Goal: Task Accomplishment & Management: Use online tool/utility

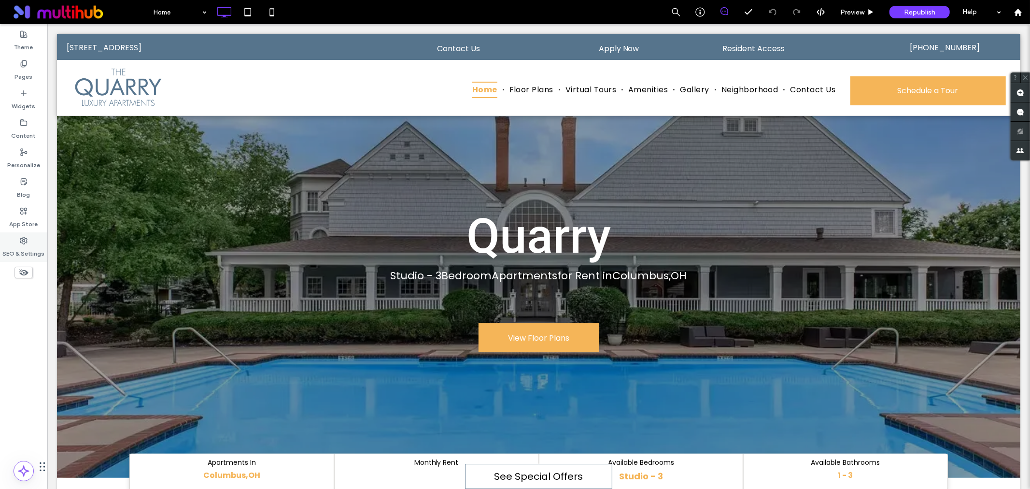
click at [20, 242] on use at bounding box center [23, 240] width 7 height 7
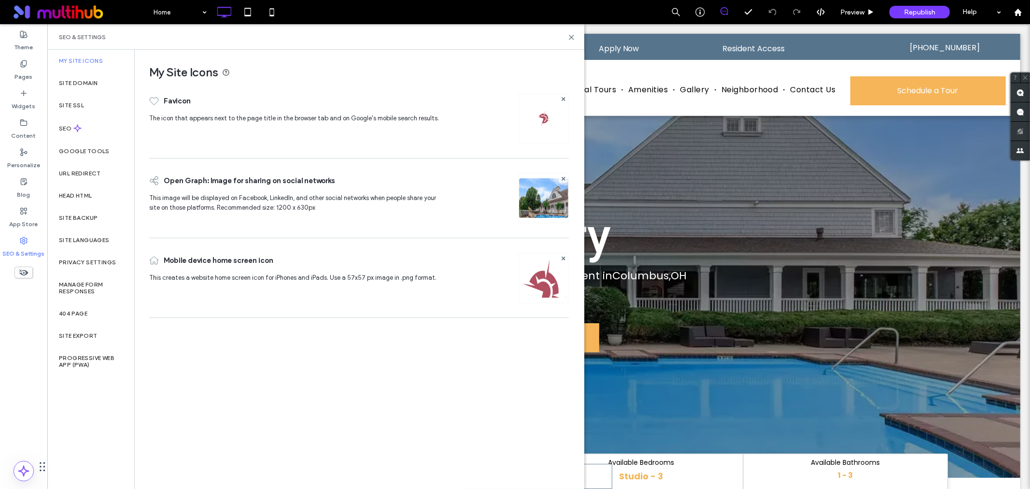
click at [572, 32] on div "SEO & Settings" at bounding box center [315, 37] width 537 height 26
drag, startPoint x: 571, startPoint y: 35, endPoint x: 521, endPoint y: 14, distance: 53.7
click at [571, 35] on icon at bounding box center [571, 37] width 7 height 7
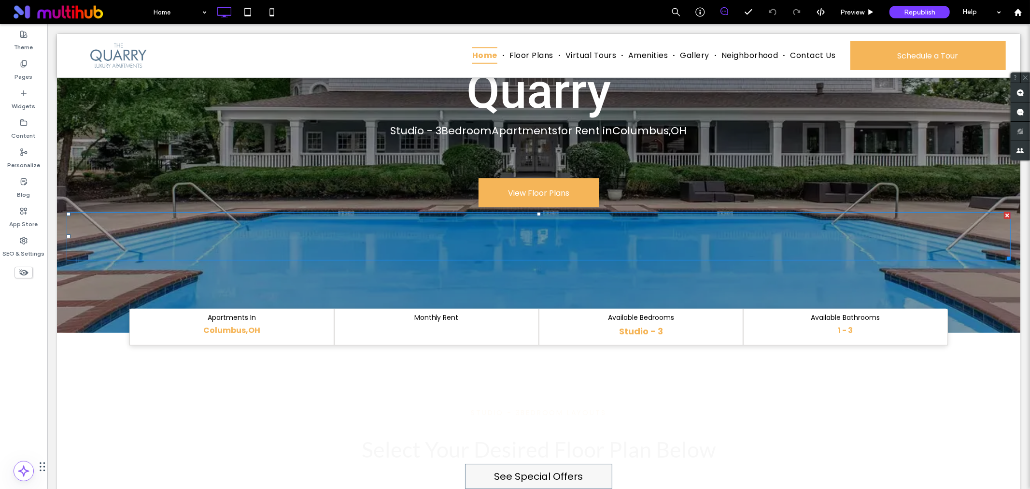
scroll to position [161, 0]
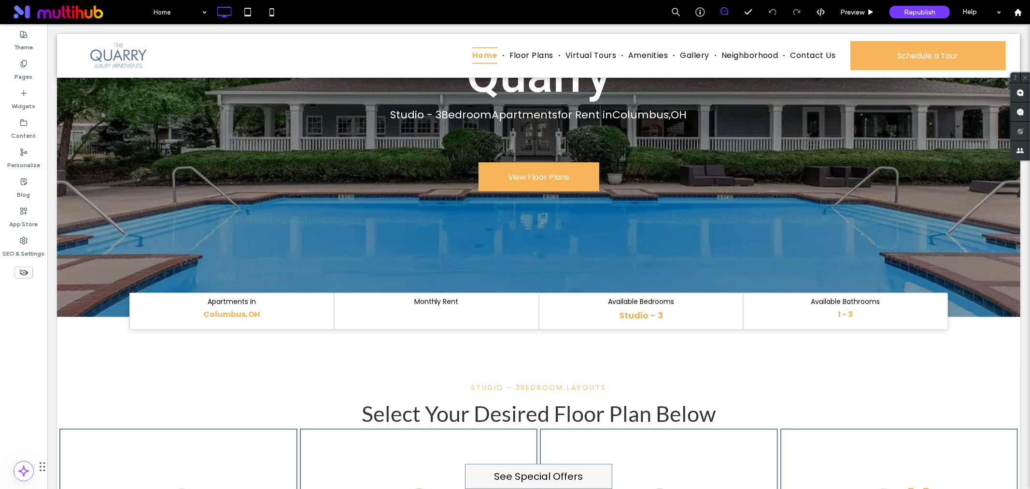
click at [561, 478] on label "See Special Offers" at bounding box center [538, 475] width 147 height 25
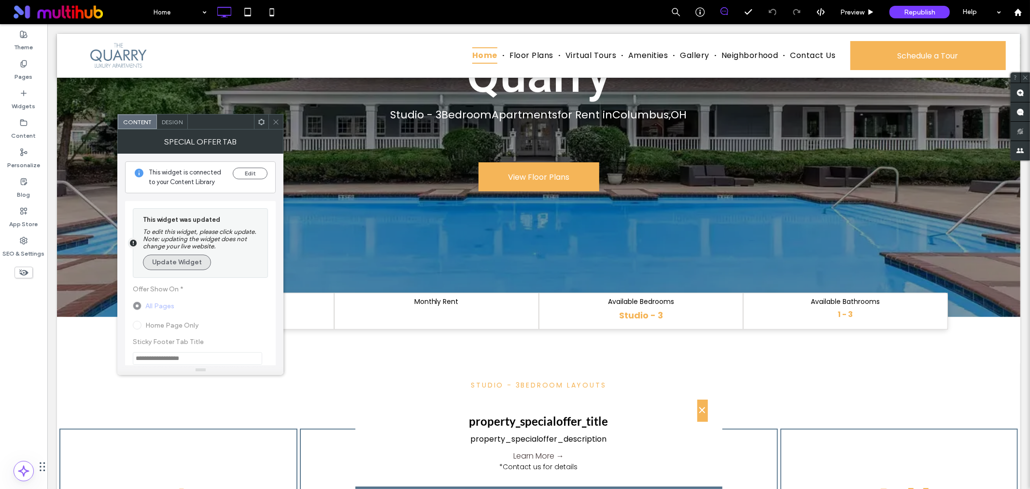
click at [186, 257] on button "Update Widget" at bounding box center [177, 262] width 68 height 15
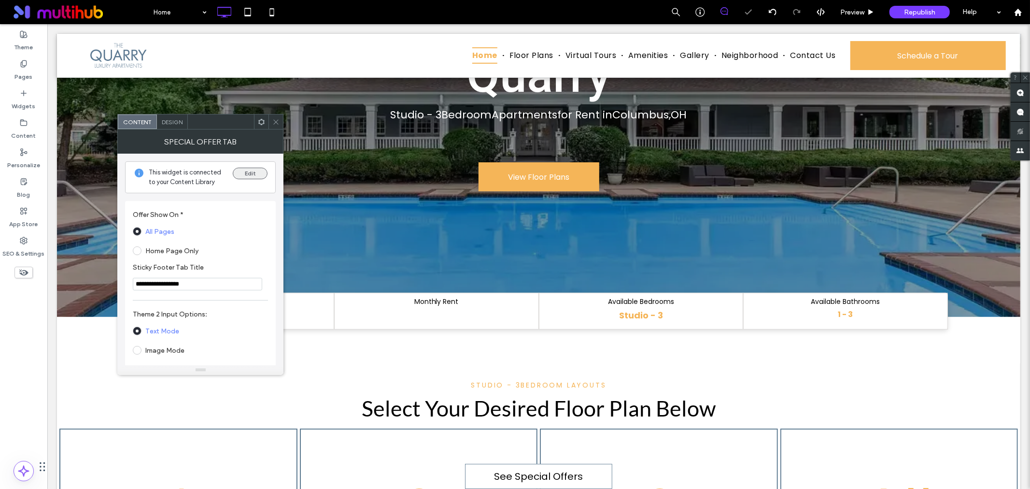
click at [249, 174] on button "Edit" at bounding box center [250, 174] width 35 height 12
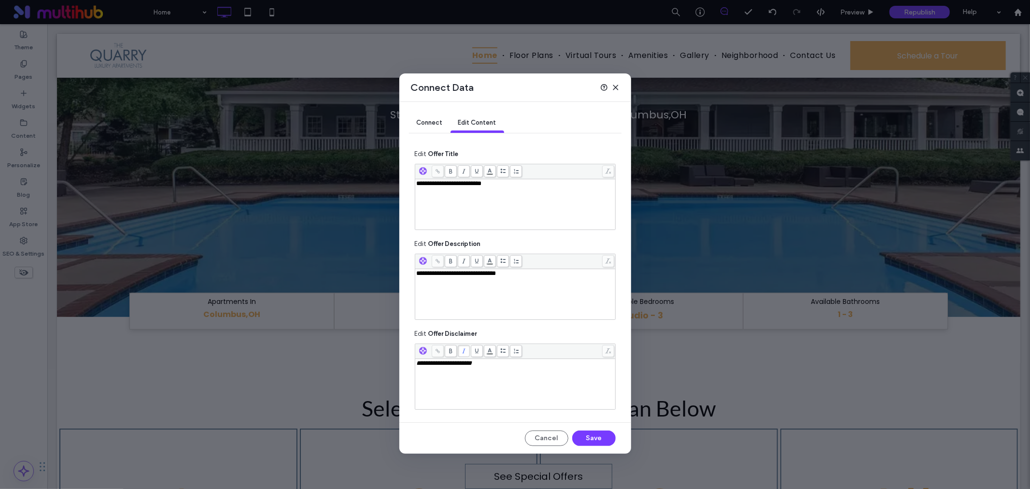
click at [503, 195] on div "**********" at bounding box center [516, 204] width 198 height 48
click at [435, 189] on div "***" at bounding box center [516, 204] width 198 height 48
drag, startPoint x: 538, startPoint y: 281, endPoint x: 395, endPoint y: 295, distance: 144.2
click at [395, 295] on div "**********" at bounding box center [515, 244] width 1030 height 489
click at [519, 189] on div "**********" at bounding box center [516, 204] width 198 height 48
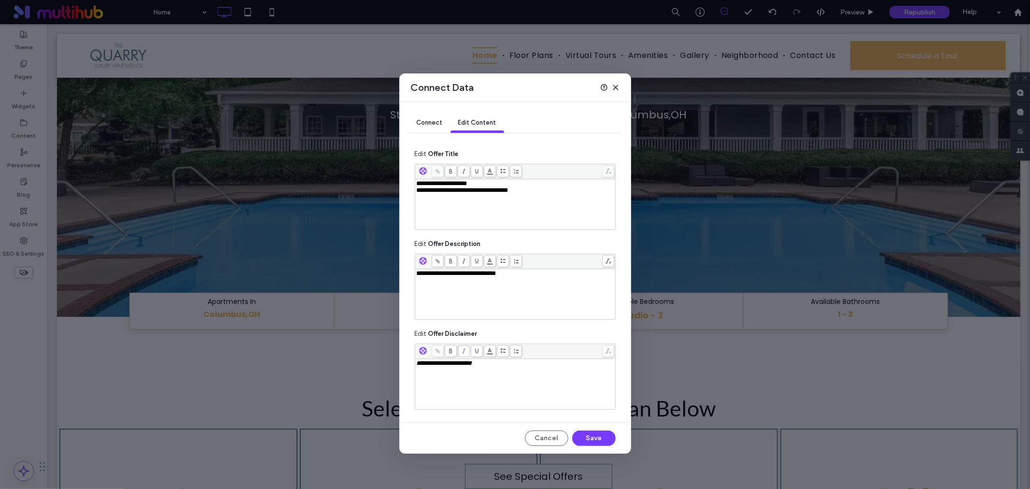
click at [473, 192] on span "**********" at bounding box center [463, 190] width 92 height 6
click at [571, 194] on div "**********" at bounding box center [516, 190] width 198 height 7
click at [452, 175] on span at bounding box center [451, 171] width 12 height 12
click at [520, 280] on div "**********" at bounding box center [516, 294] width 198 height 48
click at [513, 286] on div "**********" at bounding box center [516, 294] width 198 height 48
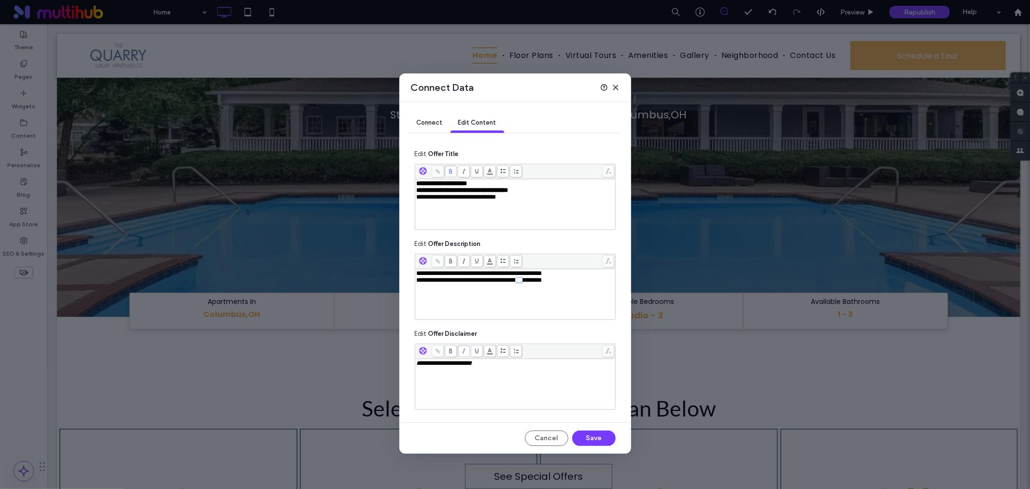
drag, startPoint x: 567, startPoint y: 282, endPoint x: 576, endPoint y: 281, distance: 9.2
click at [543, 281] on span "**********" at bounding box center [480, 280] width 126 height 6
click at [583, 286] on div "Rich Text Editor" at bounding box center [516, 287] width 198 height 7
click at [549, 200] on div "**********" at bounding box center [516, 197] width 198 height 7
click at [484, 191] on span "**********" at bounding box center [463, 190] width 92 height 6
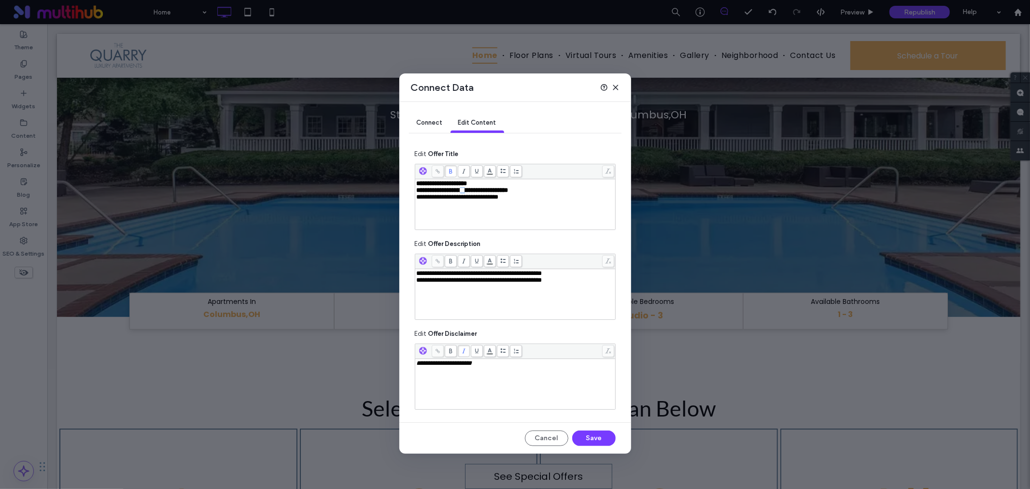
click at [484, 192] on span "**********" at bounding box center [463, 190] width 92 height 6
drag, startPoint x: 550, startPoint y: 190, endPoint x: 407, endPoint y: 192, distance: 143.0
click at [407, 192] on div "**********" at bounding box center [516, 278] width 232 height 352
drag, startPoint x: 493, startPoint y: 186, endPoint x: 414, endPoint y: 179, distance: 79.5
click at [414, 179] on div "**********" at bounding box center [516, 278] width 232 height 352
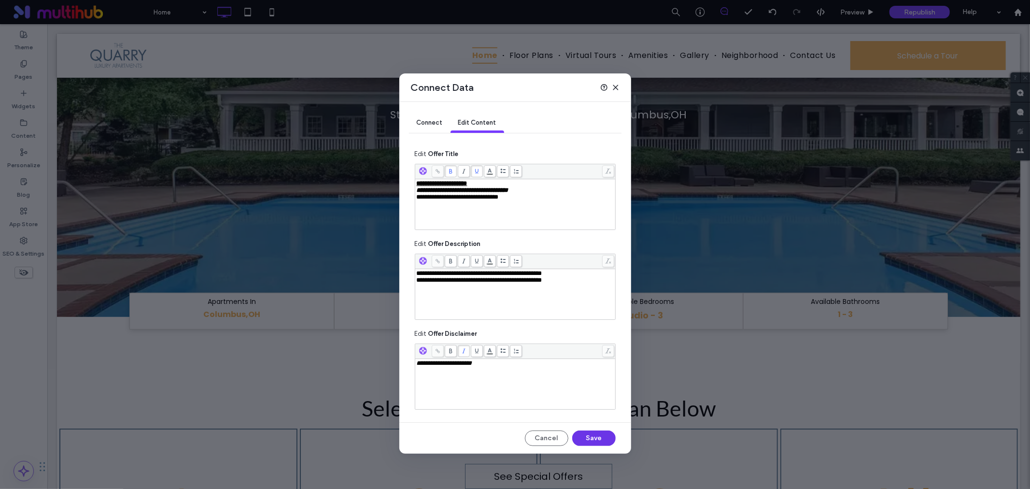
drag, startPoint x: 585, startPoint y: 442, endPoint x: 483, endPoint y: 392, distance: 113.2
click at [585, 442] on button "Save" at bounding box center [593, 437] width 43 height 15
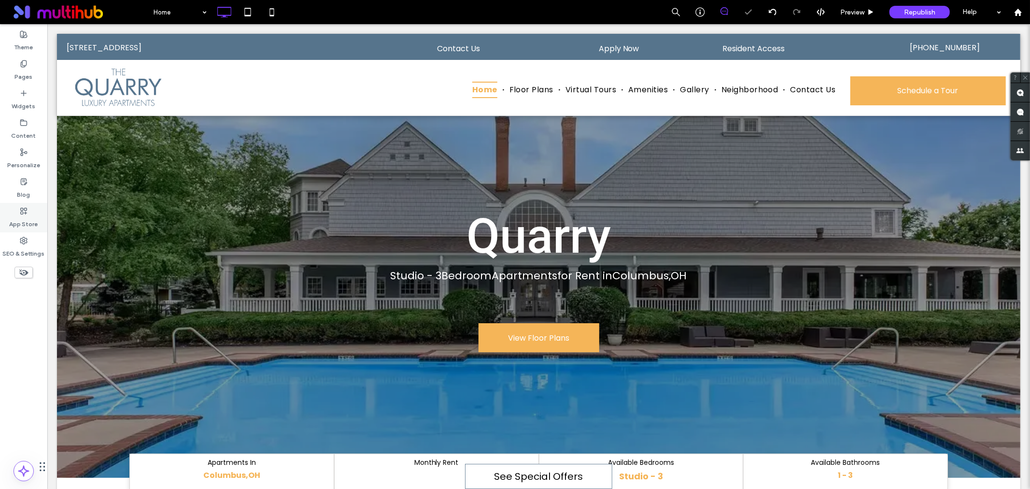
scroll to position [0, 0]
click at [29, 122] on div "Content" at bounding box center [23, 128] width 47 height 29
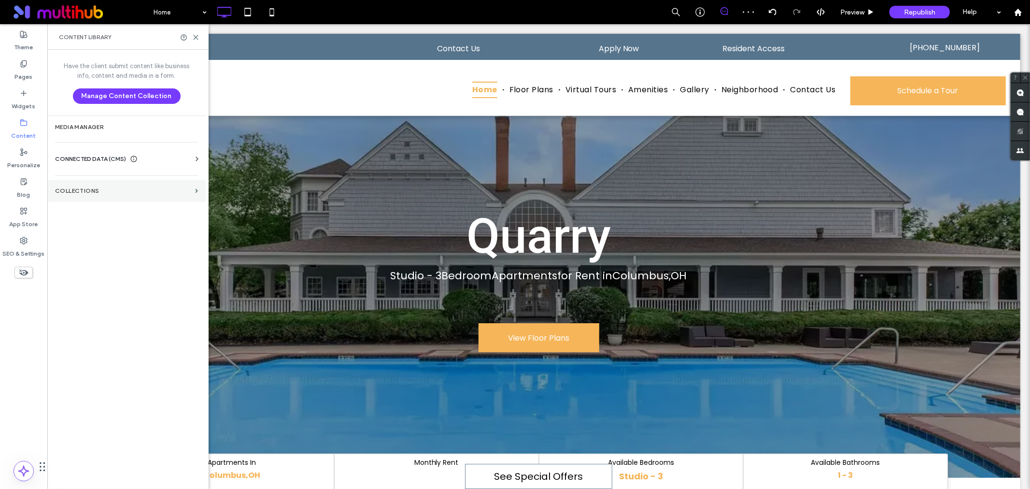
click at [95, 200] on section "Collections" at bounding box center [126, 191] width 158 height 22
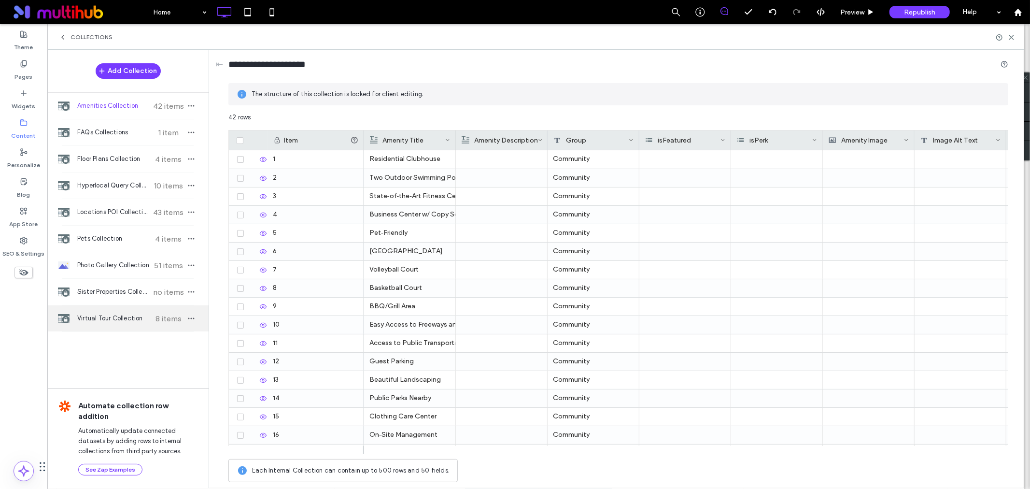
click at [129, 322] on span "Virtual Tour Collection" at bounding box center [113, 319] width 72 height 10
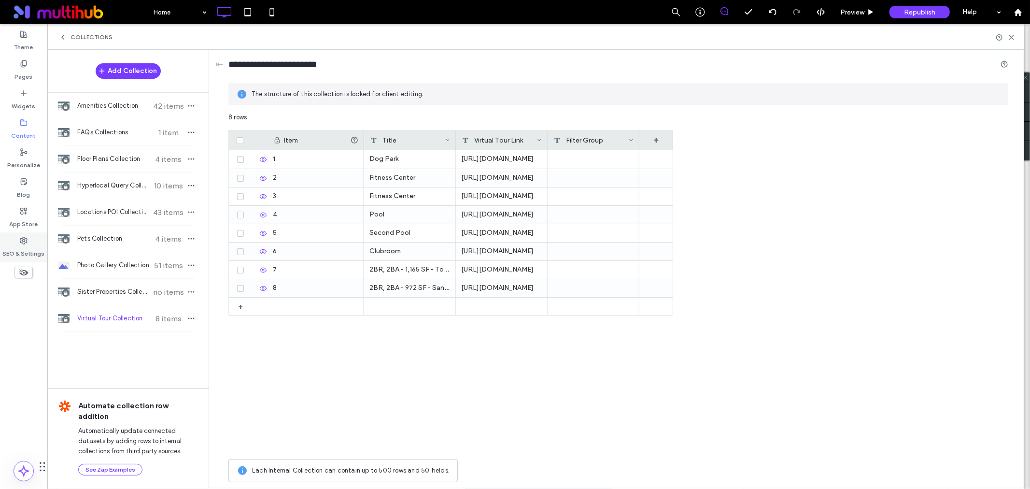
click at [26, 239] on use at bounding box center [23, 240] width 7 height 7
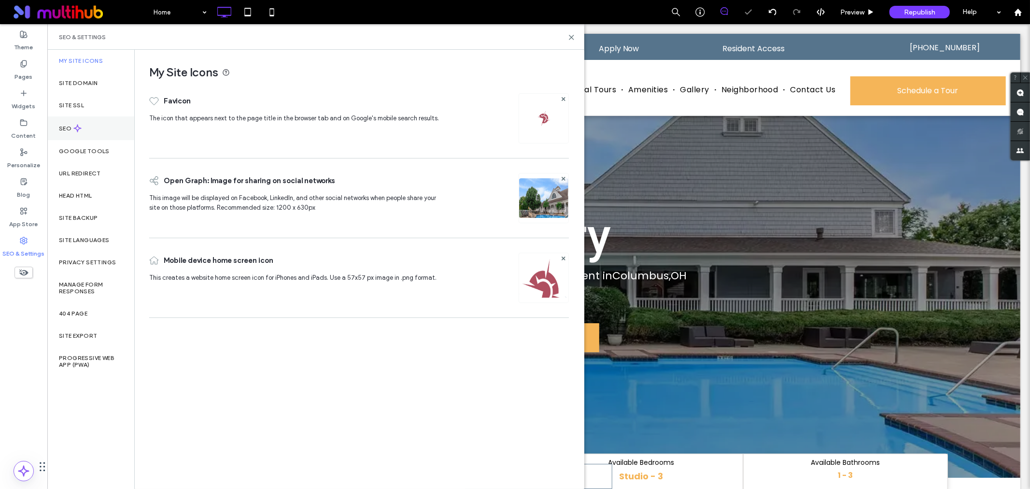
click at [81, 122] on div "SEO" at bounding box center [90, 128] width 87 height 24
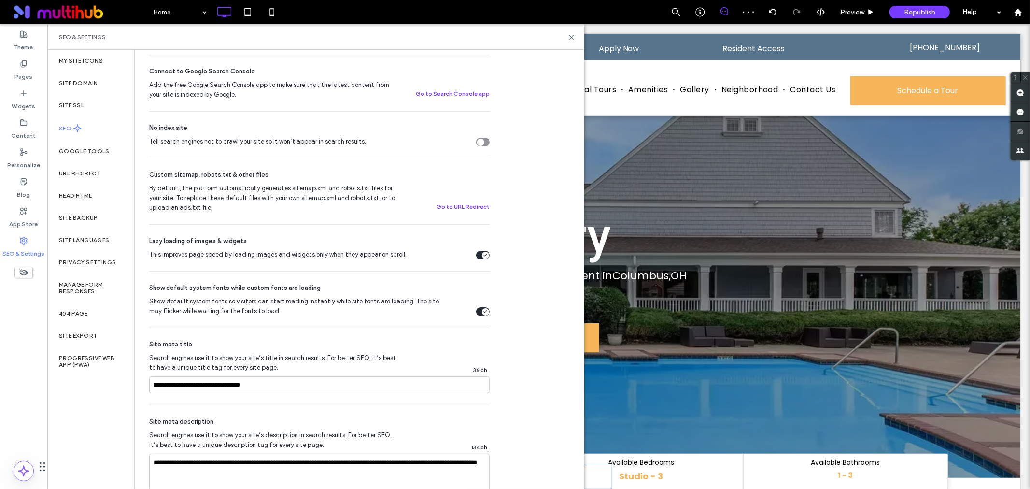
scroll to position [322, 0]
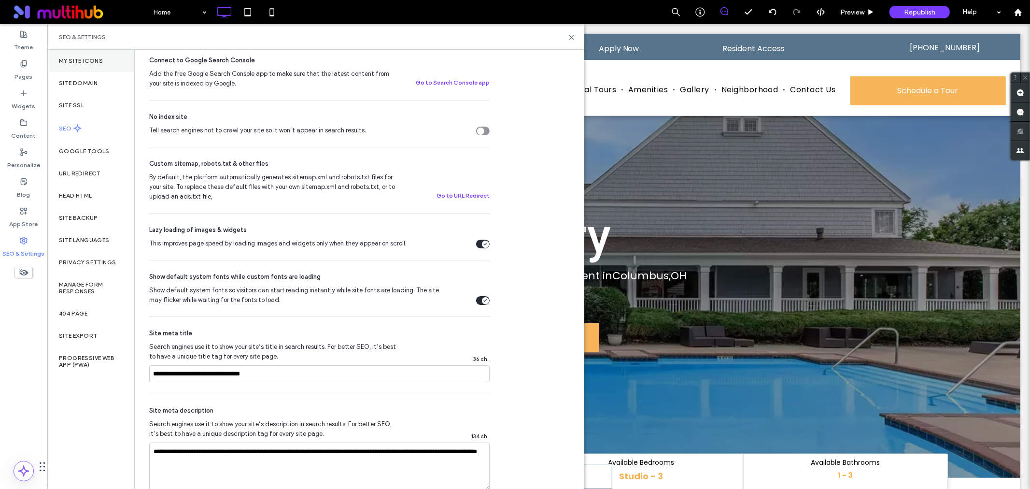
click at [75, 60] on label "My Site Icons" at bounding box center [81, 60] width 44 height 7
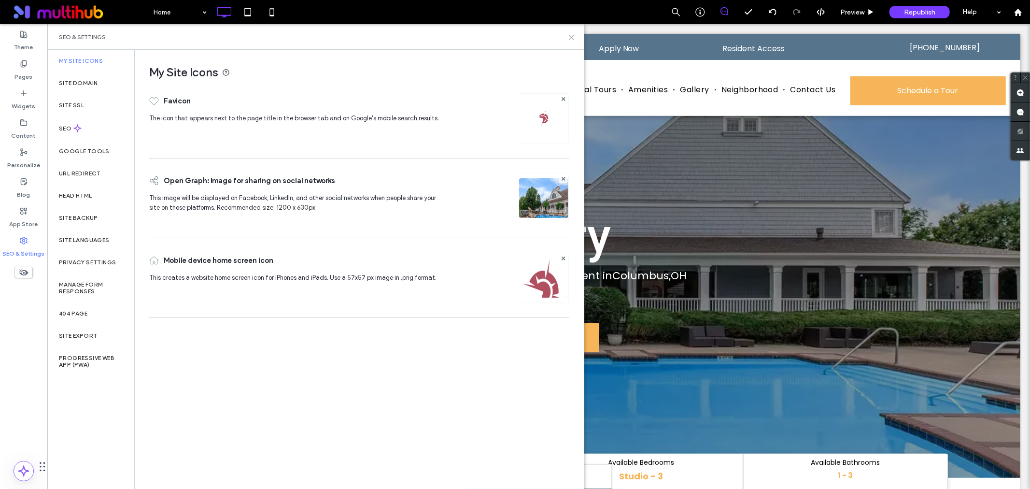
click at [571, 39] on icon at bounding box center [571, 37] width 7 height 7
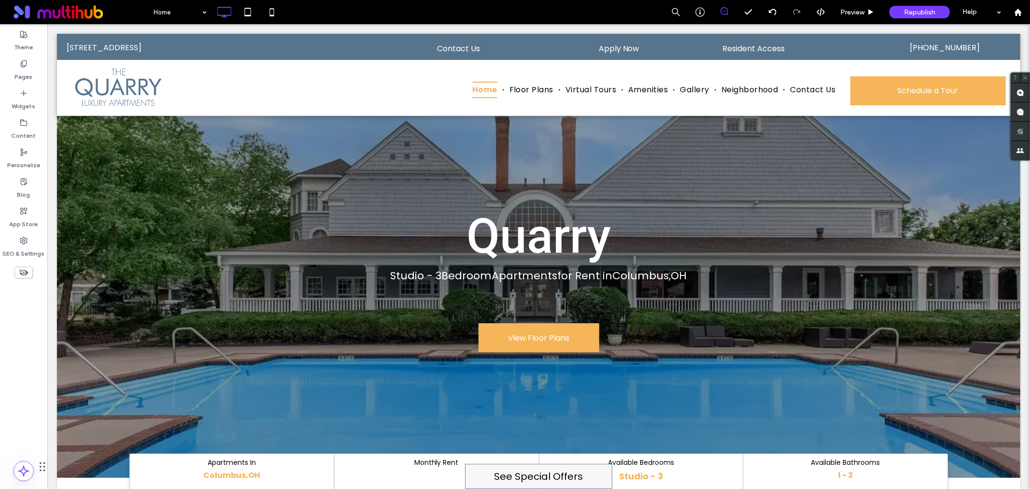
click at [561, 470] on label "See Special Offers" at bounding box center [538, 475] width 147 height 25
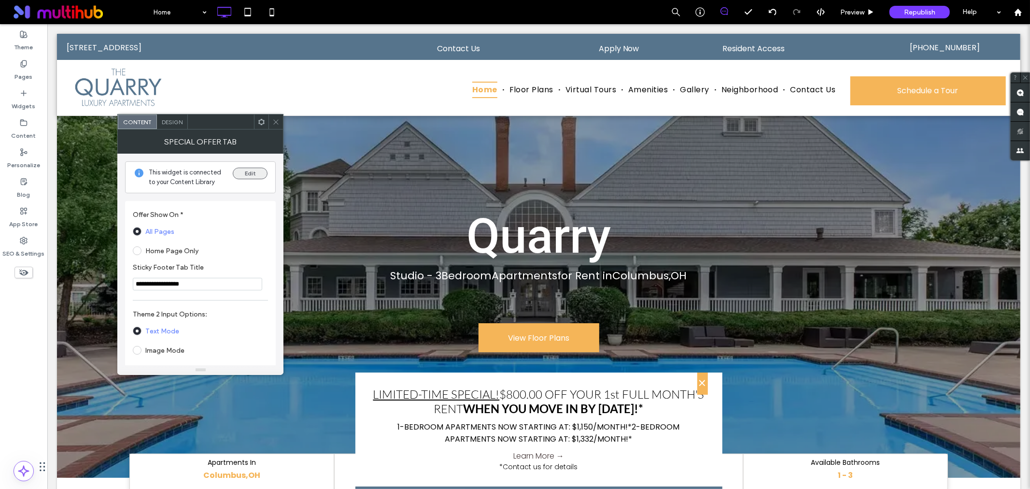
click at [252, 173] on button "Edit" at bounding box center [250, 174] width 35 height 12
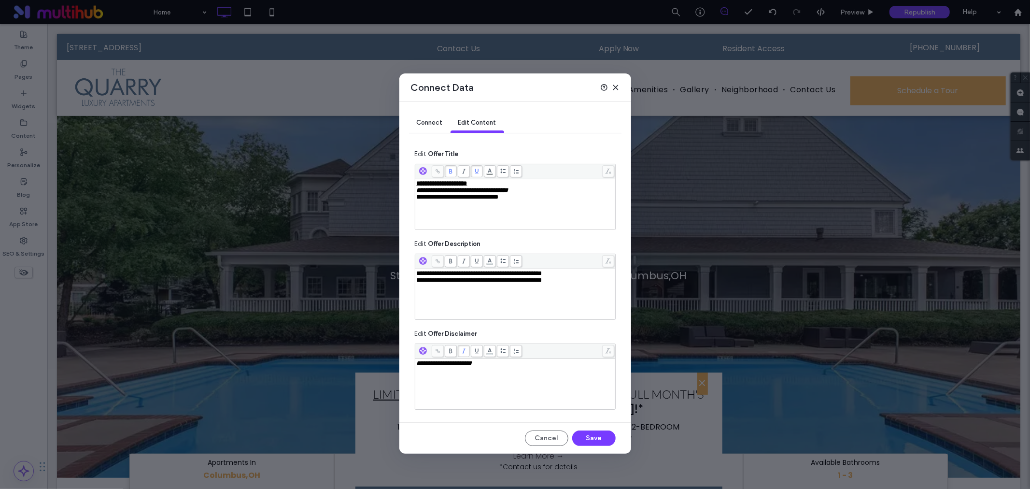
click at [493, 184] on div "**********" at bounding box center [516, 183] width 198 height 7
click at [417, 193] on span "**********" at bounding box center [463, 190] width 92 height 6
click at [500, 183] on div "**********" at bounding box center [516, 183] width 198 height 7
drag, startPoint x: 490, startPoint y: 184, endPoint x: 393, endPoint y: 176, distance: 97.4
click at [393, 176] on div "**********" at bounding box center [515, 244] width 1030 height 489
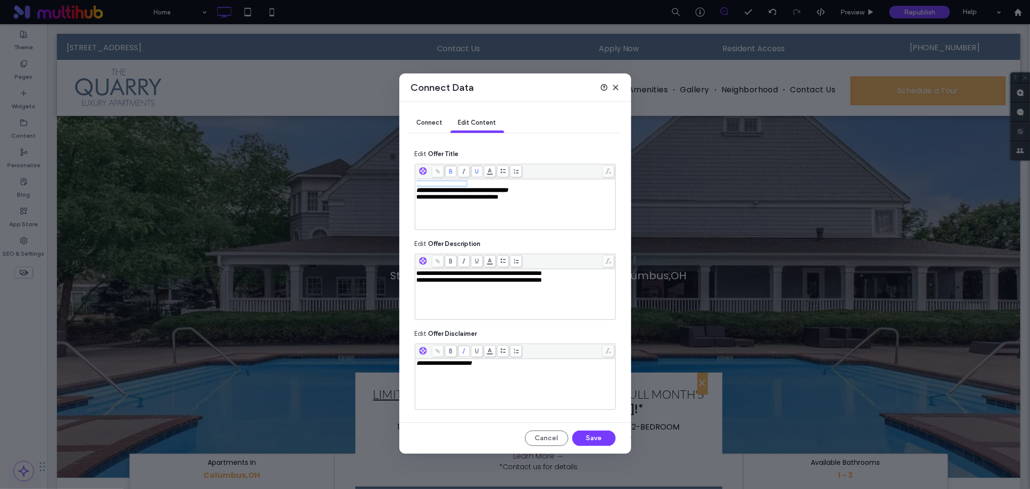
click at [401, 172] on div "**********" at bounding box center [516, 278] width 232 height 352
click at [495, 186] on div "**********" at bounding box center [516, 183] width 198 height 7
drag, startPoint x: 549, startPoint y: 192, endPoint x: 577, endPoint y: 200, distance: 29.5
click at [549, 193] on div "**********" at bounding box center [516, 190] width 198 height 7
click at [607, 274] on div "**********" at bounding box center [516, 273] width 198 height 7
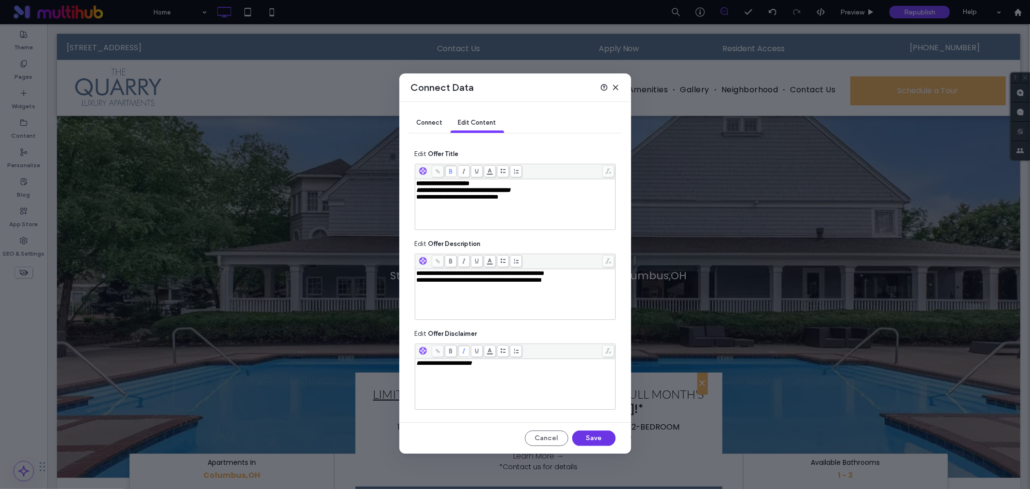
click at [596, 439] on button "Save" at bounding box center [593, 437] width 43 height 15
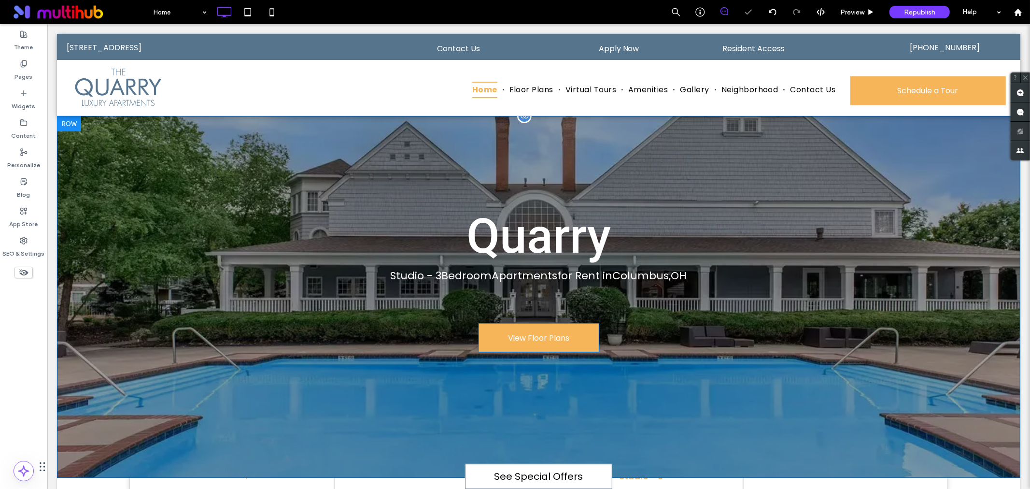
scroll to position [0, 0]
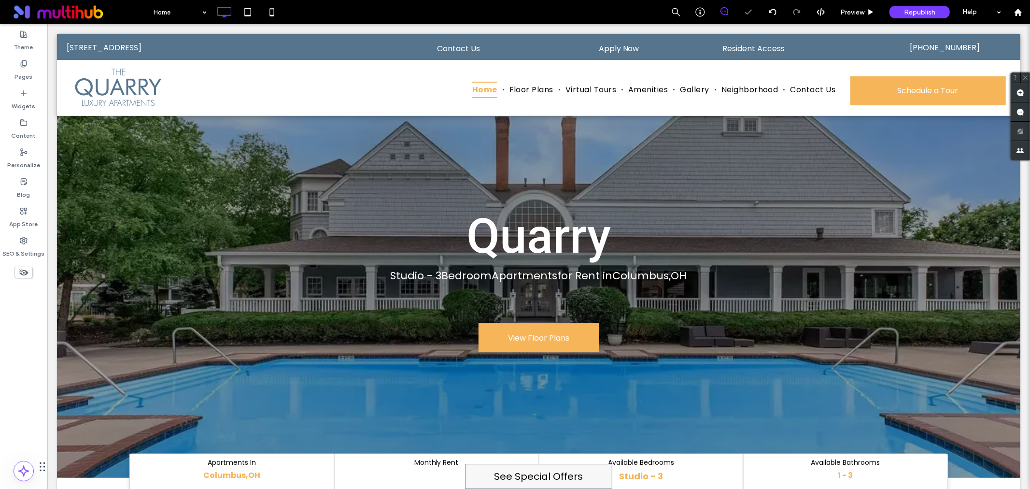
click at [528, 477] on label "See Special Offers" at bounding box center [538, 475] width 147 height 25
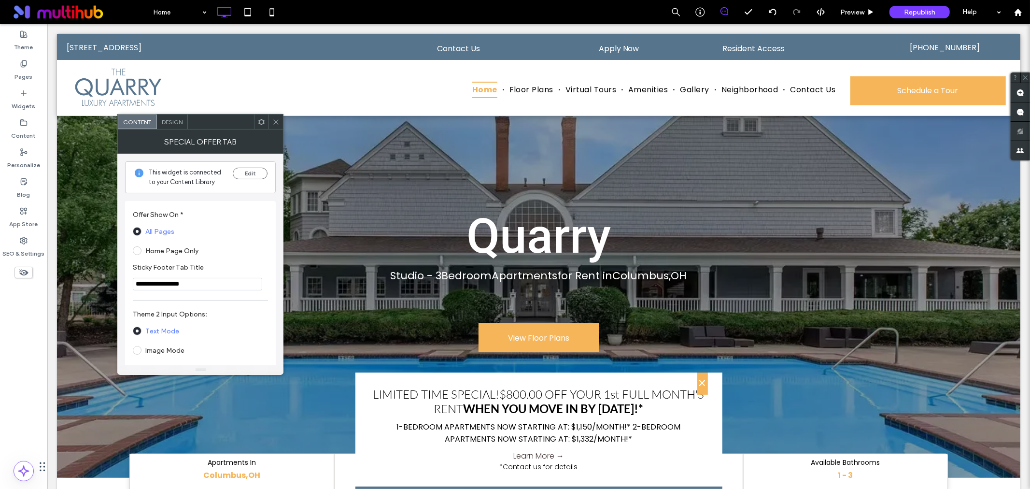
click at [274, 118] on icon at bounding box center [275, 121] width 7 height 7
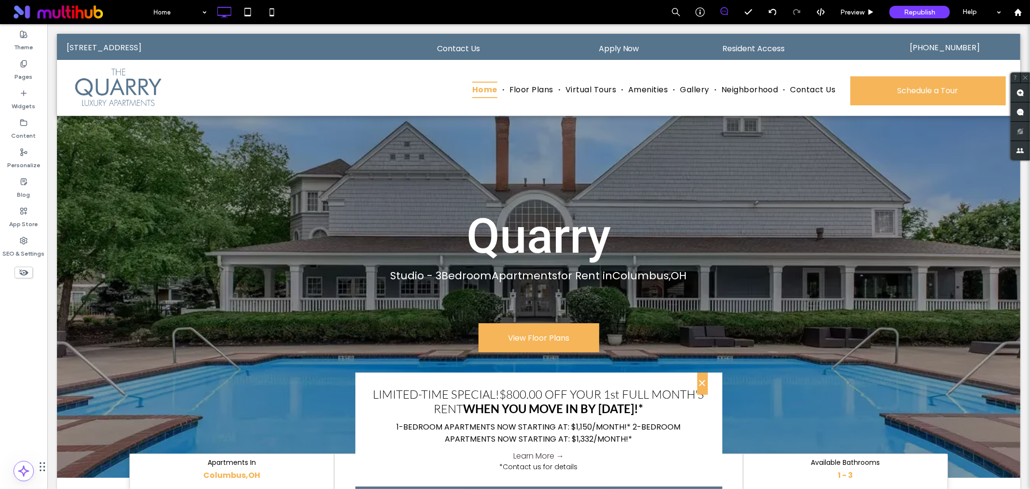
click at [548, 454] on link "Learn More →" at bounding box center [538, 455] width 51 height 12
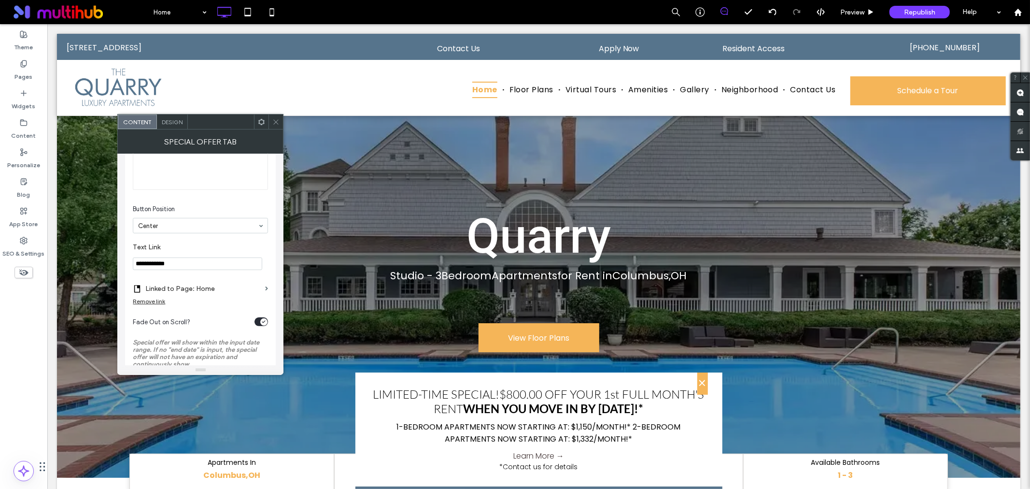
scroll to position [429, 0]
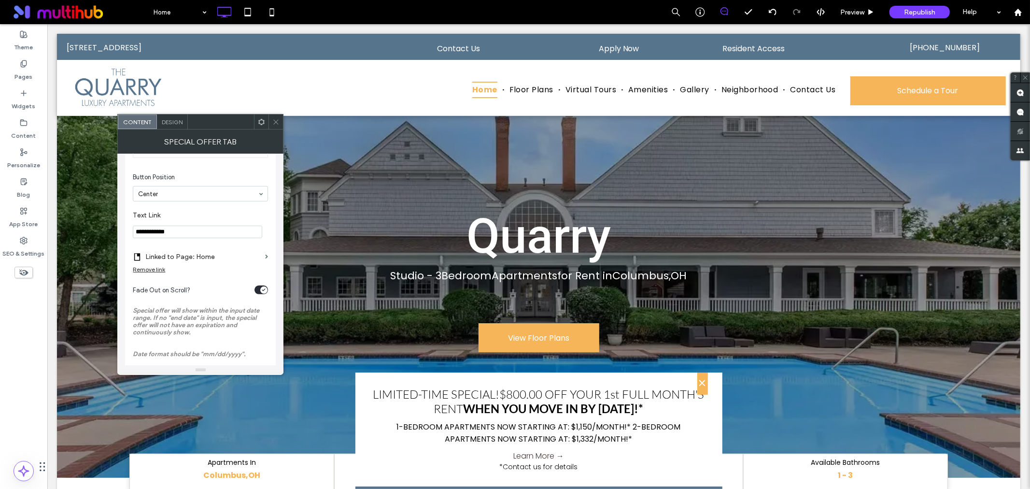
click at [264, 261] on section "Linked to Page: Home" at bounding box center [200, 254] width 135 height 23
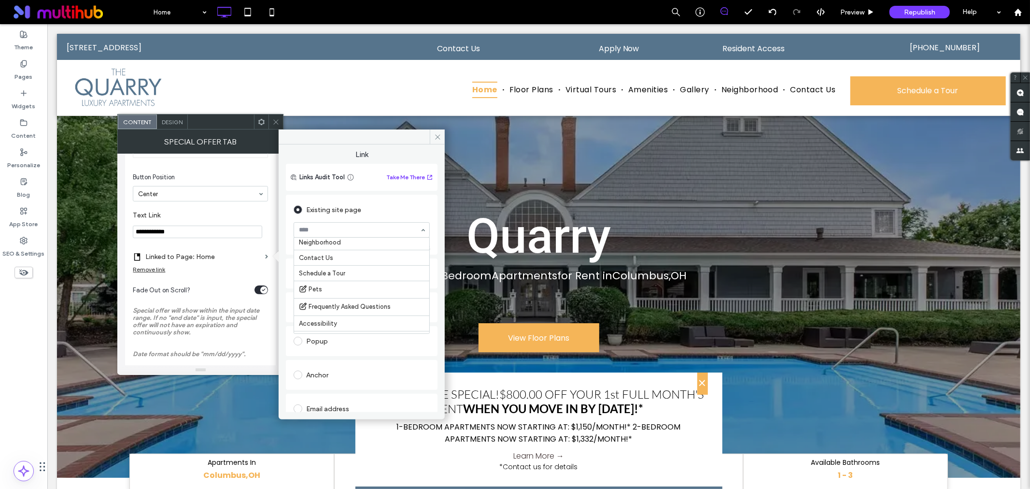
scroll to position [52, 0]
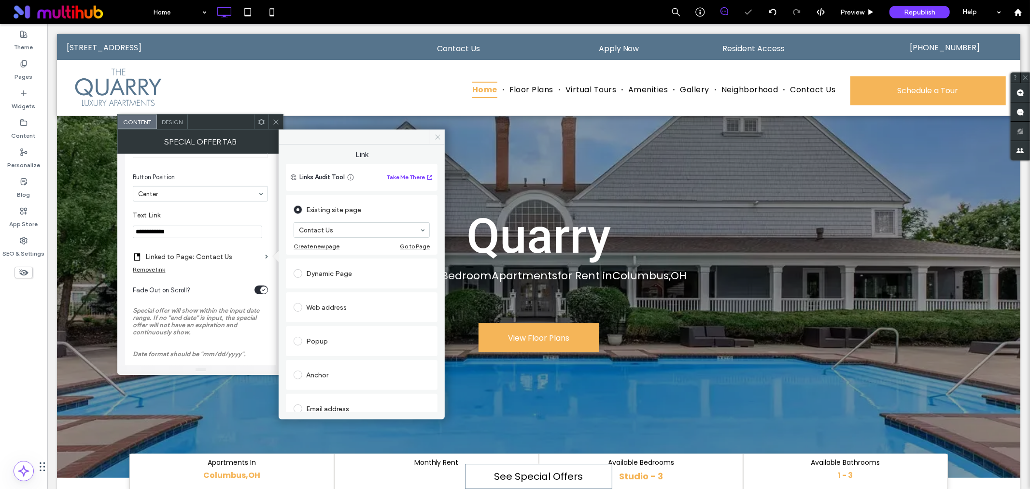
click at [436, 134] on icon at bounding box center [437, 136] width 7 height 7
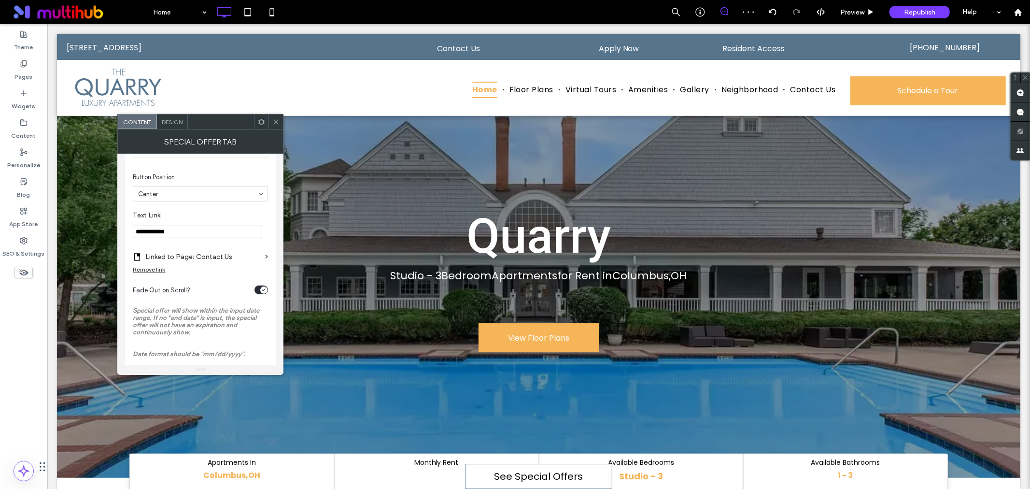
click at [274, 119] on use at bounding box center [276, 121] width 5 height 5
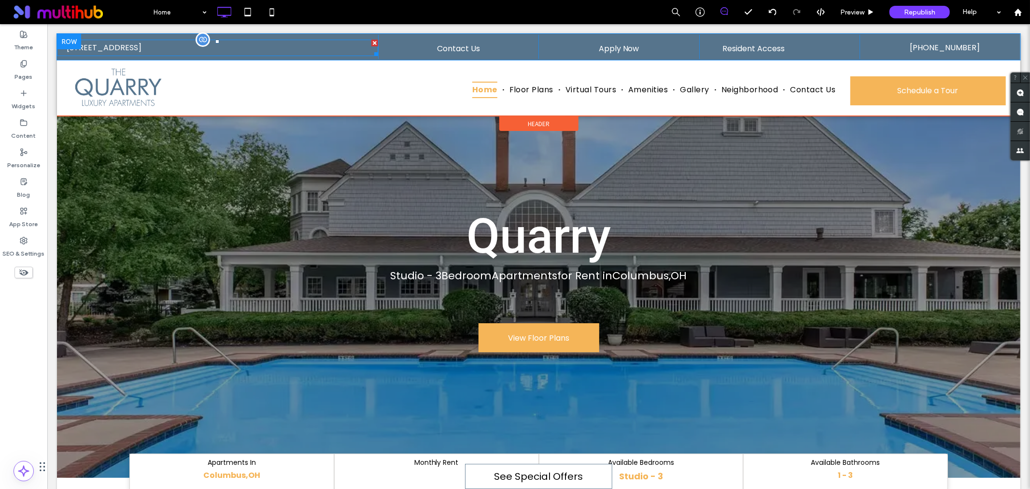
click at [141, 48] on span "2550 Quarry Lake Dr, Columbus, OH 43204, USA" at bounding box center [103, 47] width 75 height 11
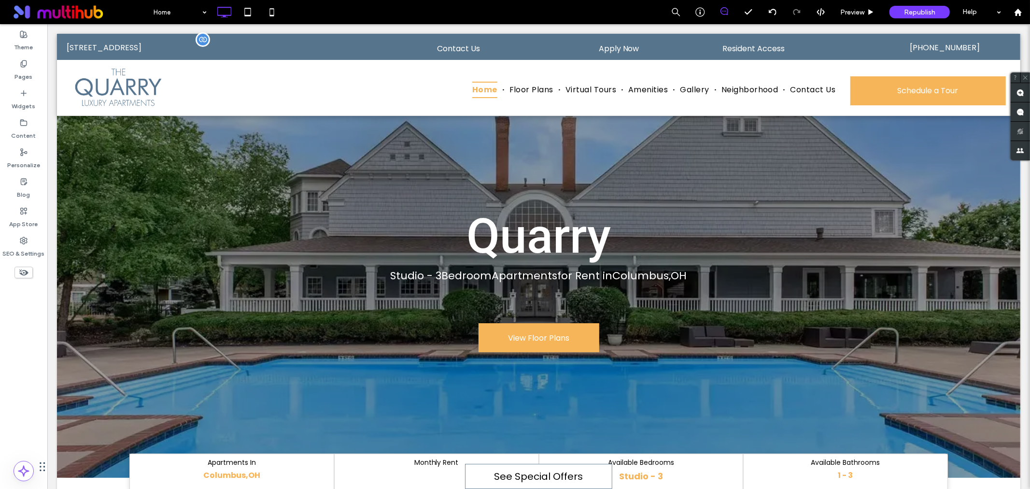
click at [141, 51] on span "2550 Quarry Lake Dr, Columbus, OH 43204, USA" at bounding box center [103, 47] width 75 height 11
click at [141, 42] on span "2550 Quarry Lake Dr, Columbus, OH 43204, USA" at bounding box center [103, 47] width 75 height 11
click at [774, 13] on icon at bounding box center [773, 12] width 8 height 8
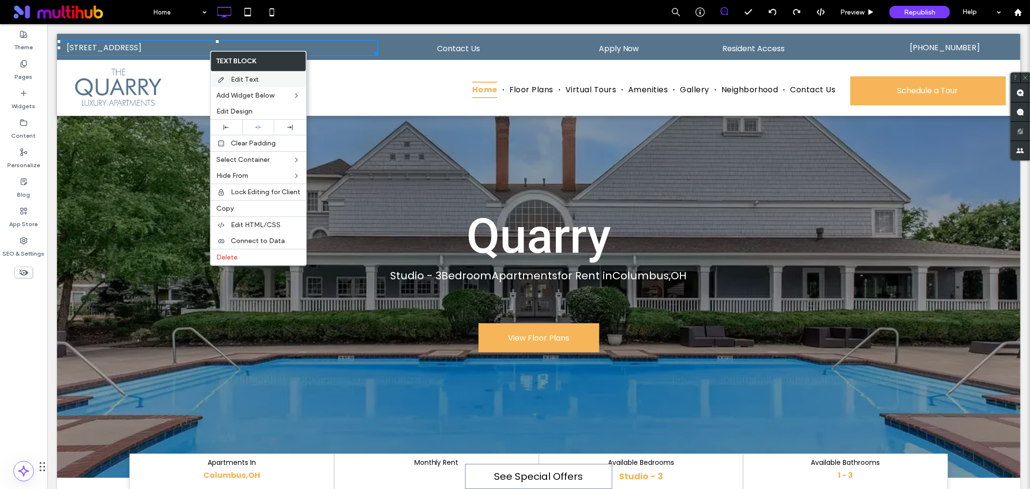
click at [257, 76] on span "Edit Text" at bounding box center [245, 79] width 28 height 8
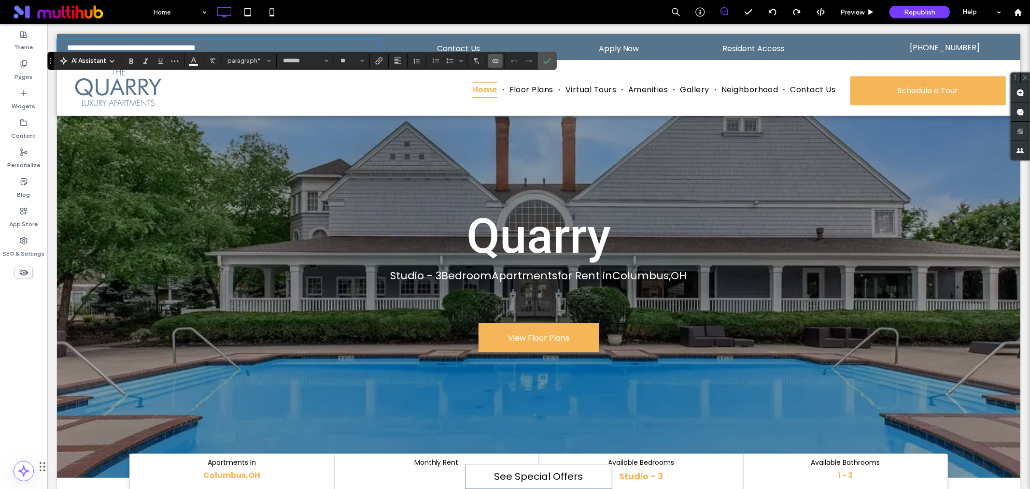
click at [495, 58] on icon "Connect To Data" at bounding box center [496, 61] width 8 height 8
click at [499, 107] on span "Edit Content" at bounding box center [516, 104] width 38 height 10
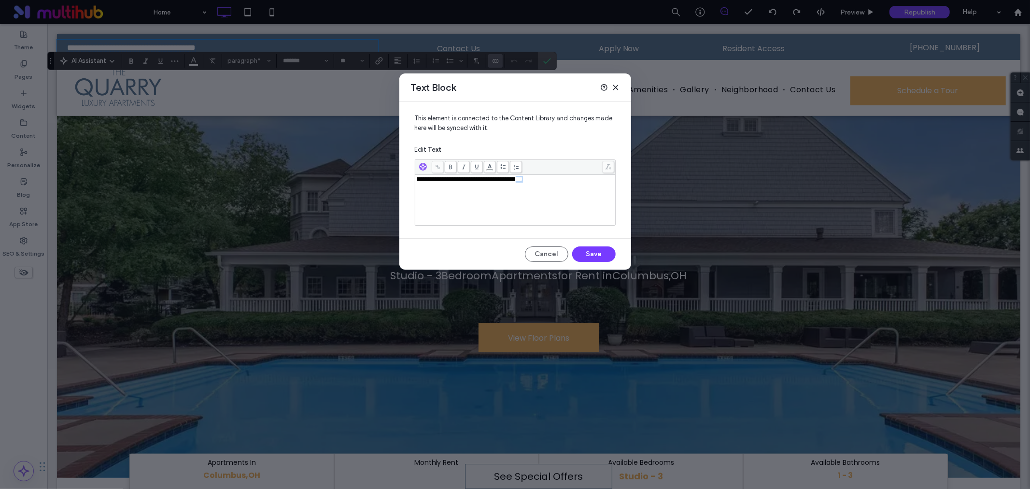
drag, startPoint x: 544, startPoint y: 181, endPoint x: 571, endPoint y: 180, distance: 27.1
click at [571, 180] on div "**********" at bounding box center [516, 179] width 198 height 7
click at [605, 256] on button "Save" at bounding box center [593, 253] width 43 height 15
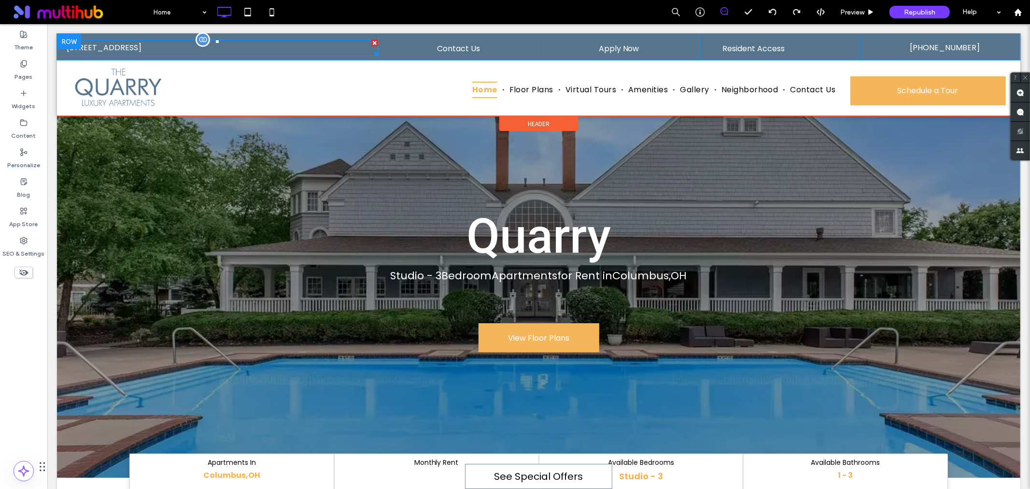
click at [141, 42] on span "[STREET_ADDRESS]" at bounding box center [103, 47] width 75 height 11
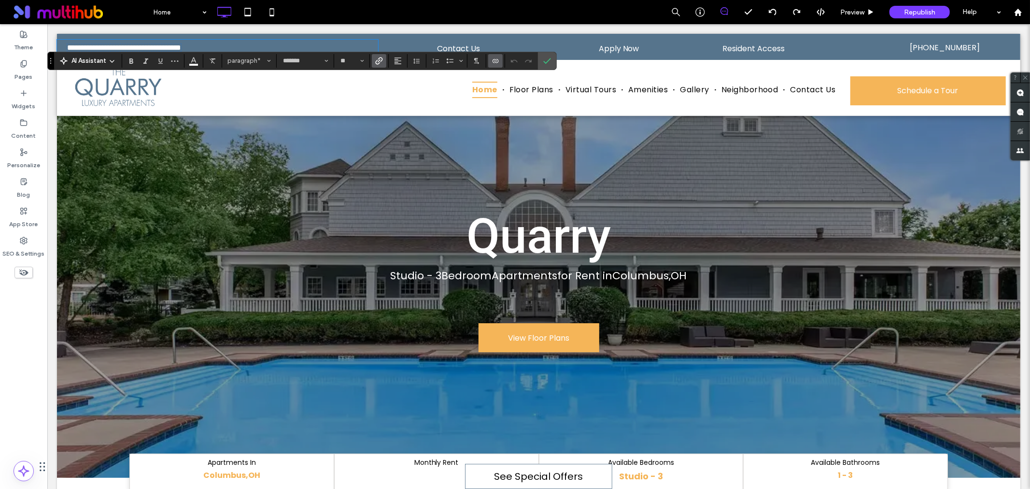
click at [382, 61] on icon "Link" at bounding box center [379, 61] width 8 height 8
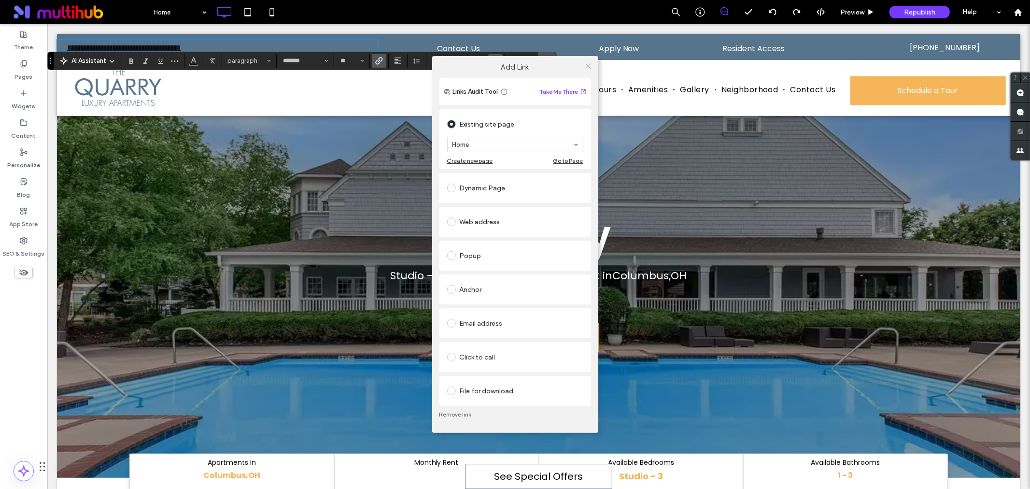
click at [480, 357] on div "Click to call" at bounding box center [515, 356] width 136 height 15
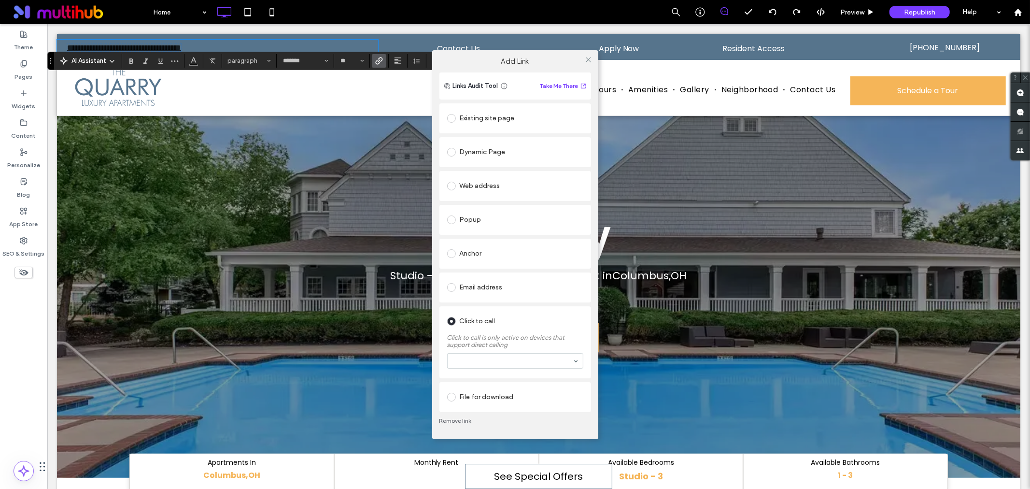
click at [475, 184] on div "Web address" at bounding box center [515, 185] width 136 height 15
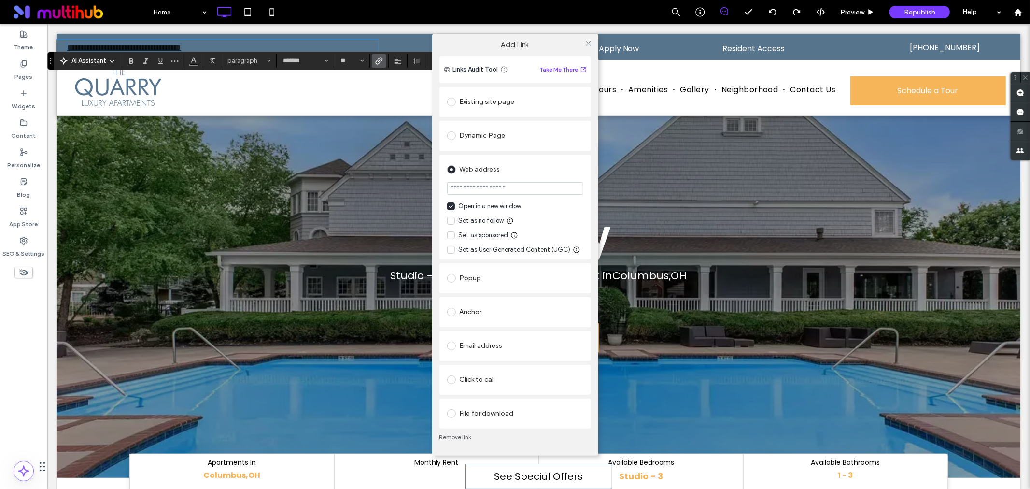
click at [485, 190] on input "url" at bounding box center [515, 188] width 136 height 13
type input "**********"
click at [515, 174] on div "Web address" at bounding box center [515, 169] width 136 height 15
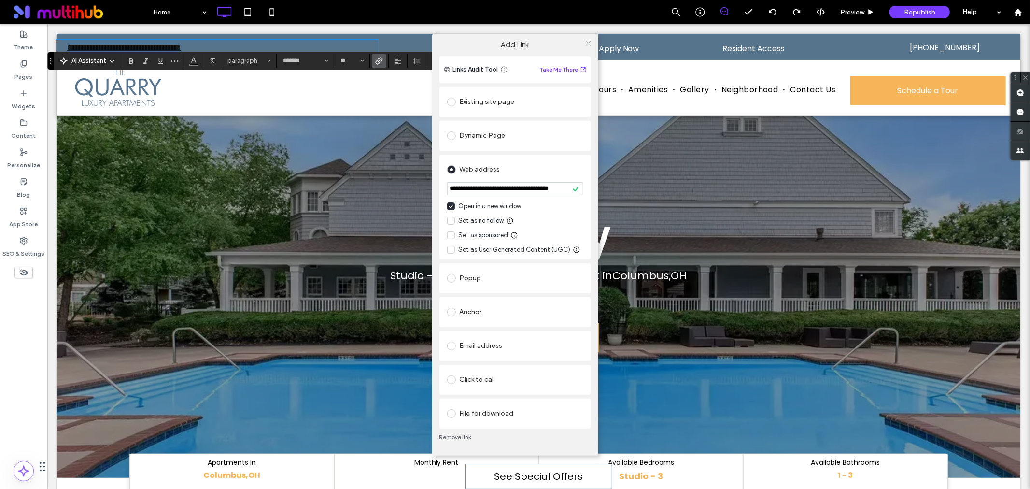
click at [585, 46] on icon at bounding box center [588, 43] width 7 height 7
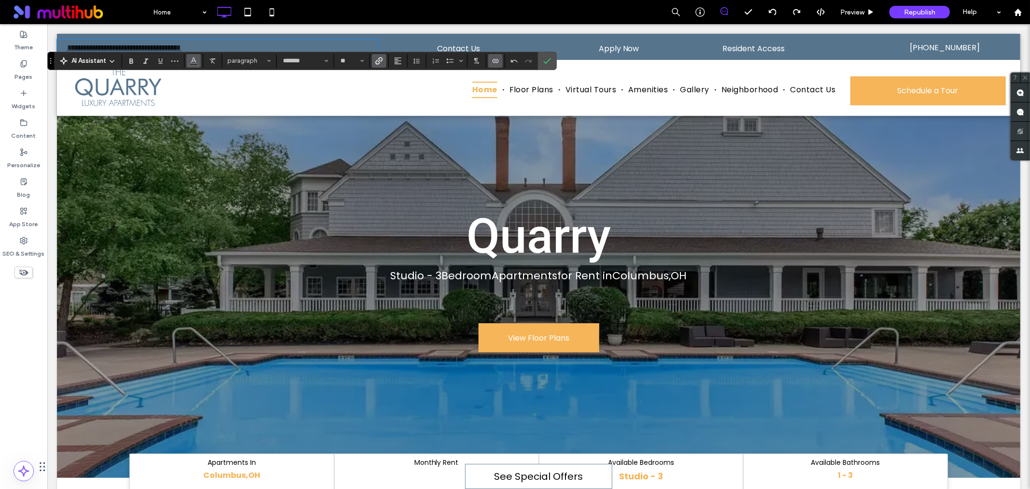
click at [191, 66] on span "Color" at bounding box center [194, 60] width 8 height 13
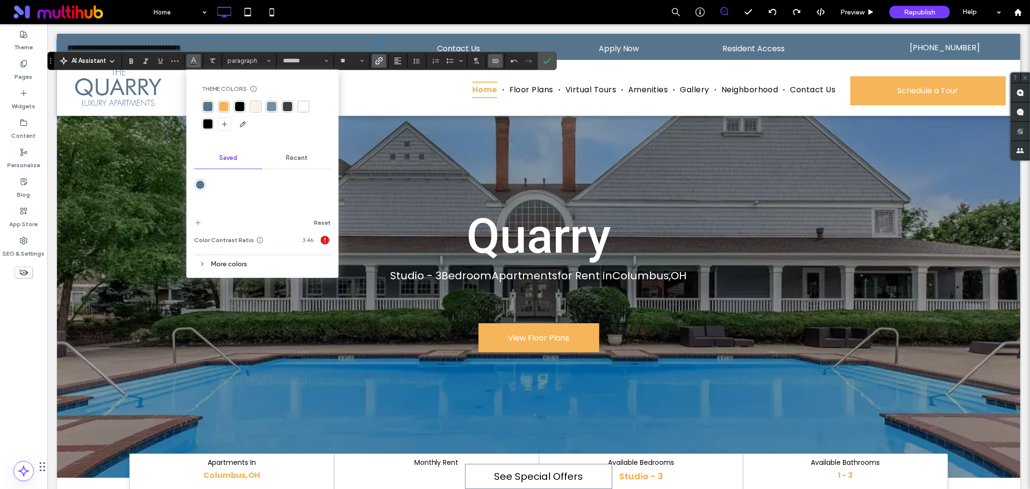
click at [303, 110] on div "rgba(255, 255, 255, 1)" at bounding box center [303, 106] width 9 height 9
click at [161, 59] on icon "Underline" at bounding box center [161, 61] width 8 height 8
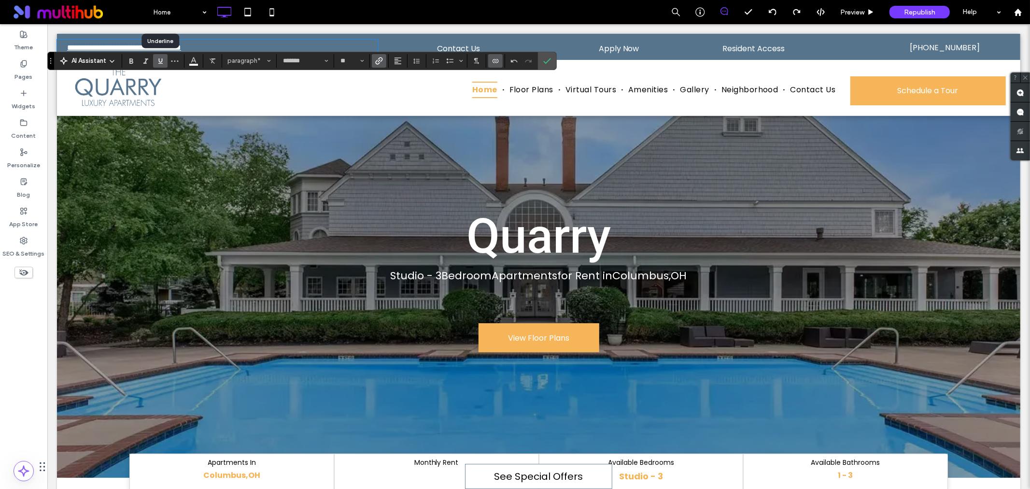
click at [161, 59] on icon "Underline" at bounding box center [161, 61] width 8 height 8
click at [553, 62] on label "Confirm" at bounding box center [547, 60] width 14 height 17
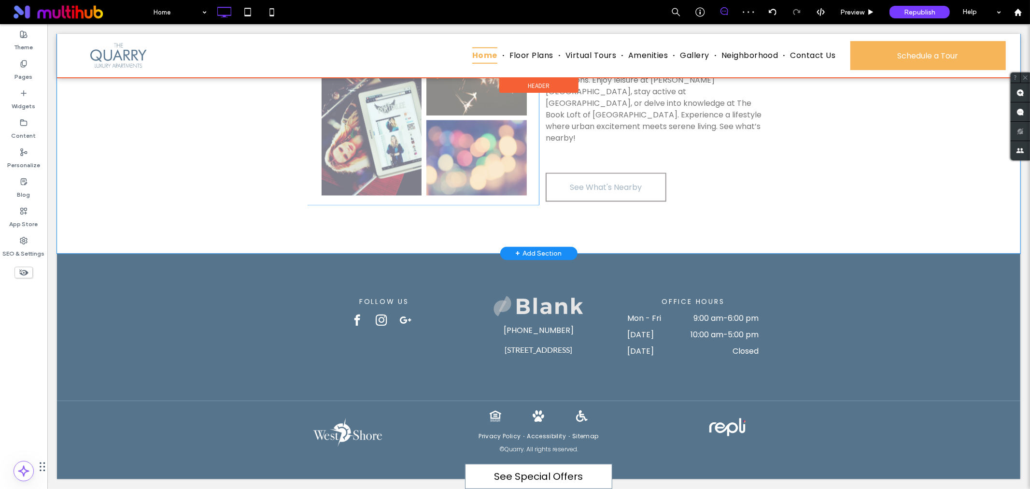
scroll to position [1405, 0]
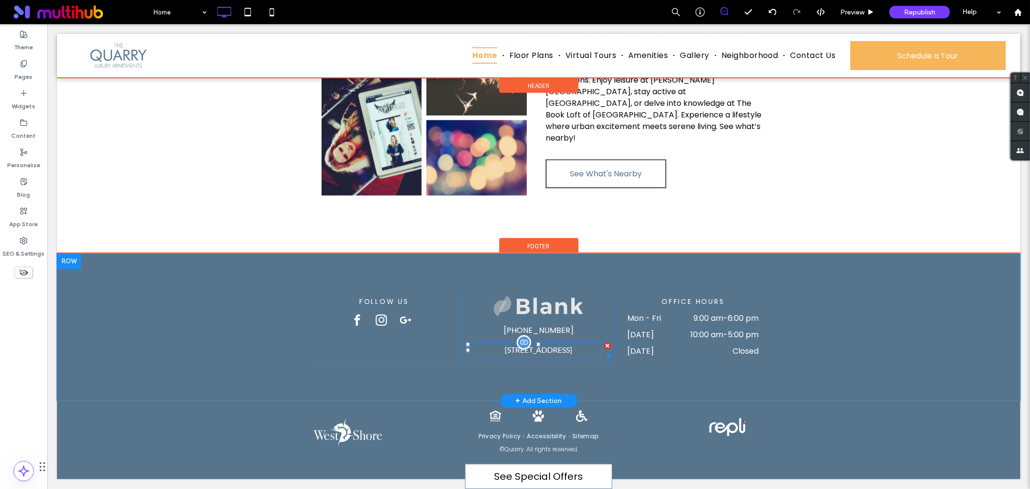
click at [514, 345] on span "[STREET_ADDRESS]" at bounding box center [538, 349] width 68 height 9
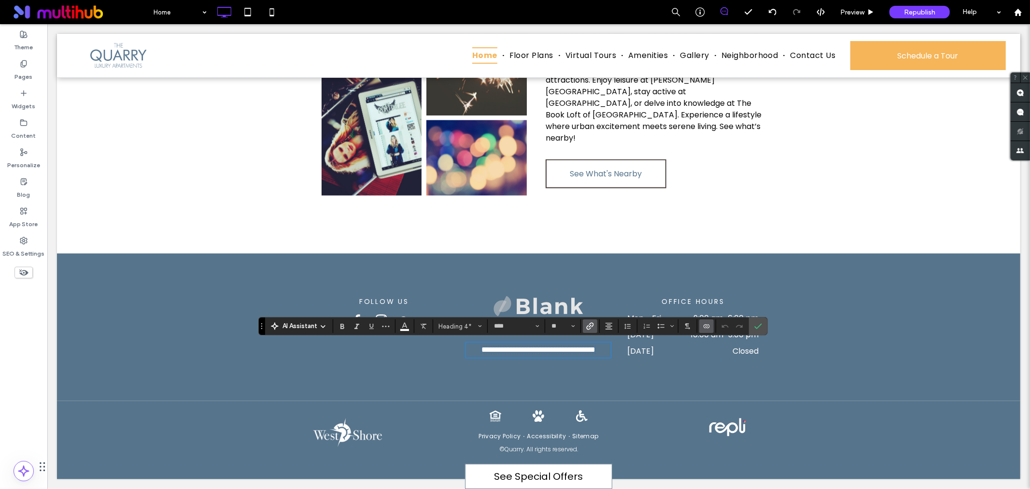
click at [588, 329] on use "Link" at bounding box center [590, 326] width 7 height 7
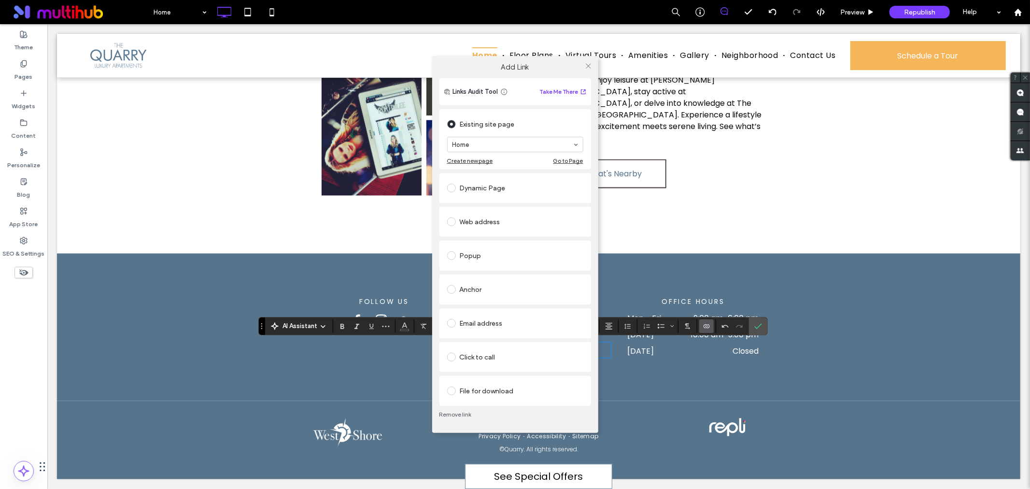
click at [485, 218] on div "Web address" at bounding box center [515, 221] width 136 height 15
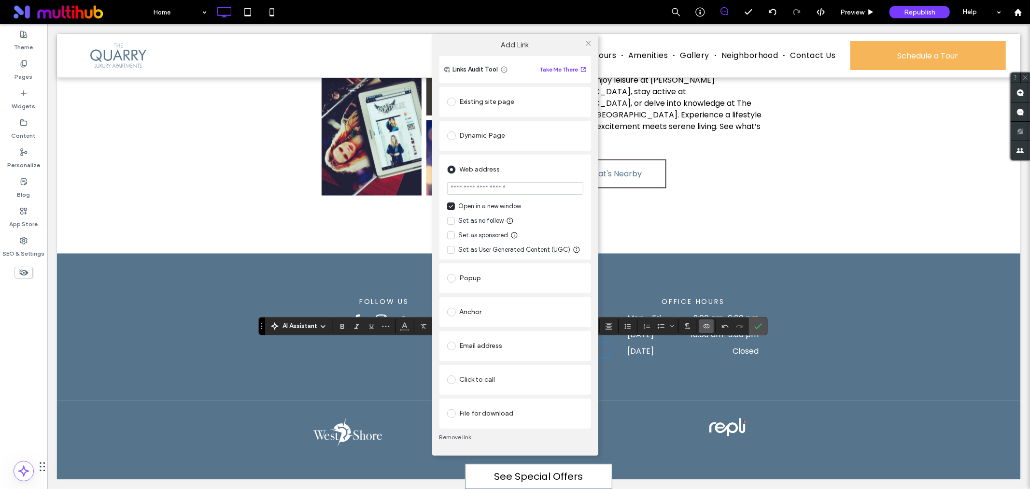
click at [498, 189] on input "url" at bounding box center [515, 188] width 136 height 13
type input "**********"
click at [540, 167] on div "Web address" at bounding box center [515, 169] width 136 height 15
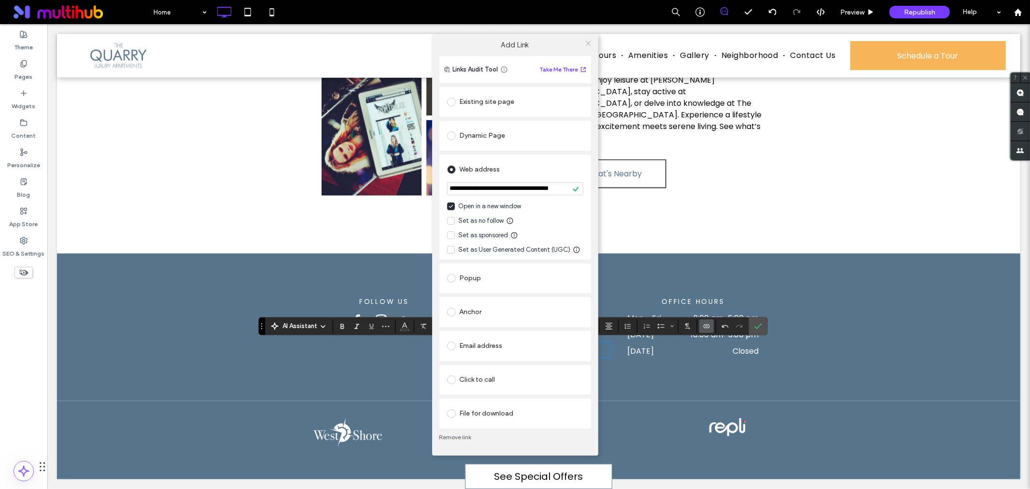
click at [590, 43] on icon at bounding box center [588, 43] width 7 height 7
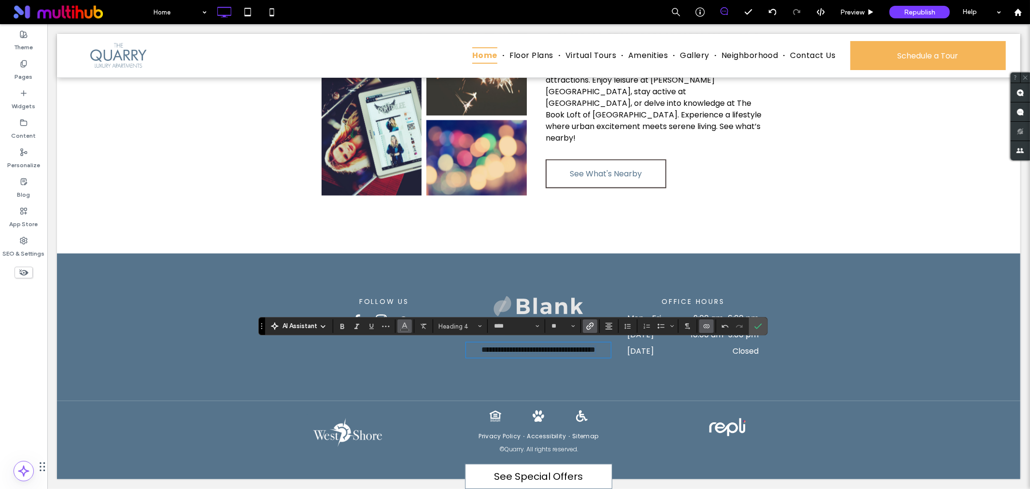
click at [403, 326] on icon "Color" at bounding box center [405, 325] width 8 height 8
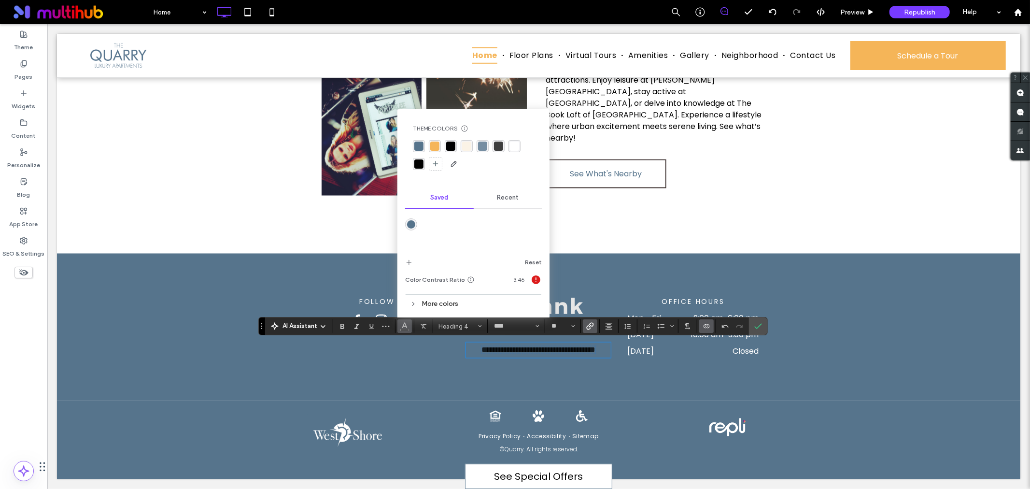
click at [514, 143] on div "rgba(255, 255, 255, 1)" at bounding box center [514, 146] width 9 height 9
click at [759, 321] on span "Confirm" at bounding box center [757, 325] width 4 height 17
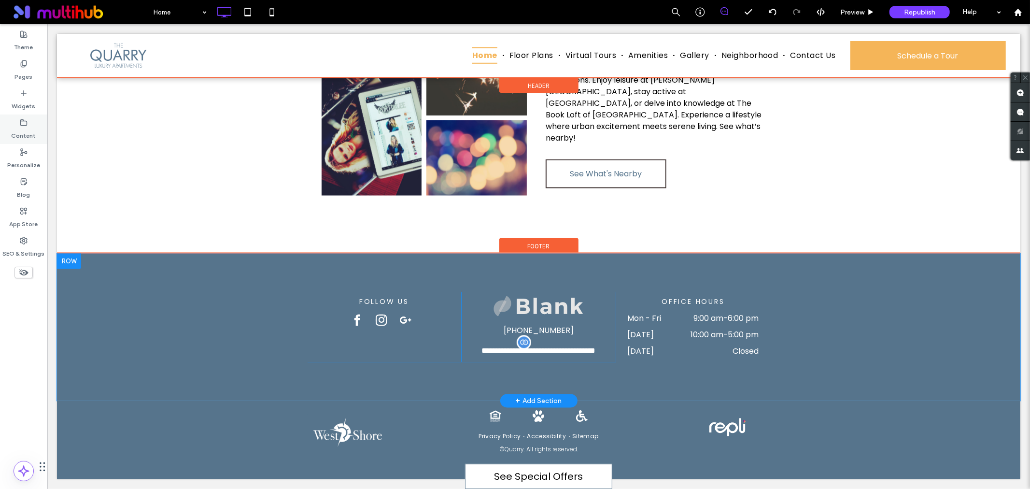
click at [20, 125] on icon at bounding box center [24, 123] width 8 height 8
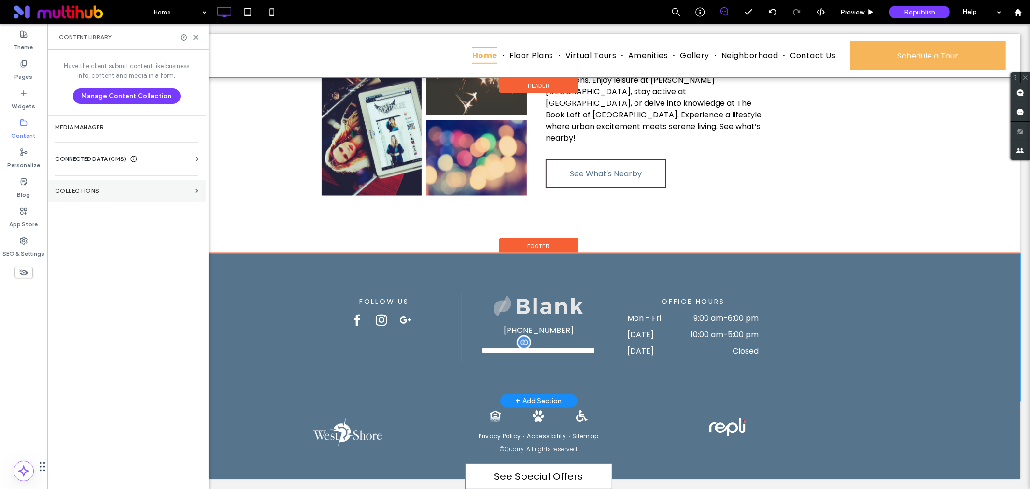
click at [126, 189] on label "Collections" at bounding box center [123, 190] width 136 height 7
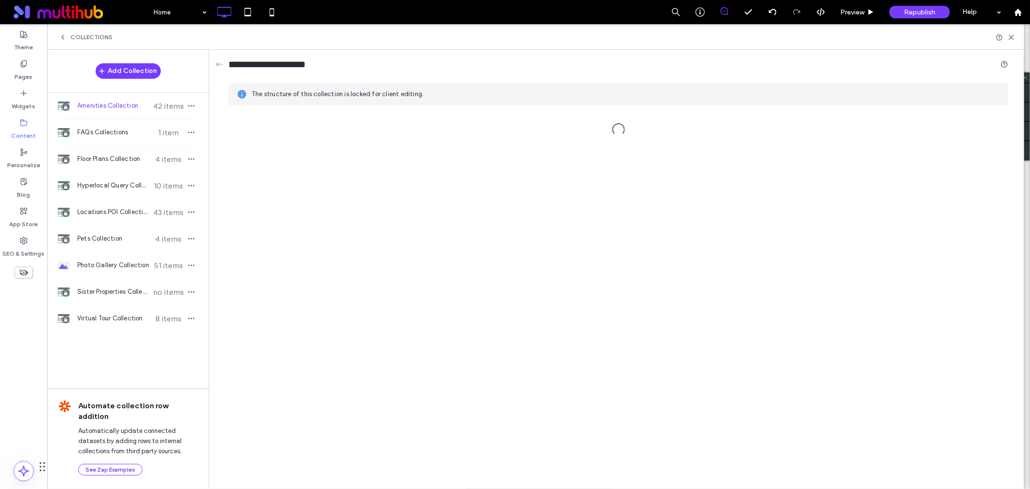
click at [84, 32] on div "Collections" at bounding box center [535, 37] width 977 height 26
click at [62, 36] on icon at bounding box center [63, 37] width 8 height 8
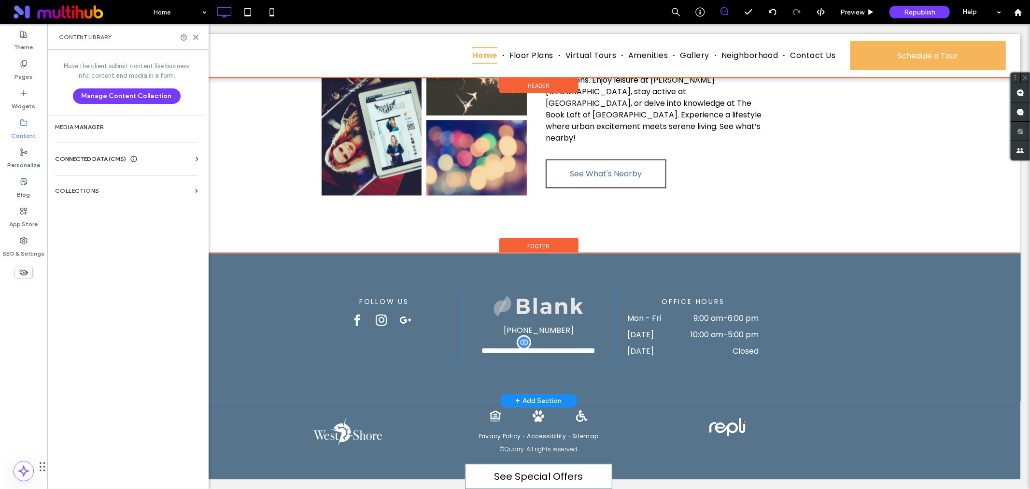
click at [191, 161] on div "CONNECTED DATA (CMS)" at bounding box center [128, 159] width 147 height 10
click at [150, 181] on label "Business Info" at bounding box center [128, 182] width 131 height 7
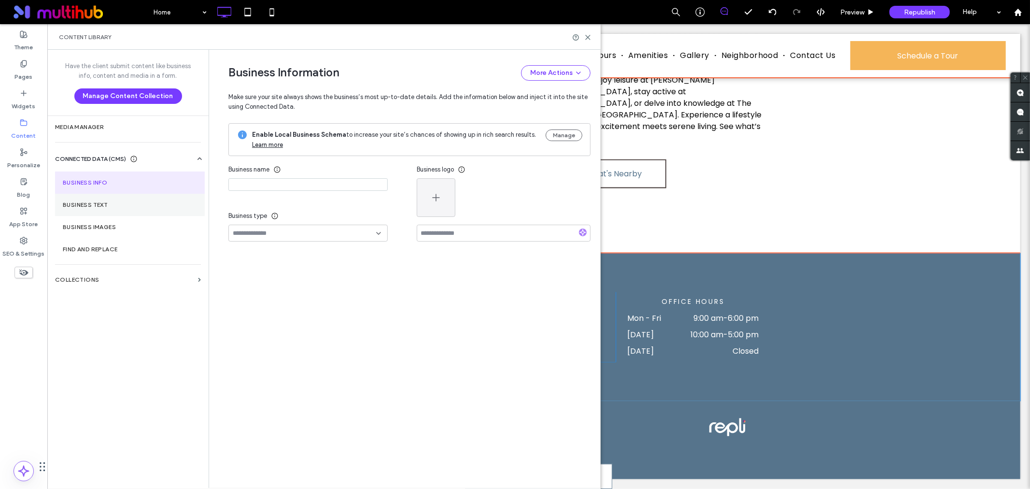
click at [140, 206] on label "Business Text" at bounding box center [130, 204] width 134 height 7
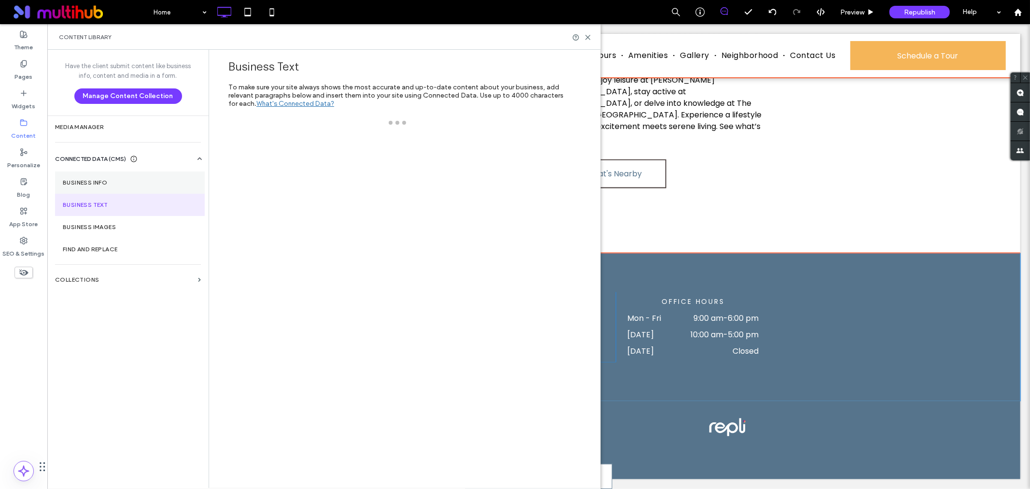
click at [139, 184] on label "Business Info" at bounding box center [130, 182] width 134 height 7
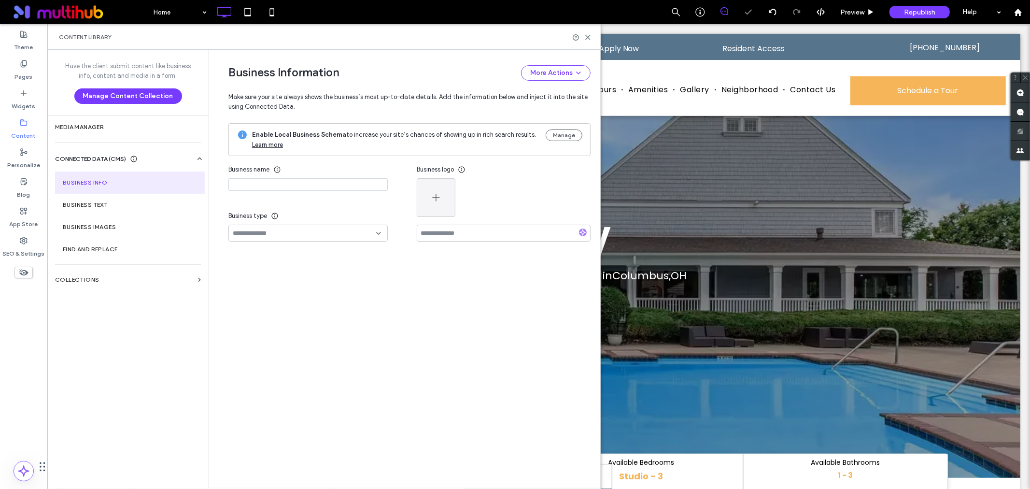
type input "******"
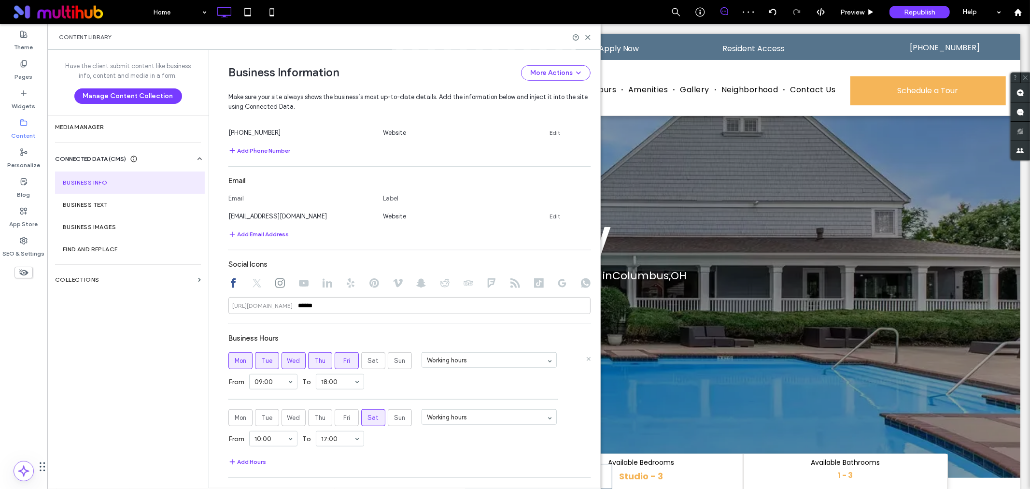
scroll to position [463, 0]
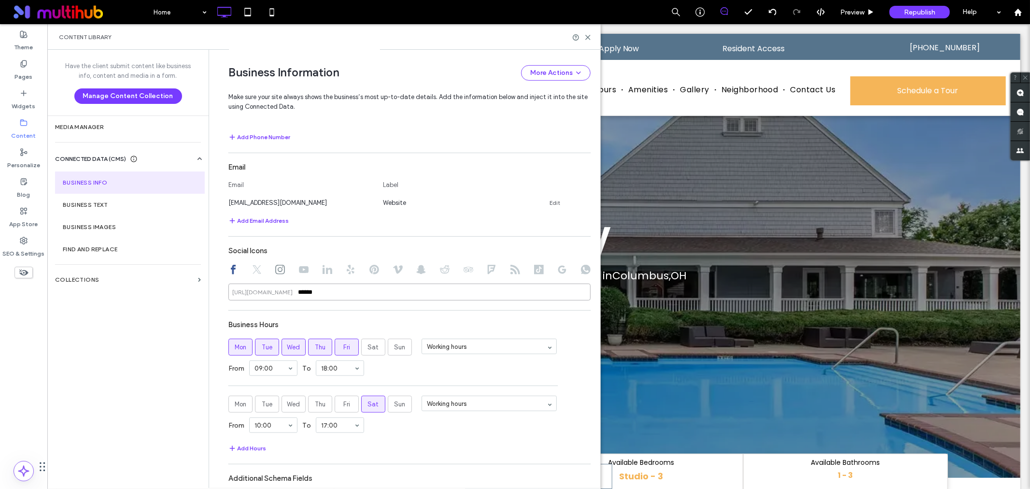
drag, startPoint x: 322, startPoint y: 290, endPoint x: 329, endPoint y: 300, distance: 11.8
click at [322, 292] on input "******" at bounding box center [410, 292] width 362 height 17
paste input "**********"
click at [316, 322] on div "Business Hours" at bounding box center [410, 324] width 362 height 18
click at [275, 269] on icon at bounding box center [280, 270] width 10 height 10
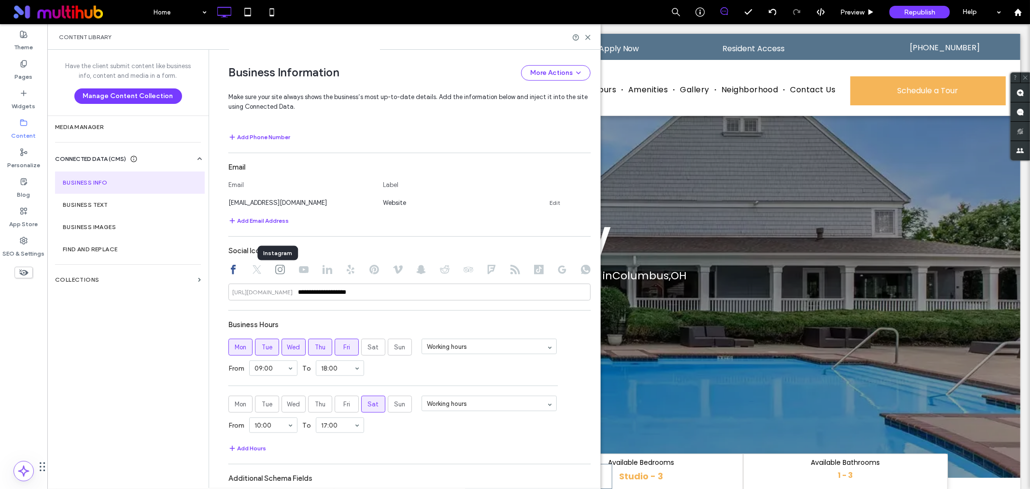
type input "******"
drag, startPoint x: 349, startPoint y: 294, endPoint x: 214, endPoint y: 285, distance: 135.5
click at [214, 285] on div "**********" at bounding box center [402, 82] width 377 height 990
click at [292, 322] on div "Business Hours" at bounding box center [410, 324] width 362 height 18
click at [511, 268] on icon at bounding box center [516, 270] width 10 height 10
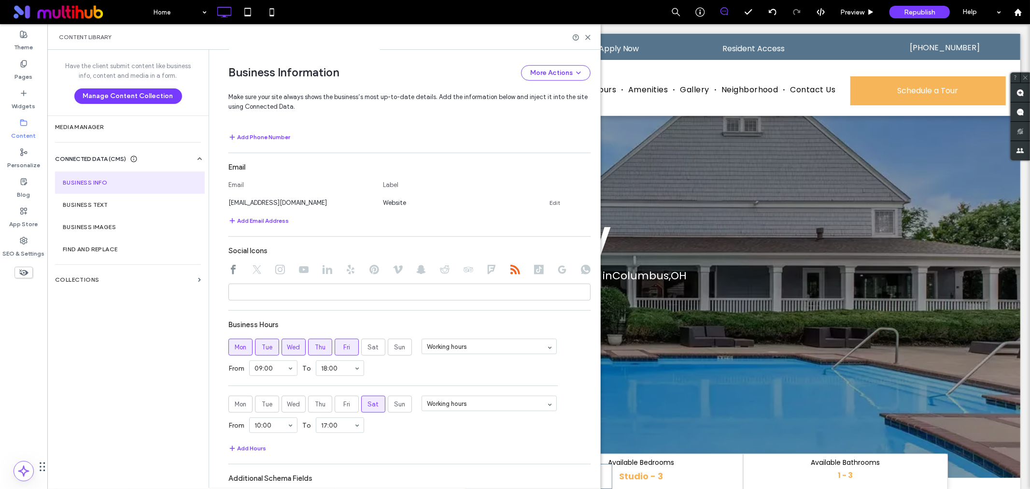
click at [562, 272] on use at bounding box center [562, 270] width 8 height 8
click at [522, 291] on input at bounding box center [410, 292] width 362 height 17
paste input "**********"
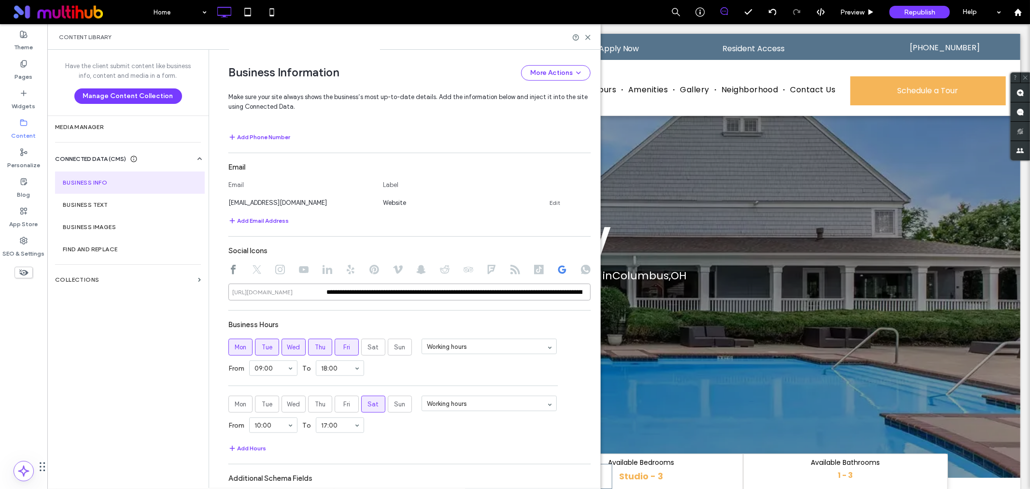
scroll to position [0, 345]
type input "**********"
click at [511, 321] on div "Business Hours" at bounding box center [410, 324] width 362 height 18
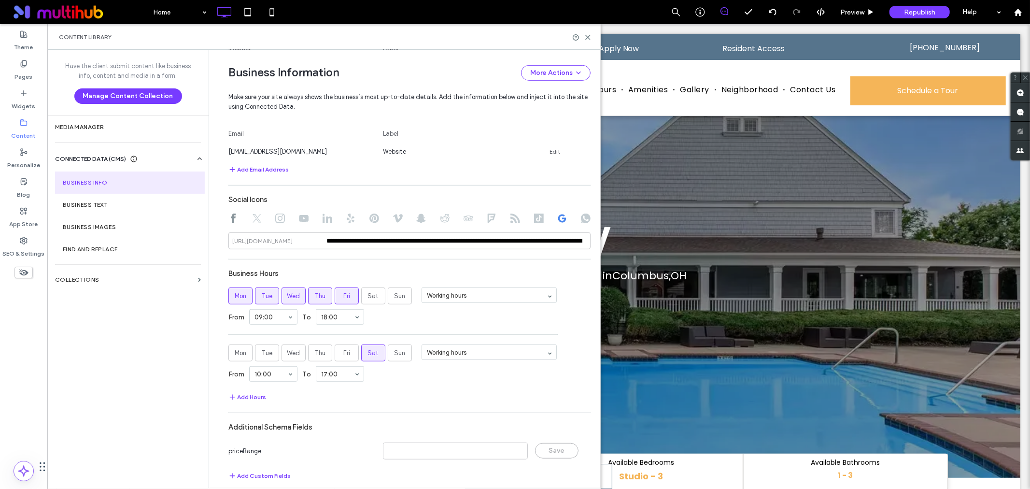
scroll to position [517, 0]
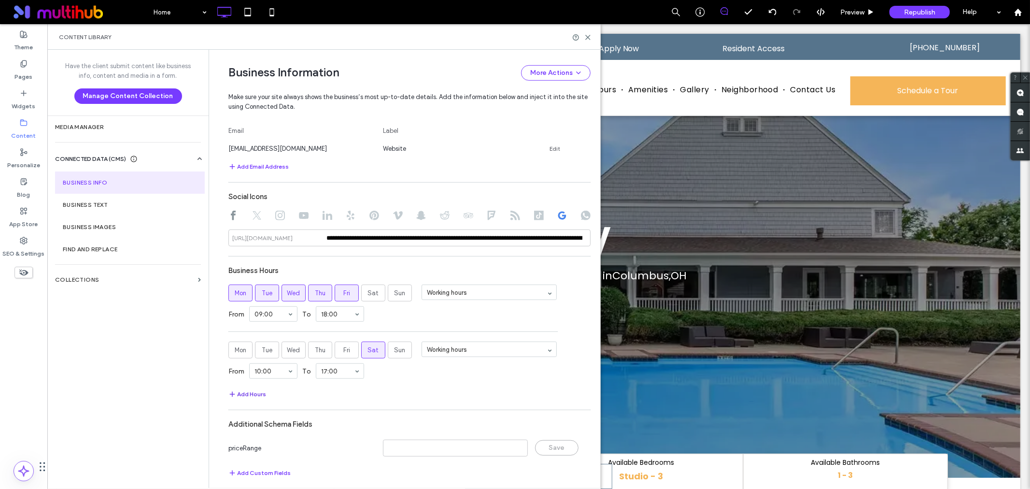
click at [249, 395] on button "Add Hours" at bounding box center [248, 394] width 38 height 12
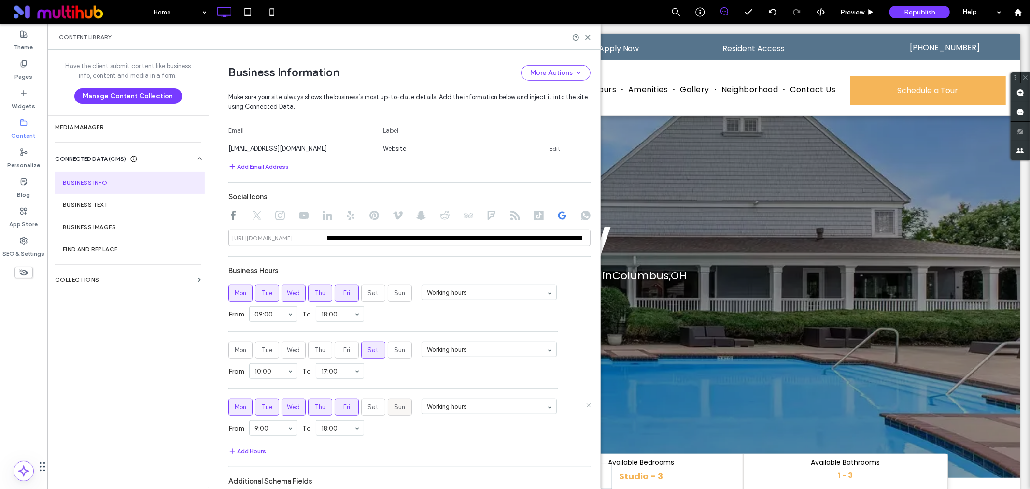
click at [397, 410] on span "Sun" at bounding box center [400, 407] width 11 height 10
click at [343, 409] on span "Fri" at bounding box center [346, 407] width 7 height 10
click at [308, 408] on label "Thu" at bounding box center [320, 407] width 24 height 17
click at [288, 406] on span "Wed" at bounding box center [293, 407] width 13 height 10
click at [242, 405] on span "Mon" at bounding box center [241, 407] width 12 height 10
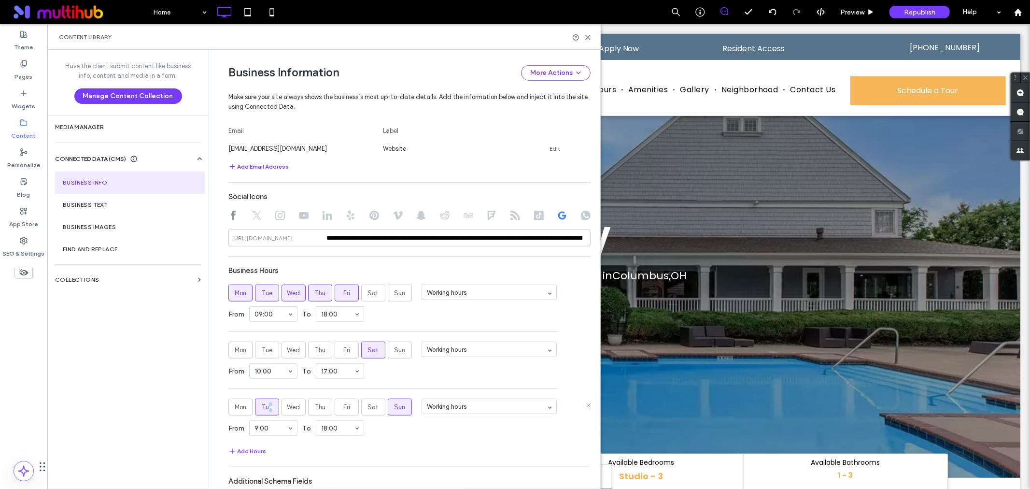
click at [267, 405] on span "Tue" at bounding box center [267, 407] width 11 height 10
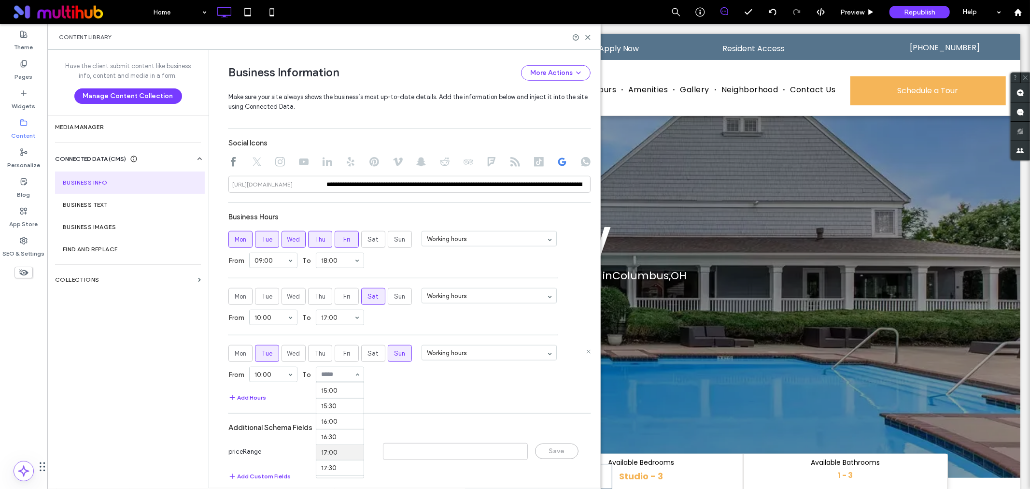
scroll to position [460, 0]
click at [418, 392] on section "Business Hours Mon Tue Wed Thu Fri Sat Sun Working hours From 09:00 To 18:00 Mo…" at bounding box center [410, 306] width 362 height 196
click at [267, 355] on span "Tue" at bounding box center [267, 354] width 11 height 10
click at [589, 34] on icon at bounding box center [588, 37] width 7 height 7
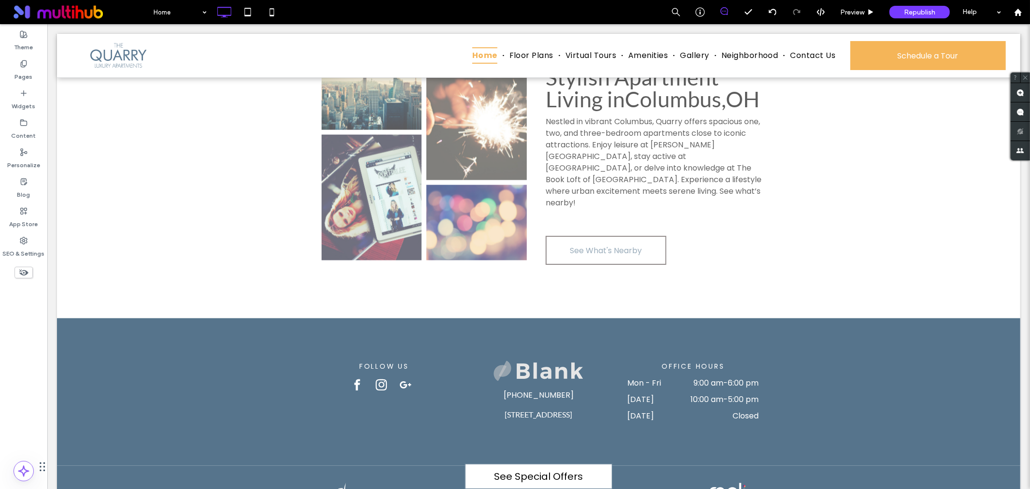
scroll to position [1405, 0]
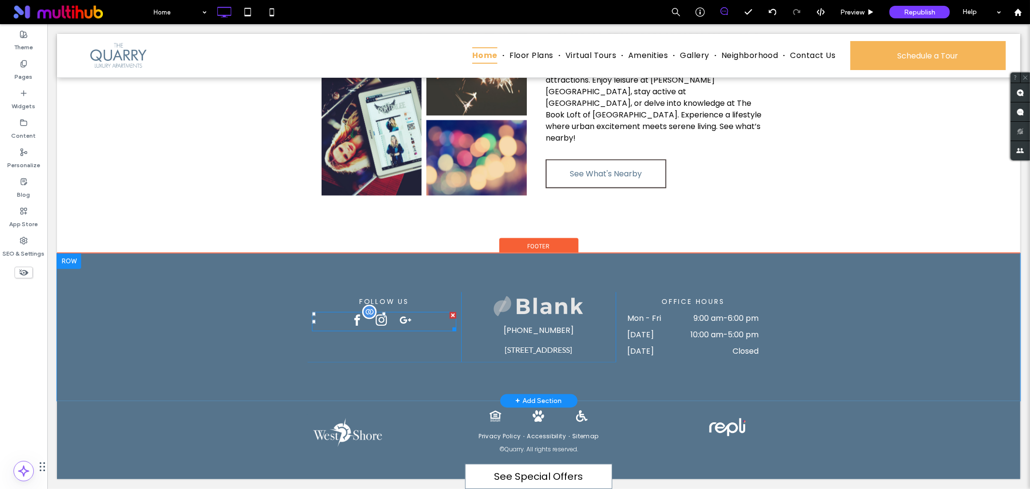
click at [427, 312] on div at bounding box center [384, 321] width 145 height 19
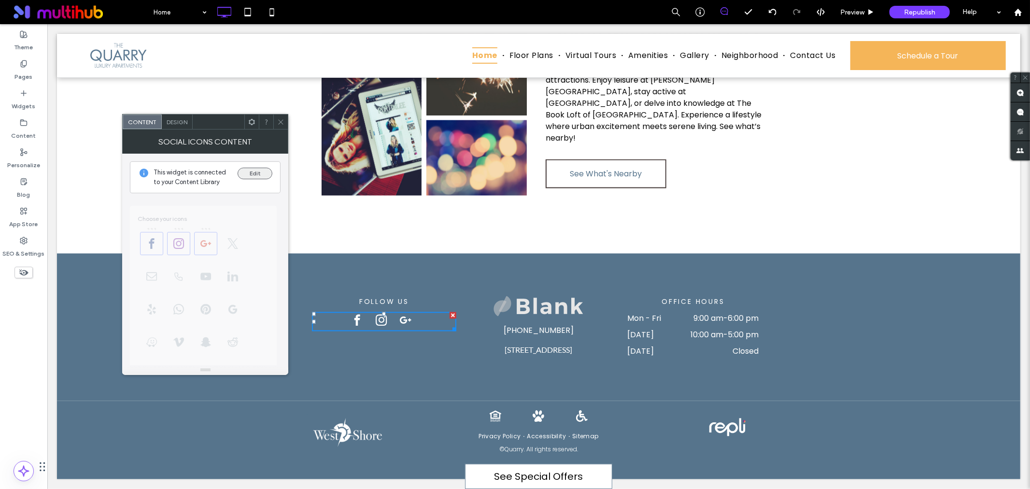
click at [249, 175] on button "Edit" at bounding box center [255, 174] width 35 height 12
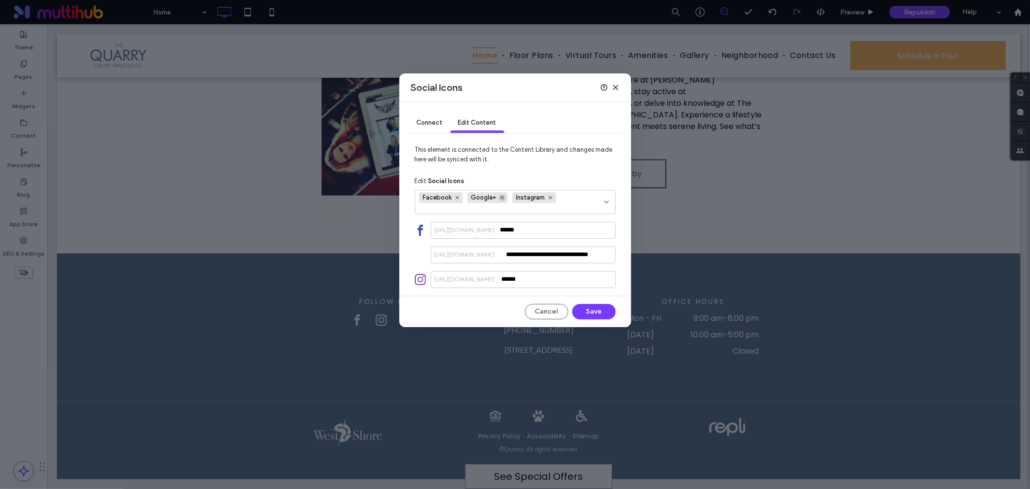
click at [500, 199] on icon at bounding box center [502, 197] width 5 height 5
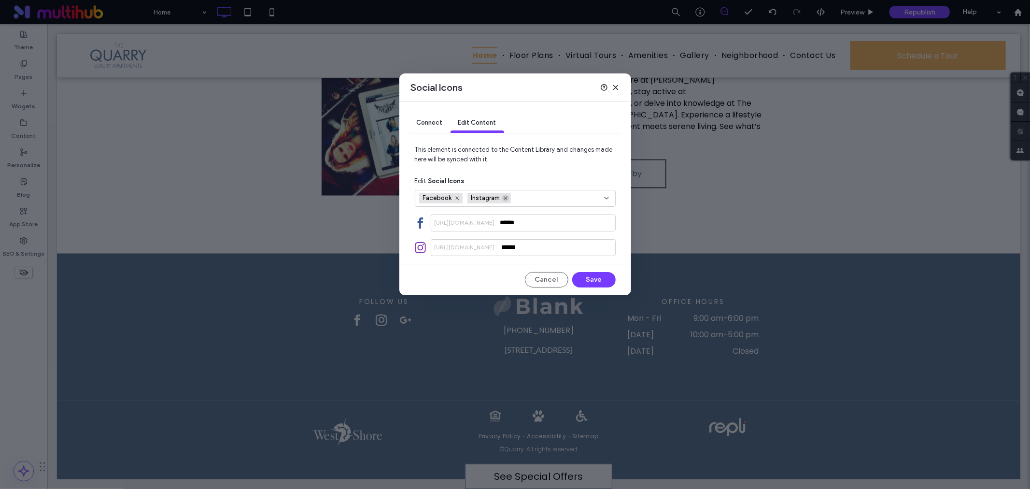
click at [504, 198] on icon at bounding box center [505, 198] width 5 height 5
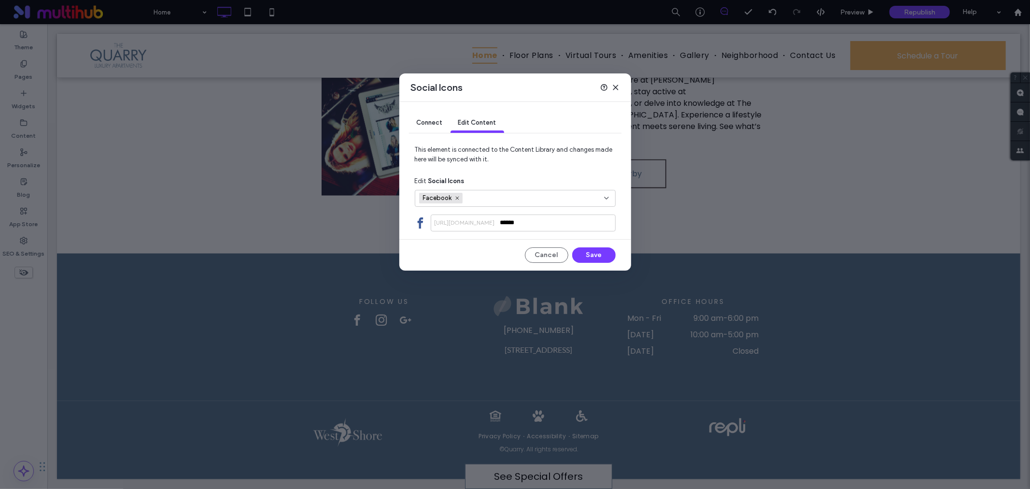
click at [429, 121] on span "Connect" at bounding box center [430, 122] width 26 height 7
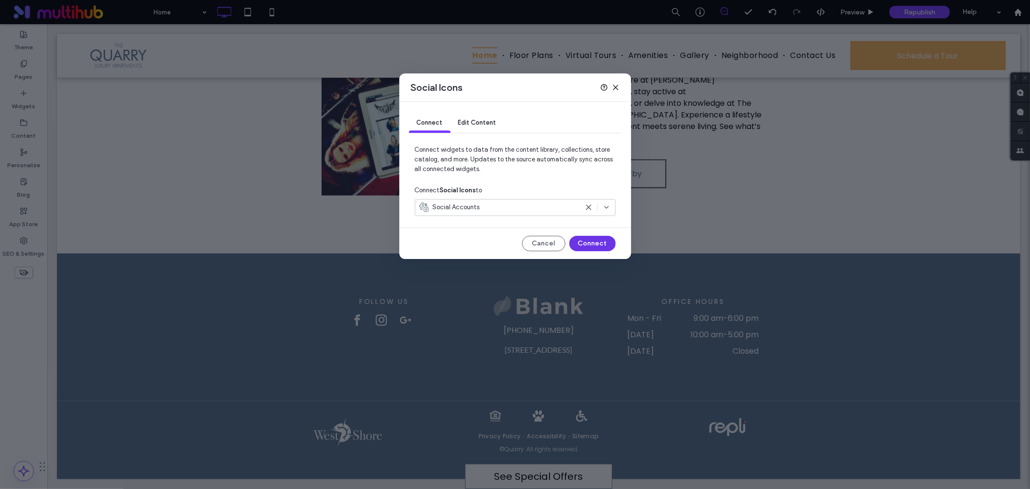
click at [577, 244] on button "Connect" at bounding box center [593, 243] width 46 height 15
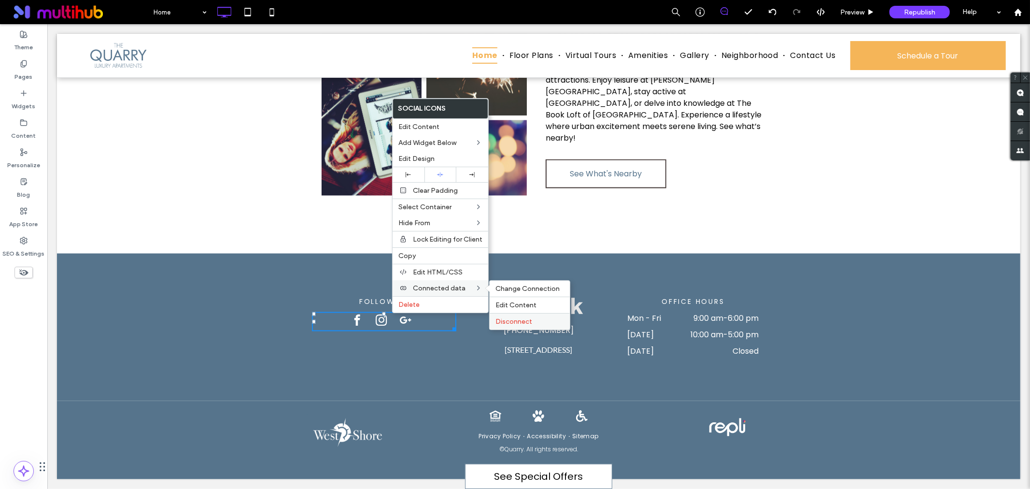
click at [519, 317] on span "Disconnect" at bounding box center [514, 321] width 37 height 8
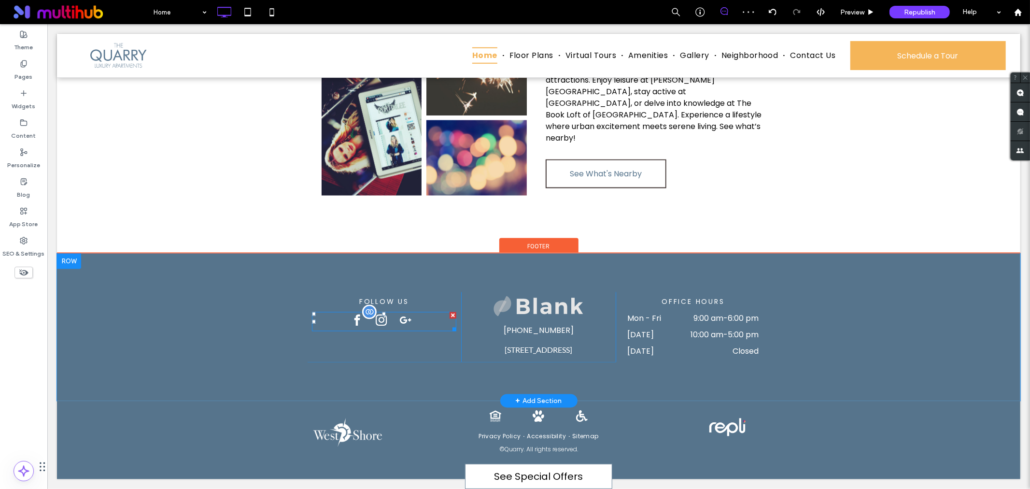
click at [406, 312] on span "google_plus" at bounding box center [405, 320] width 17 height 17
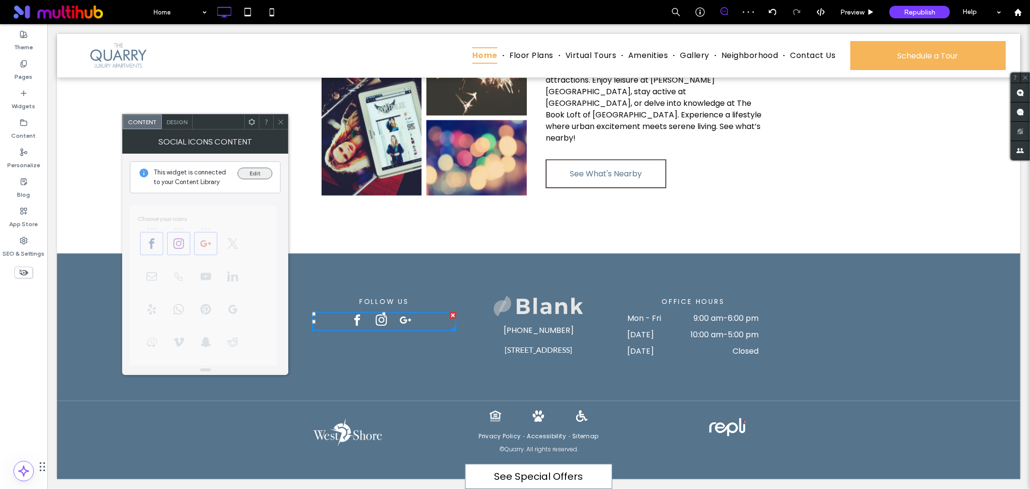
click at [257, 176] on button "Edit" at bounding box center [255, 174] width 35 height 12
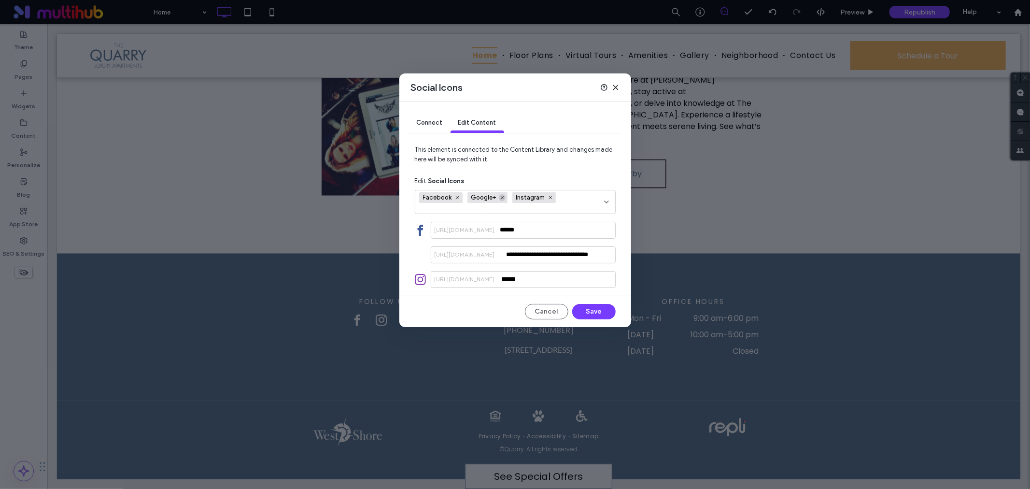
click at [500, 197] on icon at bounding box center [502, 197] width 5 height 5
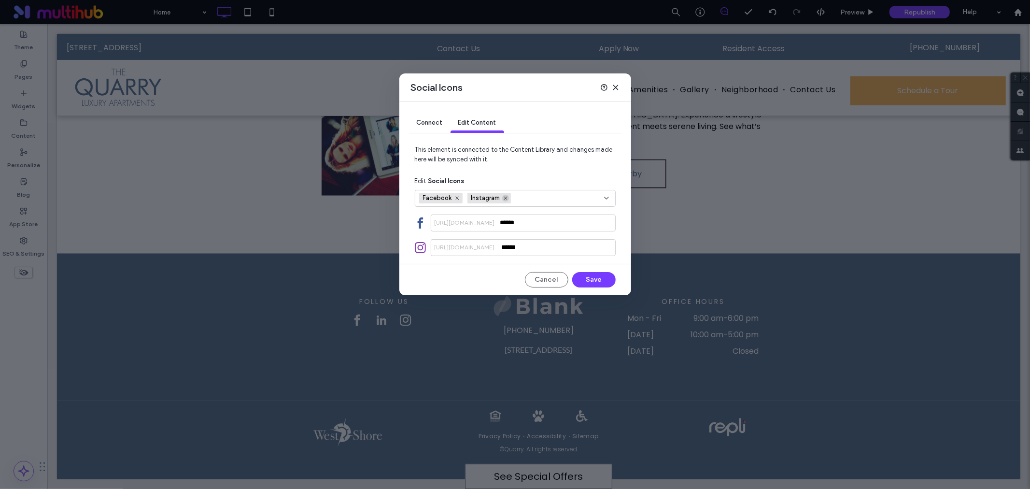
click at [505, 199] on use at bounding box center [505, 198] width 3 height 3
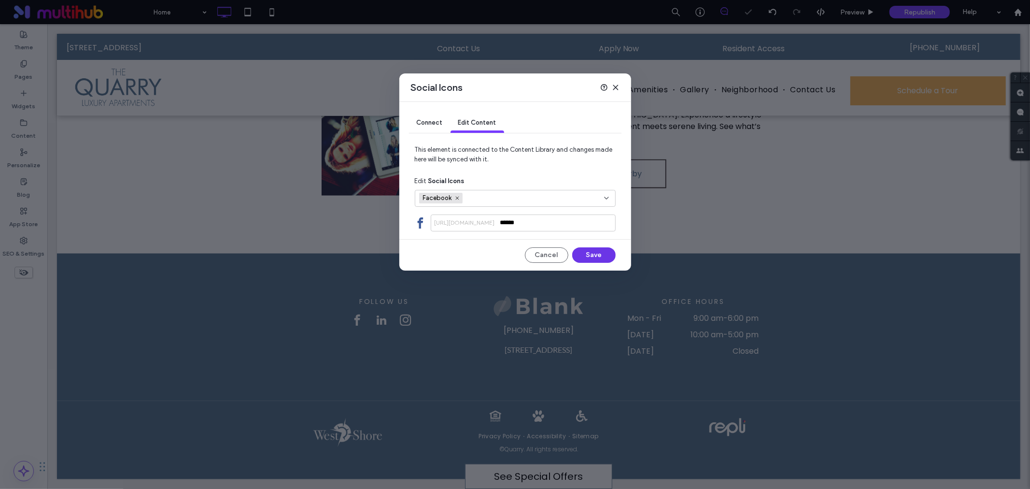
click at [592, 261] on button "Save" at bounding box center [593, 254] width 43 height 15
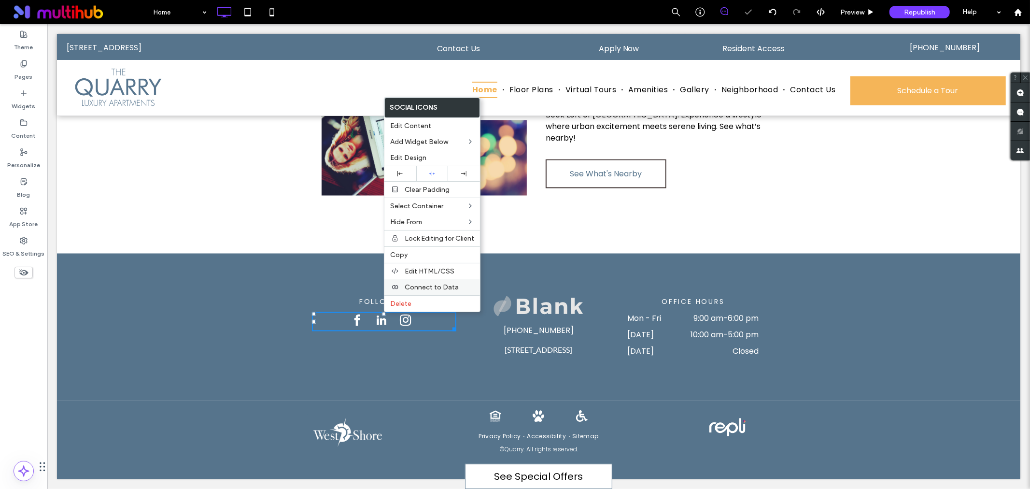
click at [436, 286] on span "Connect to Data" at bounding box center [432, 287] width 54 height 8
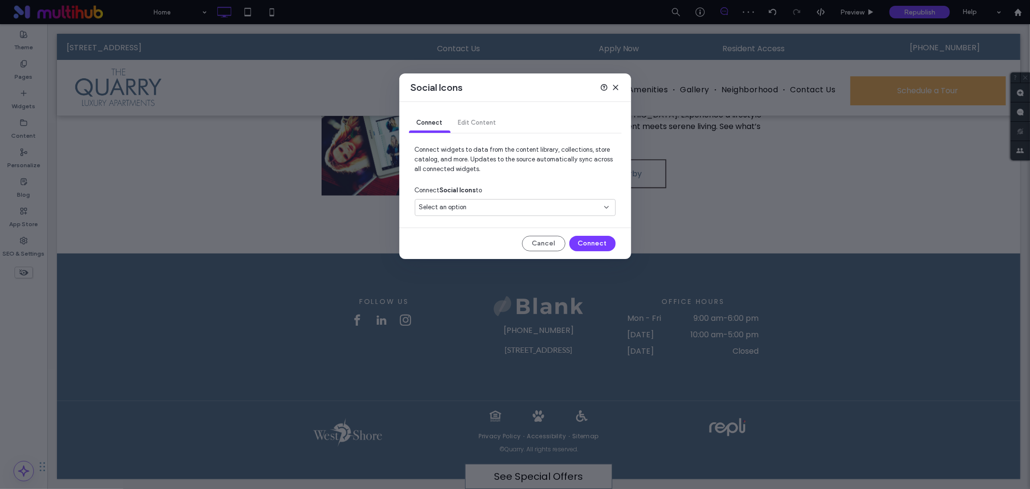
click at [537, 212] on div "Select an option" at bounding box center [509, 207] width 181 height 10
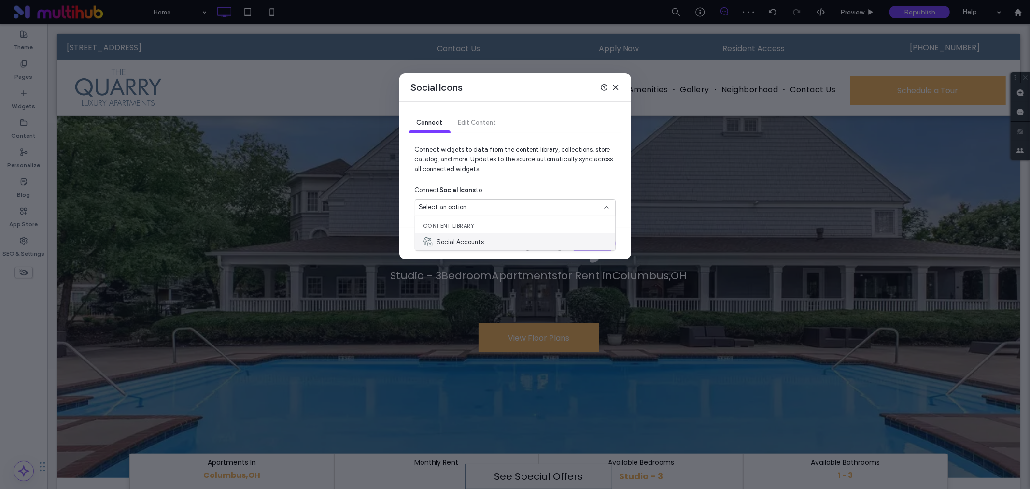
scroll to position [0, 0]
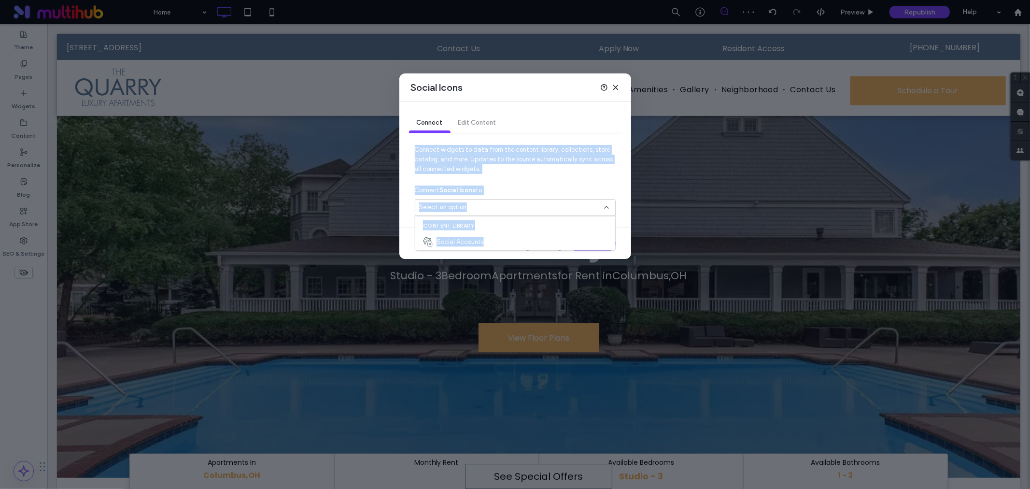
drag, startPoint x: 493, startPoint y: 239, endPoint x: 628, endPoint y: 107, distance: 188.9
click at [628, 109] on body ".wqwq-1{fill:#231f20;} .cls-1q, .cls-2q { fill-rule: evenodd; } .cls-2q { fill:…" at bounding box center [515, 244] width 1030 height 489
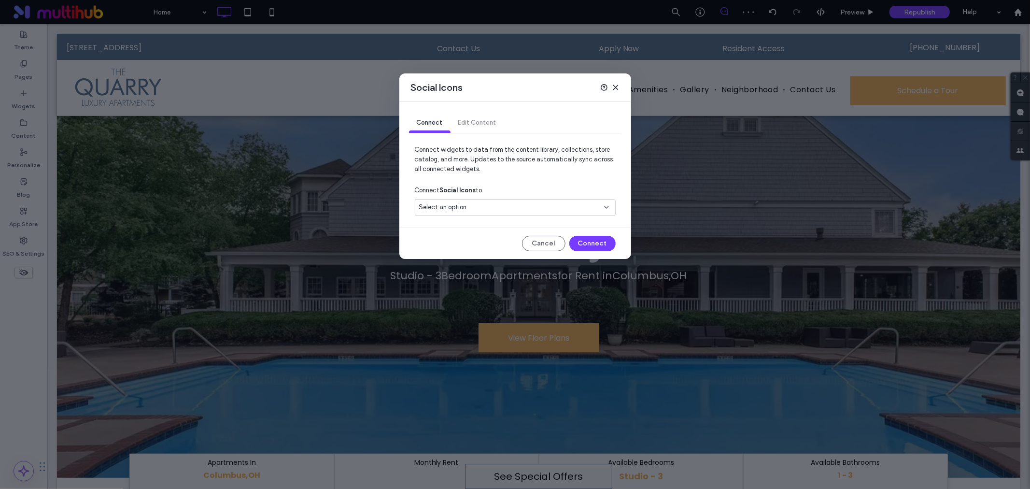
click at [619, 88] on icon at bounding box center [616, 88] width 8 height 8
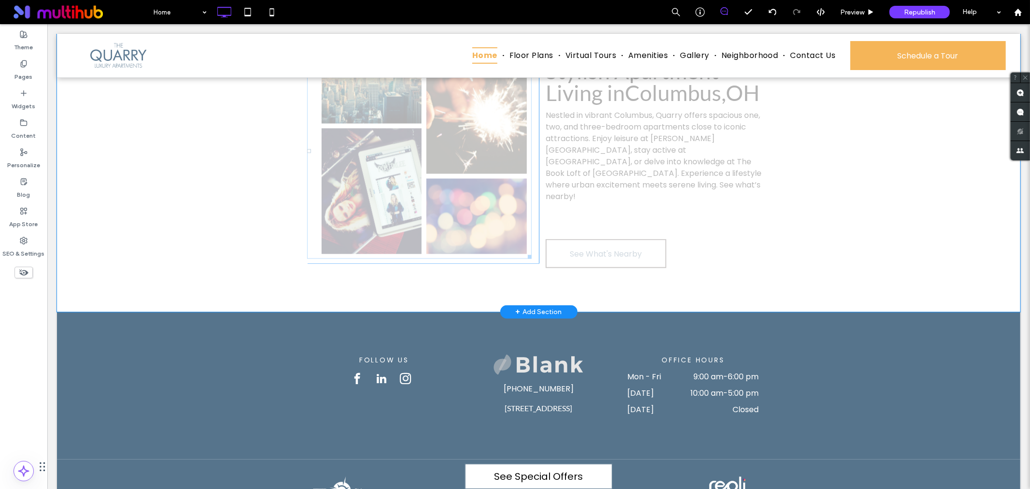
scroll to position [1405, 0]
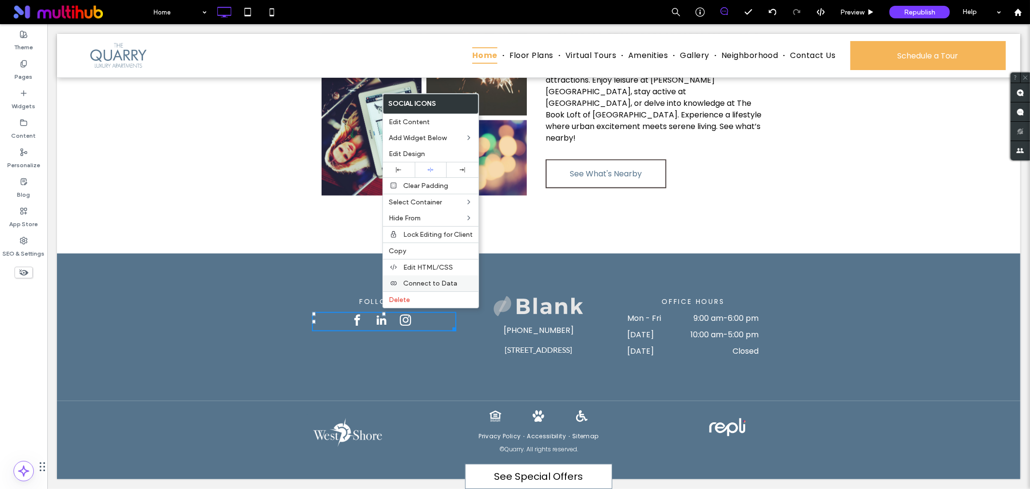
click at [424, 284] on span "Connect to Data" at bounding box center [430, 283] width 54 height 8
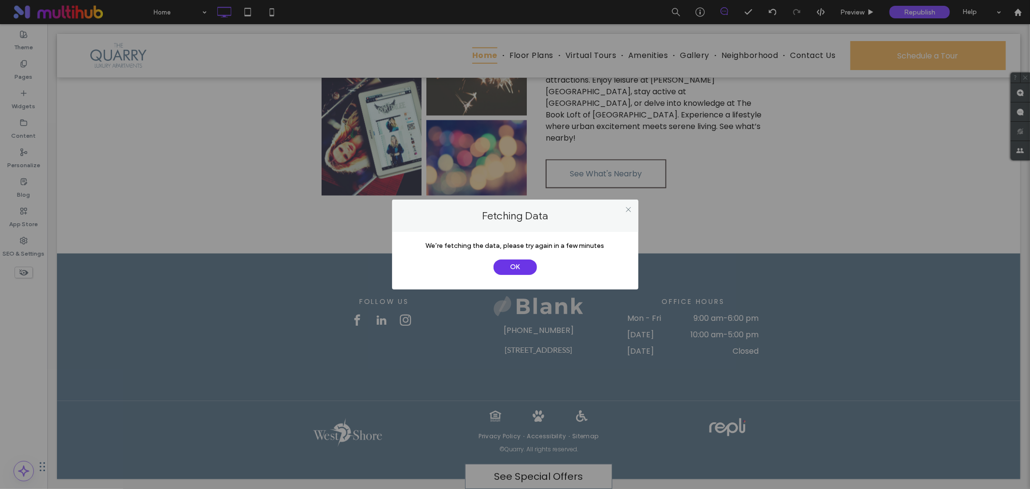
click at [516, 268] on button "OK" at bounding box center [515, 266] width 43 height 15
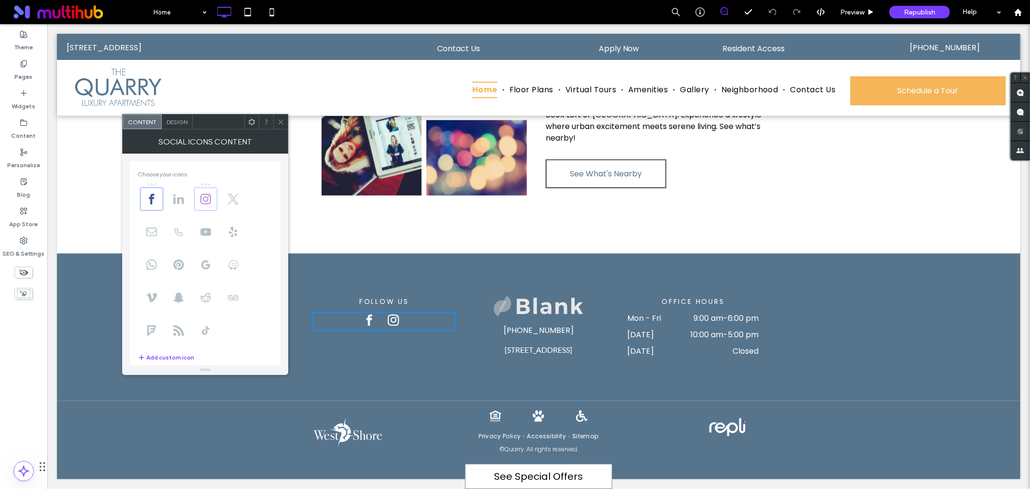
click at [207, 196] on icon at bounding box center [205, 199] width 11 height 11
click at [210, 268] on icon at bounding box center [205, 264] width 11 height 11
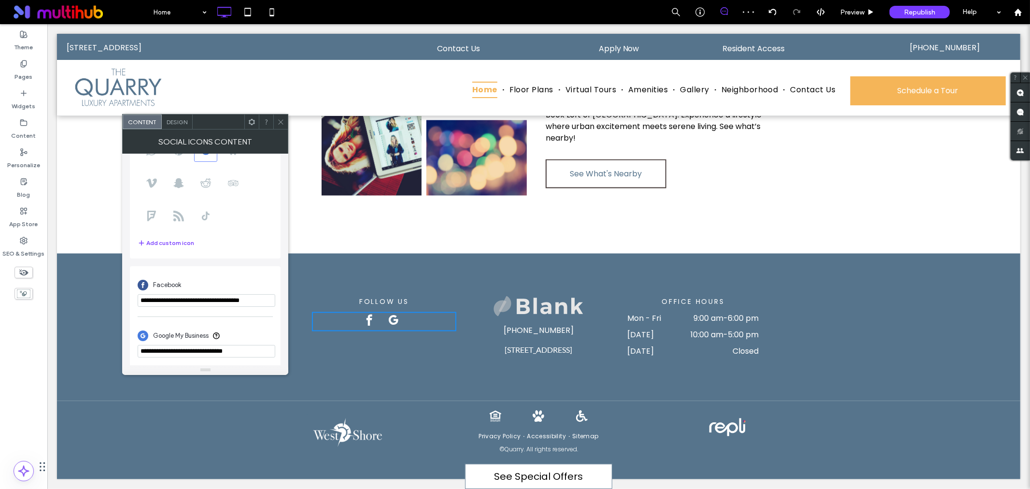
scroll to position [118, 0]
click at [259, 351] on input "**********" at bounding box center [207, 349] width 138 height 13
click at [264, 344] on input "**********" at bounding box center [207, 348] width 138 height 13
paste input "**********"
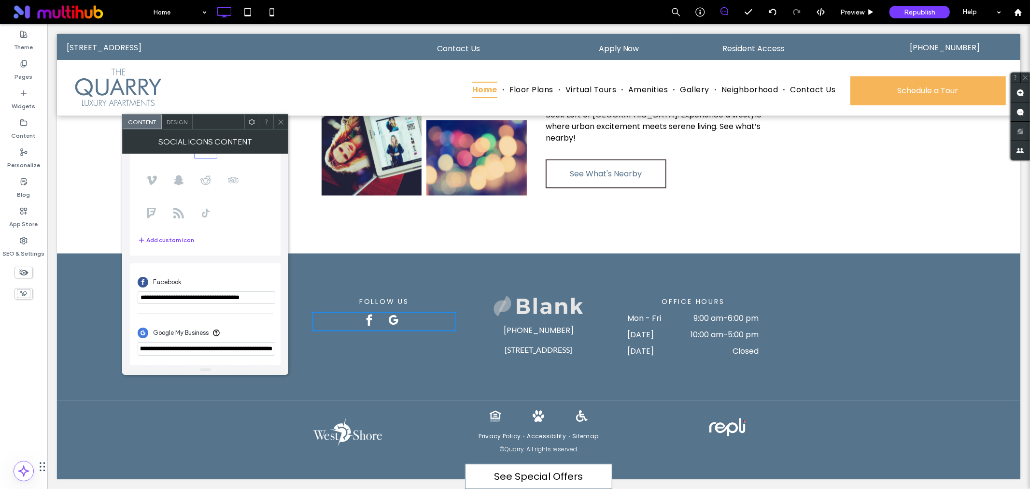
type input "**********"
click at [268, 326] on div "Google My Business" at bounding box center [205, 333] width 135 height 18
click at [278, 118] on icon at bounding box center [280, 121] width 7 height 7
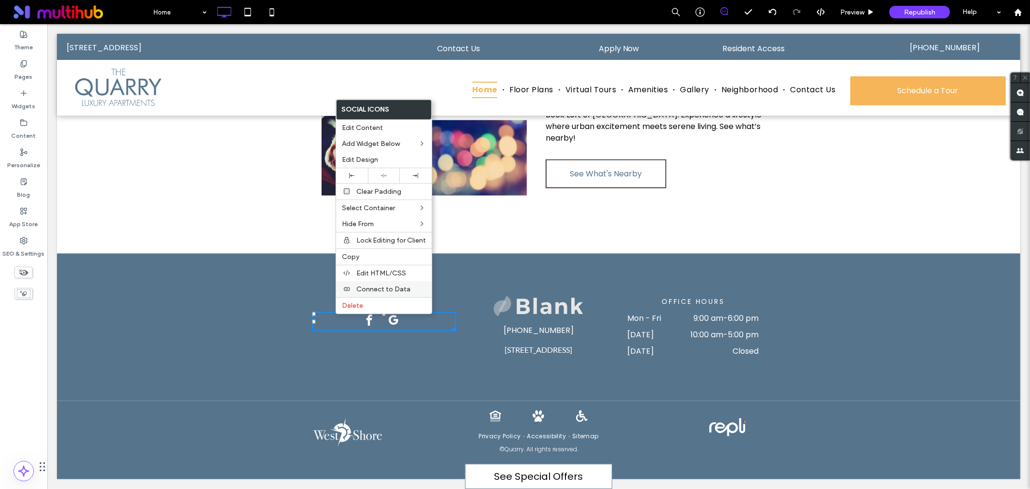
click at [357, 288] on span "Connect to Data" at bounding box center [384, 289] width 54 height 8
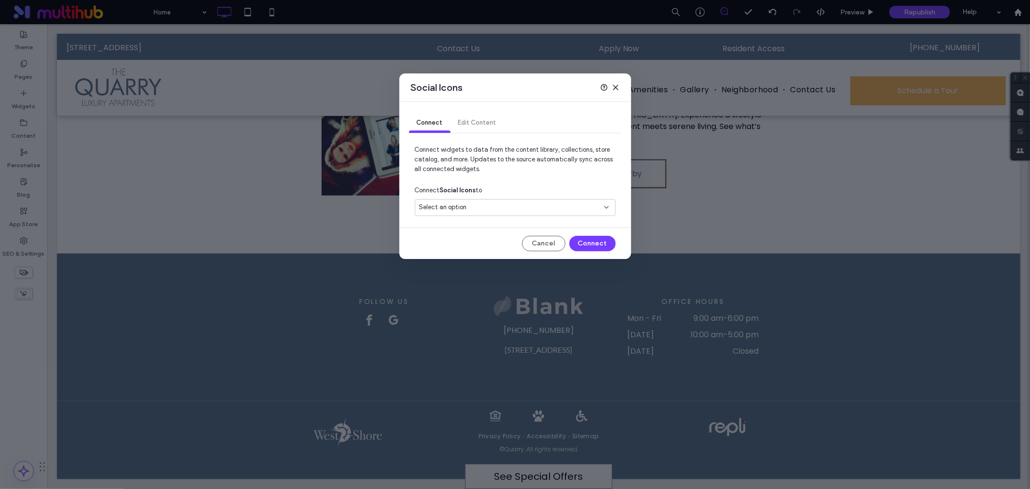
click at [502, 209] on div "Select an option" at bounding box center [509, 207] width 181 height 10
click at [478, 241] on span "Social Accounts" at bounding box center [460, 242] width 47 height 10
click at [582, 246] on button "Connect" at bounding box center [593, 243] width 46 height 15
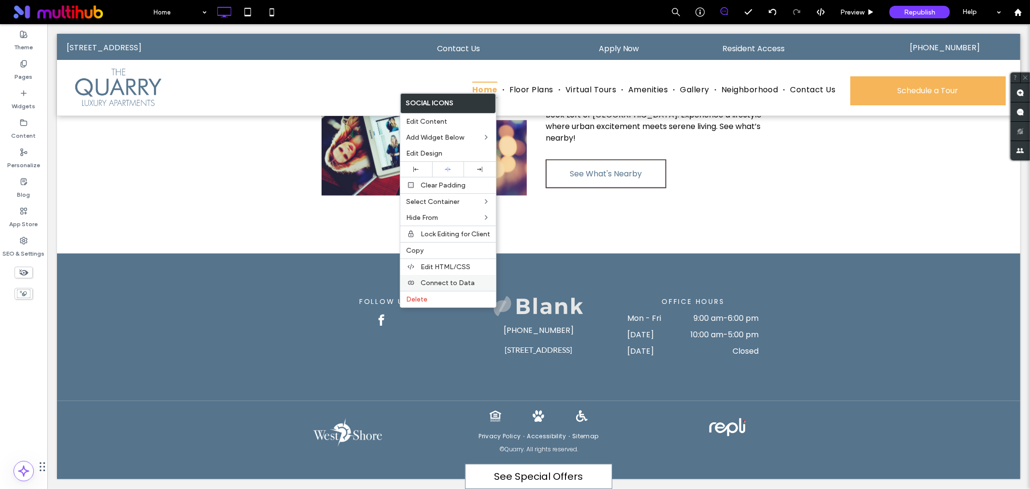
click at [445, 279] on span "Connect to Data" at bounding box center [448, 283] width 54 height 8
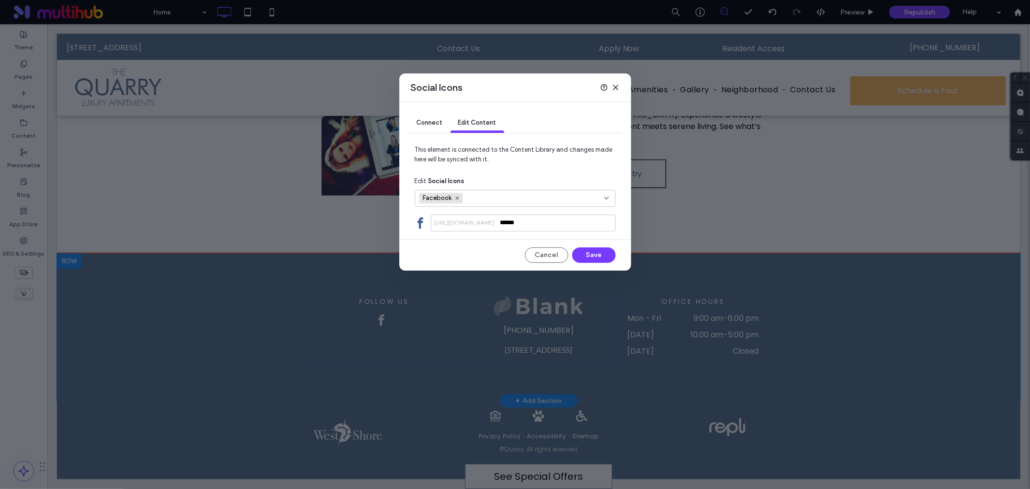
click at [429, 122] on span "Connect" at bounding box center [430, 122] width 26 height 7
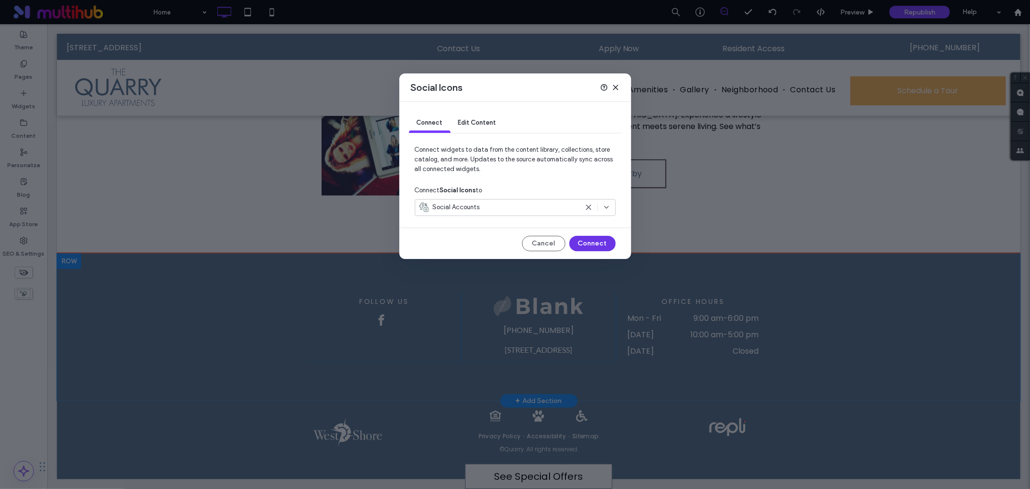
click at [593, 248] on button "Connect" at bounding box center [593, 243] width 46 height 15
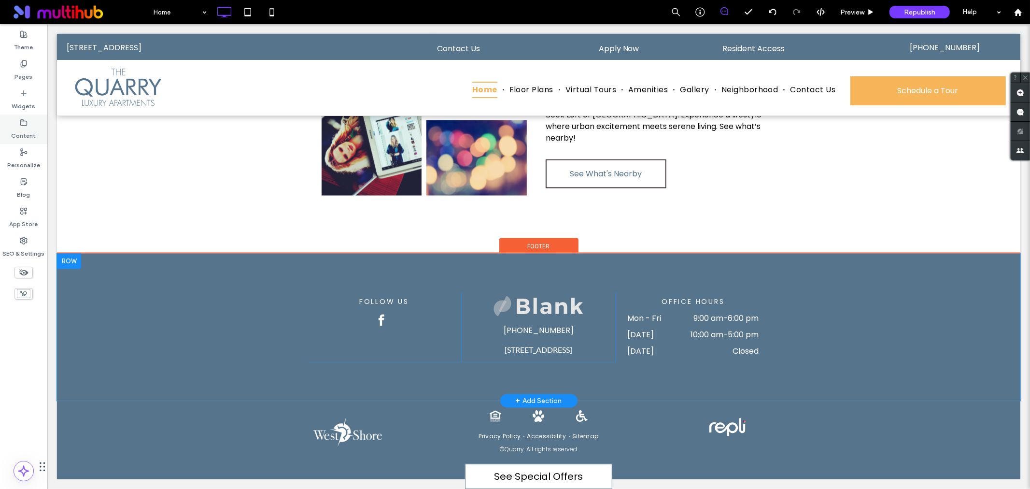
click at [14, 124] on div "Content" at bounding box center [23, 128] width 47 height 29
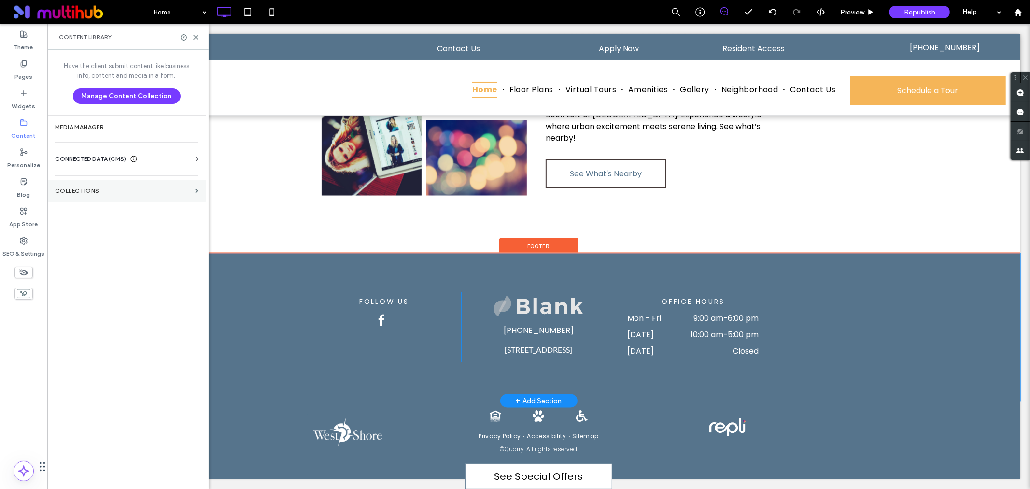
click at [105, 198] on section "Collections" at bounding box center [126, 191] width 158 height 22
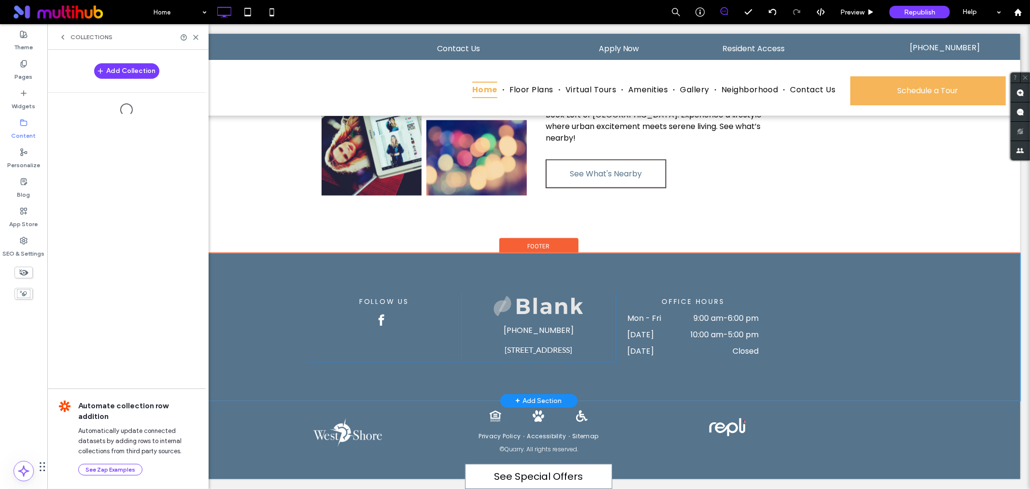
click at [60, 38] on icon at bounding box center [63, 37] width 8 height 8
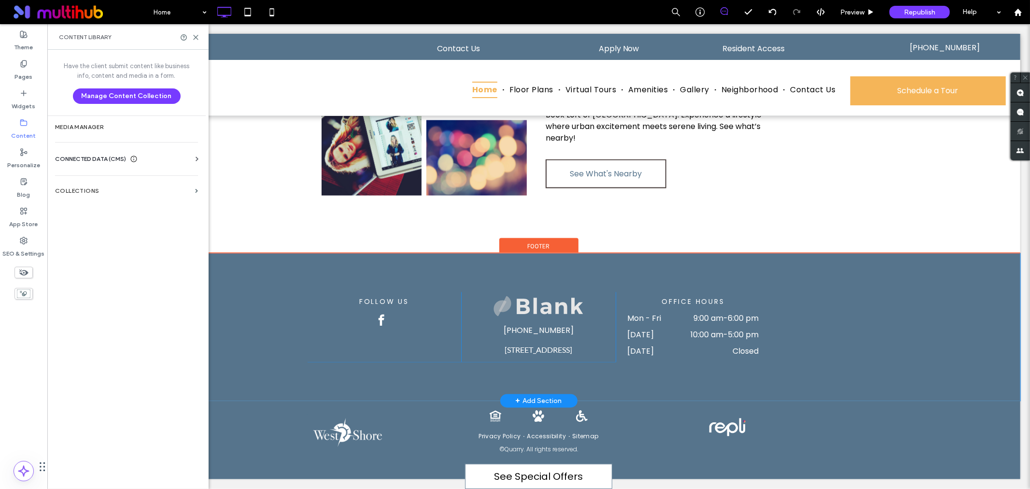
click at [181, 155] on div "CONNECTED DATA (CMS)" at bounding box center [128, 159] width 147 height 10
click at [153, 184] on label "Business Info" at bounding box center [128, 182] width 131 height 7
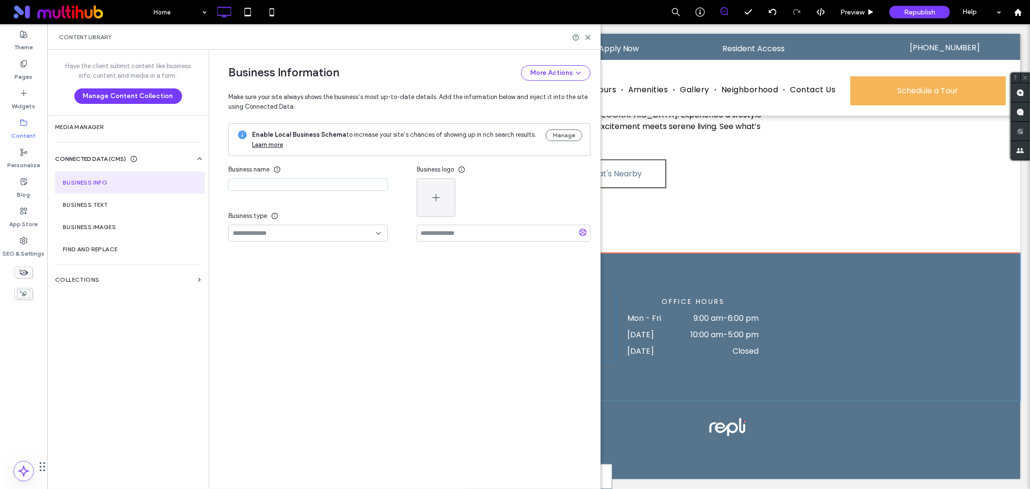
type input "******"
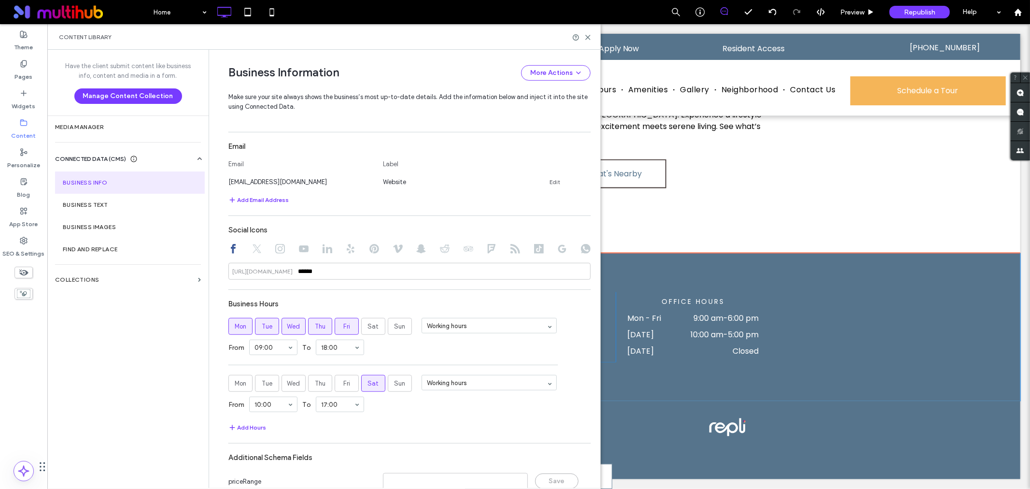
scroll to position [527, 0]
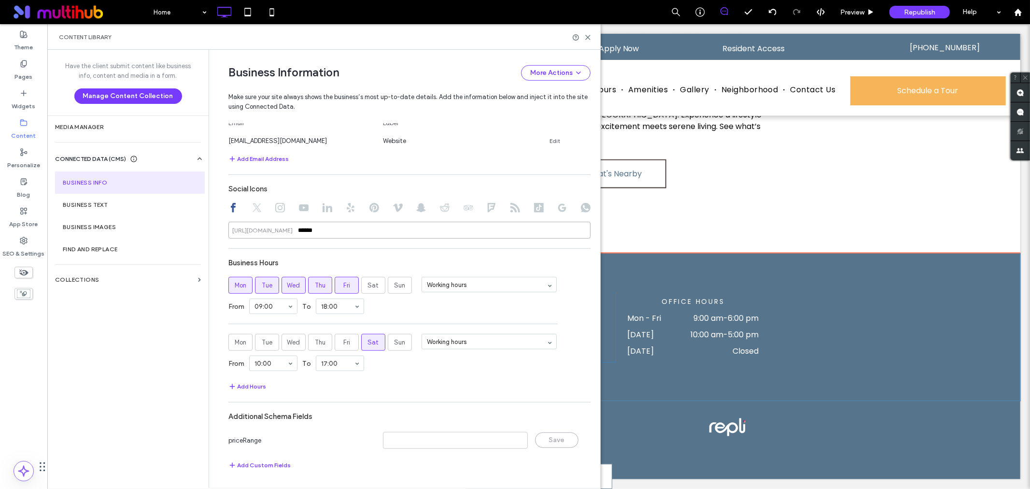
click at [344, 229] on input "******" at bounding box center [410, 230] width 362 height 17
click at [554, 209] on div at bounding box center [410, 209] width 362 height 12
click at [561, 210] on use at bounding box center [562, 208] width 8 height 8
click at [548, 230] on input at bounding box center [410, 230] width 362 height 17
paste input "**********"
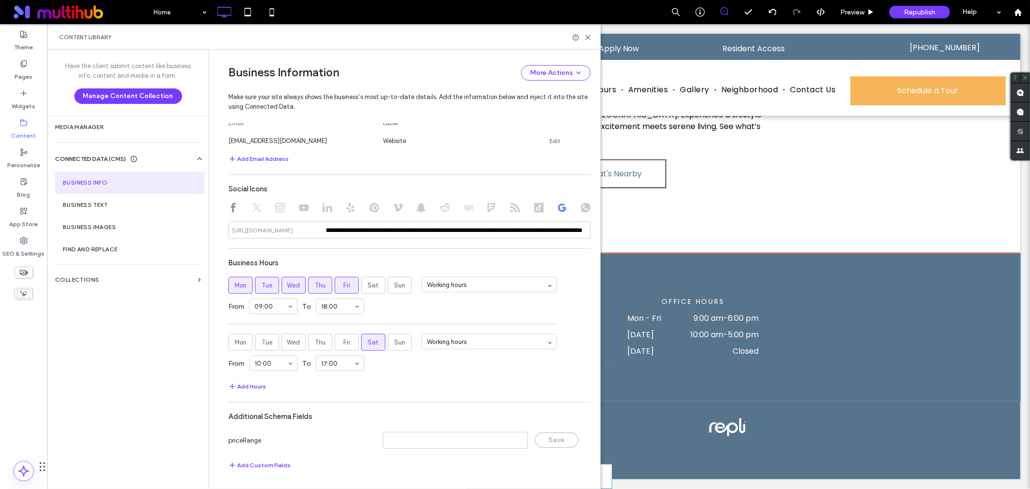
scroll to position [0, 0]
click at [522, 256] on div "Business Hours" at bounding box center [410, 263] width 362 height 18
click at [229, 201] on div "**********" at bounding box center [410, 209] width 362 height 59
click at [234, 206] on icon at bounding box center [234, 208] width 10 height 10
click at [348, 230] on input "******" at bounding box center [410, 230] width 362 height 17
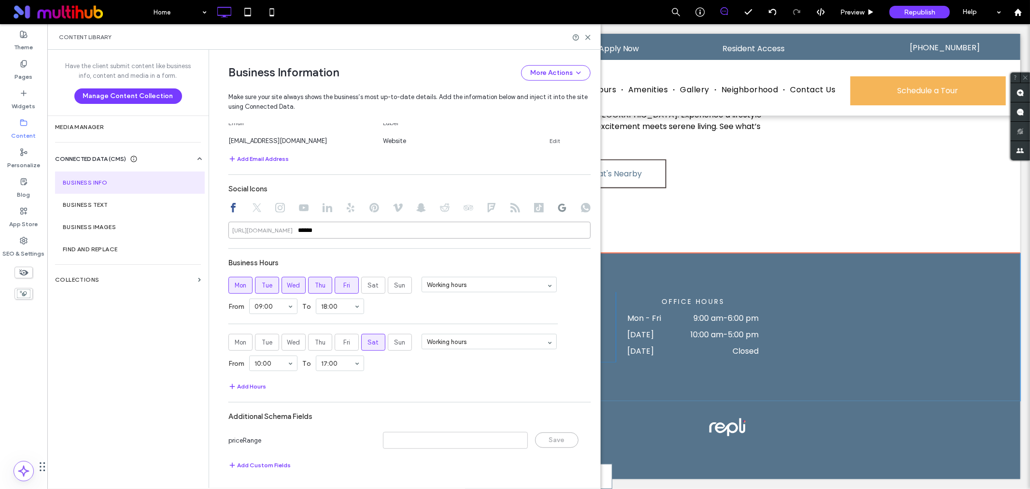
paste input "**********"
type input "**********"
click at [351, 247] on div "**********" at bounding box center [410, 163] width 362 height 626
click at [587, 34] on icon at bounding box center [588, 37] width 7 height 7
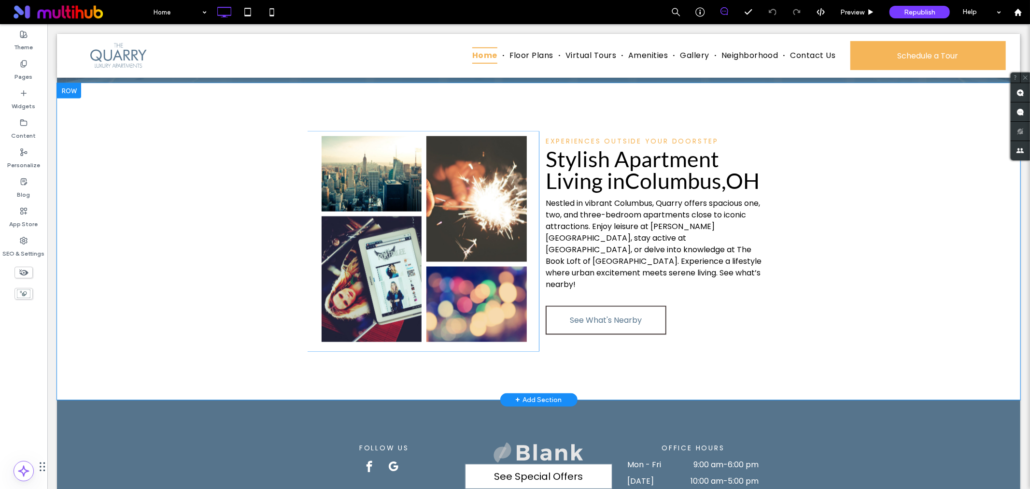
scroll to position [1405, 0]
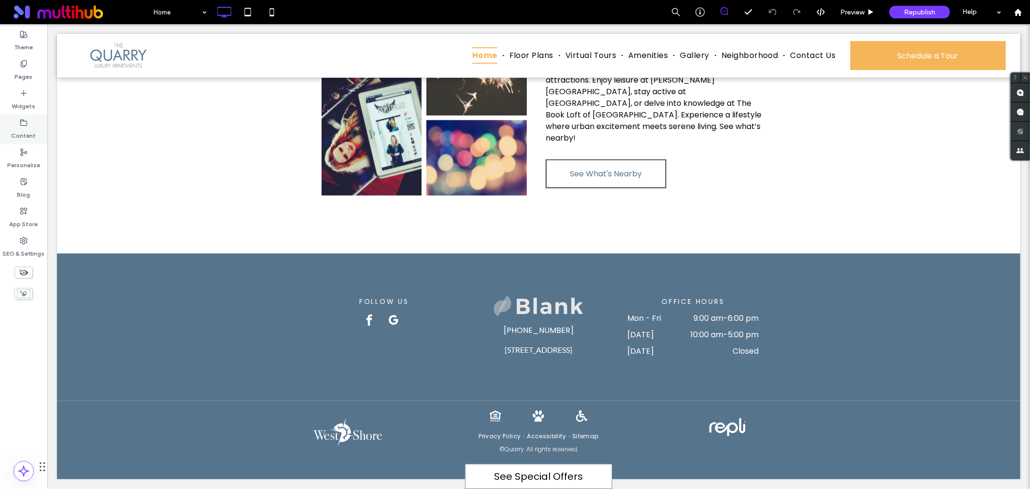
click at [27, 134] on label "Content" at bounding box center [24, 134] width 25 height 14
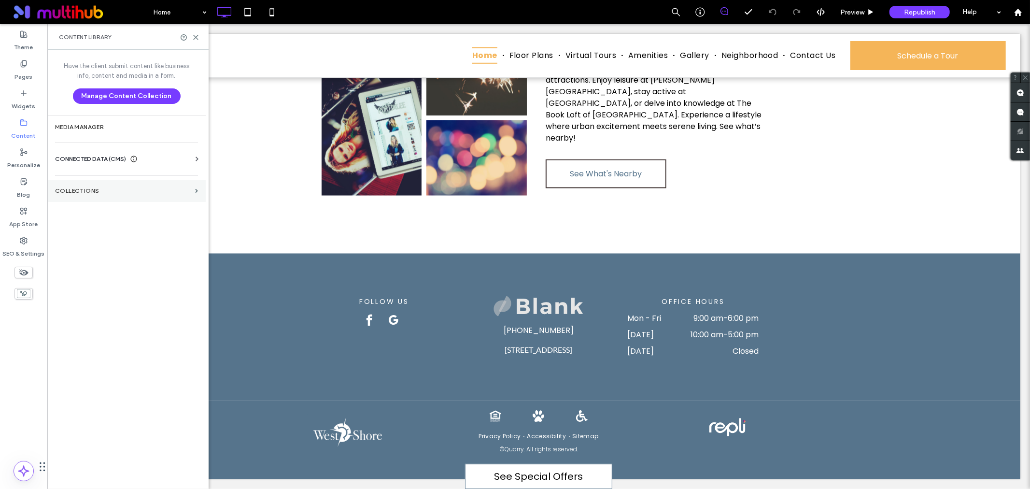
click at [114, 189] on label "Collections" at bounding box center [123, 190] width 136 height 7
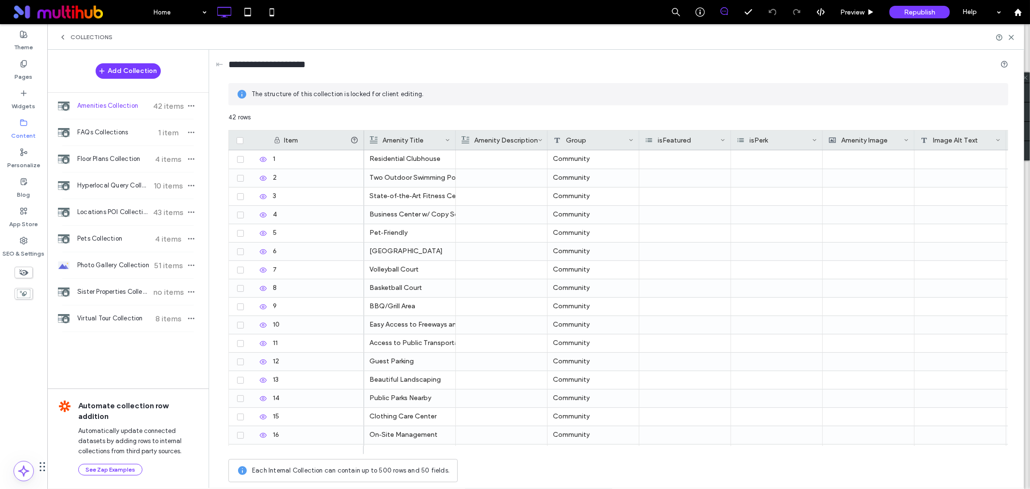
click at [63, 40] on icon at bounding box center [63, 37] width 8 height 8
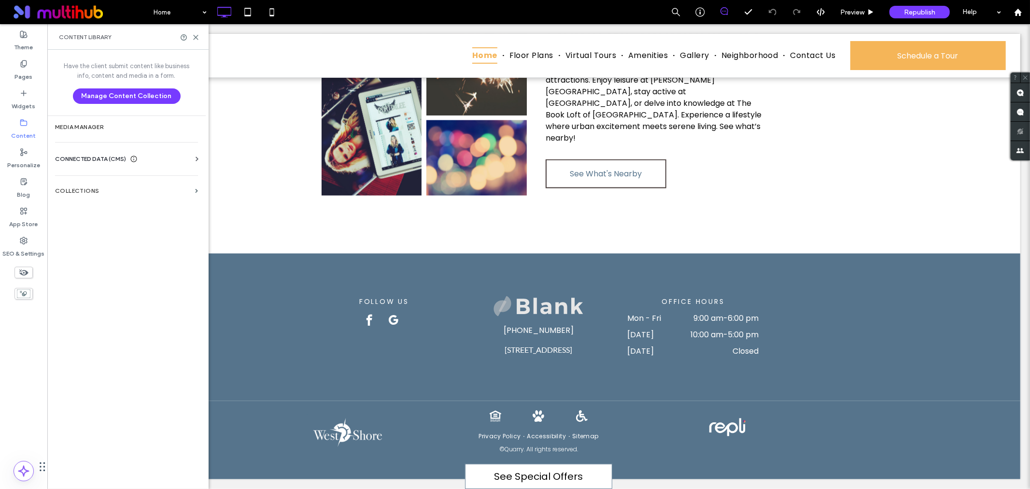
click at [191, 157] on div "CONNECTED DATA (CMS)" at bounding box center [128, 159] width 147 height 10
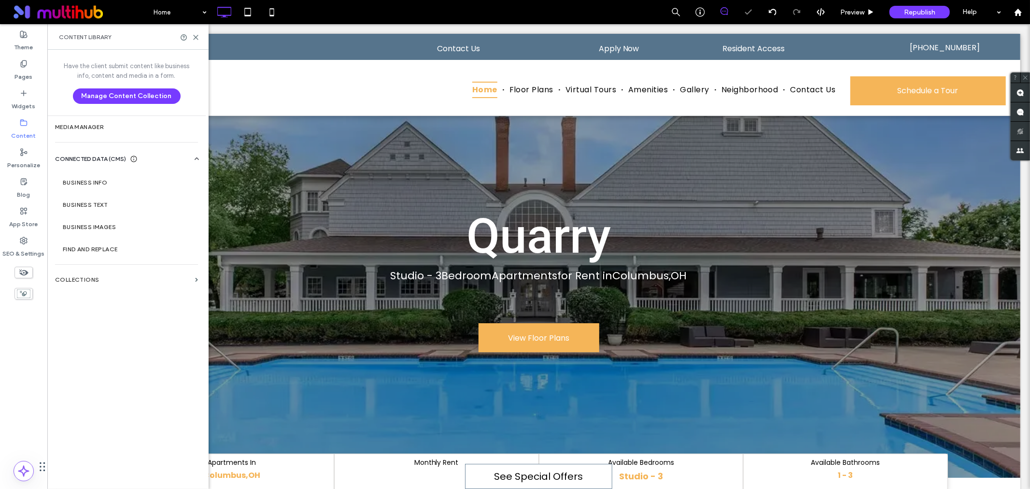
scroll to position [0, 0]
click at [157, 175] on section "Business Info" at bounding box center [128, 182] width 147 height 22
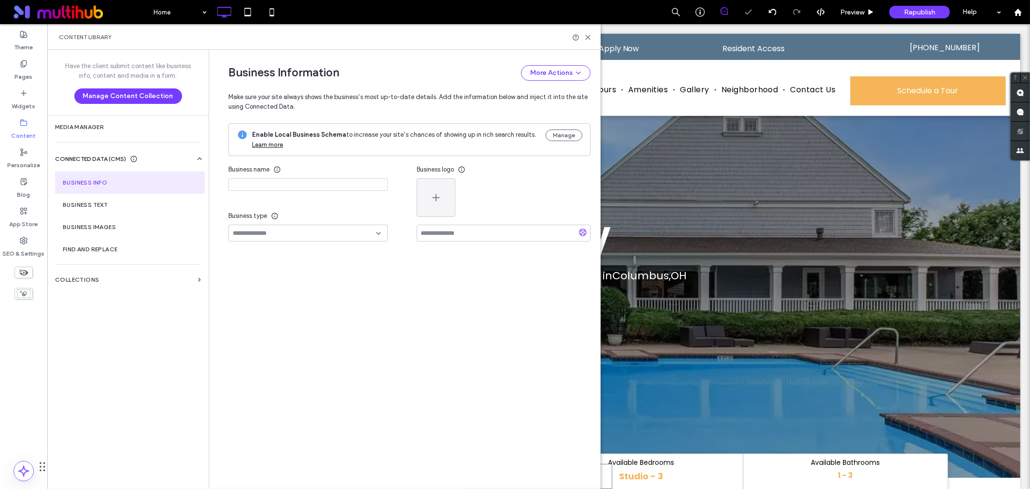
type input "******"
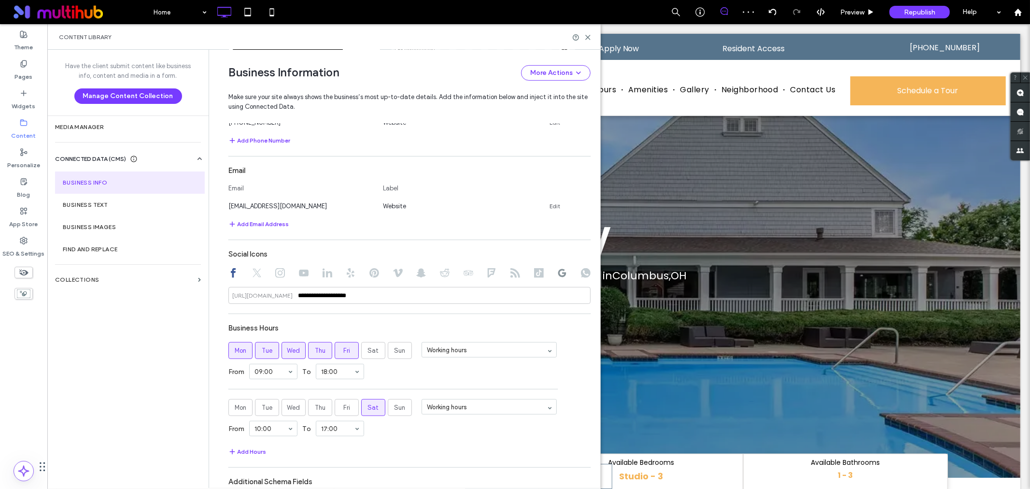
scroll to position [505, 0]
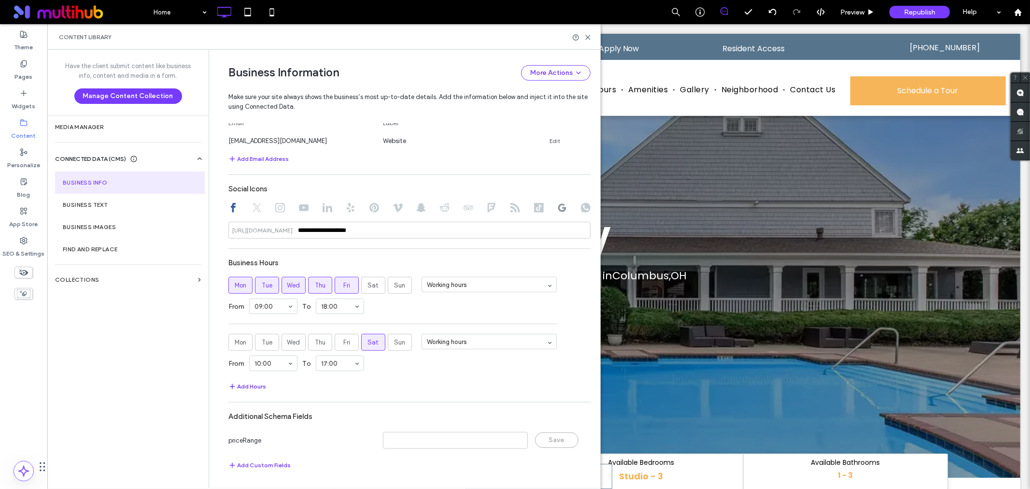
click at [252, 386] on button "Add Hours" at bounding box center [248, 387] width 38 height 12
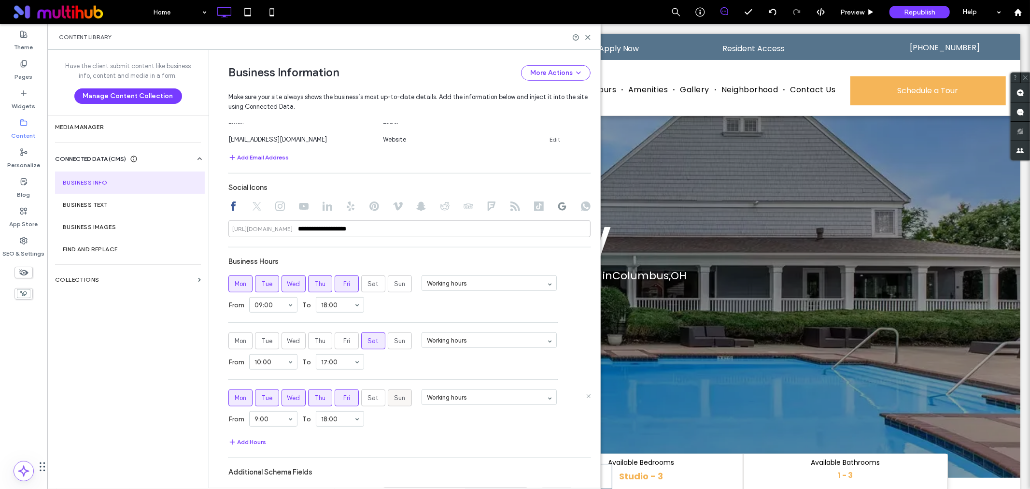
click at [407, 399] on label "Sun" at bounding box center [400, 397] width 24 height 17
click at [335, 400] on label "Fri" at bounding box center [347, 397] width 24 height 17
click at [301, 396] on label "Wed" at bounding box center [294, 397] width 24 height 17
click at [315, 403] on span "Thu" at bounding box center [320, 398] width 11 height 10
drag, startPoint x: 257, startPoint y: 397, endPoint x: 239, endPoint y: 398, distance: 18.9
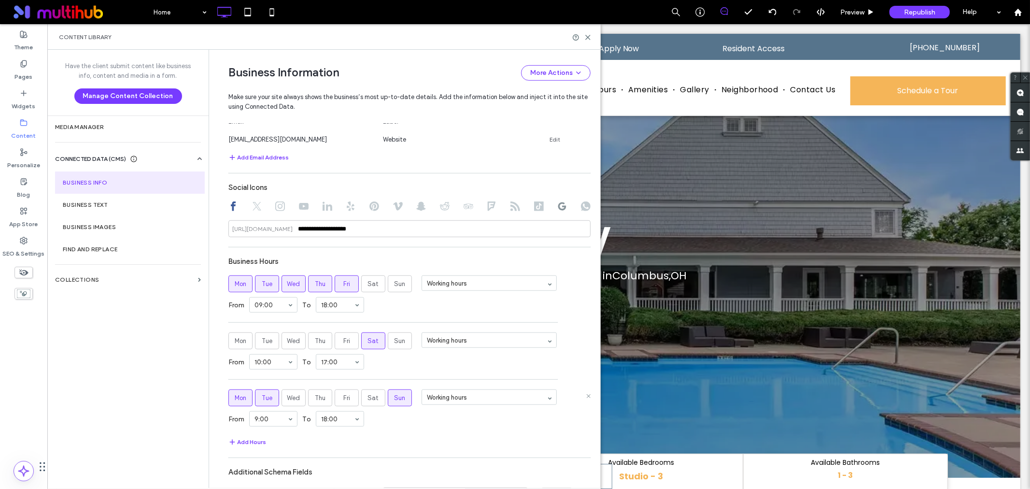
click at [257, 398] on label "Tue" at bounding box center [267, 397] width 24 height 17
click at [235, 397] on span "Mon" at bounding box center [241, 398] width 12 height 10
click at [422, 439] on div "Add Hours" at bounding box center [410, 442] width 362 height 12
drag, startPoint x: 588, startPoint y: 39, endPoint x: 541, endPoint y: 15, distance: 52.9
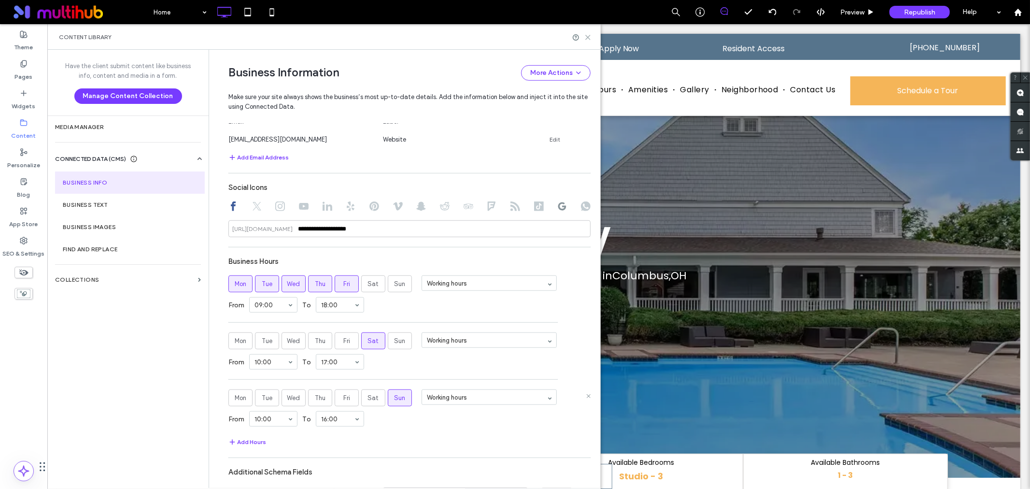
click at [588, 39] on icon at bounding box center [588, 37] width 7 height 7
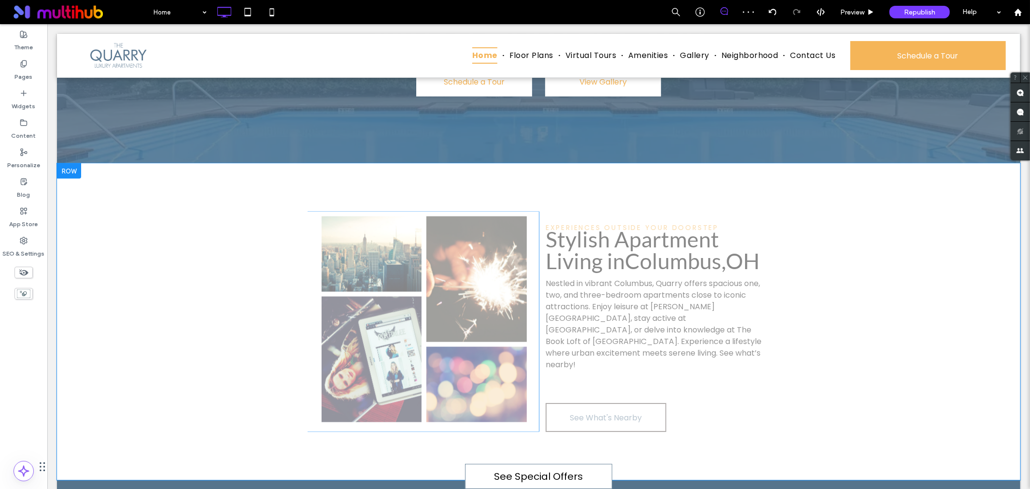
scroll to position [1405, 0]
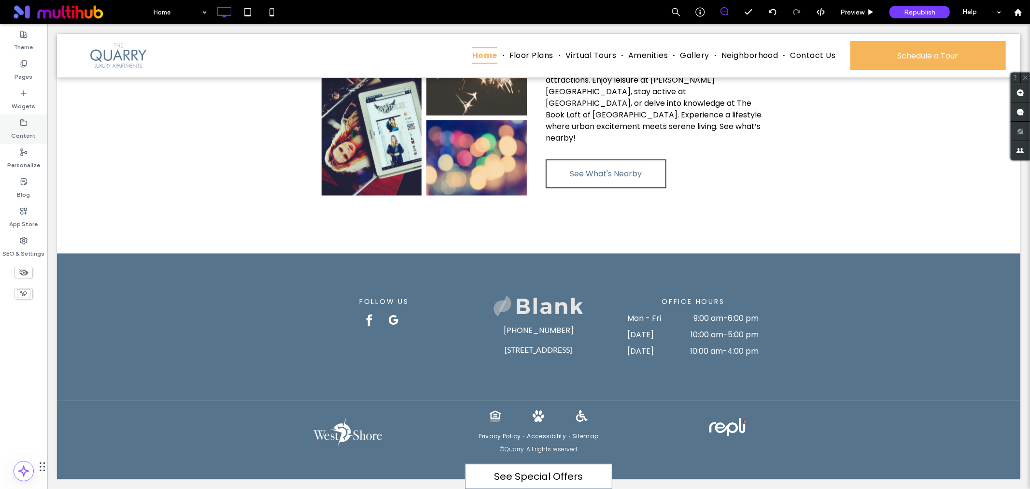
click at [14, 127] on label "Content" at bounding box center [24, 134] width 25 height 14
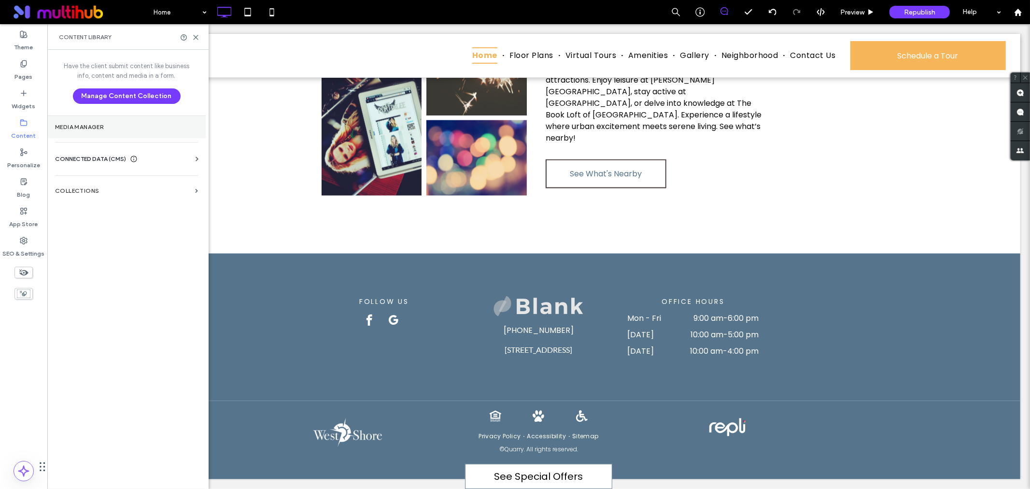
click at [172, 131] on section "Media Manager" at bounding box center [126, 127] width 158 height 22
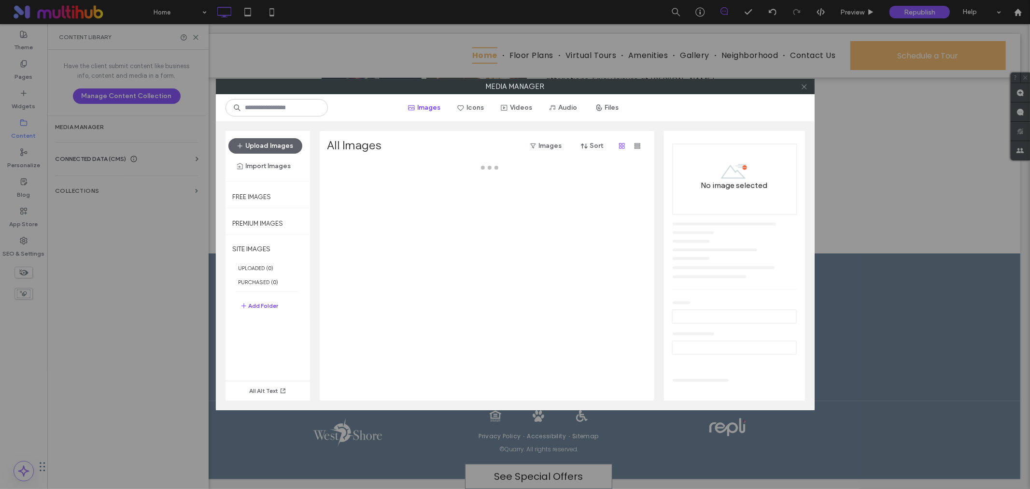
click at [806, 88] on use at bounding box center [804, 86] width 5 height 5
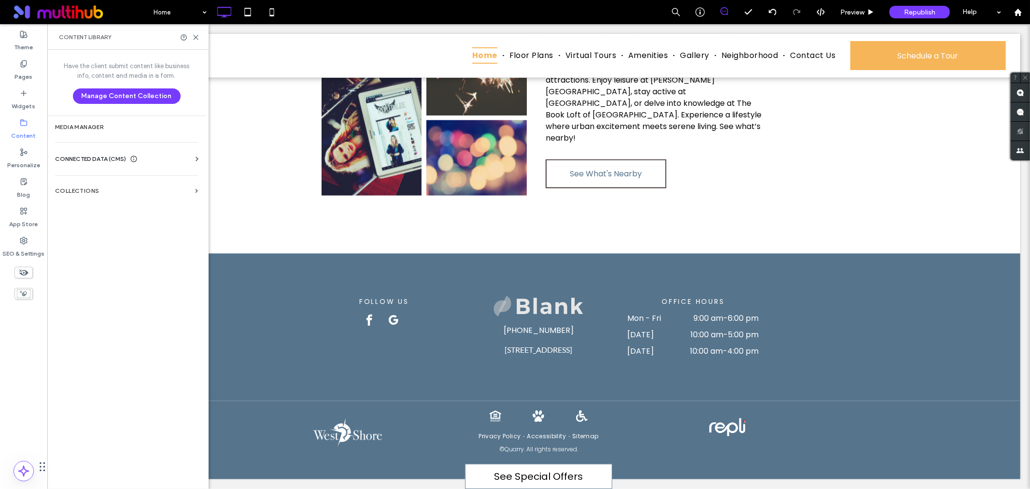
click at [196, 157] on use at bounding box center [197, 159] width 3 height 4
click at [141, 189] on section "Business Info" at bounding box center [128, 182] width 147 height 22
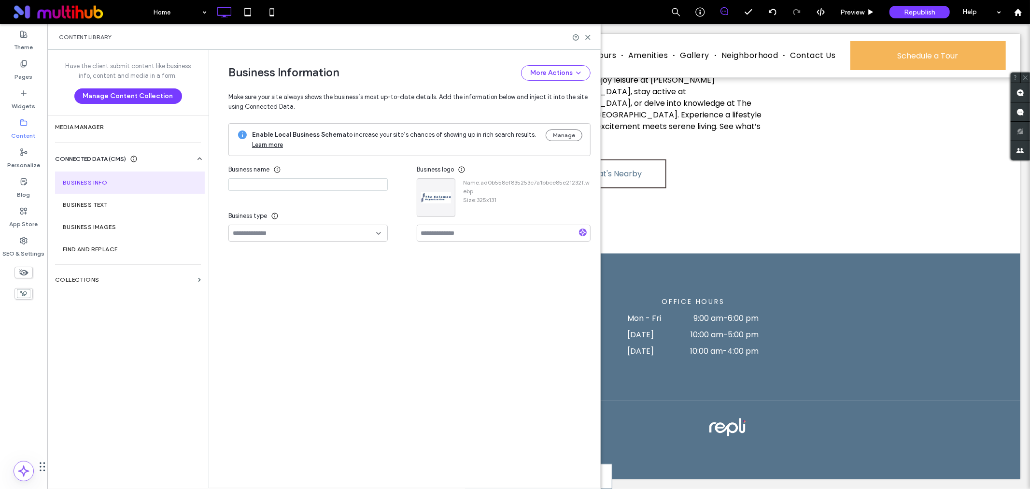
type input "******"
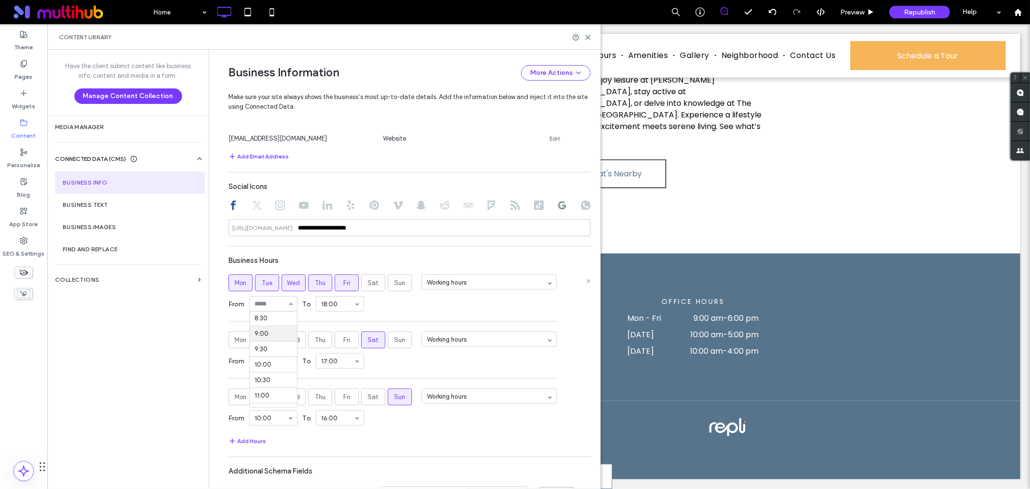
scroll to position [268, 0]
click at [586, 39] on use at bounding box center [588, 37] width 4 height 4
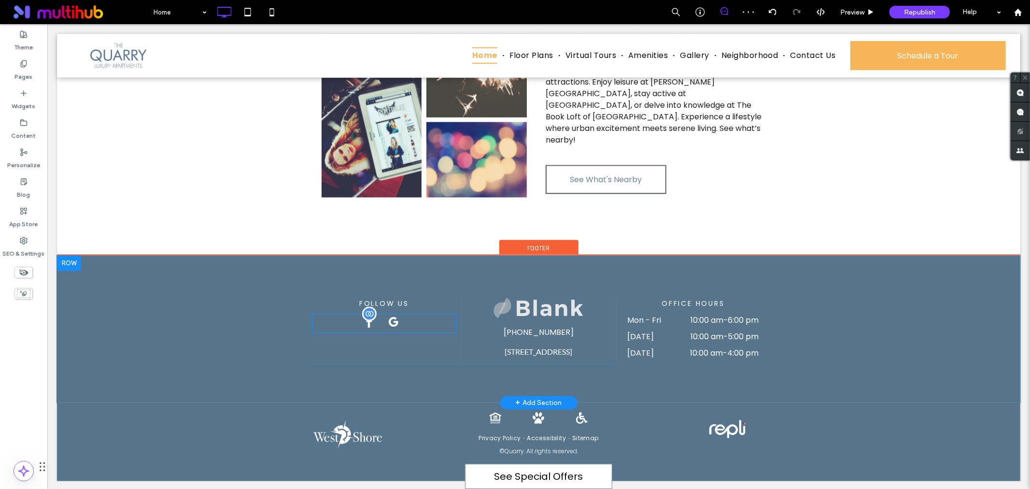
scroll to position [1405, 0]
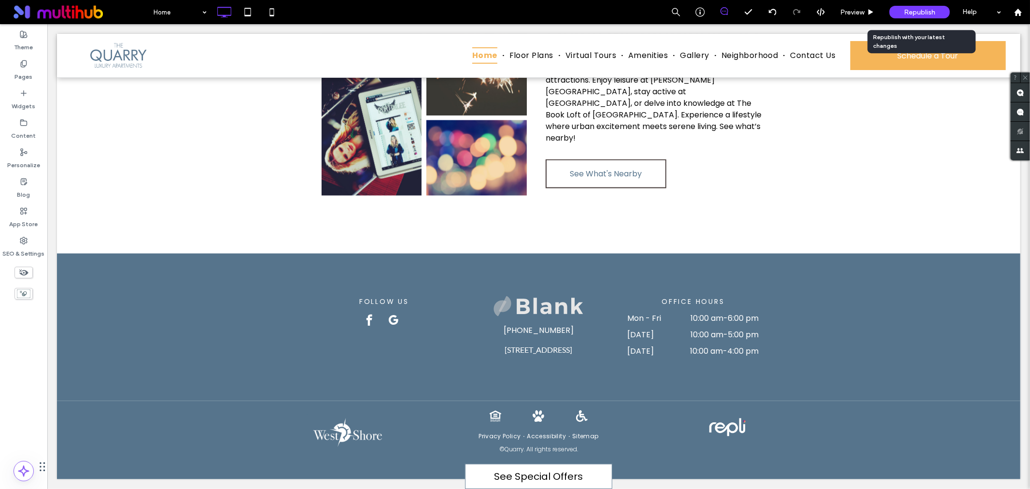
click at [926, 8] on span "Republish" at bounding box center [919, 12] width 31 height 8
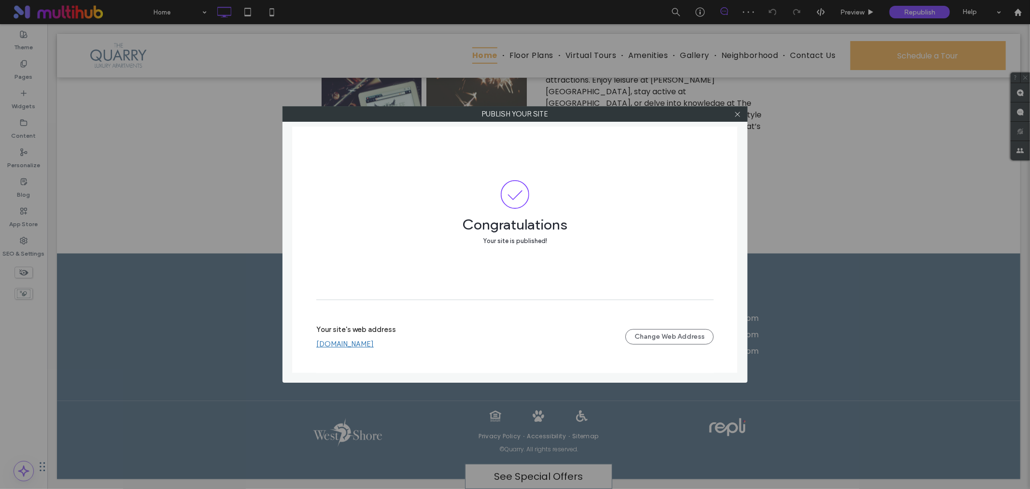
click at [354, 345] on link "[DOMAIN_NAME]" at bounding box center [344, 344] width 57 height 9
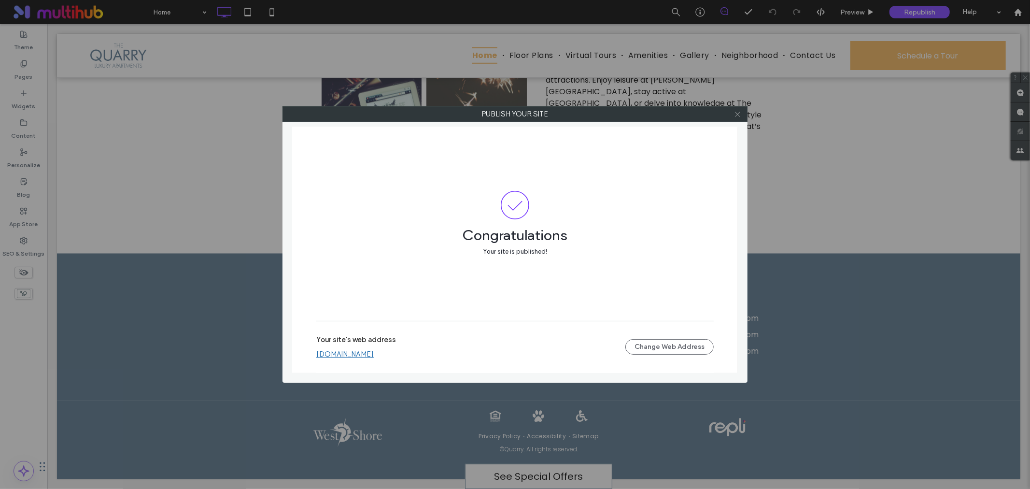
click at [736, 115] on icon at bounding box center [737, 114] width 7 height 7
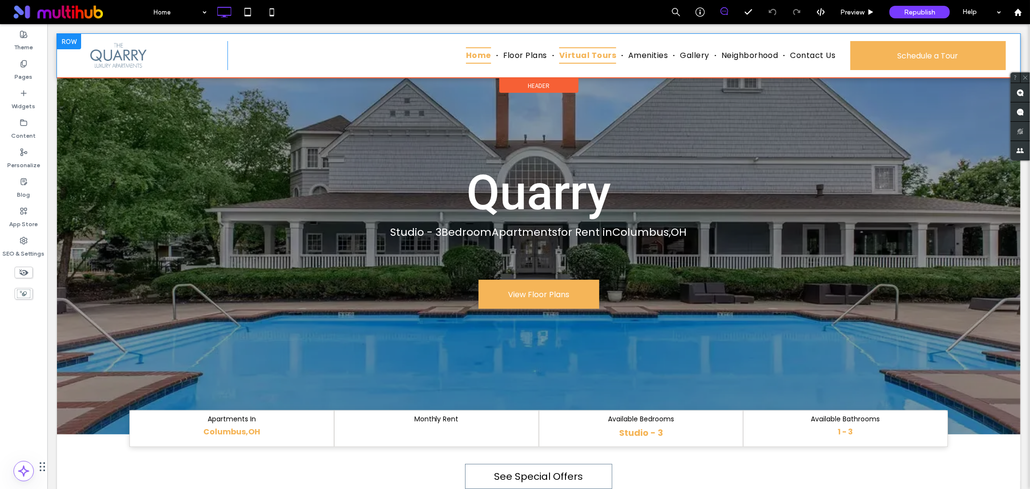
scroll to position [0, 0]
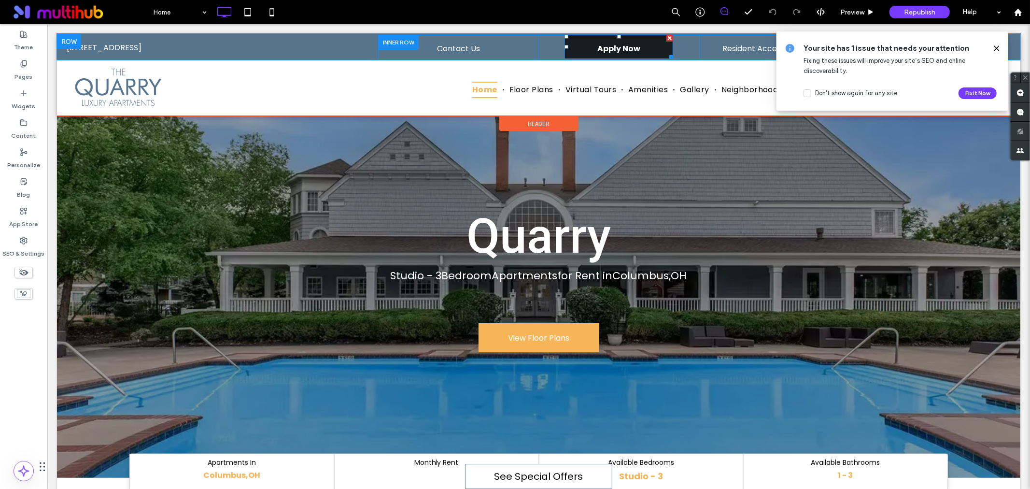
click at [597, 53] on span "Apply Now" at bounding box center [618, 48] width 43 height 28
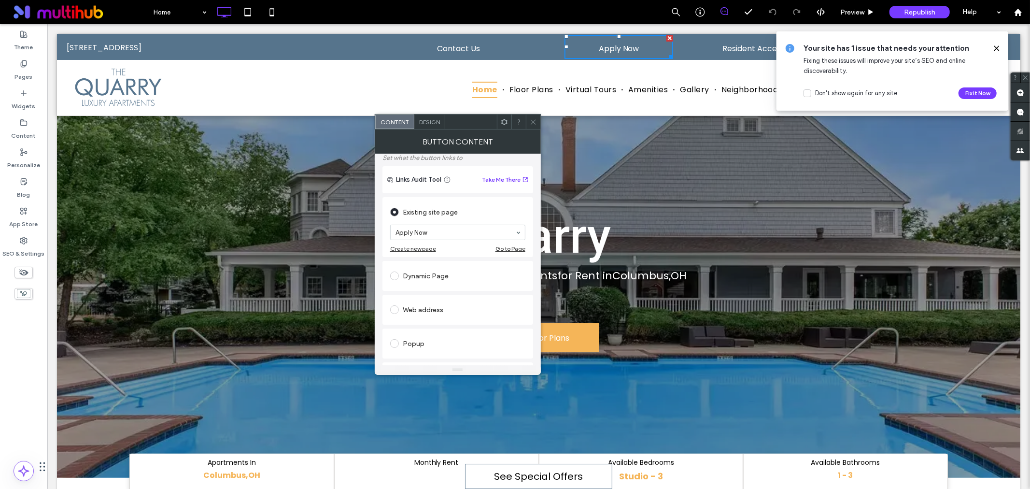
scroll to position [107, 0]
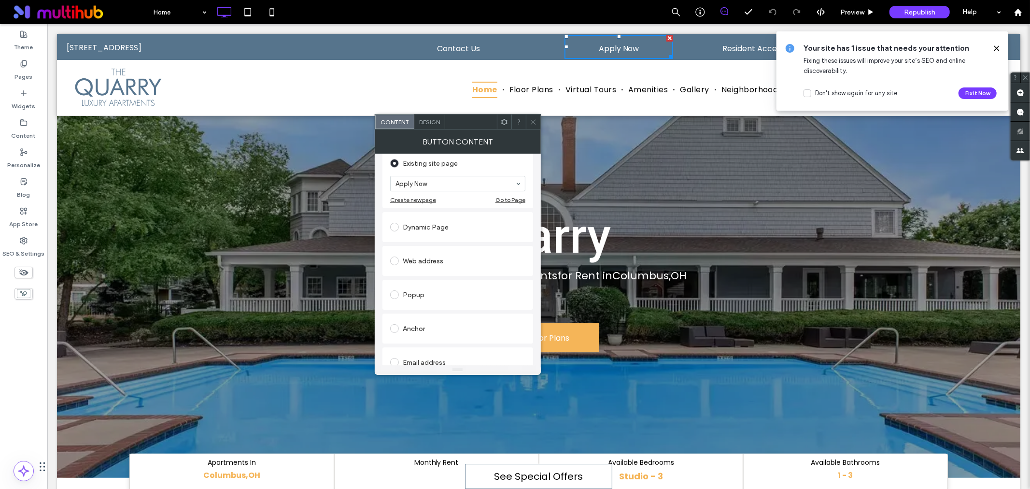
click at [417, 258] on div "Web address" at bounding box center [457, 260] width 135 height 15
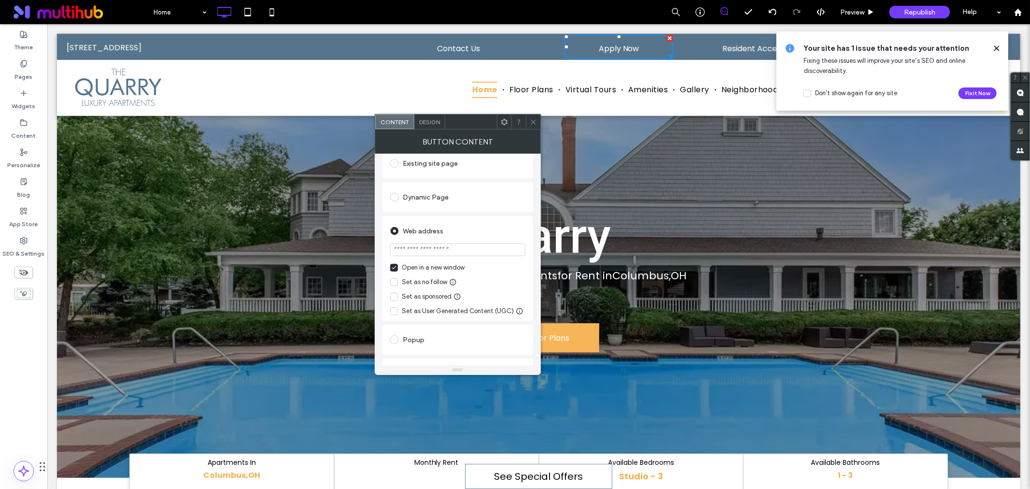
click at [477, 250] on input "url" at bounding box center [457, 249] width 135 height 13
paste input "**********"
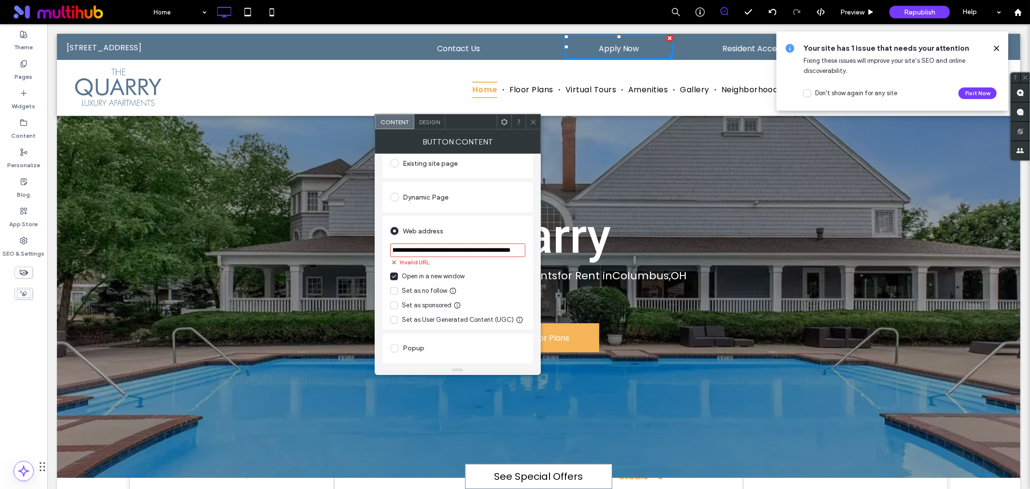
scroll to position [0, 0]
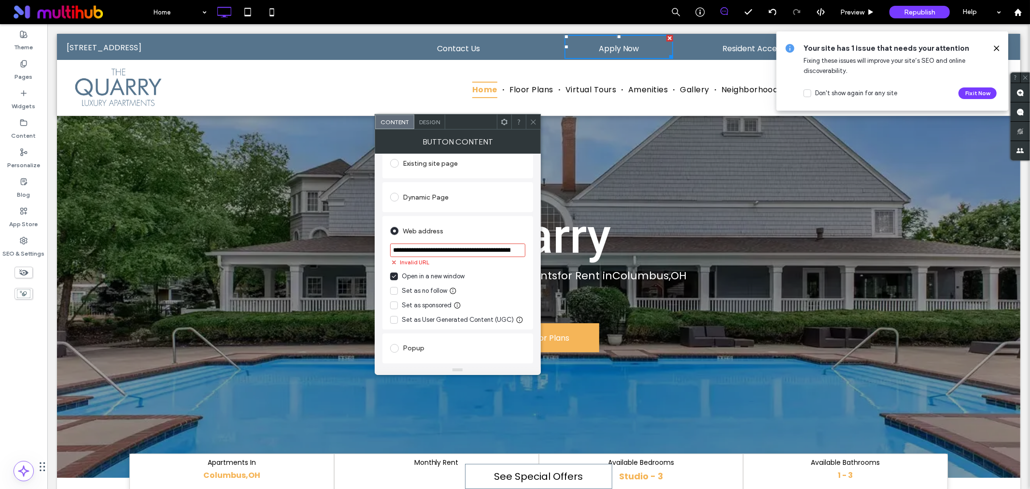
click at [428, 253] on input "**********" at bounding box center [457, 250] width 135 height 14
paste input "**********"
type input "**********"
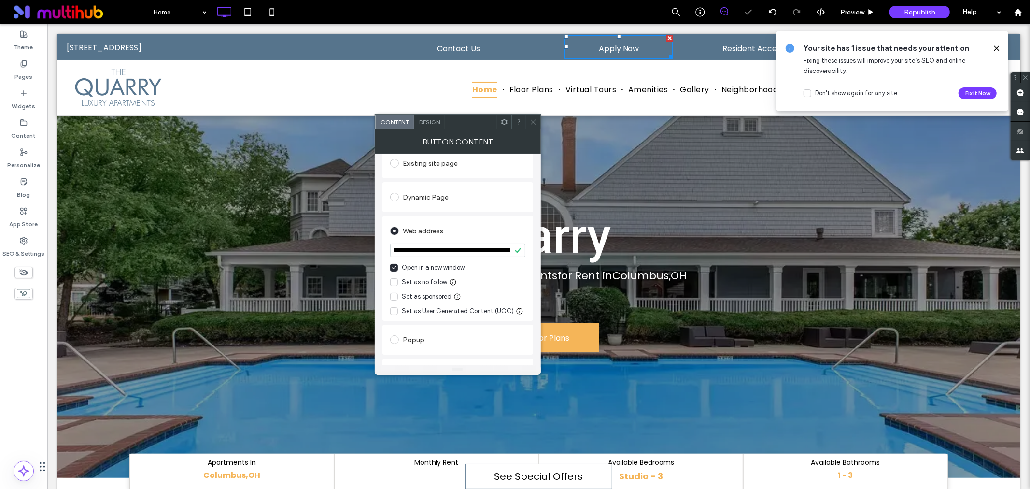
click at [476, 235] on div "Web address" at bounding box center [457, 230] width 135 height 15
click at [534, 119] on icon at bounding box center [533, 121] width 7 height 7
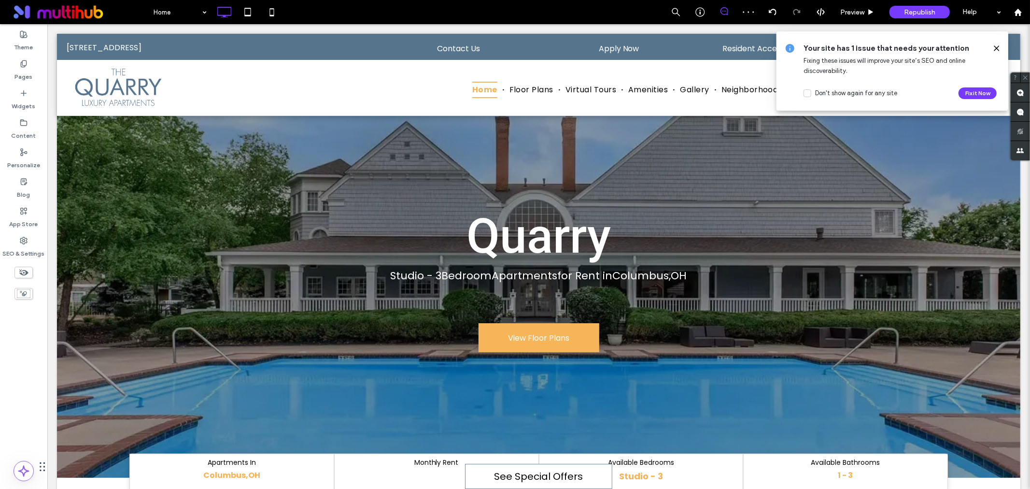
click at [997, 45] on icon at bounding box center [997, 48] width 8 height 8
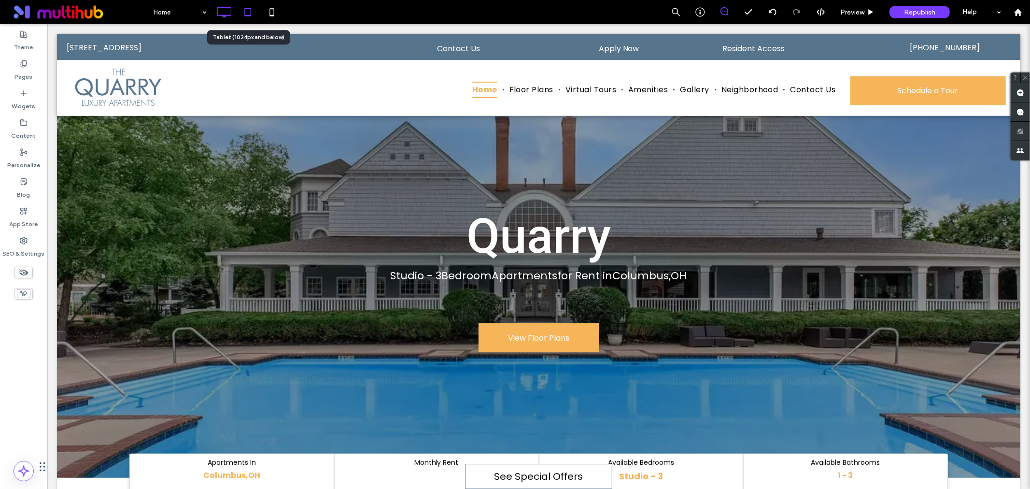
click at [244, 13] on icon at bounding box center [247, 11] width 19 height 19
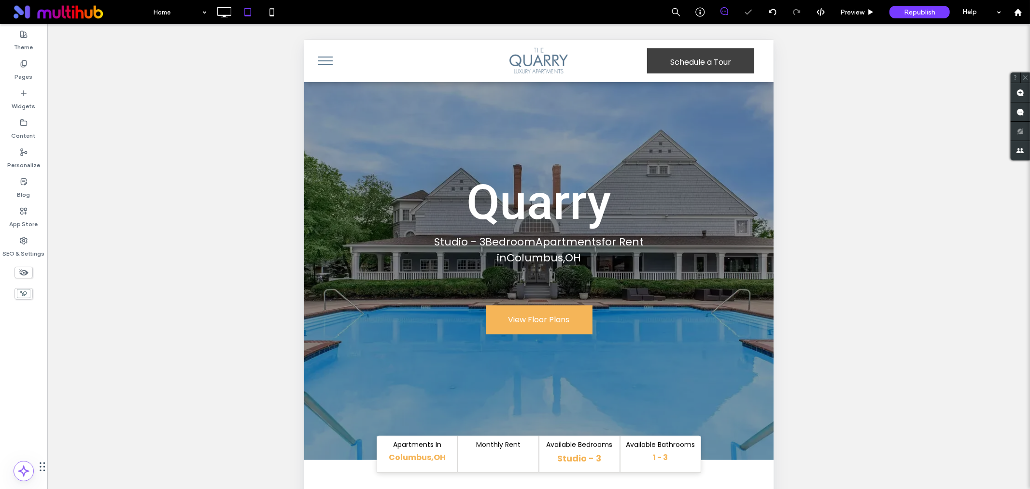
click at [328, 61] on button "menu" at bounding box center [325, 60] width 25 height 25
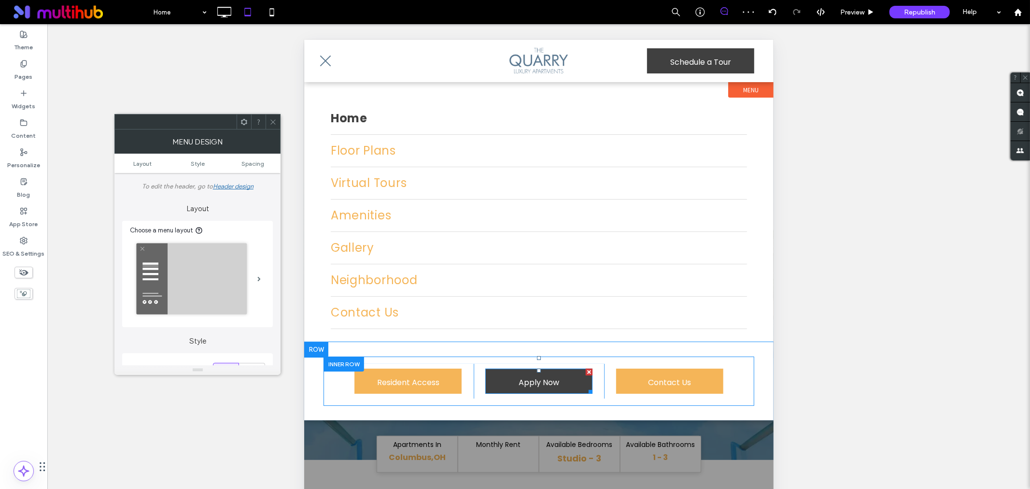
click at [520, 383] on span "Apply Now" at bounding box center [538, 382] width 41 height 28
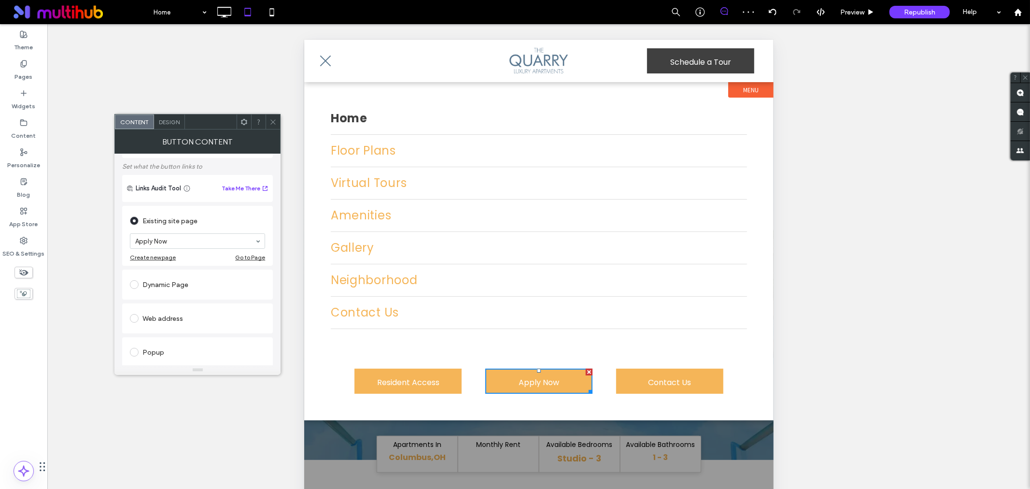
scroll to position [54, 0]
click at [169, 316] on div "Web address" at bounding box center [197, 314] width 135 height 15
click at [171, 306] on input "url" at bounding box center [197, 303] width 135 height 13
paste input "**********"
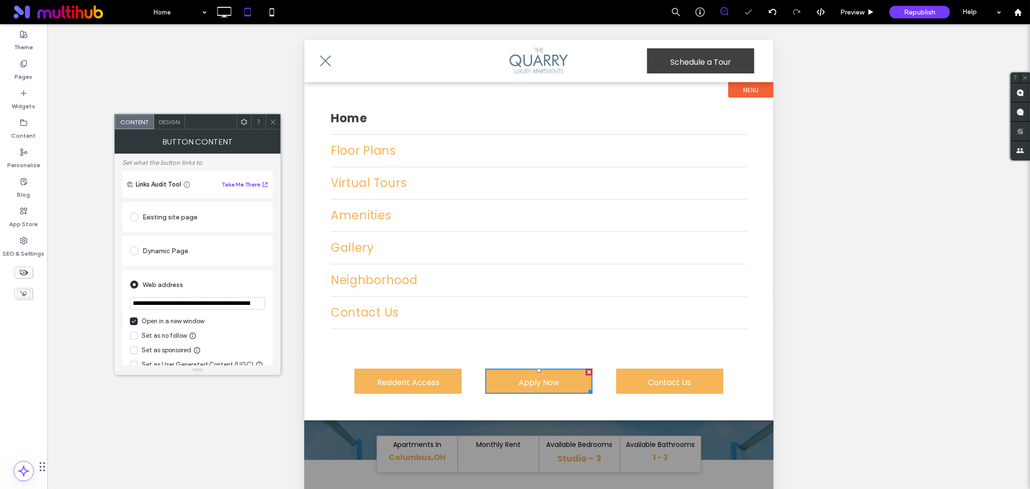
scroll to position [0, 267]
type input "**********"
click at [191, 290] on div "Web address" at bounding box center [197, 284] width 135 height 15
click at [274, 123] on use at bounding box center [273, 121] width 5 height 5
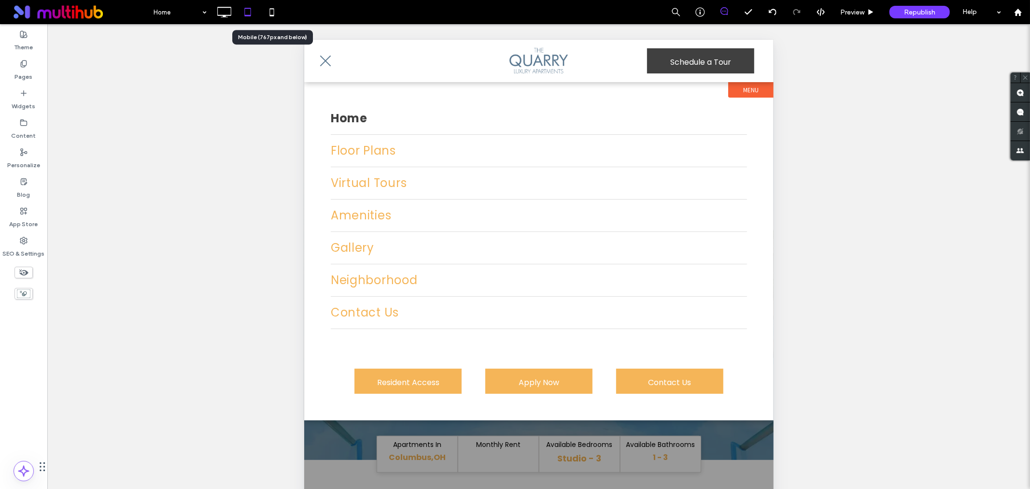
drag, startPoint x: 272, startPoint y: 15, endPoint x: 275, endPoint y: 26, distance: 11.2
click at [272, 15] on use at bounding box center [272, 12] width 4 height 8
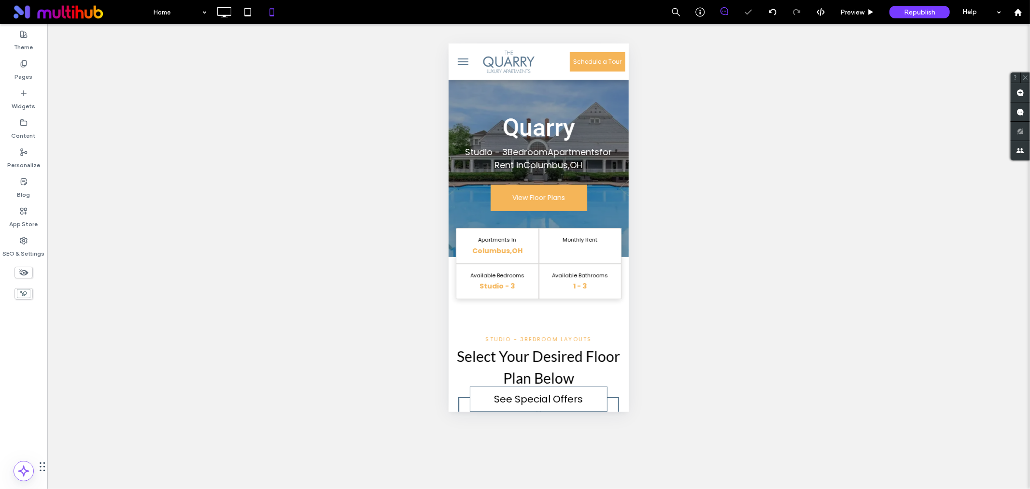
click at [460, 61] on span "menu" at bounding box center [462, 61] width 11 height 1
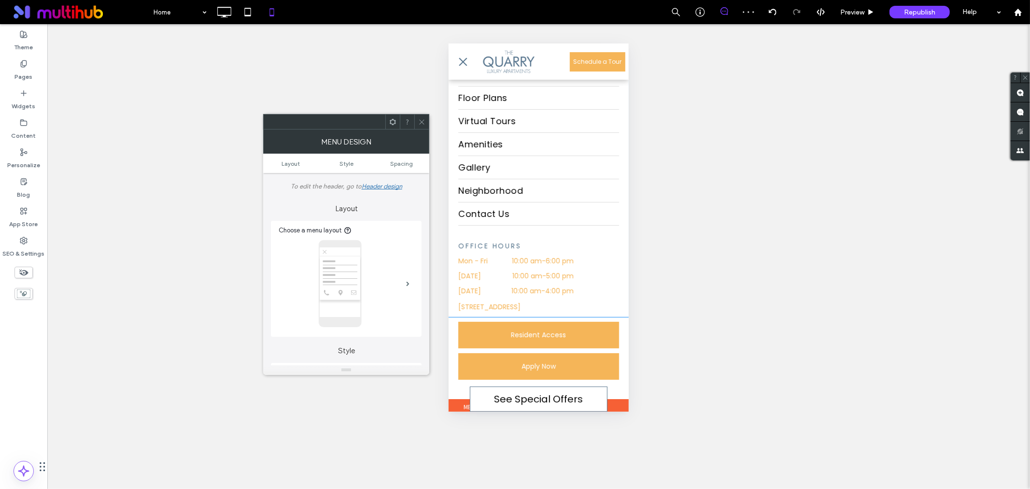
scroll to position [63, 0]
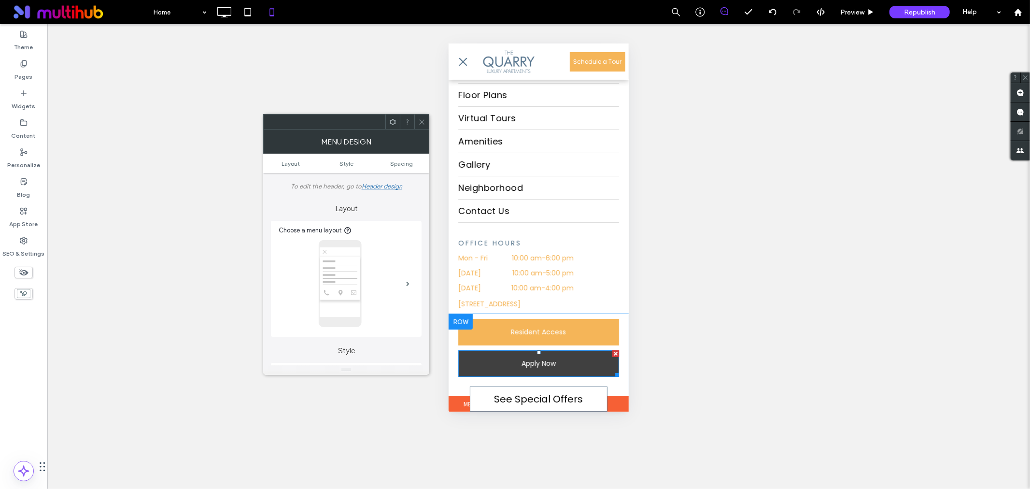
click at [530, 371] on span "Apply Now" at bounding box center [538, 363] width 34 height 26
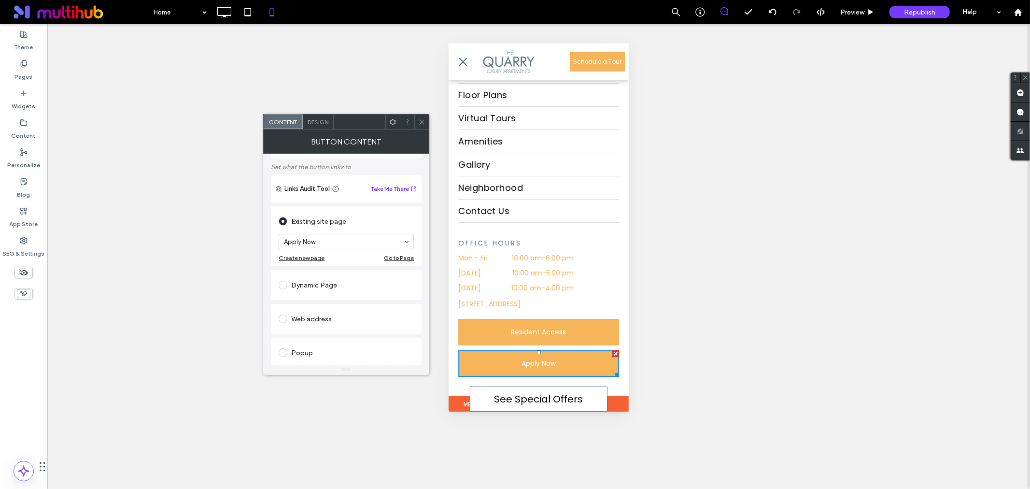
scroll to position [54, 0]
click at [322, 313] on div "Web address" at bounding box center [346, 314] width 135 height 15
click at [356, 307] on input "url" at bounding box center [346, 303] width 135 height 13
paste input "**********"
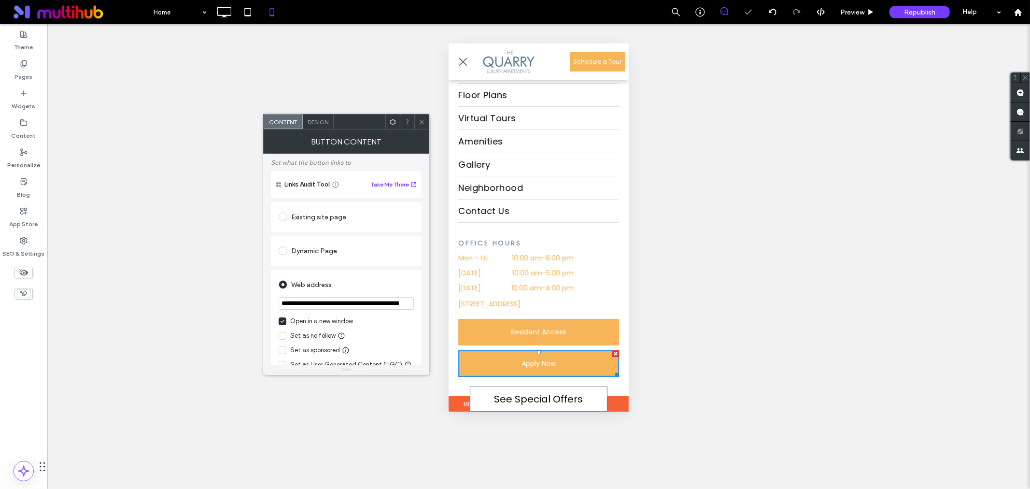
scroll to position [0, 267]
type input "**********"
click at [387, 286] on div "Web address" at bounding box center [346, 284] width 135 height 15
click at [420, 123] on icon at bounding box center [421, 121] width 7 height 7
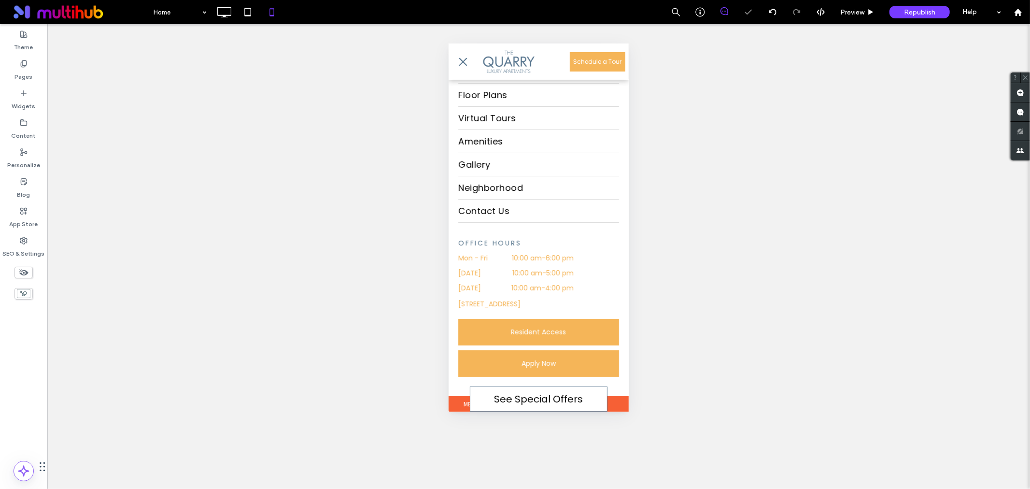
click at [460, 57] on span "menu" at bounding box center [463, 61] width 8 height 8
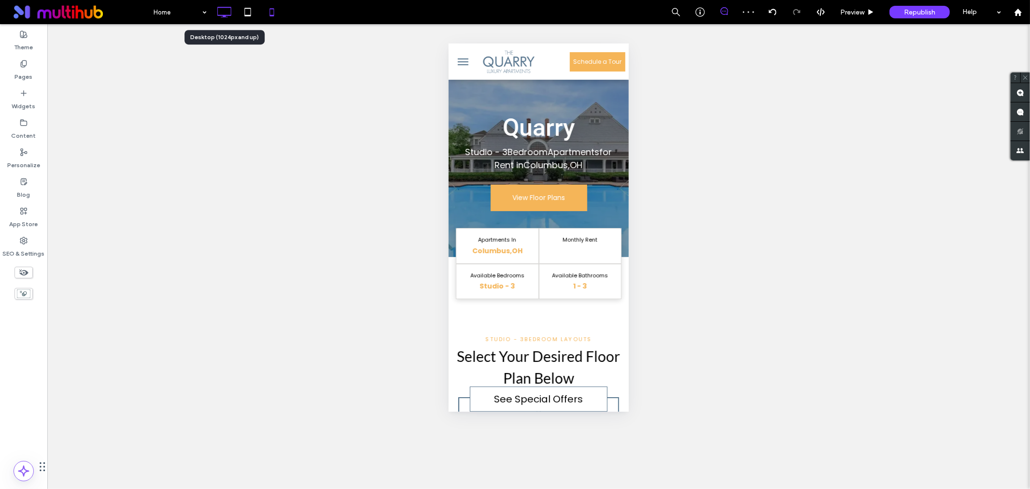
drag, startPoint x: 218, startPoint y: 16, endPoint x: 187, endPoint y: 27, distance: 32.7
click at [218, 16] on icon at bounding box center [223, 11] width 19 height 19
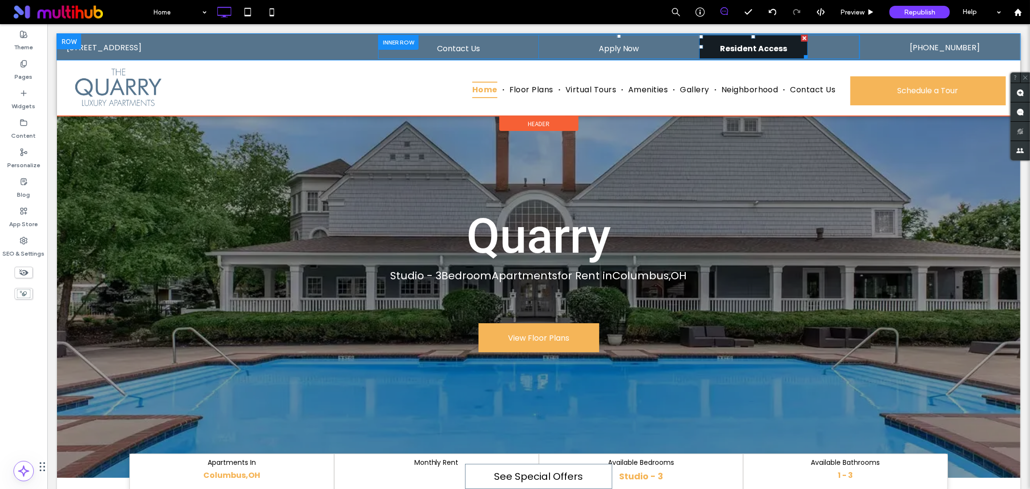
click at [736, 54] on span "Resident Access" at bounding box center [753, 48] width 67 height 28
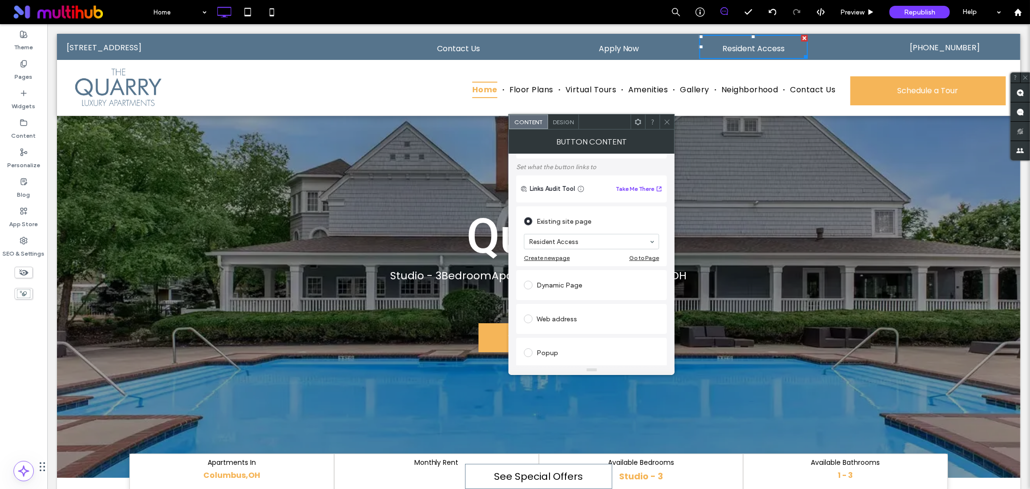
scroll to position [54, 0]
click at [557, 314] on div "Web address" at bounding box center [591, 314] width 135 height 15
click at [568, 307] on input "url" at bounding box center [591, 303] width 135 height 13
paste input "**********"
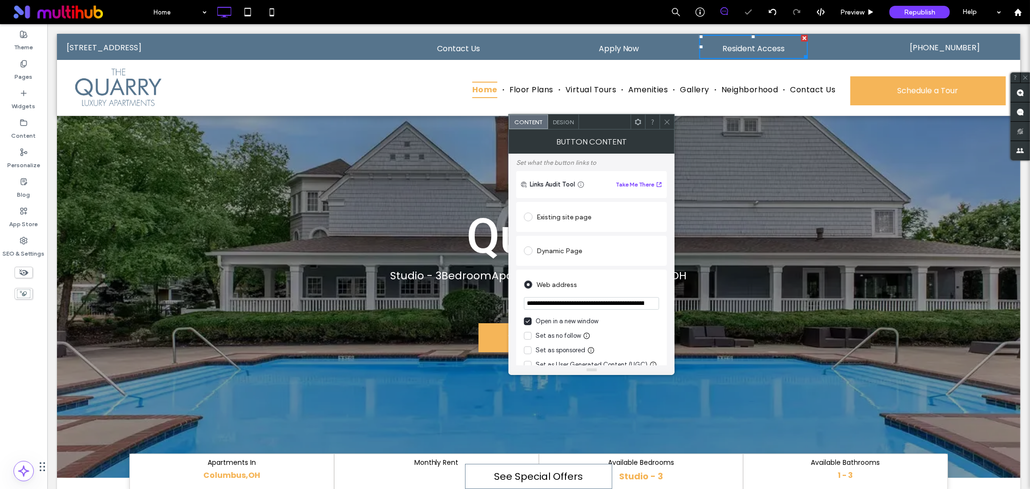
scroll to position [0, 118]
type input "**********"
click at [614, 290] on div "Web address" at bounding box center [591, 284] width 135 height 15
click at [670, 119] on icon at bounding box center [667, 121] width 7 height 7
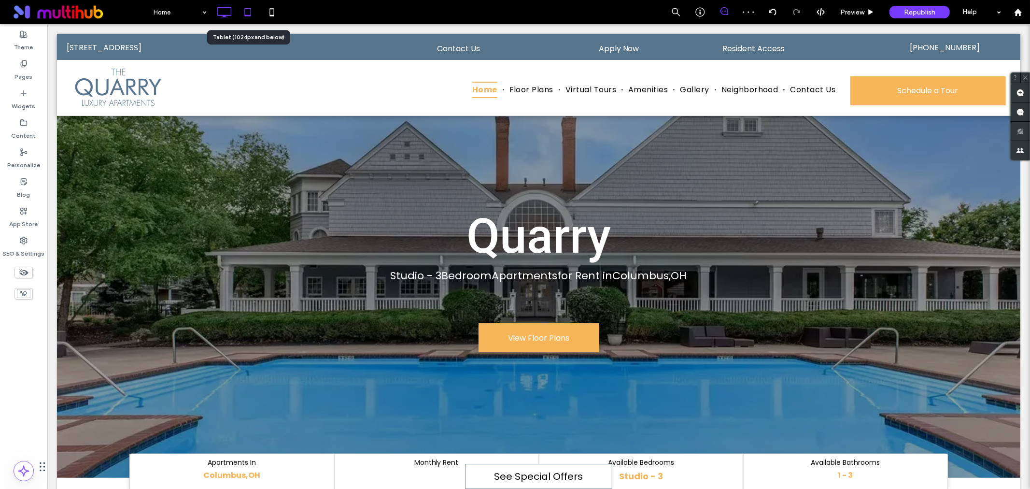
click at [252, 11] on icon at bounding box center [247, 11] width 19 height 19
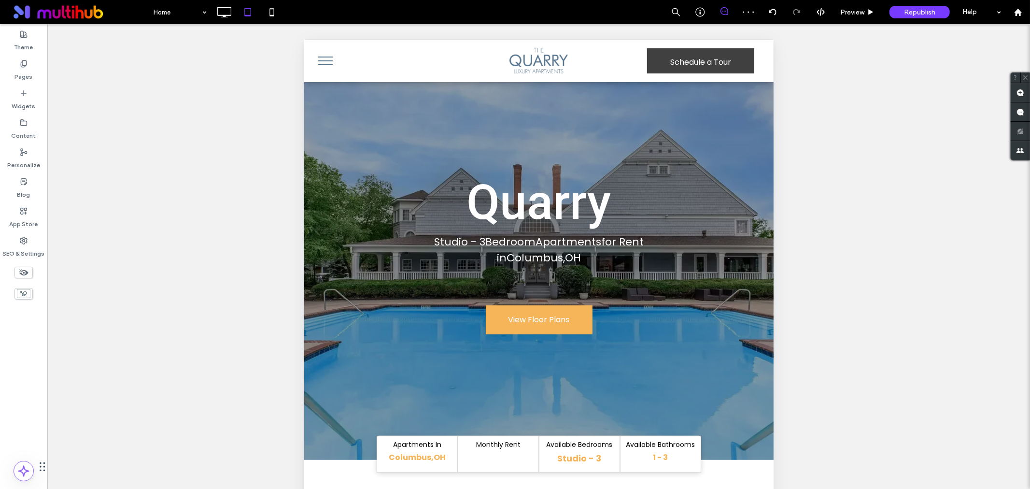
click at [321, 63] on button "menu" at bounding box center [325, 60] width 25 height 25
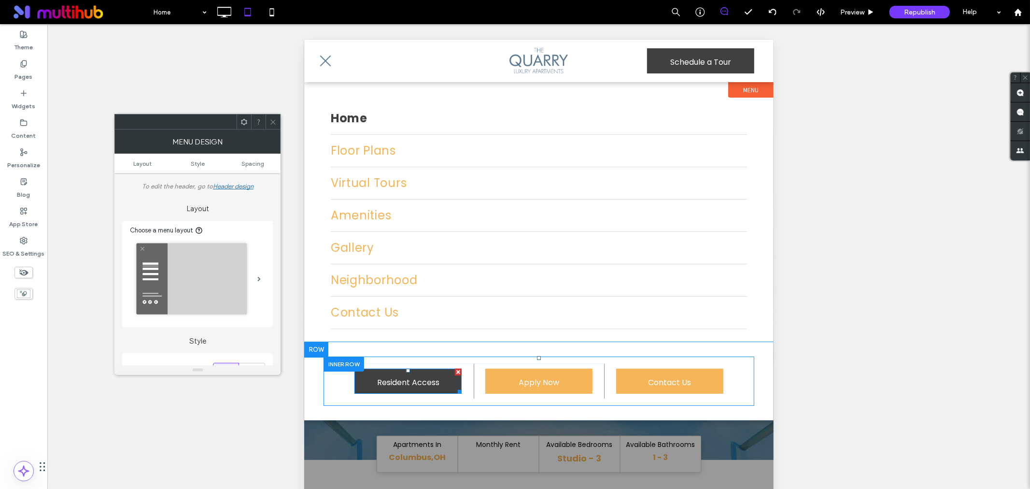
click at [436, 376] on span "Resident Access" at bounding box center [408, 382] width 62 height 28
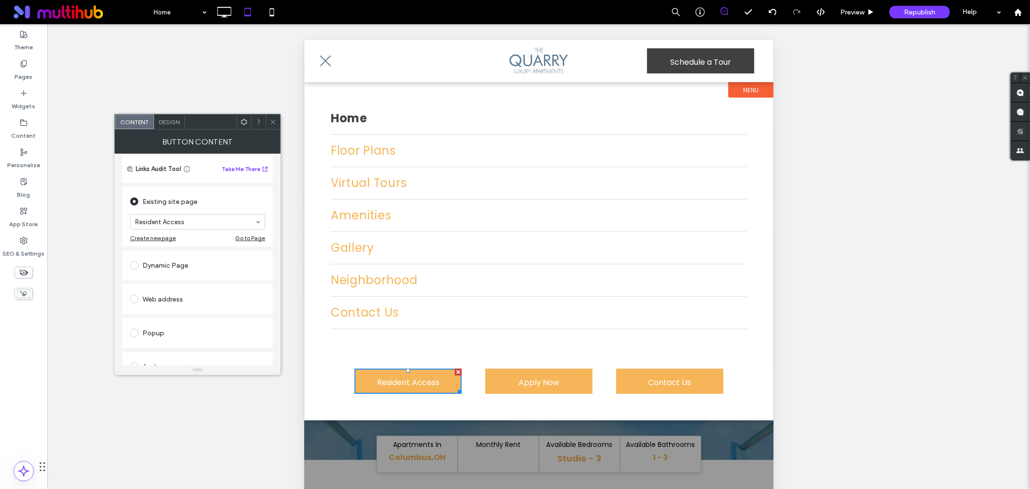
scroll to position [107, 0]
click at [160, 263] on div "Web address" at bounding box center [197, 260] width 135 height 15
click at [180, 254] on input "url" at bounding box center [197, 249] width 135 height 13
paste input "**********"
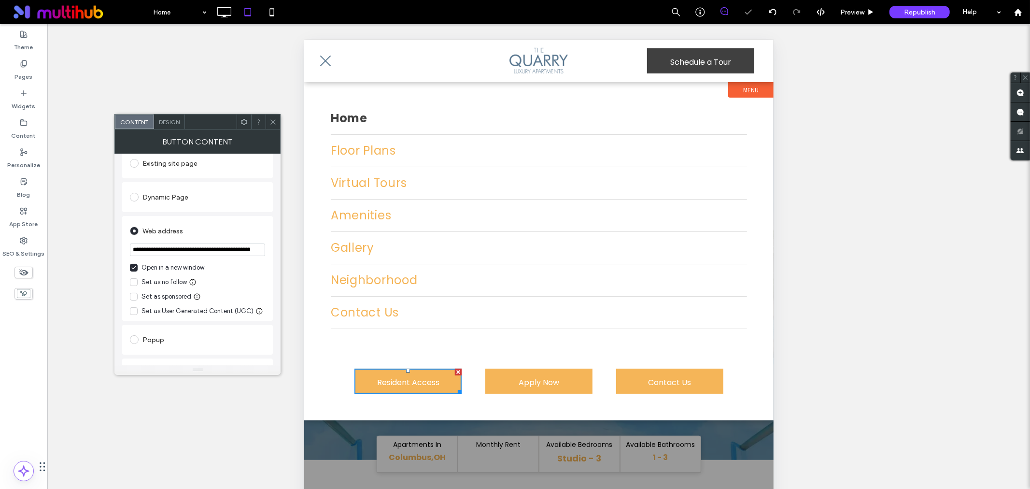
scroll to position [0, 118]
type input "**********"
click at [216, 235] on div "Web address" at bounding box center [197, 230] width 135 height 15
click at [272, 124] on icon at bounding box center [273, 121] width 7 height 7
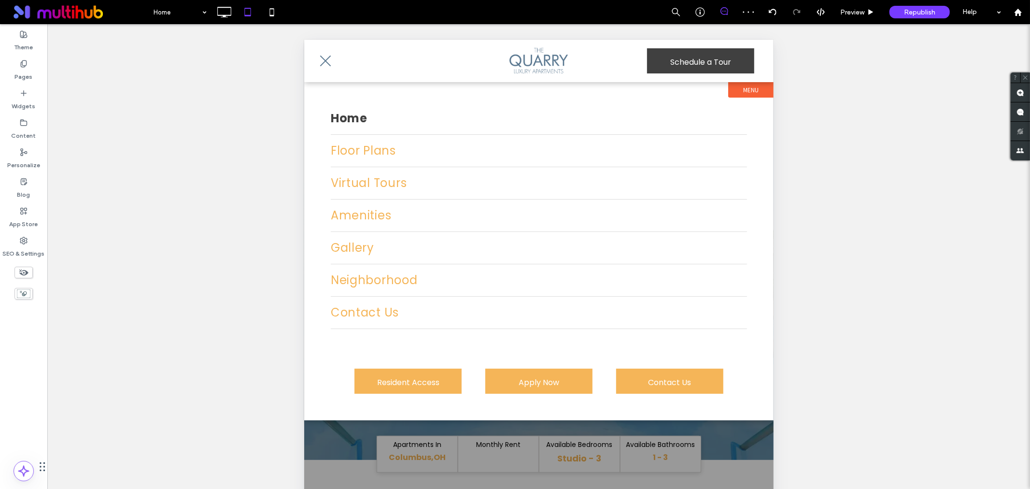
click at [323, 63] on span "menu" at bounding box center [325, 60] width 11 height 11
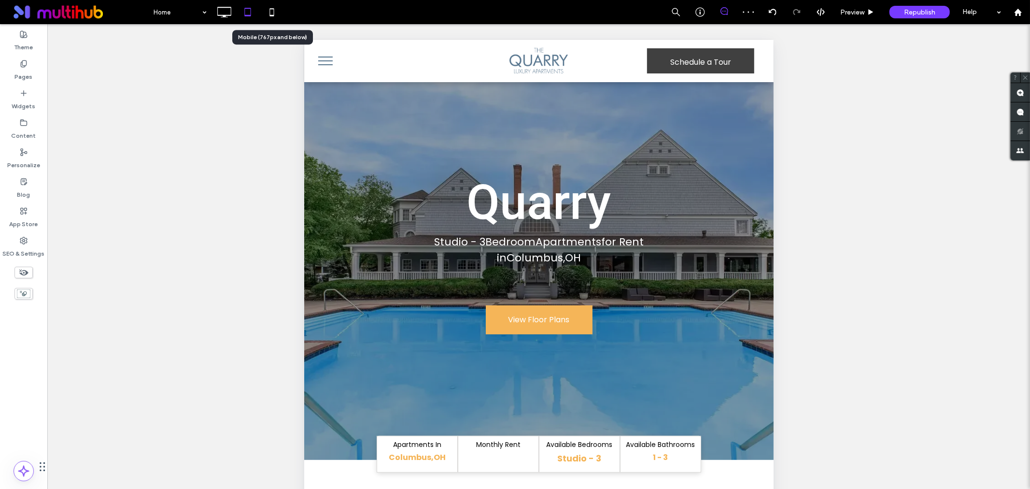
click at [268, 12] on icon at bounding box center [271, 11] width 19 height 19
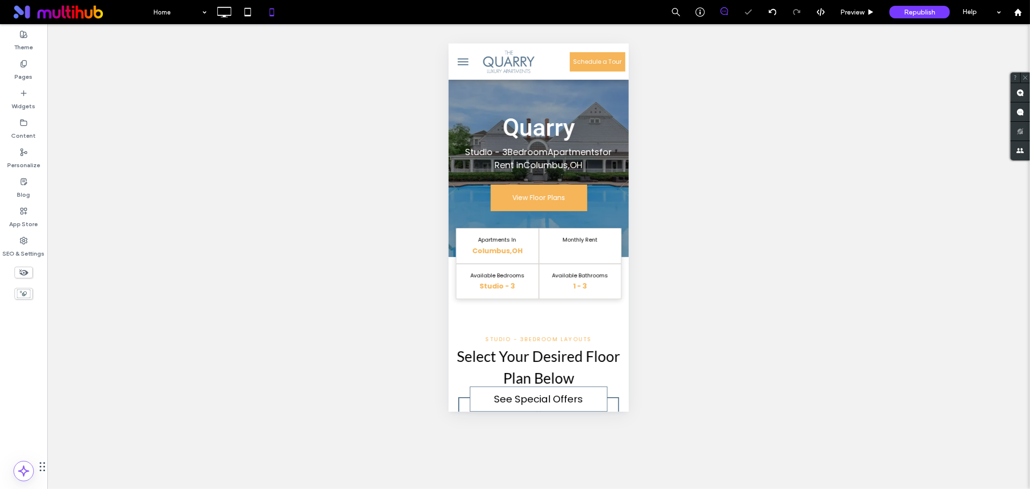
click at [468, 64] on button "menu" at bounding box center [462, 61] width 19 height 19
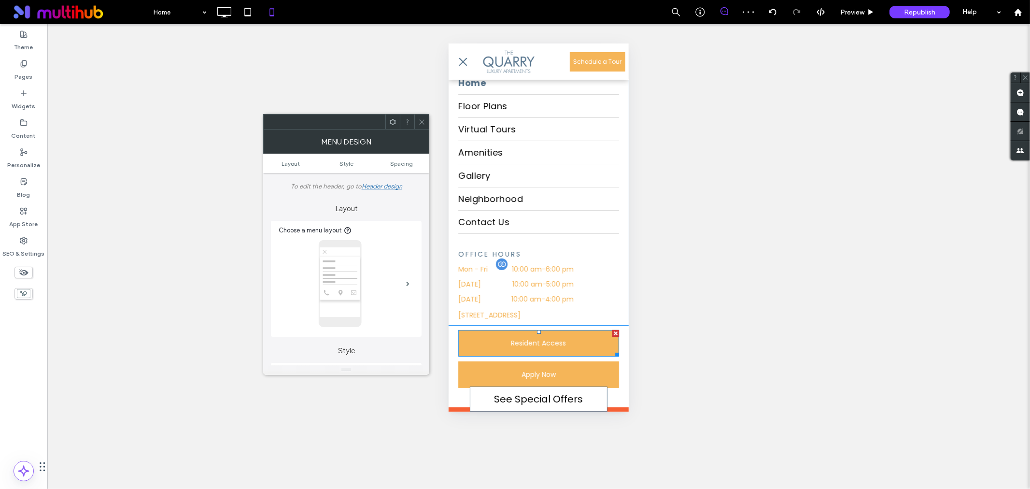
scroll to position [63, 0]
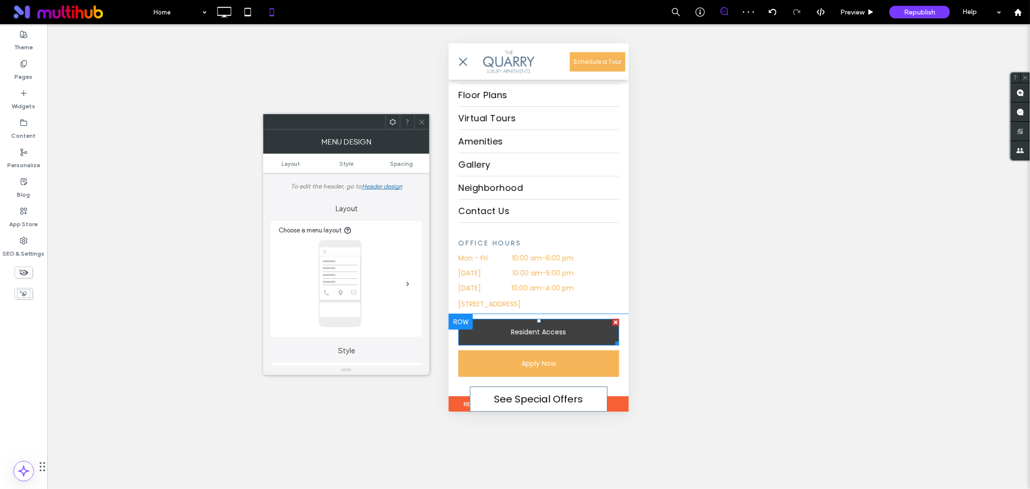
click at [561, 336] on span "Resident Access" at bounding box center [538, 332] width 55 height 26
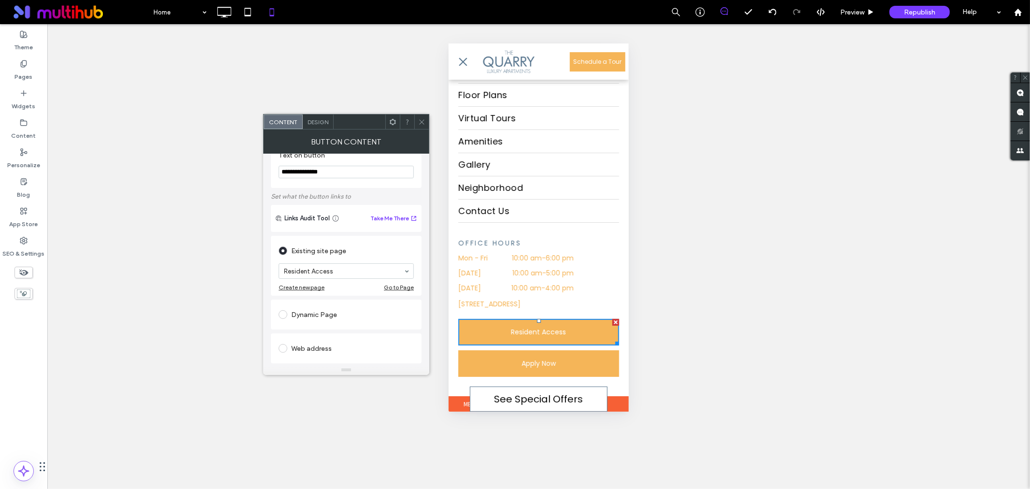
scroll to position [54, 0]
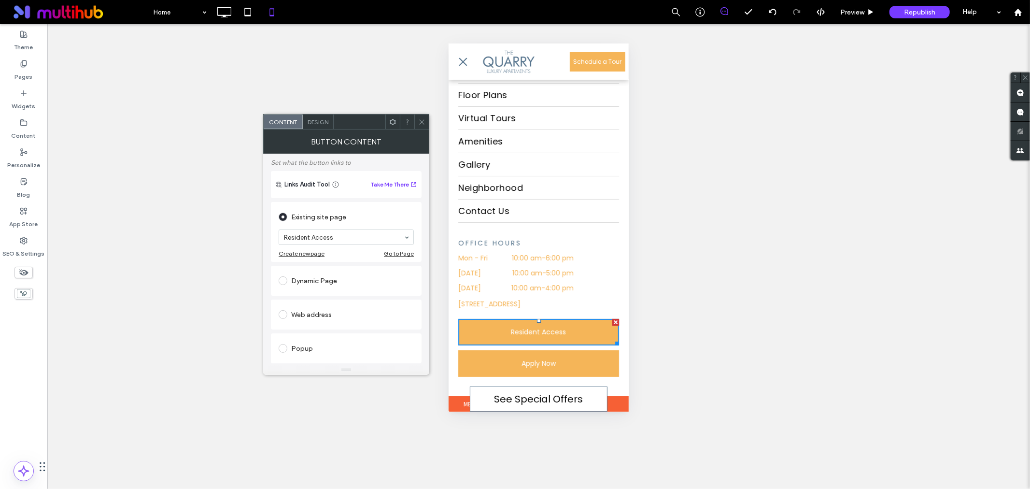
click at [315, 316] on div "Web address" at bounding box center [346, 314] width 135 height 15
click at [337, 306] on input "url" at bounding box center [346, 303] width 135 height 13
paste input "**********"
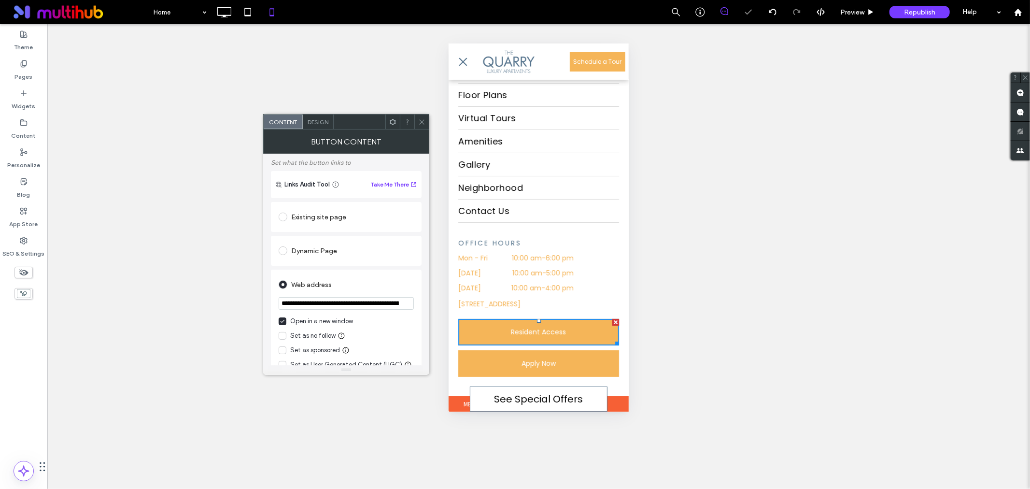
scroll to position [0, 118]
type input "**********"
click at [384, 284] on div "Web address" at bounding box center [346, 284] width 135 height 15
click at [419, 125] on icon at bounding box center [421, 121] width 7 height 7
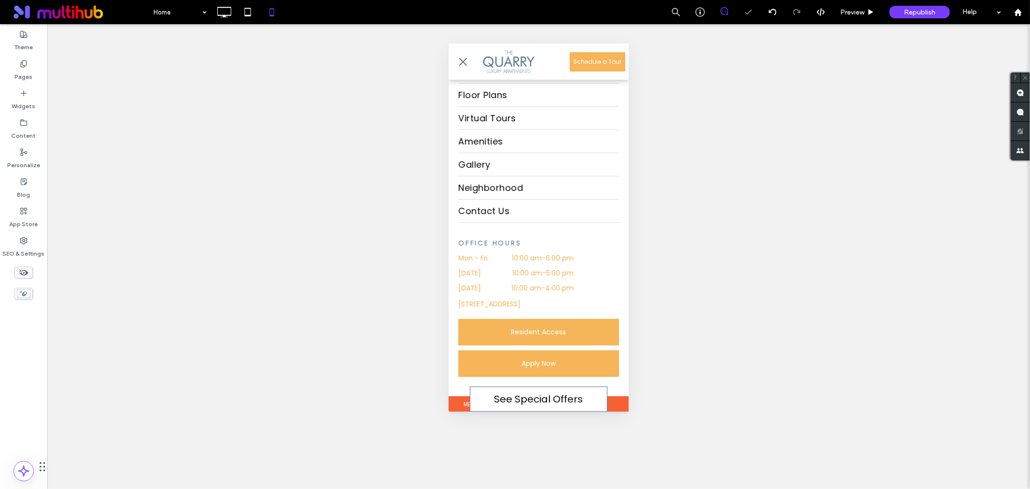
click at [460, 62] on span "menu" at bounding box center [463, 61] width 8 height 8
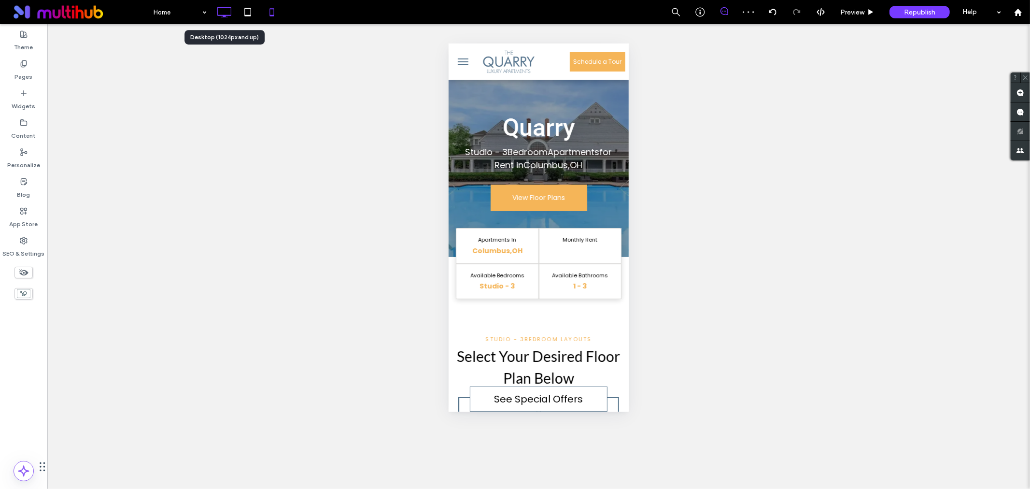
click at [215, 15] on icon at bounding box center [223, 11] width 19 height 19
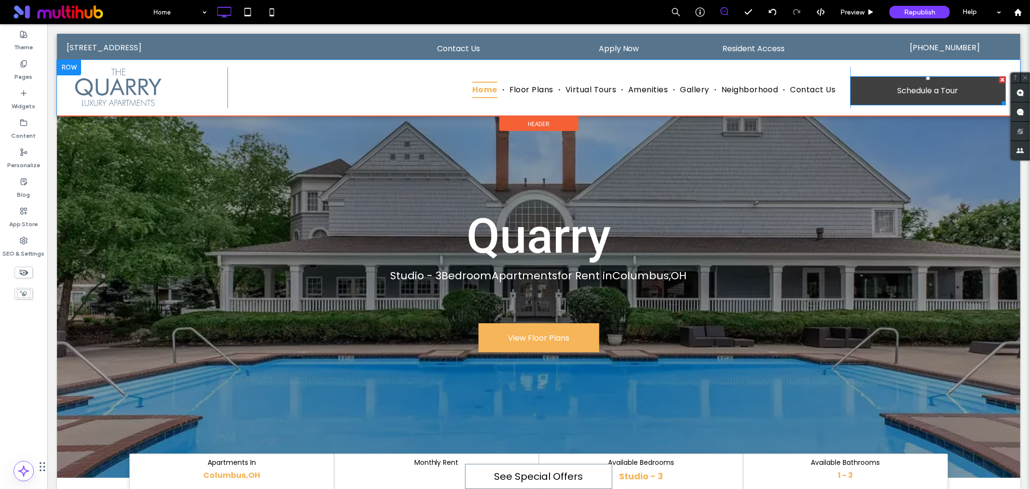
click at [900, 103] on link "Schedule a Tour" at bounding box center [928, 90] width 156 height 29
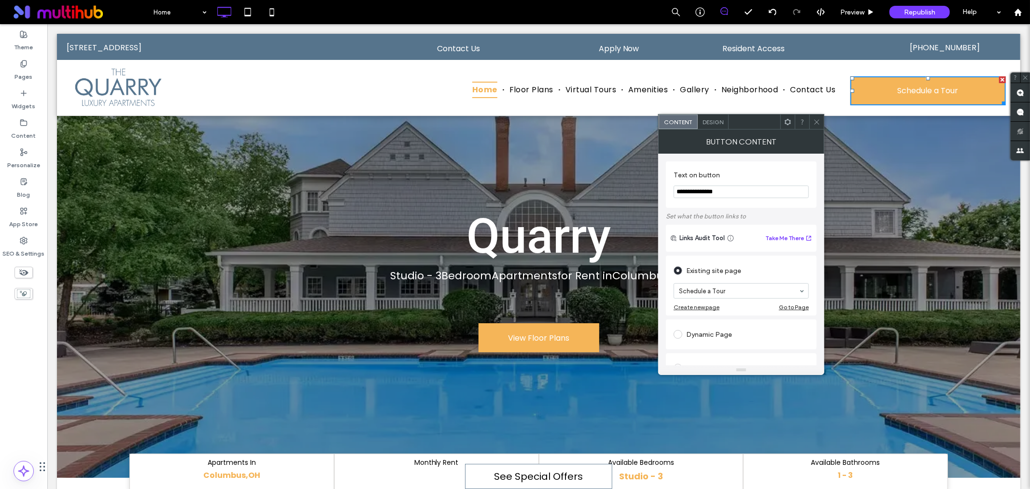
click at [813, 119] on div at bounding box center [817, 121] width 14 height 14
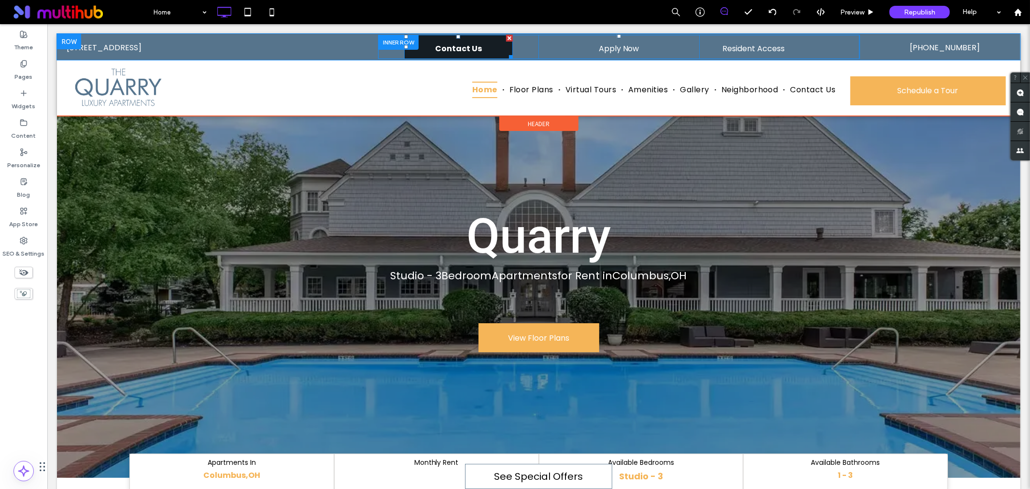
click at [459, 53] on span "Contact Us" at bounding box center [458, 48] width 47 height 28
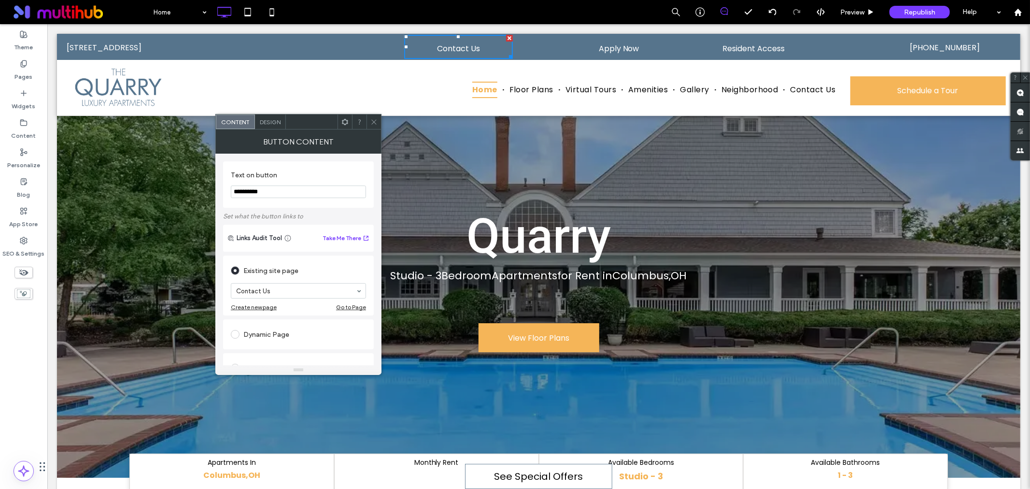
click at [374, 121] on icon at bounding box center [374, 121] width 7 height 7
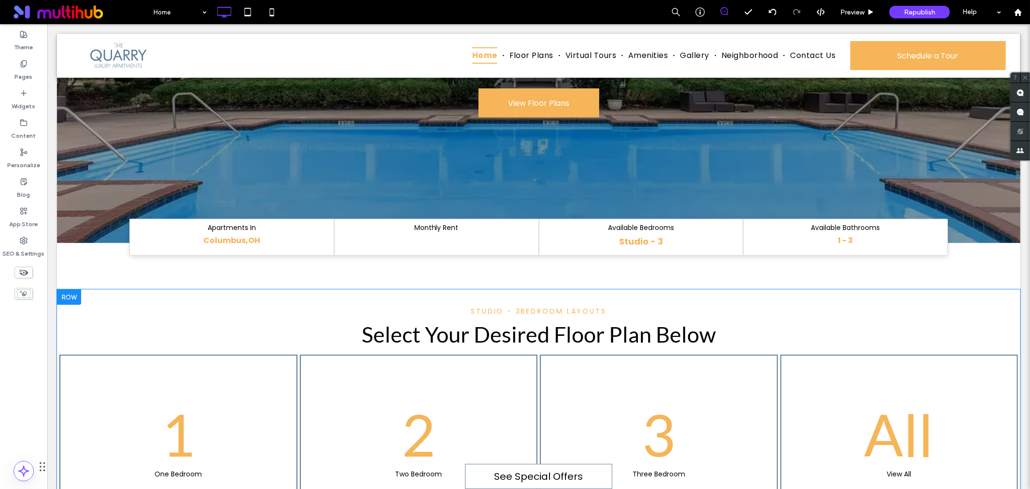
scroll to position [322, 0]
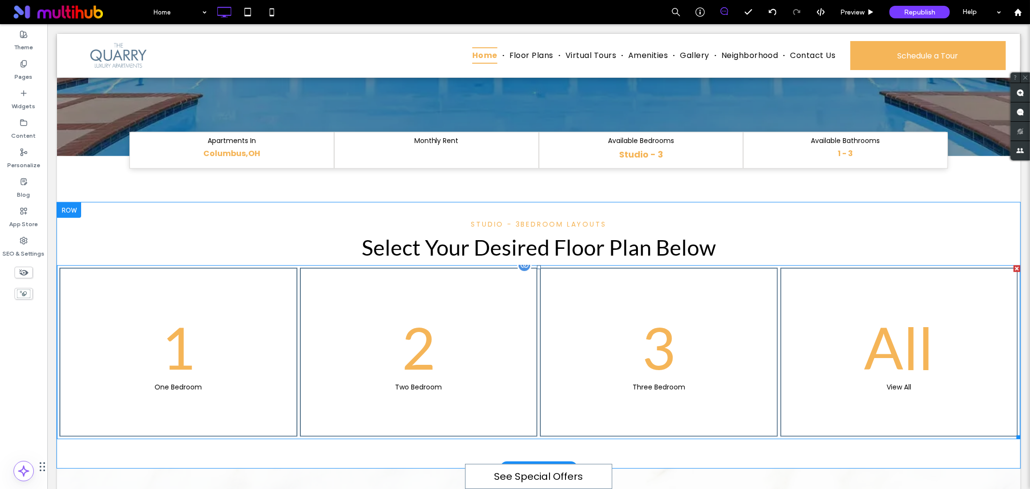
click at [258, 301] on link at bounding box center [178, 351] width 252 height 179
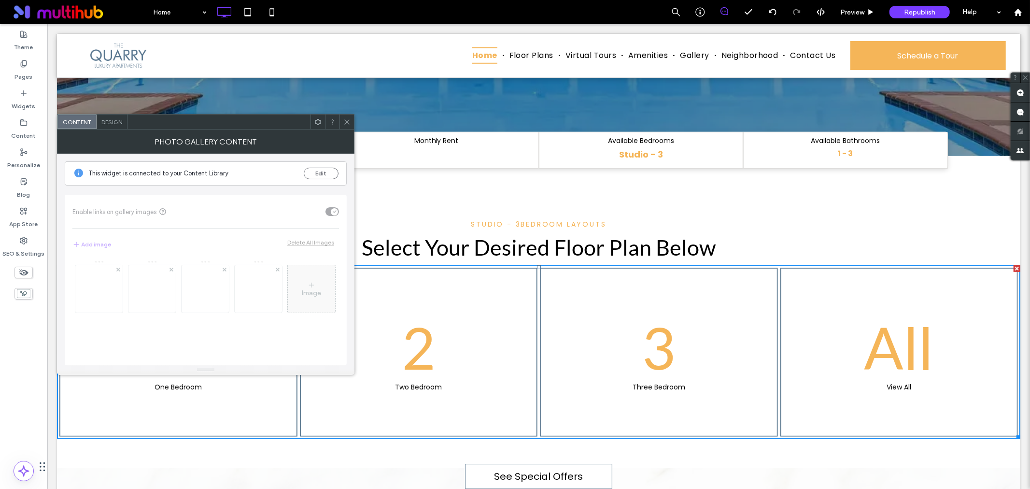
click at [344, 119] on icon at bounding box center [346, 121] width 7 height 7
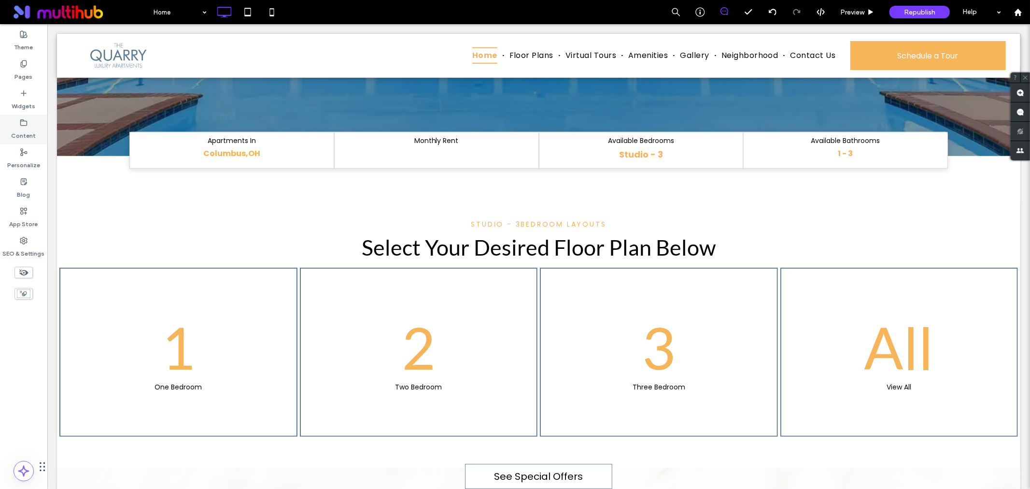
click at [21, 135] on label "Content" at bounding box center [24, 134] width 25 height 14
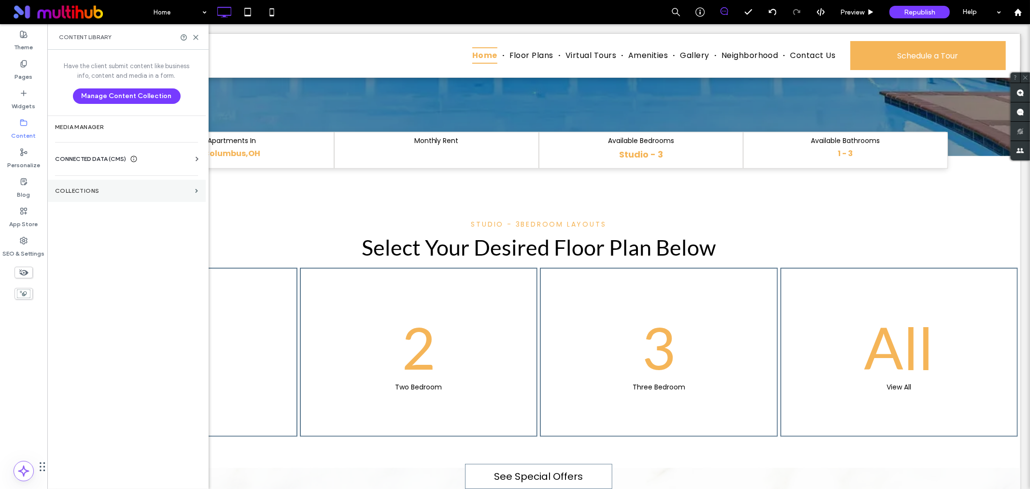
click at [159, 199] on section "Collections" at bounding box center [126, 191] width 158 height 22
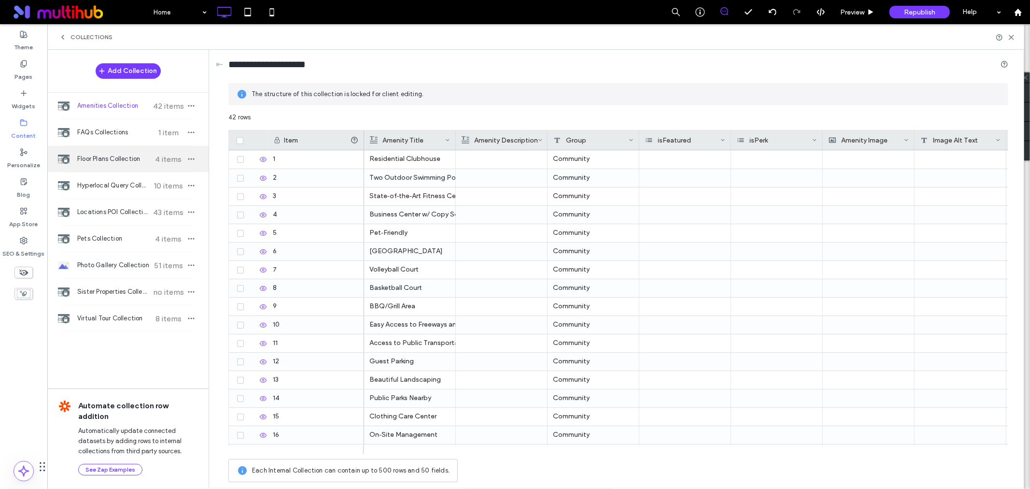
click at [145, 163] on span "Floor Plans Collection" at bounding box center [113, 159] width 72 height 10
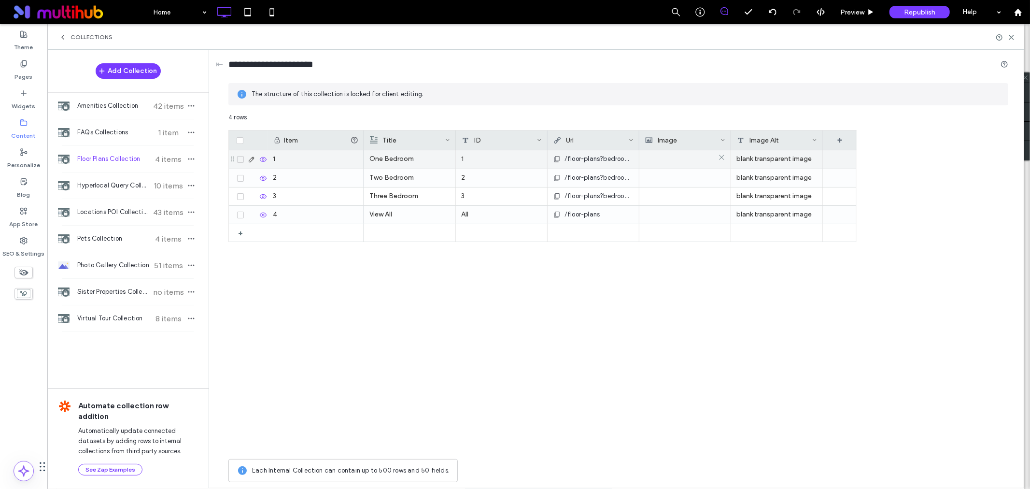
click at [654, 164] on img at bounding box center [661, 159] width 33 height 14
click at [654, 164] on img at bounding box center [661, 160] width 33 height 14
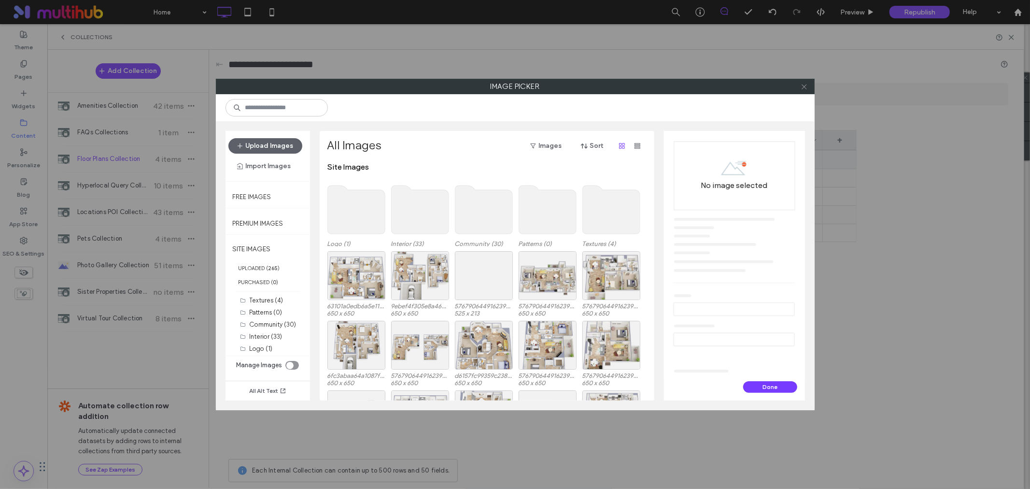
click at [804, 87] on use at bounding box center [804, 86] width 5 height 5
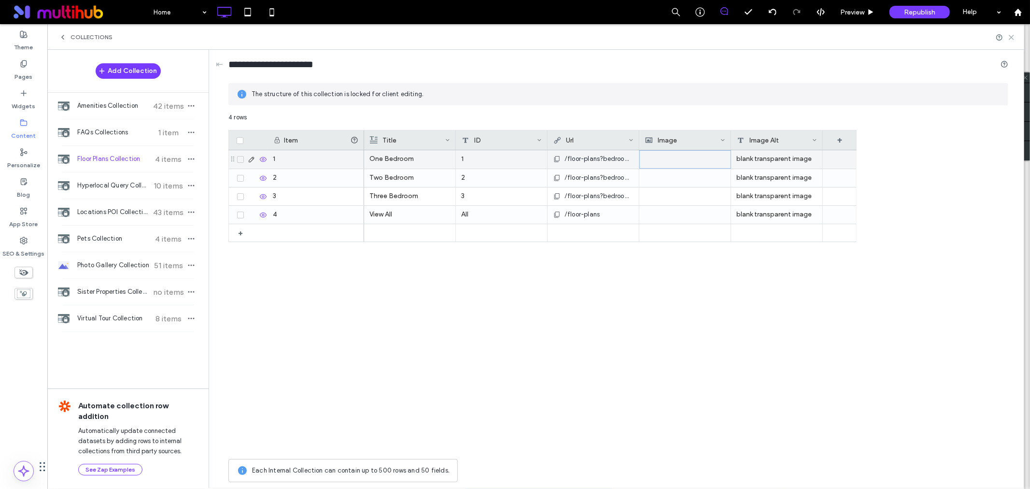
click at [1014, 37] on icon at bounding box center [1011, 37] width 7 height 7
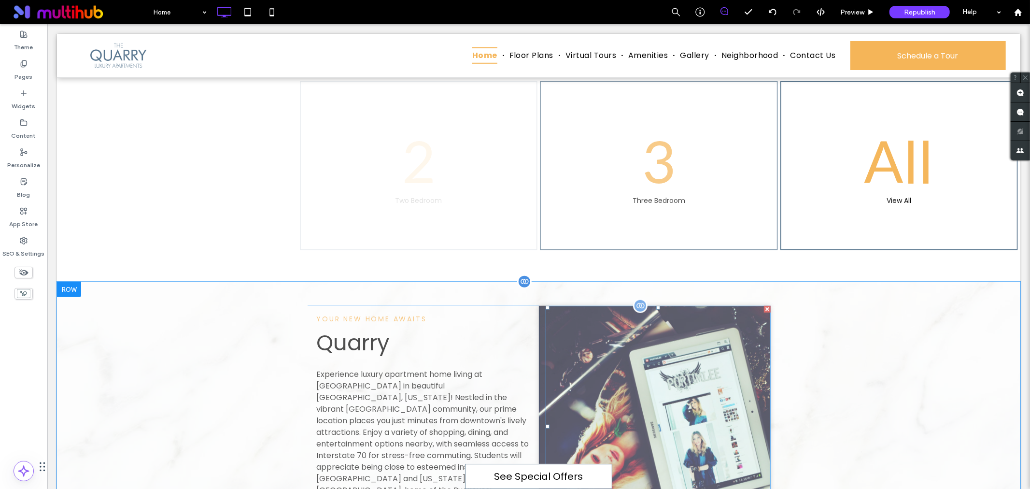
scroll to position [644, 0]
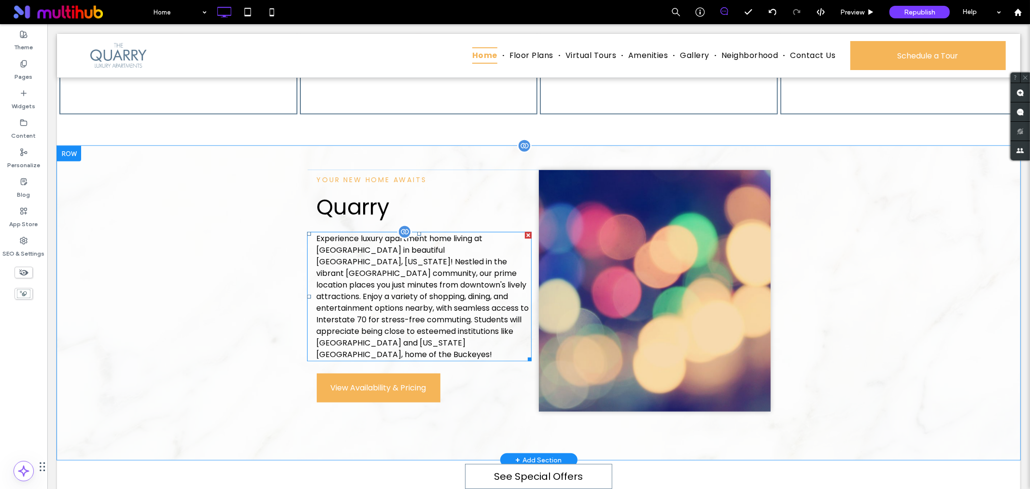
click at [399, 229] on div at bounding box center [404, 231] width 14 height 14
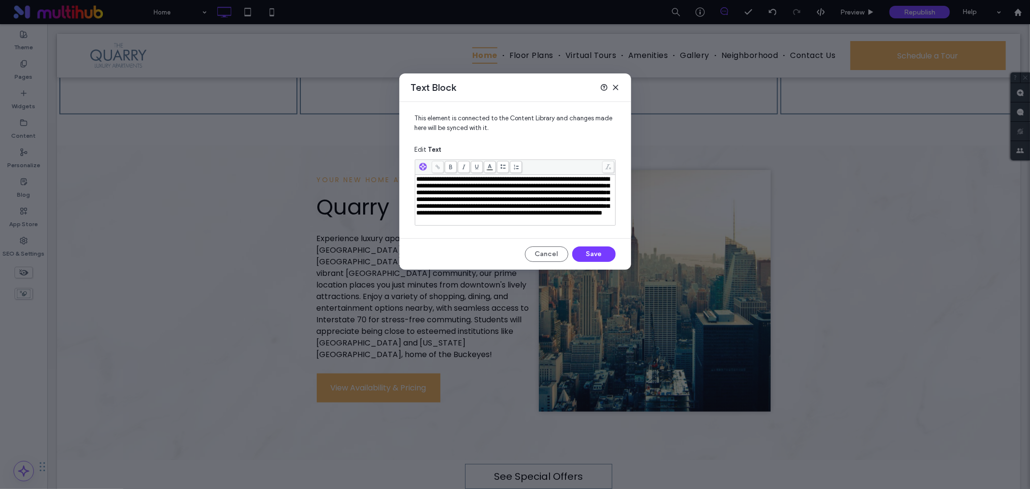
click at [485, 209] on span "**********" at bounding box center [513, 196] width 193 height 40
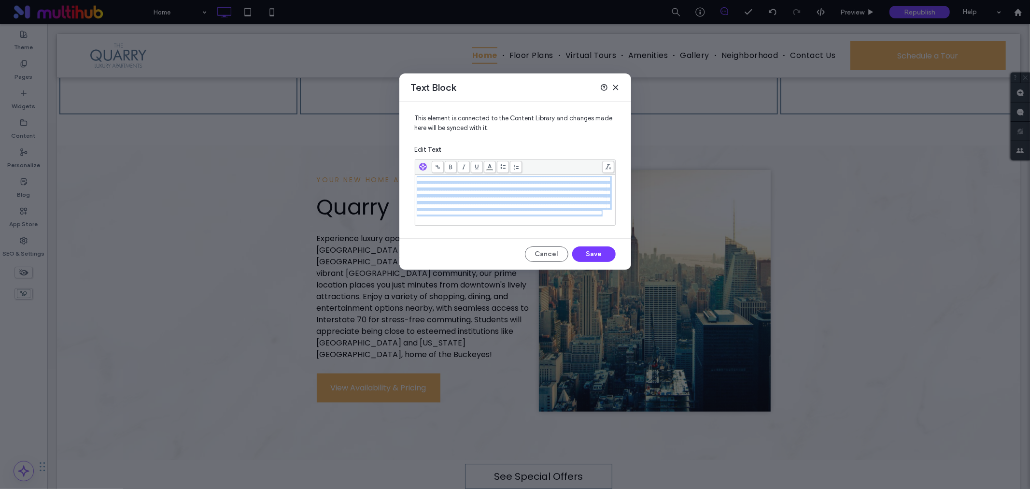
click at [485, 209] on span "**********" at bounding box center [513, 196] width 193 height 40
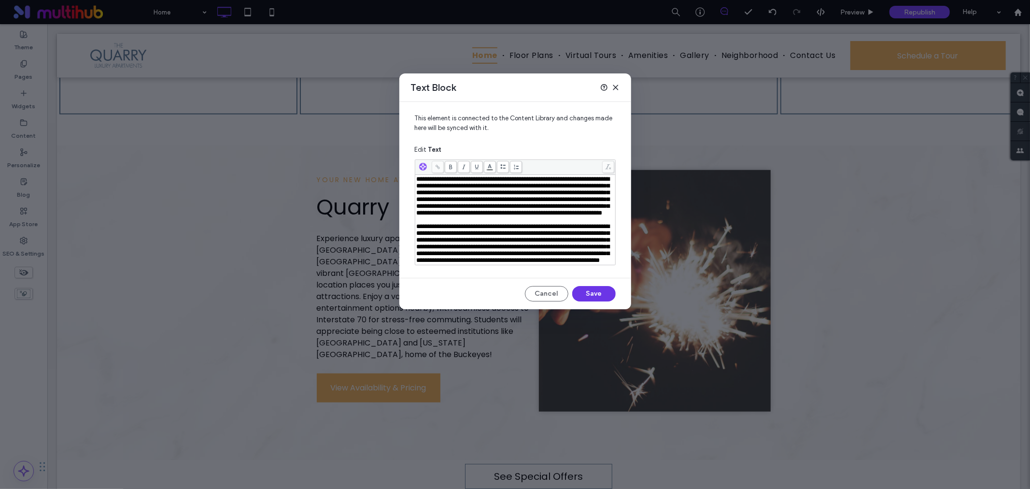
click at [586, 301] on button "Save" at bounding box center [593, 293] width 43 height 15
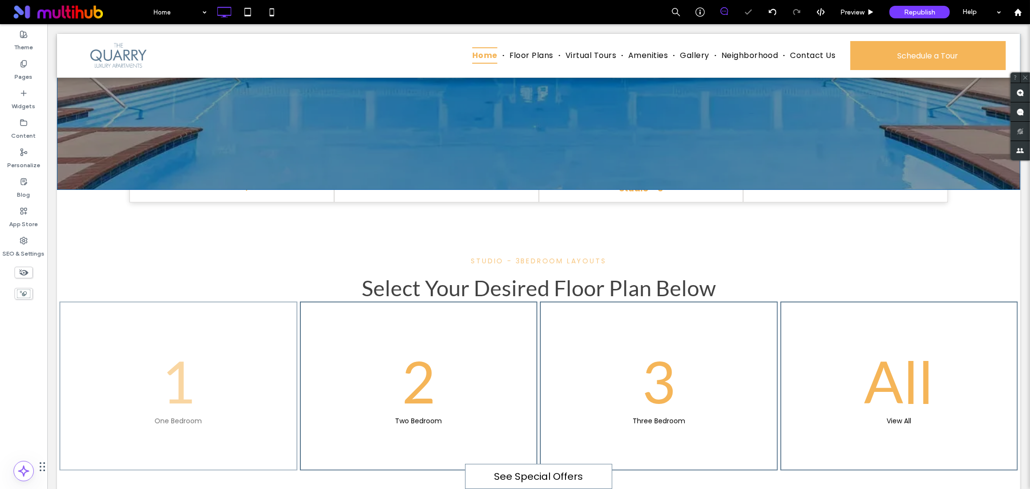
scroll to position [322, 0]
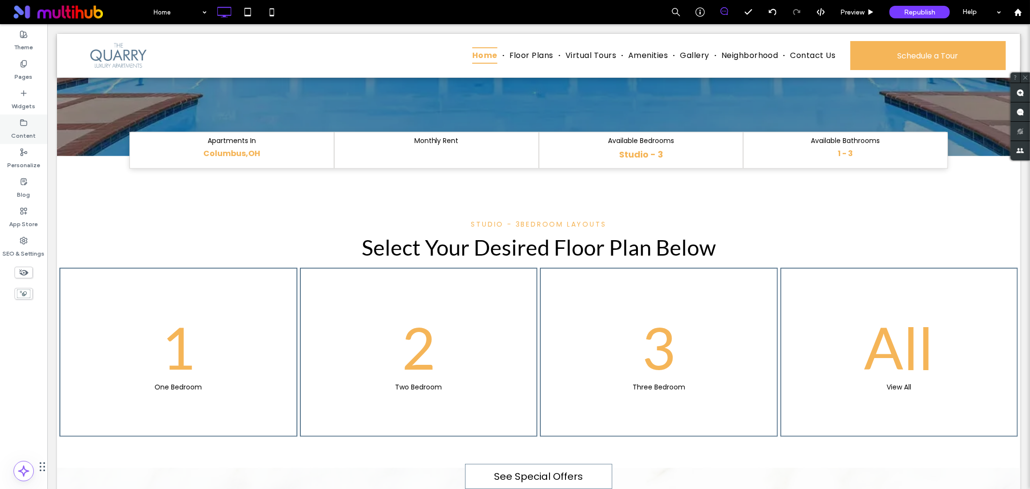
click at [22, 130] on label "Content" at bounding box center [24, 134] width 25 height 14
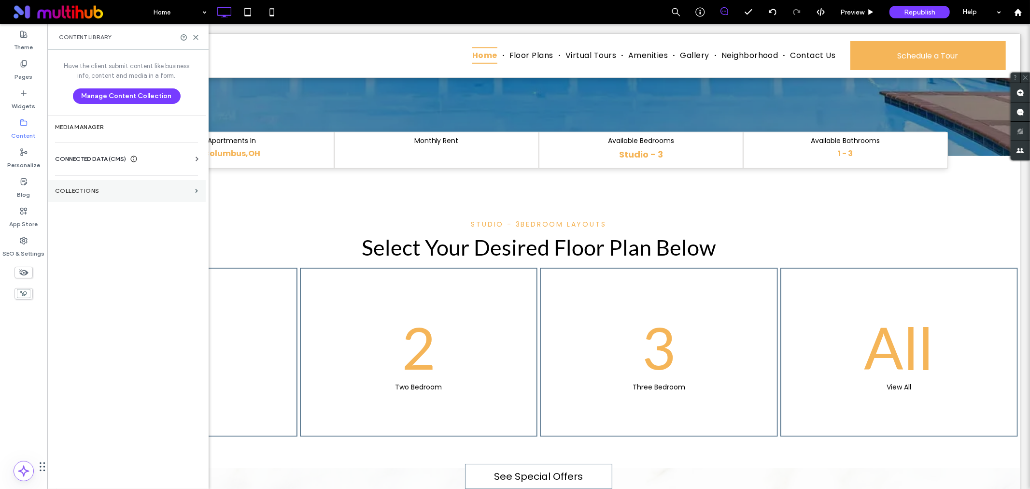
click at [190, 193] on label "Collections" at bounding box center [123, 190] width 136 height 7
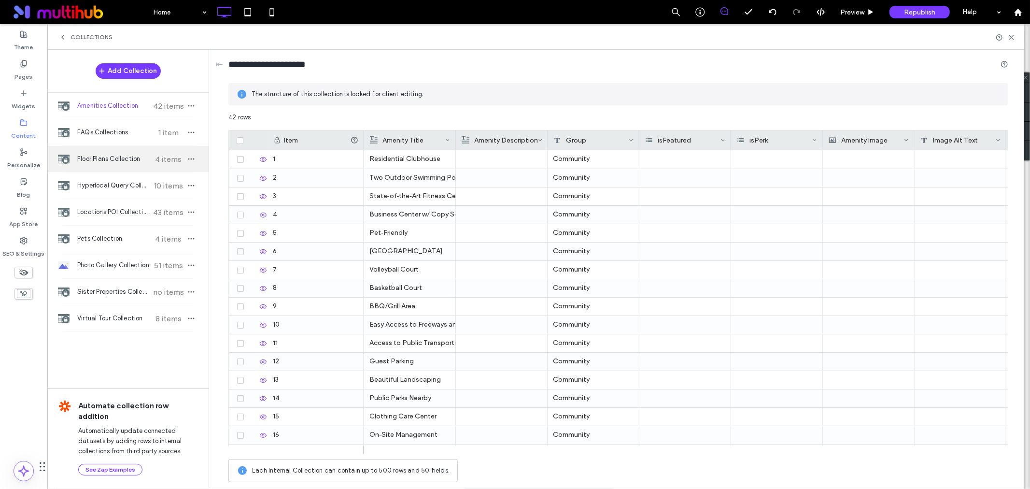
click at [132, 161] on span "Floor Plans Collection" at bounding box center [113, 159] width 72 height 10
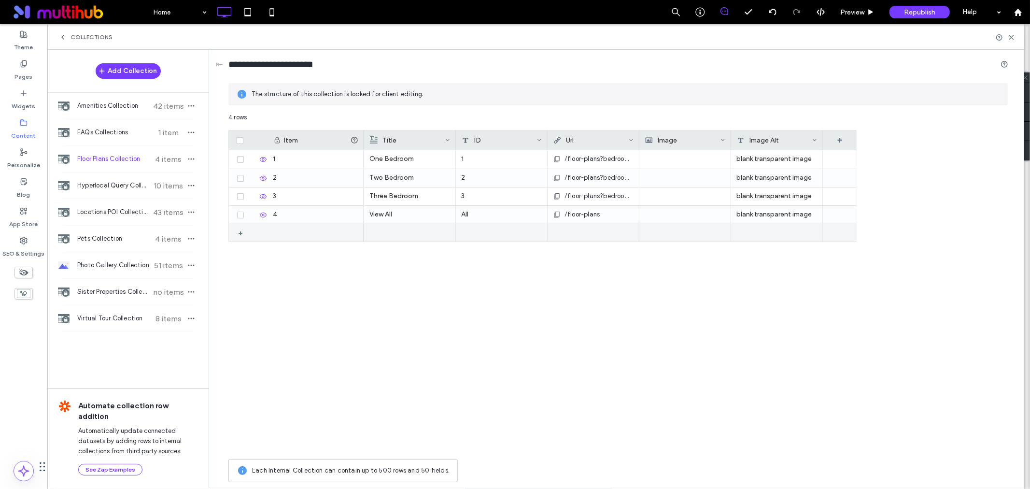
click at [239, 233] on div "+" at bounding box center [244, 232] width 12 height 17
drag, startPoint x: 234, startPoint y: 230, endPoint x: 239, endPoint y: 129, distance: 101.1
drag, startPoint x: 234, startPoint y: 229, endPoint x: 260, endPoint y: 158, distance: 75.5
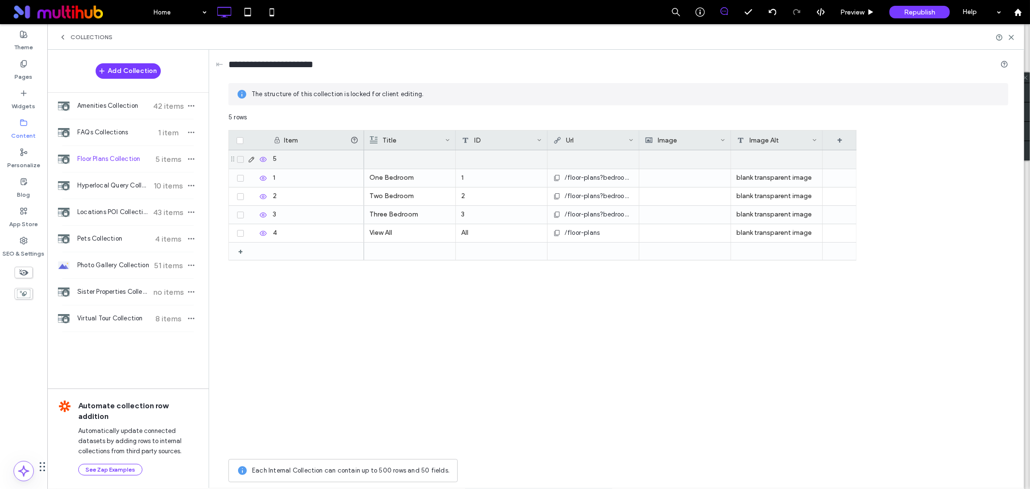
click at [397, 160] on div at bounding box center [410, 159] width 81 height 18
click at [397, 160] on div at bounding box center [410, 159] width 80 height 17
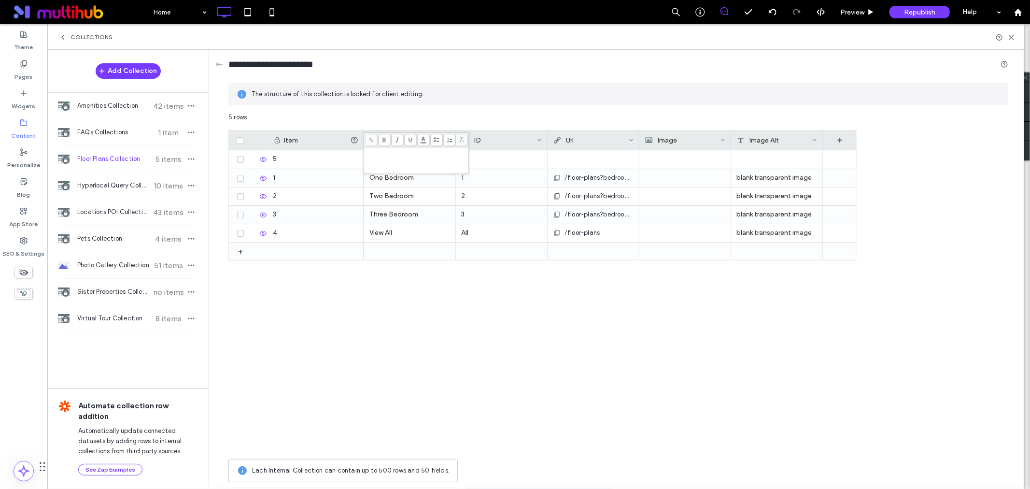
click at [411, 156] on div "Rich Text Editor" at bounding box center [417, 160] width 102 height 24
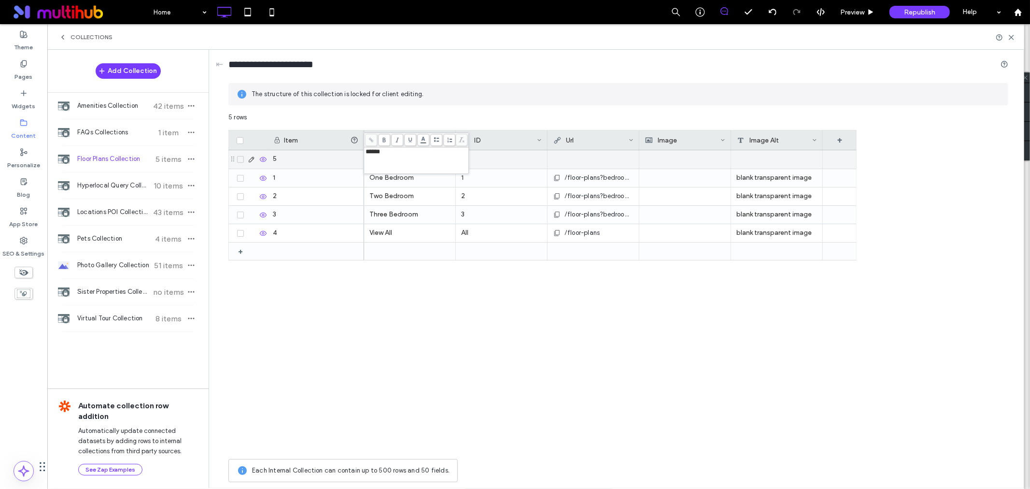
click at [485, 162] on div at bounding box center [502, 159] width 92 height 18
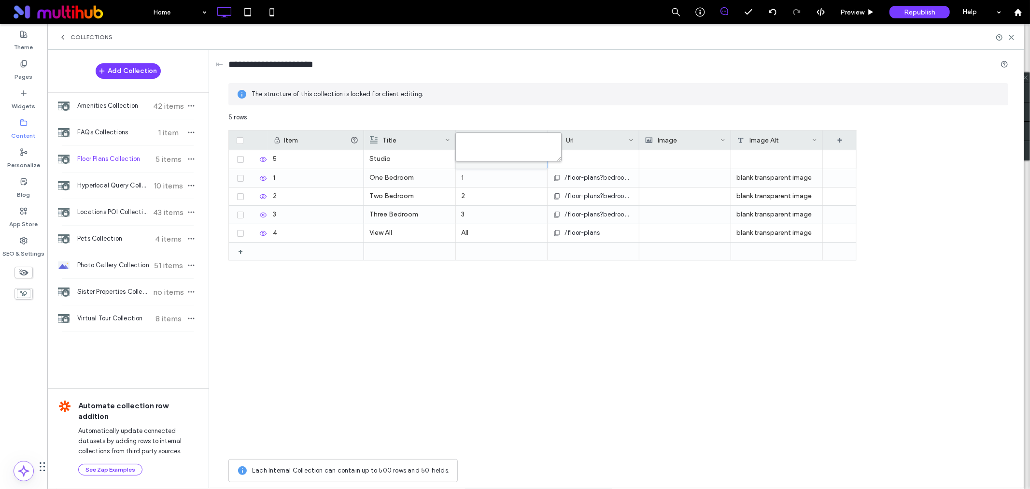
click at [485, 151] on textarea "plain-text-cell" at bounding box center [509, 146] width 106 height 29
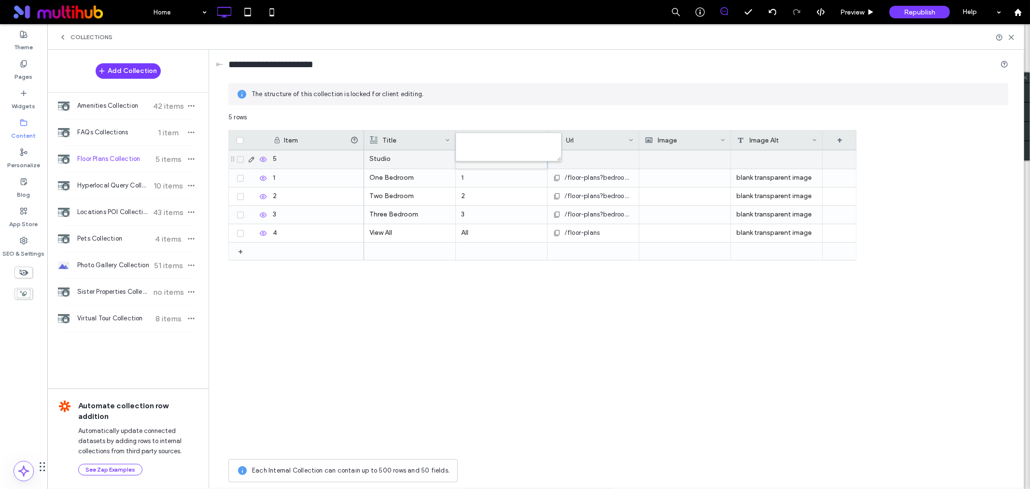
click at [617, 153] on div at bounding box center [593, 158] width 81 height 17
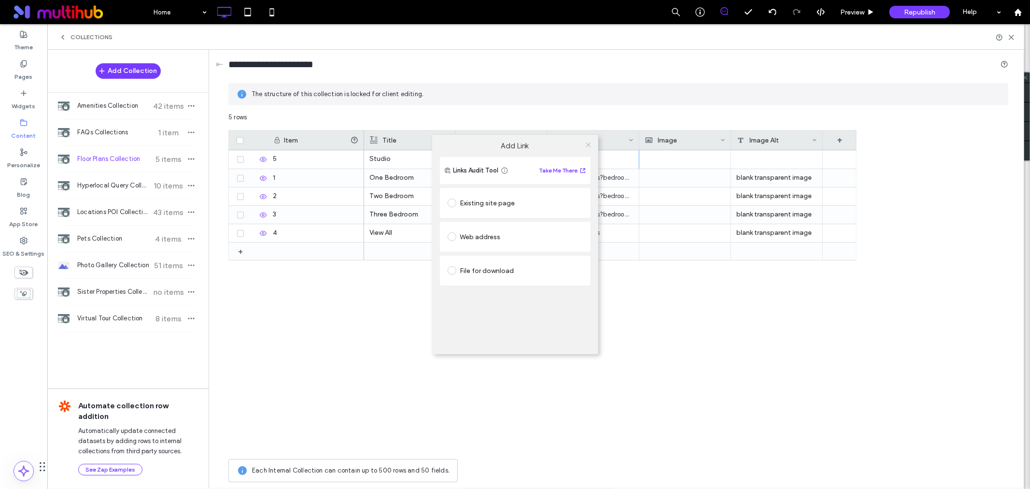
click at [585, 143] on icon at bounding box center [588, 144] width 7 height 7
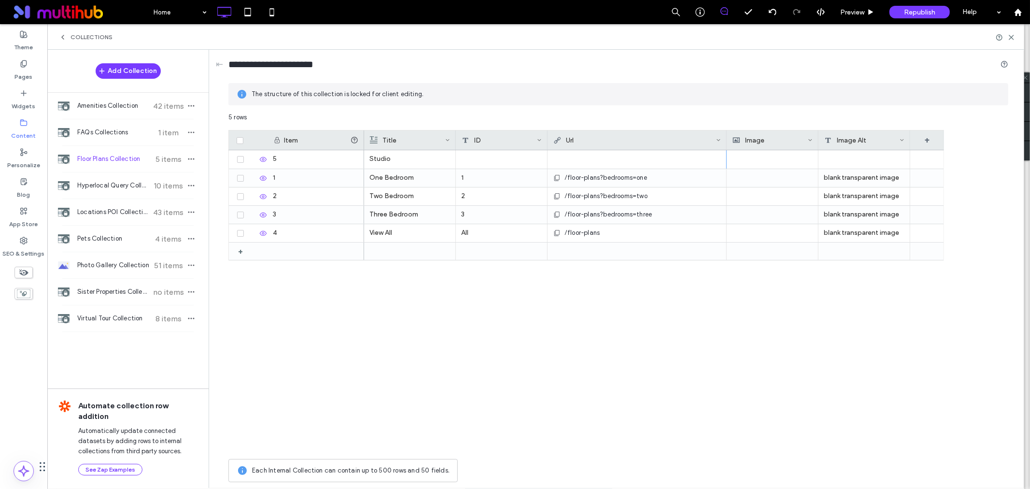
drag, startPoint x: 639, startPoint y: 134, endPoint x: 715, endPoint y: 150, distance: 78.0
click at [726, 141] on div at bounding box center [727, 139] width 4 height 19
click at [682, 177] on div "/floor-plans?bedrooms=one" at bounding box center [637, 177] width 168 height 17
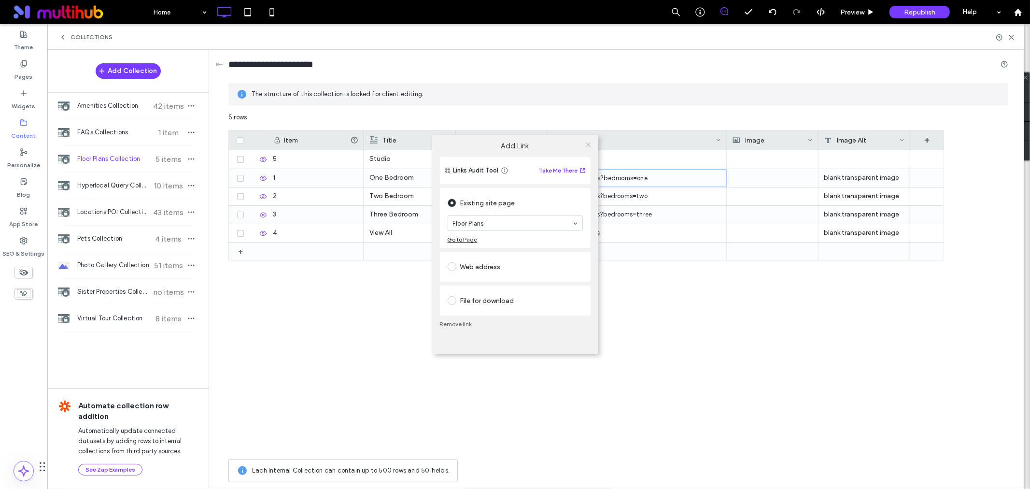
click at [589, 143] on icon at bounding box center [588, 144] width 7 height 7
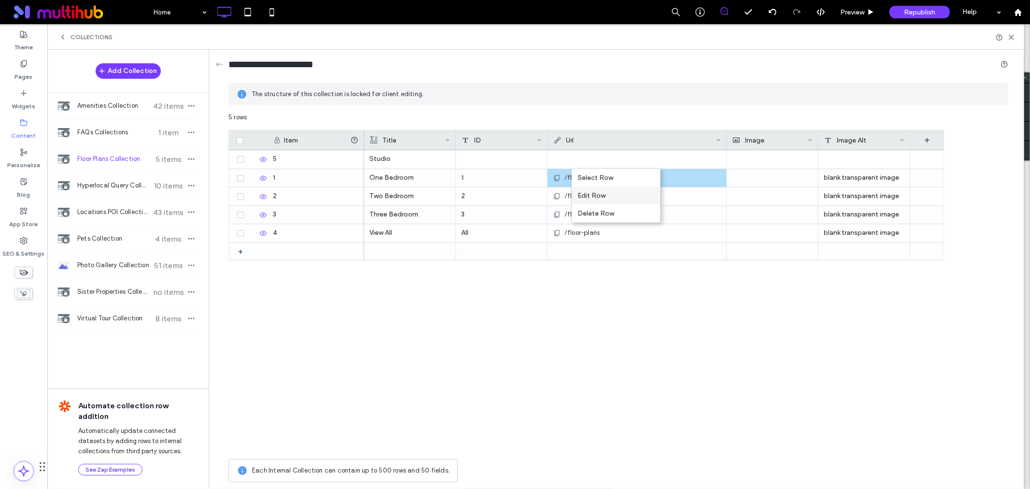
click at [612, 194] on div "Edit Row" at bounding box center [616, 195] width 88 height 18
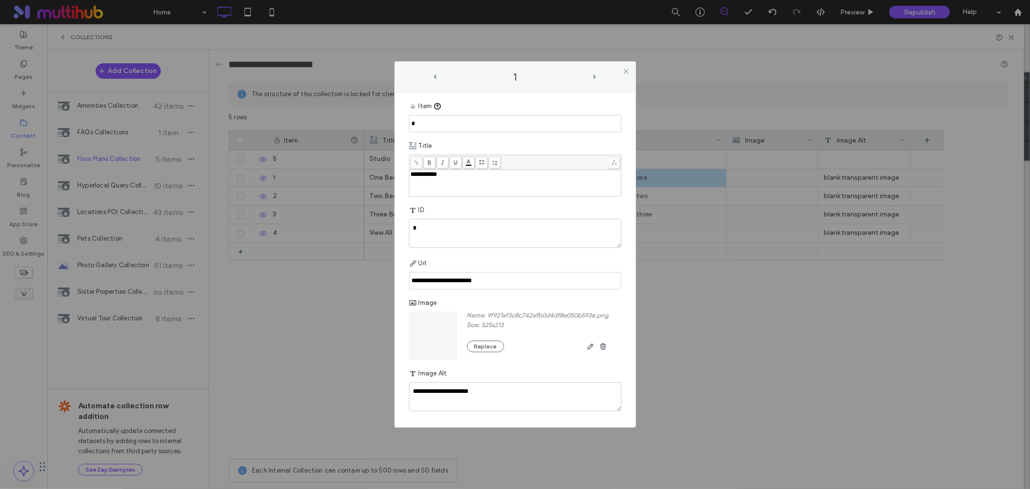
click at [486, 288] on input "**********" at bounding box center [515, 280] width 213 height 17
click at [433, 73] on div "1" at bounding box center [515, 77] width 164 height 12
click at [438, 78] on label "1" at bounding box center [515, 77] width 155 height 13
click at [435, 76] on span "prev-arrow" at bounding box center [435, 77] width 3 height 4
click at [426, 284] on input at bounding box center [515, 280] width 213 height 17
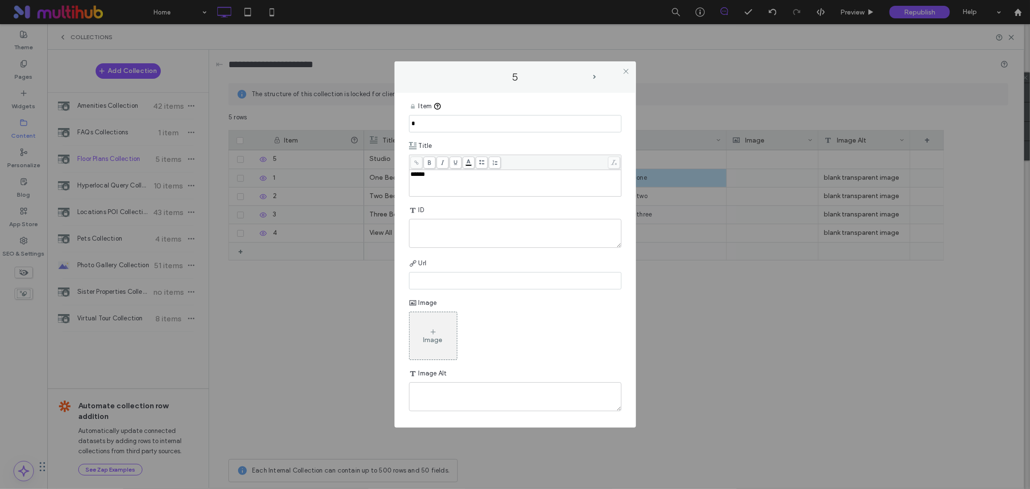
paste input "**********"
drag, startPoint x: 485, startPoint y: 280, endPoint x: 502, endPoint y: 281, distance: 17.4
click at [502, 281] on input "**********" at bounding box center [515, 280] width 213 height 17
type input "**********"
click at [504, 324] on div "Image" at bounding box center [515, 336] width 213 height 48
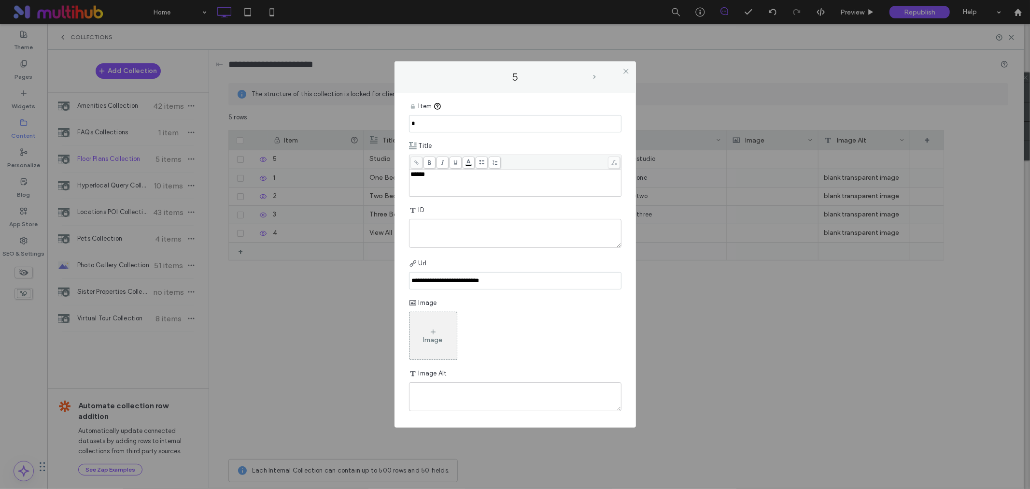
click at [596, 78] on span "next-arrow" at bounding box center [595, 77] width 3 height 4
click at [490, 316] on label "Name: 9f921af3c8c742afb0d4df8e050b593e.png" at bounding box center [538, 317] width 142 height 10
drag, startPoint x: 487, startPoint y: 316, endPoint x: 612, endPoint y: 321, distance: 125.2
click at [612, 321] on div "Name: 9f921af3c8c742afb0d4df8e050b593e.png Size: 525x213 Replace" at bounding box center [515, 336] width 213 height 48
copy label "9f921af3c8c742afb0d4df8e050b593e.png"
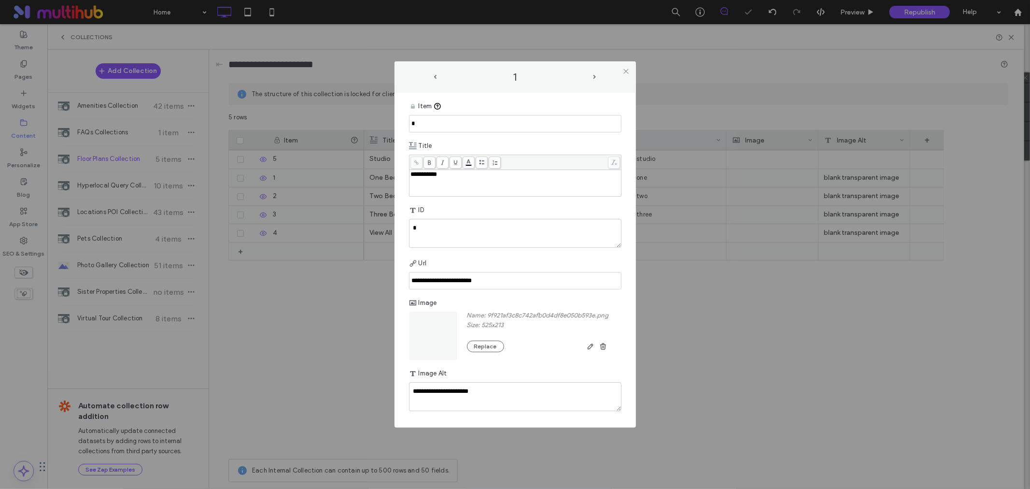
click at [438, 78] on label "1" at bounding box center [515, 77] width 155 height 13
click at [435, 75] on span "prev-arrow" at bounding box center [435, 77] width 3 height 4
click at [427, 344] on div "Image" at bounding box center [433, 335] width 47 height 45
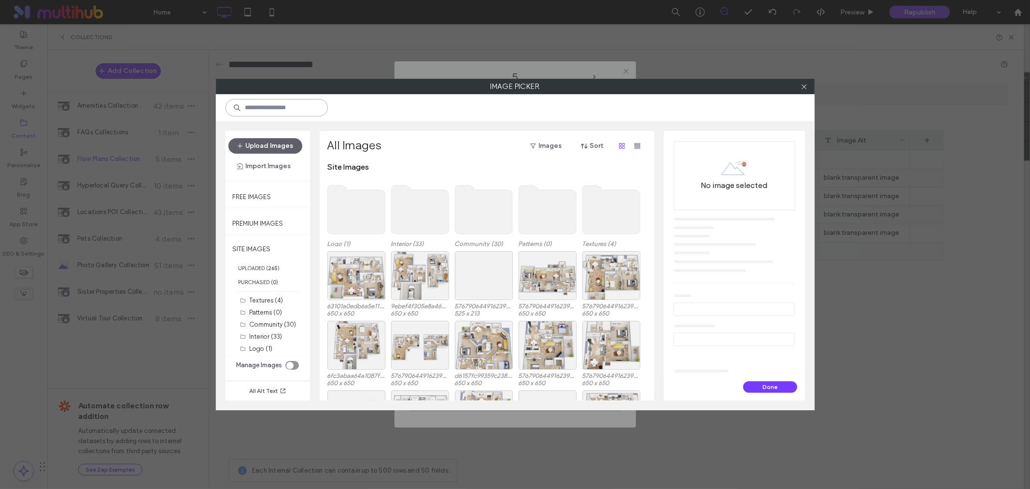
click at [303, 111] on input at bounding box center [277, 107] width 102 height 17
paste input "**********"
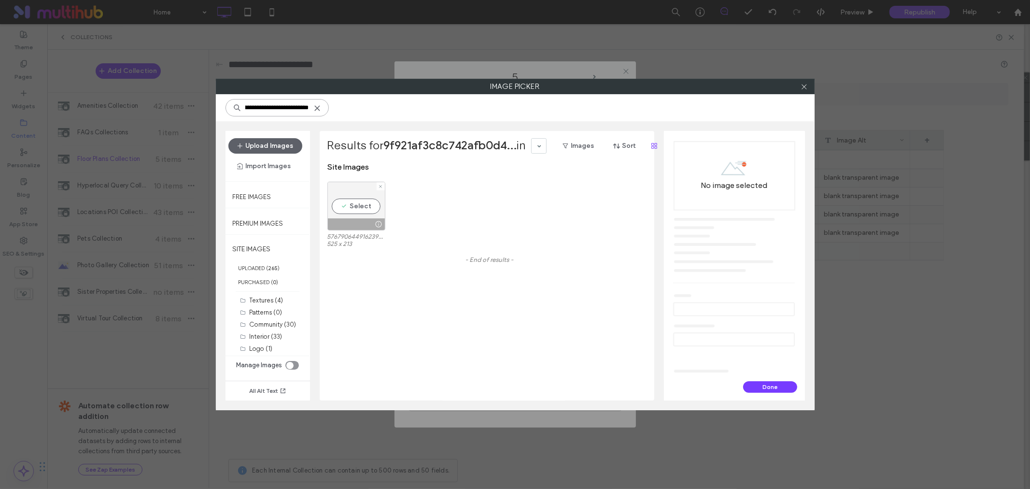
type input "**********"
click at [353, 204] on div "Select" at bounding box center [357, 206] width 58 height 49
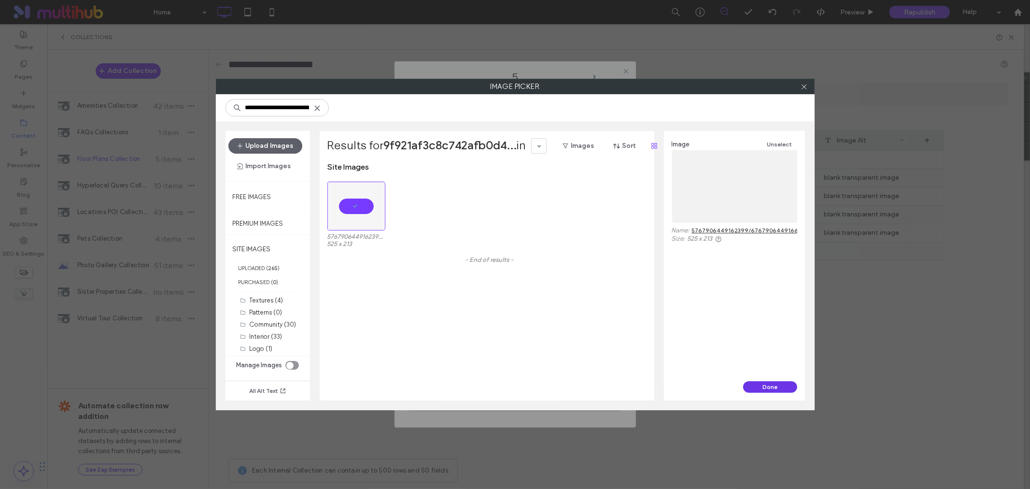
click at [756, 388] on button "Done" at bounding box center [770, 387] width 54 height 12
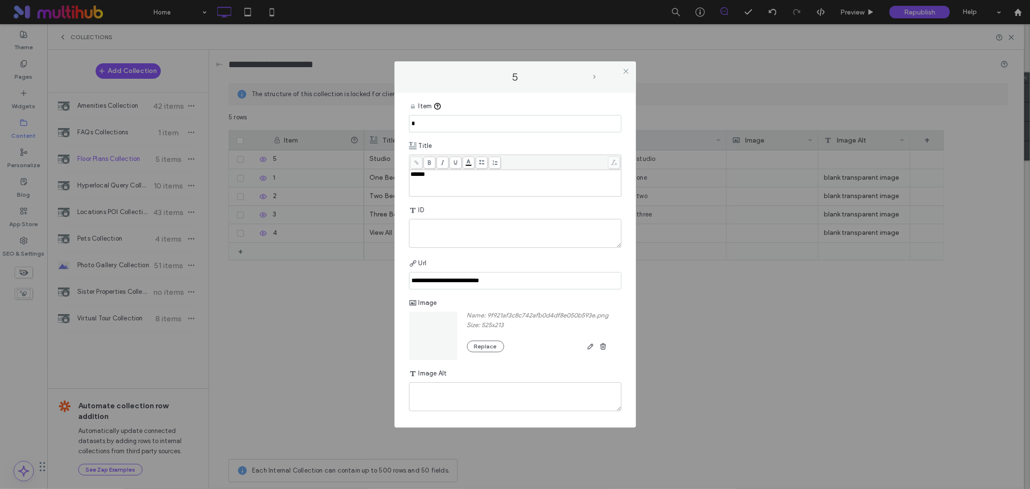
click at [594, 78] on span "next-arrow" at bounding box center [595, 77] width 3 height 4
click at [437, 75] on span "prev-arrow" at bounding box center [435, 77] width 5 height 4
click at [441, 231] on textarea "plain-text-cell" at bounding box center [515, 233] width 213 height 29
type textarea "*"
click at [597, 79] on div "5" at bounding box center [515, 77] width 222 height 12
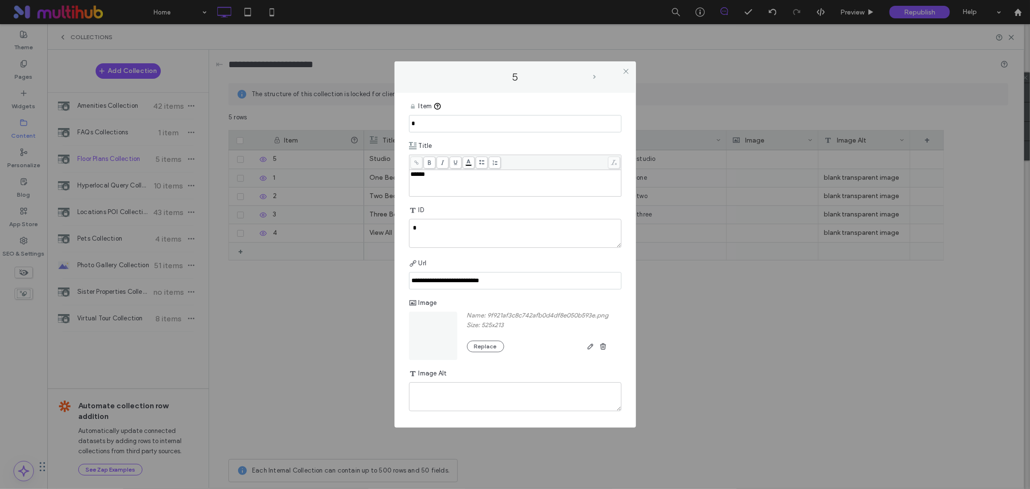
click at [594, 76] on span "next-arrow" at bounding box center [595, 77] width 3 height 4
click at [492, 398] on textarea "**********" at bounding box center [515, 396] width 213 height 29
click at [440, 75] on label "1" at bounding box center [515, 77] width 155 height 13
click at [435, 75] on span "prev-arrow" at bounding box center [435, 77] width 3 height 4
click at [459, 398] on textarea "plain-text-cell" at bounding box center [515, 396] width 213 height 29
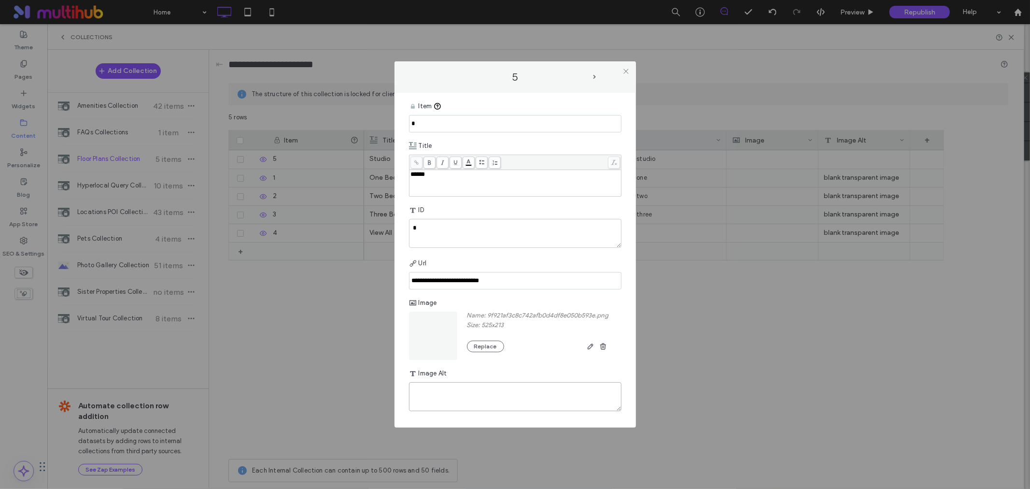
paste textarea "**********"
type textarea "**********"
click at [524, 365] on div "Image Alt" at bounding box center [515, 373] width 213 height 17
click at [628, 67] on span at bounding box center [626, 71] width 7 height 14
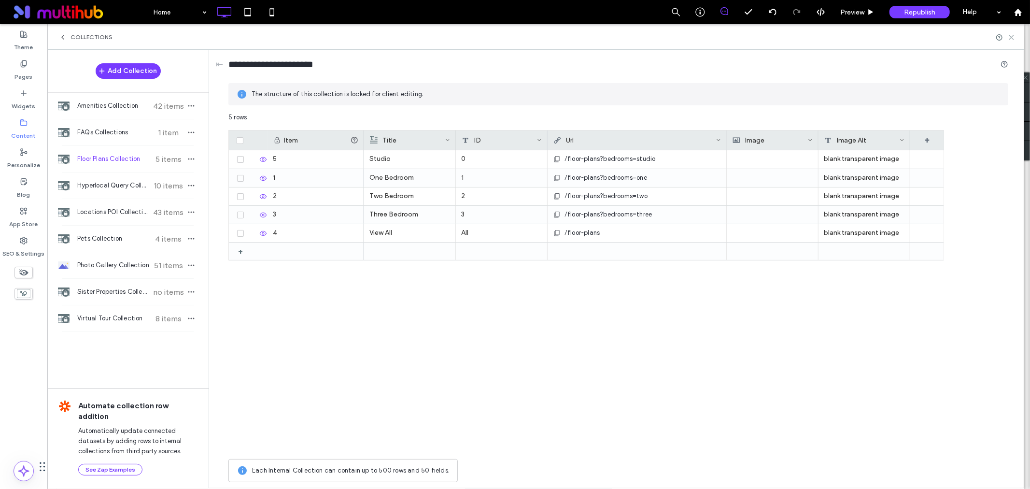
click at [1012, 34] on icon at bounding box center [1011, 37] width 7 height 7
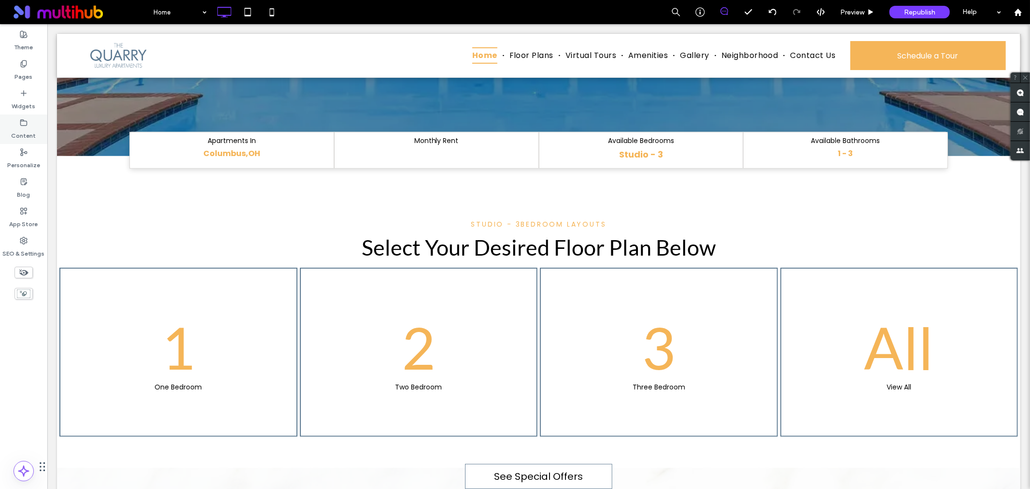
click at [23, 128] on label "Content" at bounding box center [24, 134] width 25 height 14
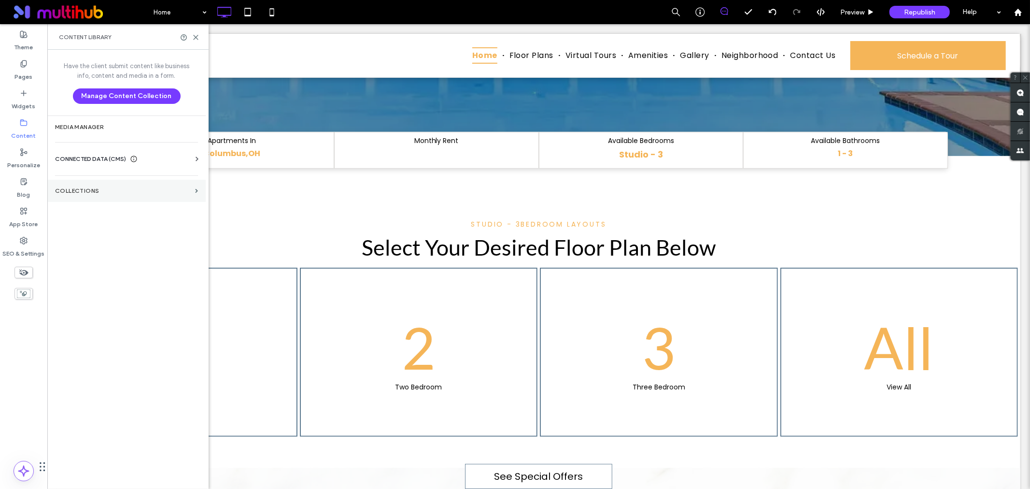
click at [114, 194] on label "Collections" at bounding box center [123, 190] width 136 height 7
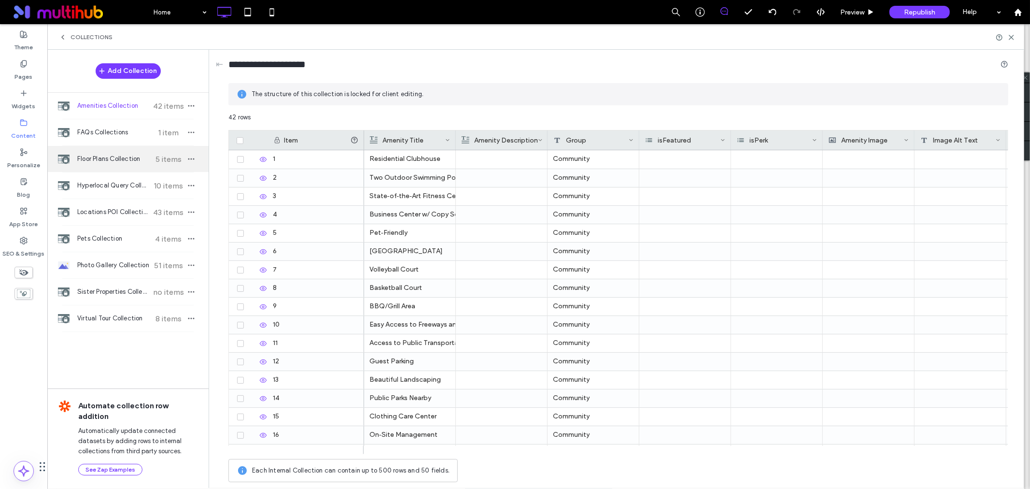
click at [104, 156] on span "Floor Plans Collection" at bounding box center [113, 159] width 72 height 10
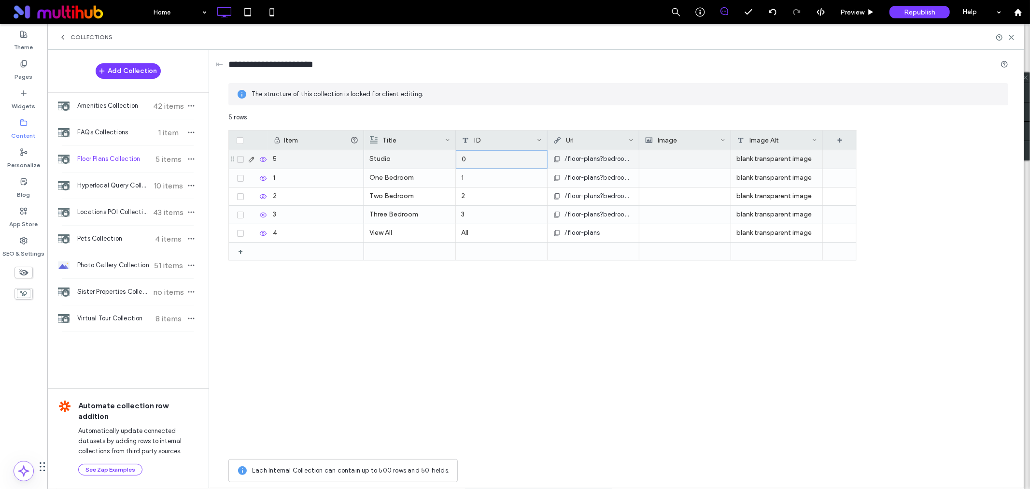
click at [477, 165] on div "0" at bounding box center [502, 159] width 92 height 18
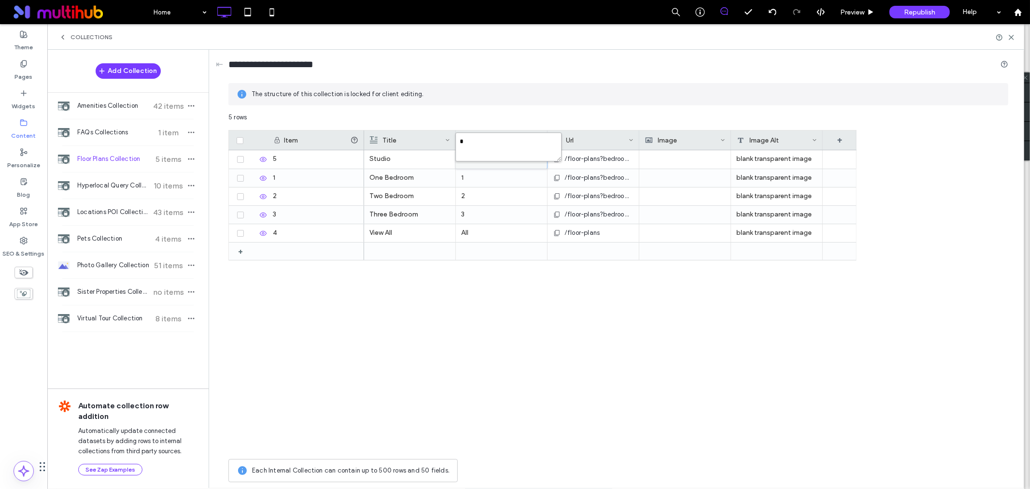
click at [461, 145] on textarea "*" at bounding box center [509, 146] width 106 height 29
type textarea "*"
click at [965, 173] on div "Item Title ID Url Image Image Alt + 5 1 2 3 4 + Studio 1 2" at bounding box center [619, 292] width 780 height 324
click at [460, 162] on div at bounding box center [501, 159] width 91 height 18
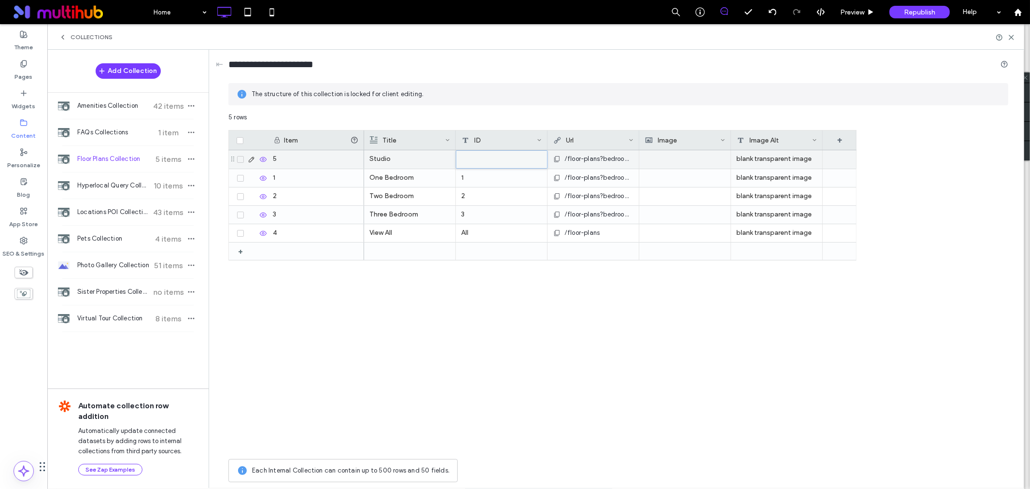
click at [465, 158] on div at bounding box center [502, 159] width 91 height 17
click at [474, 162] on div at bounding box center [502, 159] width 91 height 17
click at [474, 178] on div "1" at bounding box center [502, 178] width 92 height 18
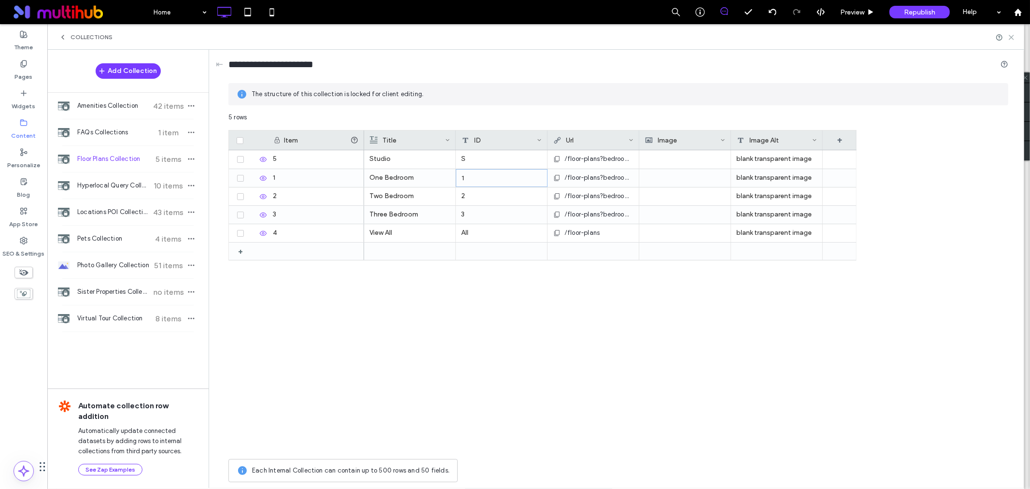
click at [1009, 36] on icon at bounding box center [1011, 37] width 7 height 7
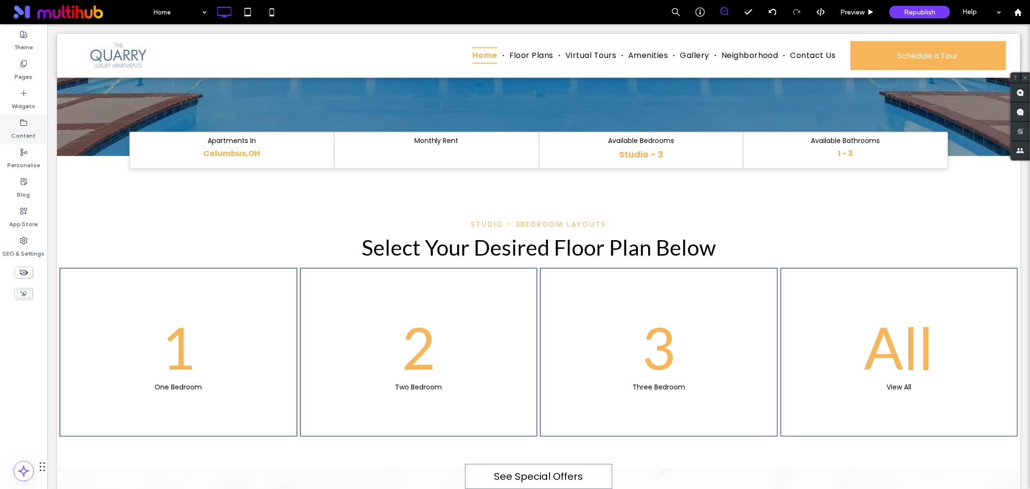
click at [35, 134] on label "Content" at bounding box center [24, 134] width 25 height 14
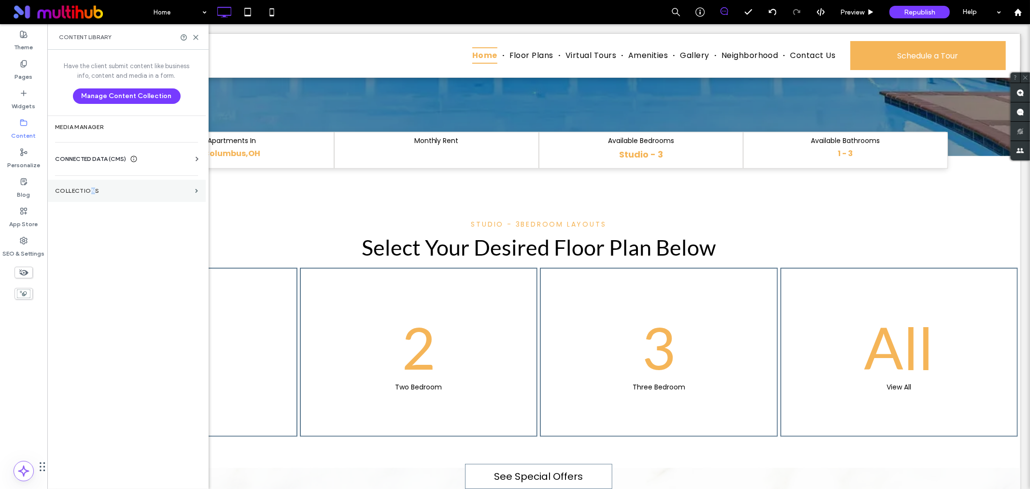
click at [92, 182] on section "Collections" at bounding box center [126, 191] width 158 height 22
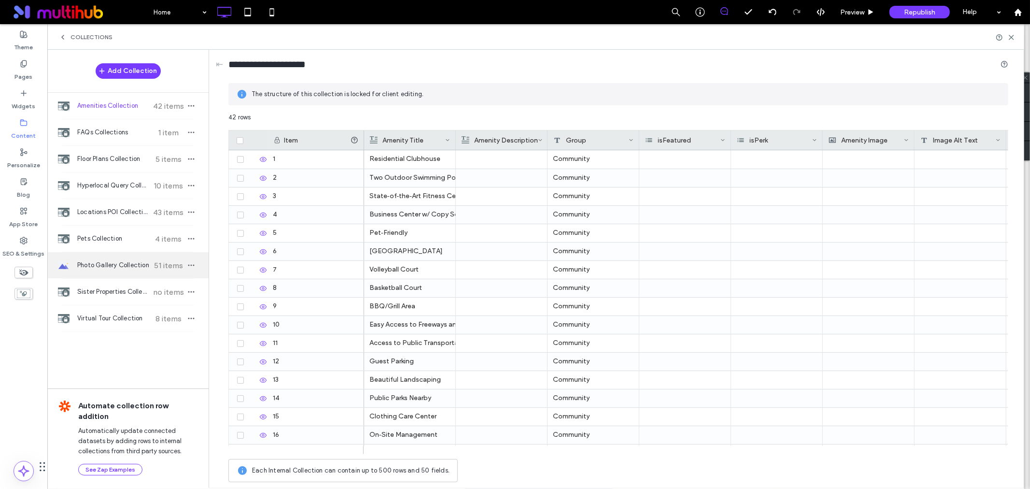
click at [85, 263] on span "Photo Gallery Collection" at bounding box center [113, 265] width 72 height 10
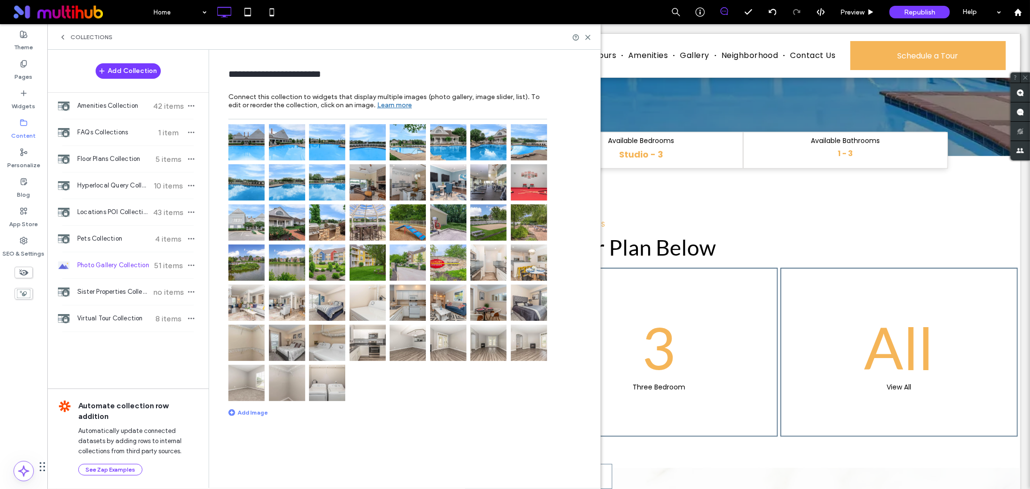
click at [272, 148] on img at bounding box center [287, 142] width 36 height 36
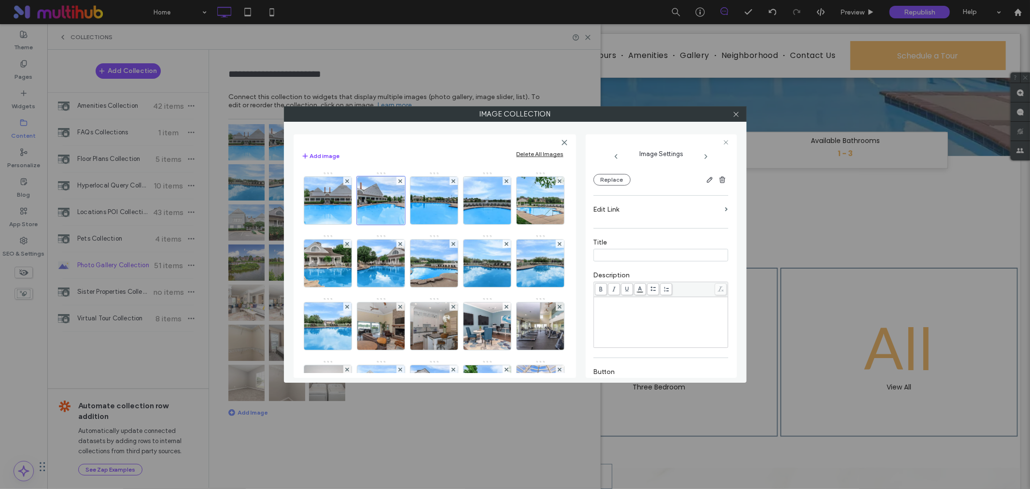
scroll to position [107, 0]
click at [627, 330] on div "Rich Text Editor" at bounding box center [661, 321] width 131 height 48
click at [321, 202] on img at bounding box center [327, 200] width 71 height 47
paste input "*********"
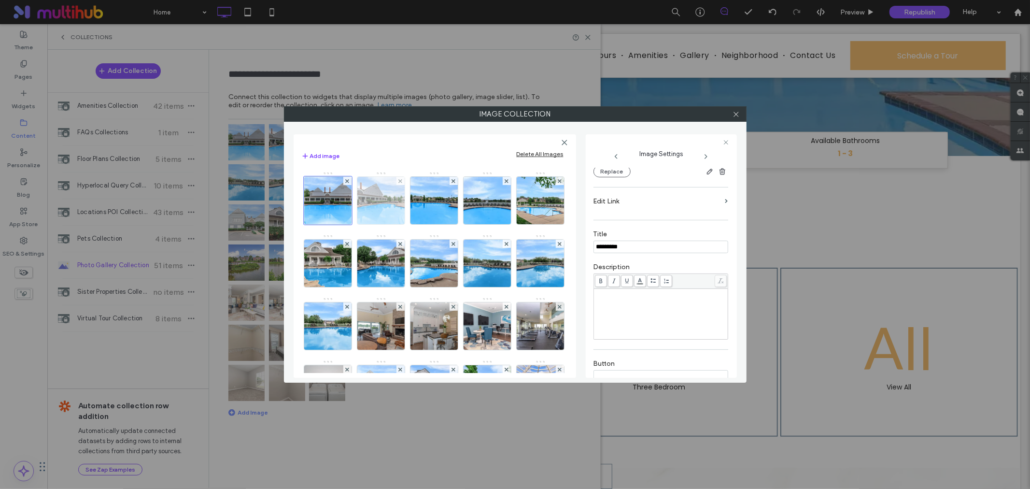
type input "*********"
click at [367, 200] on img at bounding box center [380, 200] width 71 height 47
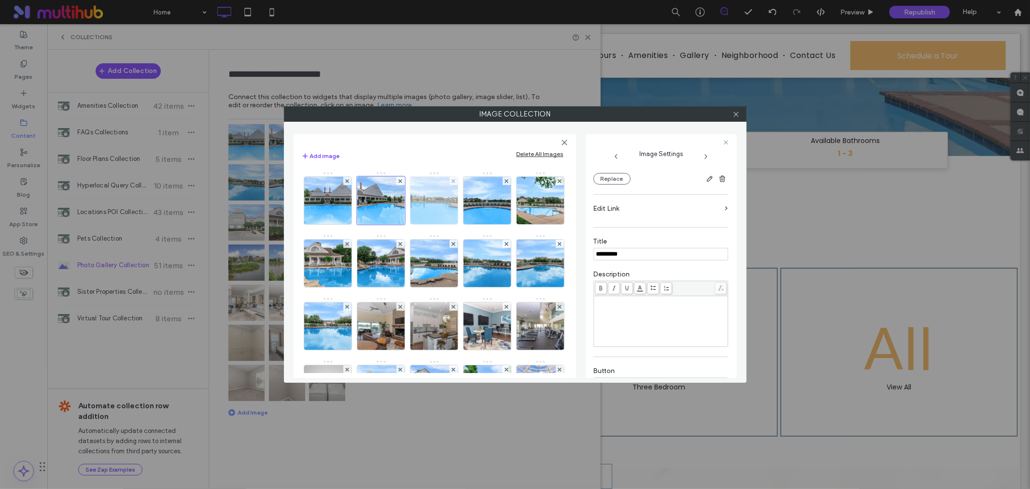
type input "*********"
click at [435, 203] on img at bounding box center [434, 200] width 71 height 47
type input "*********"
click at [488, 204] on img at bounding box center [487, 200] width 71 height 47
type input "*********"
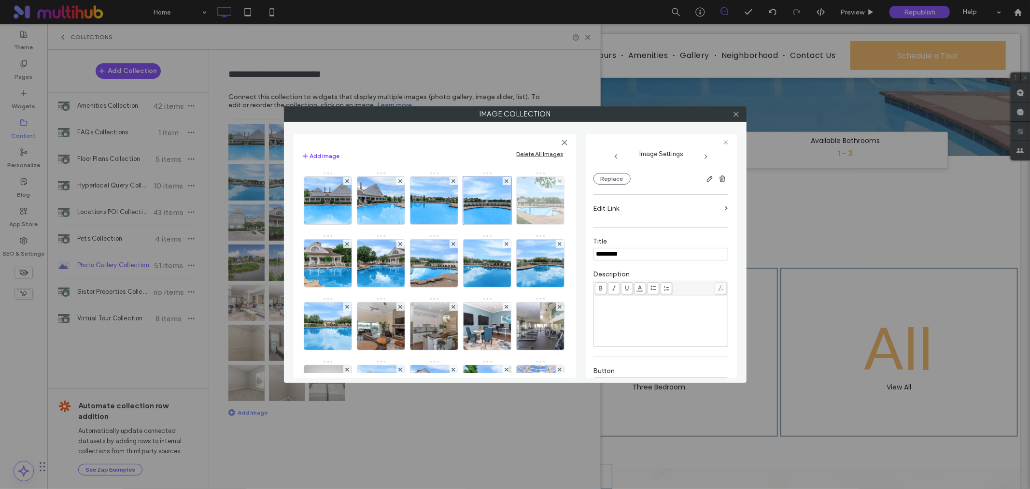
click at [505, 224] on img at bounding box center [540, 200] width 71 height 47
type input "*********"
click at [363, 266] on img at bounding box center [327, 263] width 71 height 47
type input "*********"
click at [416, 259] on img at bounding box center [380, 263] width 71 height 47
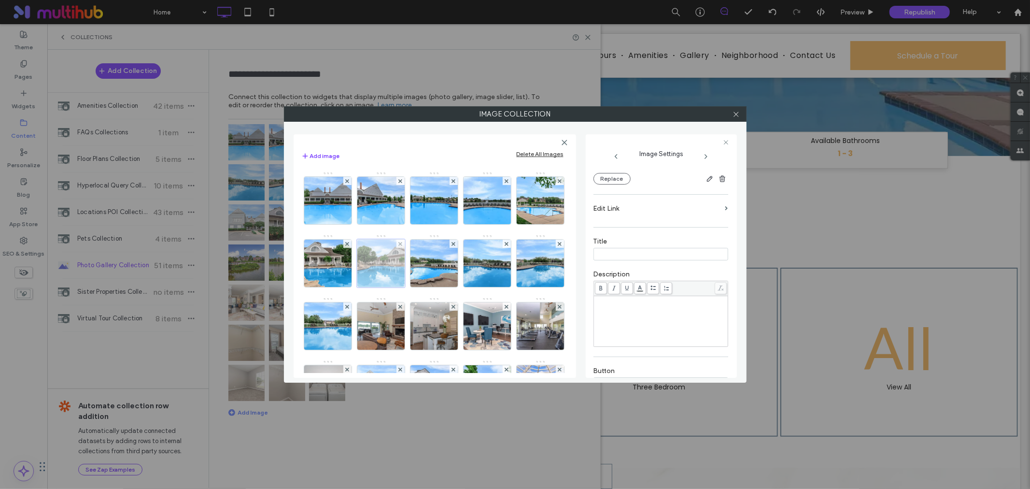
scroll to position [114, 0]
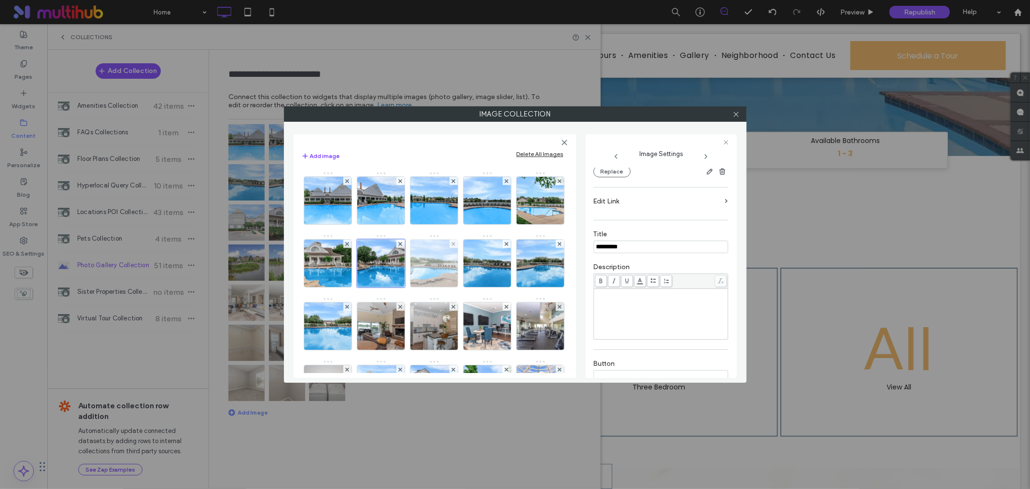
type input "*********"
click at [470, 262] on img at bounding box center [434, 263] width 71 height 47
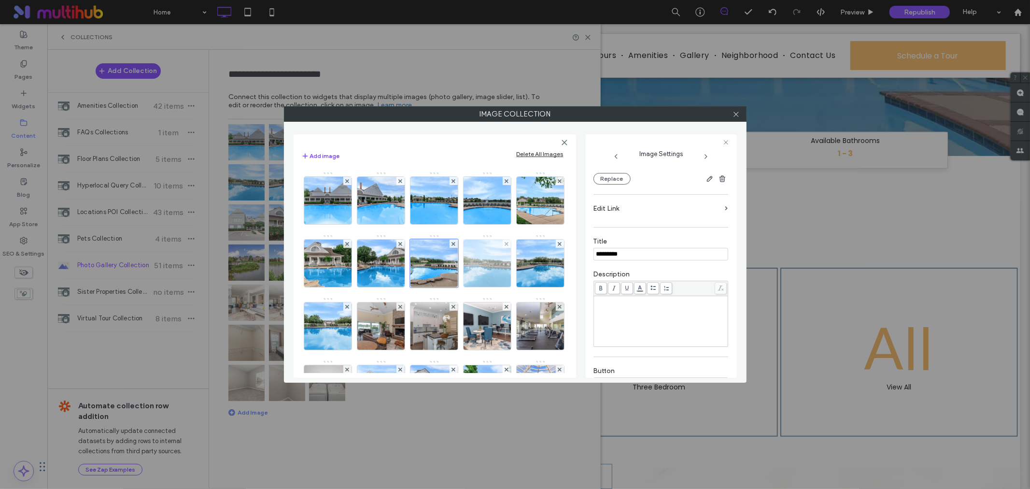
type input "*********"
click at [452, 287] on img at bounding box center [487, 263] width 71 height 47
type input "*********"
click at [505, 287] on img at bounding box center [540, 263] width 71 height 47
type input "*********"
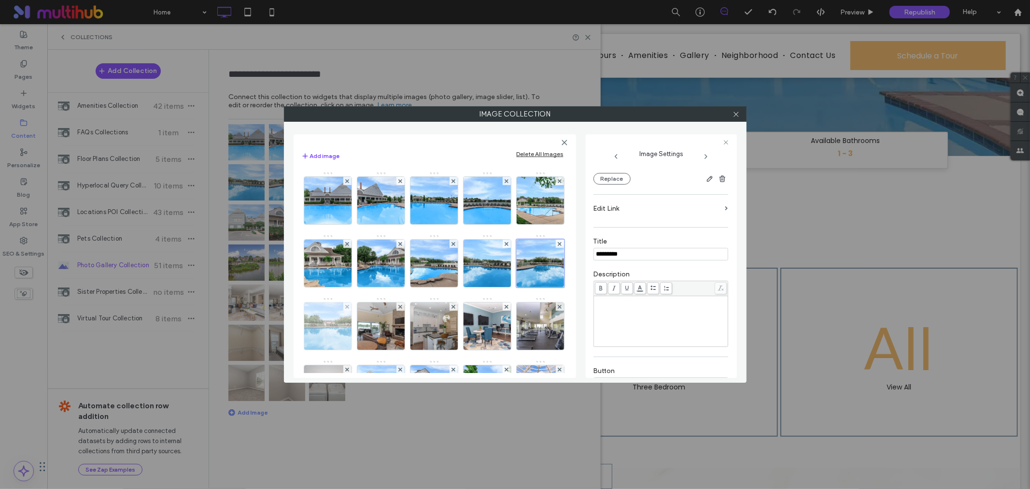
click at [363, 325] on img at bounding box center [327, 325] width 71 height 47
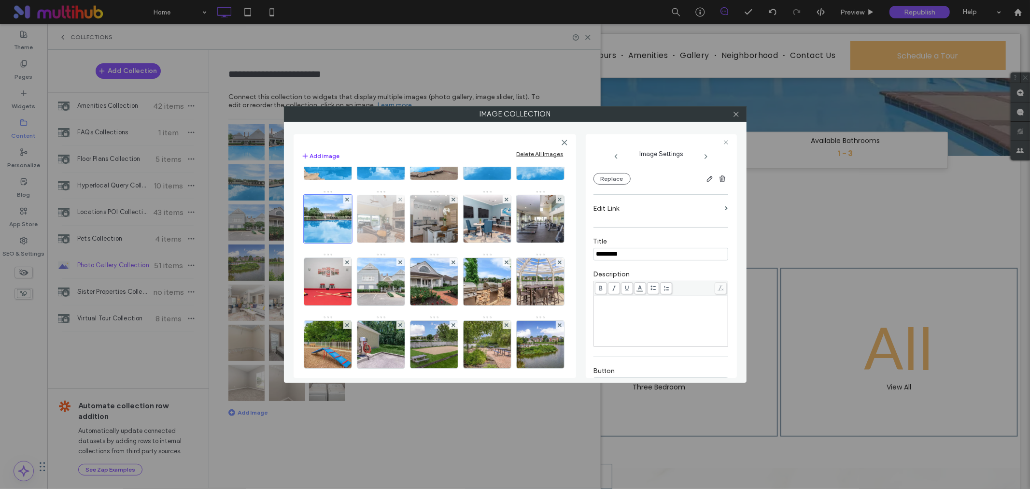
type input "*********"
click at [416, 215] on img at bounding box center [380, 218] width 71 height 47
type input "*********"
click at [399, 243] on img at bounding box center [434, 218] width 71 height 47
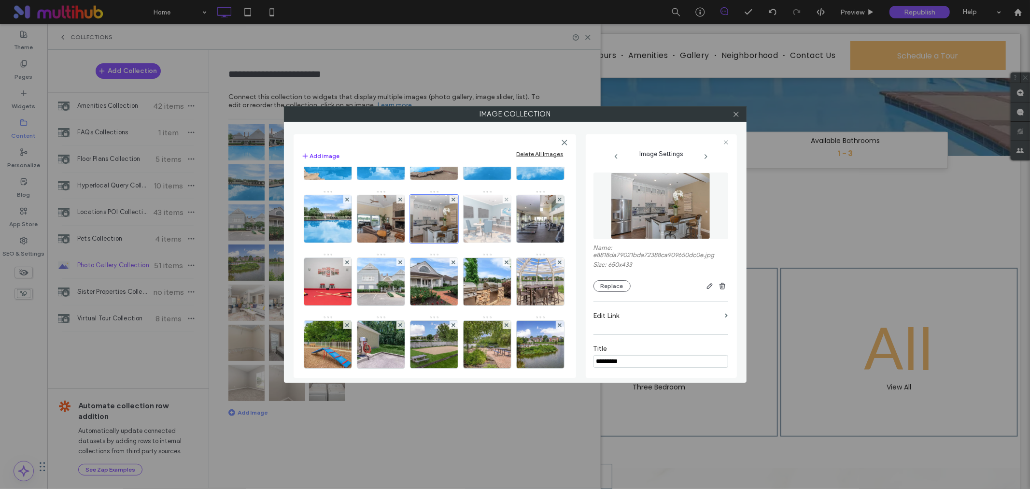
type input "*********"
click at [452, 243] on img at bounding box center [487, 218] width 71 height 47
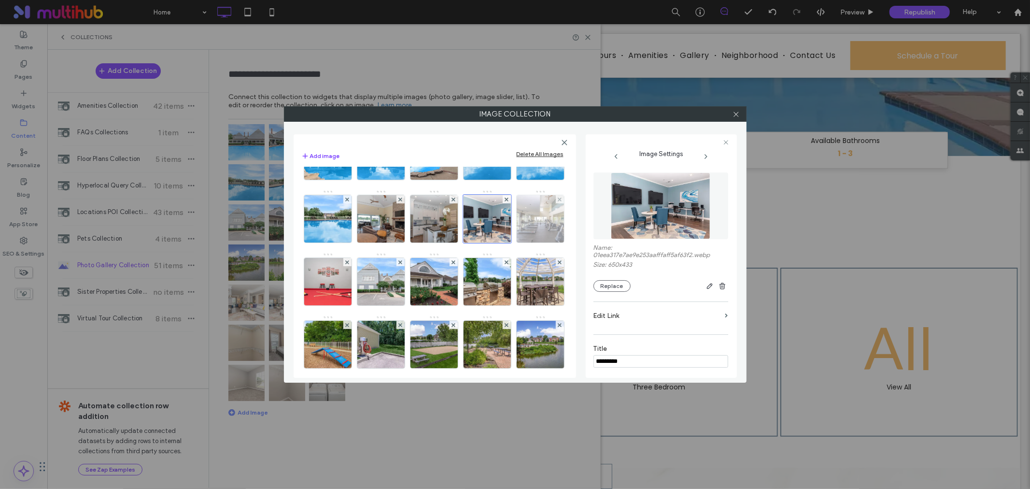
type input "*********"
click at [505, 243] on img at bounding box center [540, 218] width 71 height 47
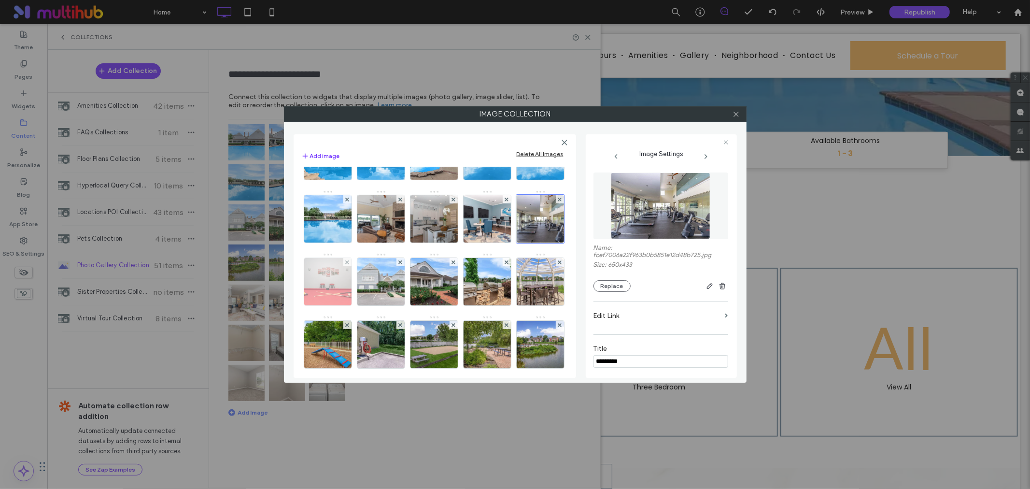
type input "*********"
click at [363, 283] on img at bounding box center [327, 281] width 71 height 47
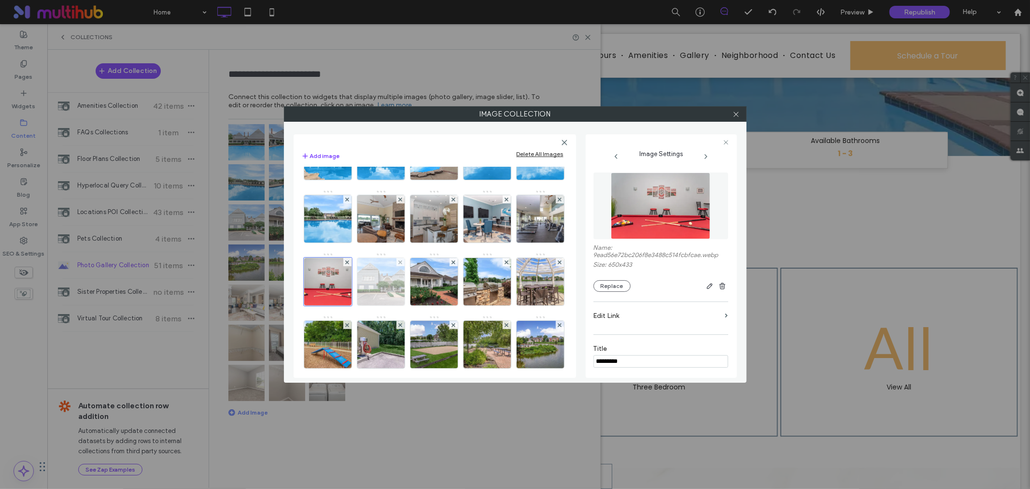
type input "*********"
click at [345, 305] on img at bounding box center [380, 281] width 71 height 47
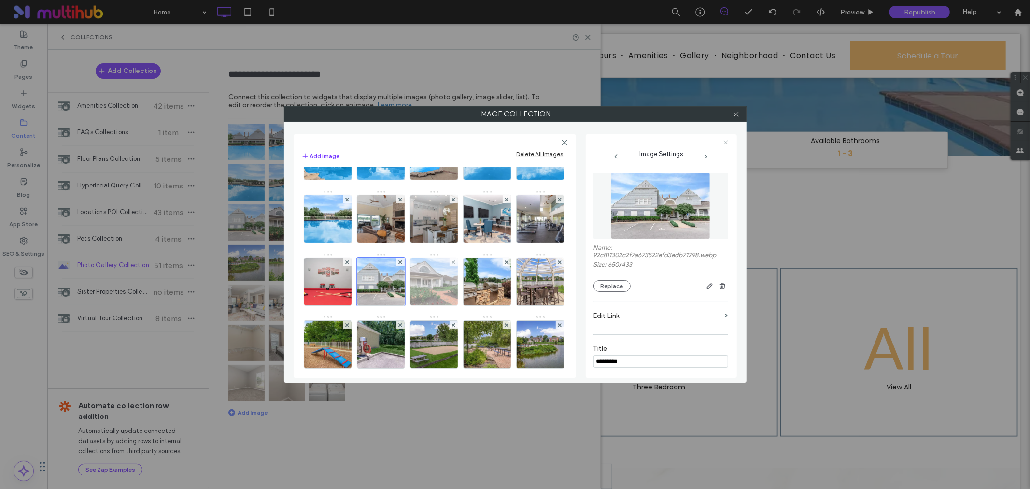
type input "*********"
click at [399, 305] on img at bounding box center [434, 281] width 71 height 47
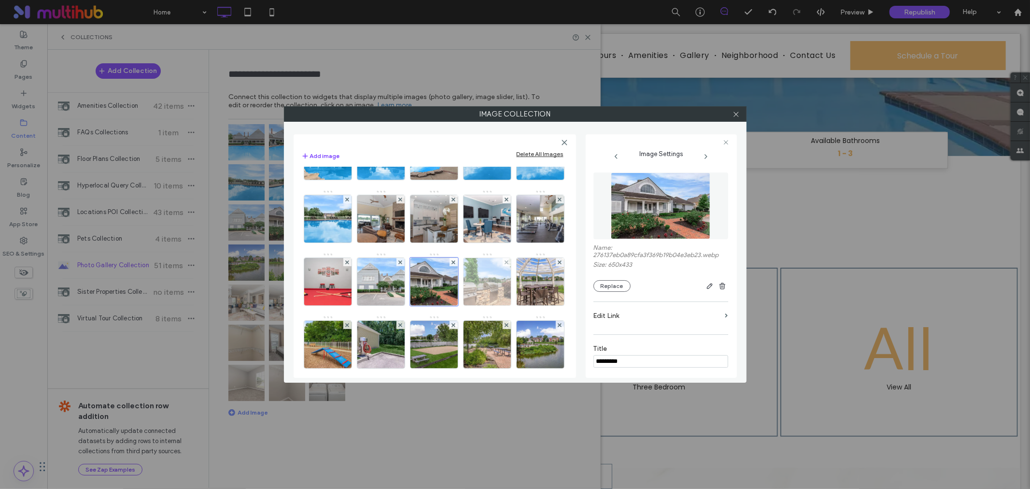
type input "*********"
click at [452, 305] on img at bounding box center [487, 281] width 71 height 47
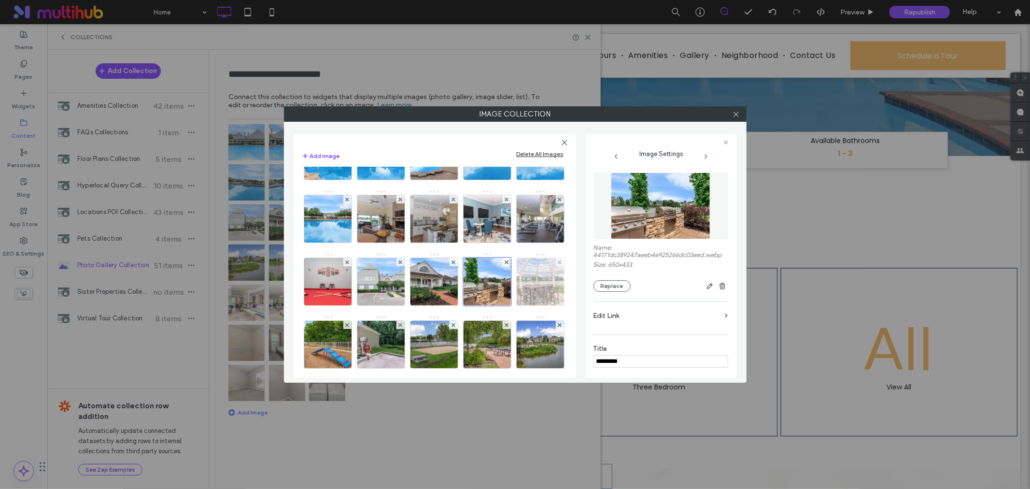
type input "*********"
click at [505, 305] on img at bounding box center [540, 281] width 71 height 47
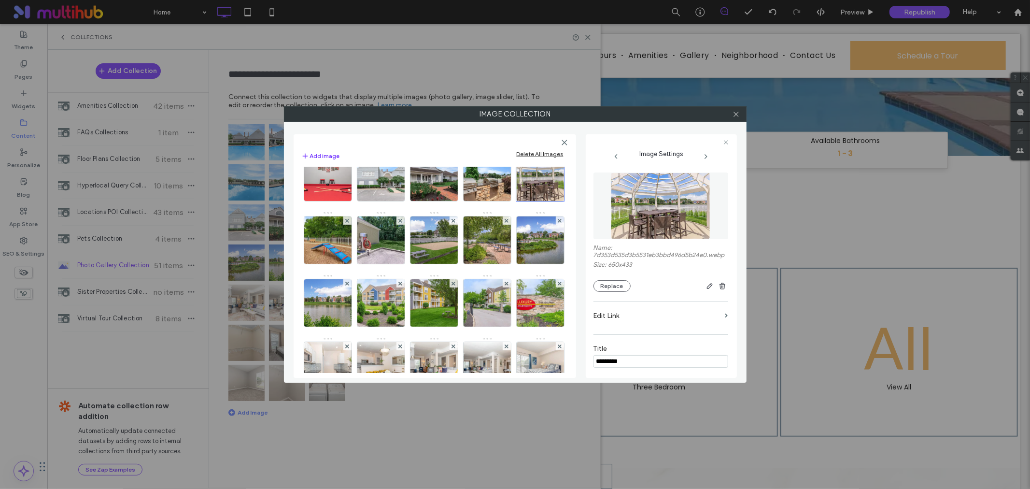
scroll to position [214, 0]
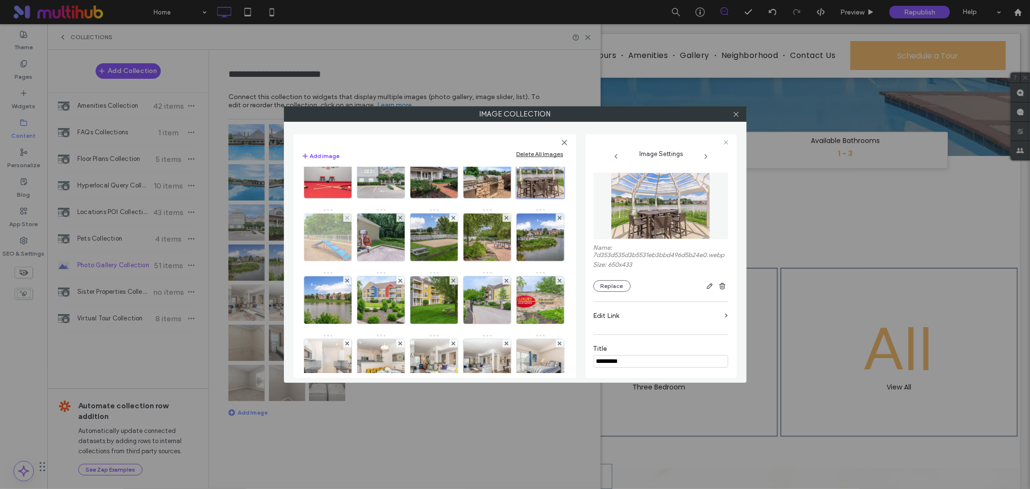
type input "*********"
click at [335, 261] on img at bounding box center [327, 237] width 71 height 47
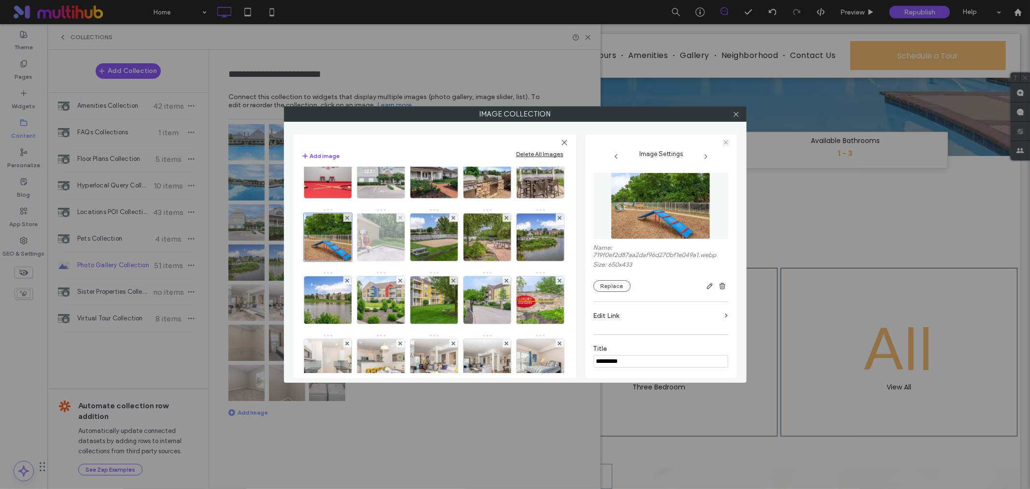
type input "*********"
click at [372, 261] on img at bounding box center [380, 237] width 71 height 47
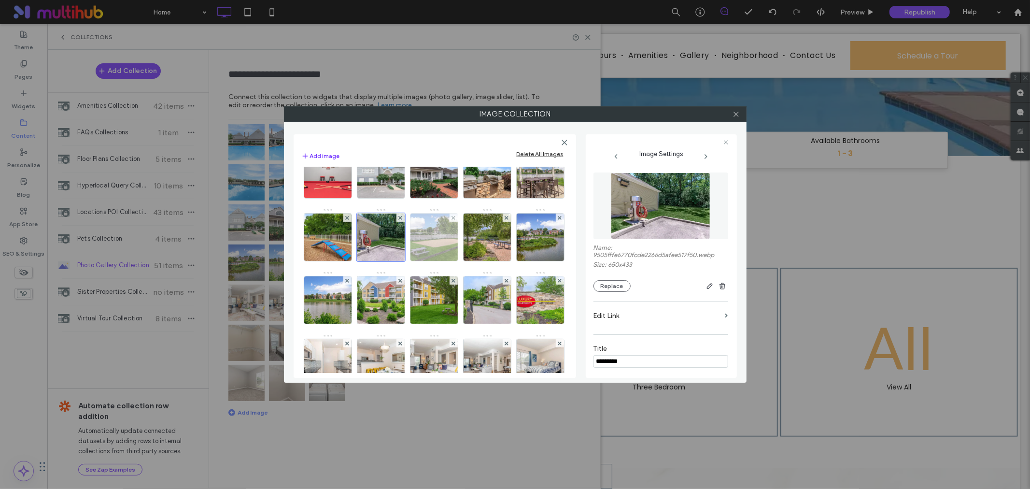
type input "*********"
click at [436, 261] on img at bounding box center [434, 237] width 71 height 47
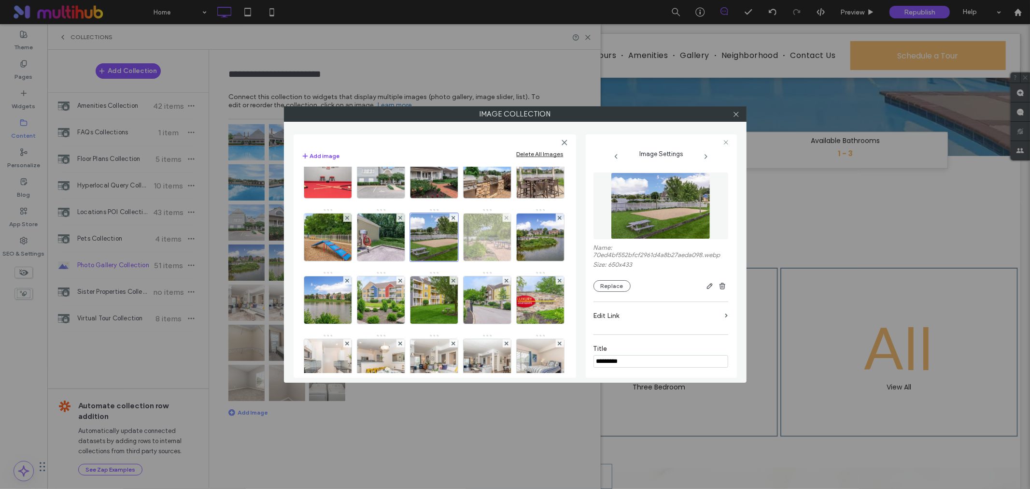
type input "*********"
click at [479, 261] on img at bounding box center [487, 237] width 71 height 47
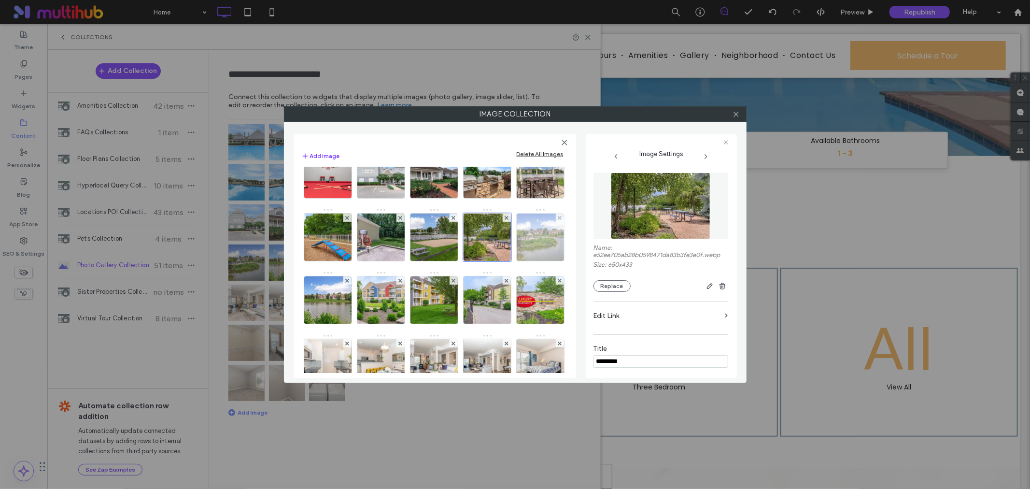
type input "*********"
click at [505, 261] on img at bounding box center [540, 237] width 71 height 47
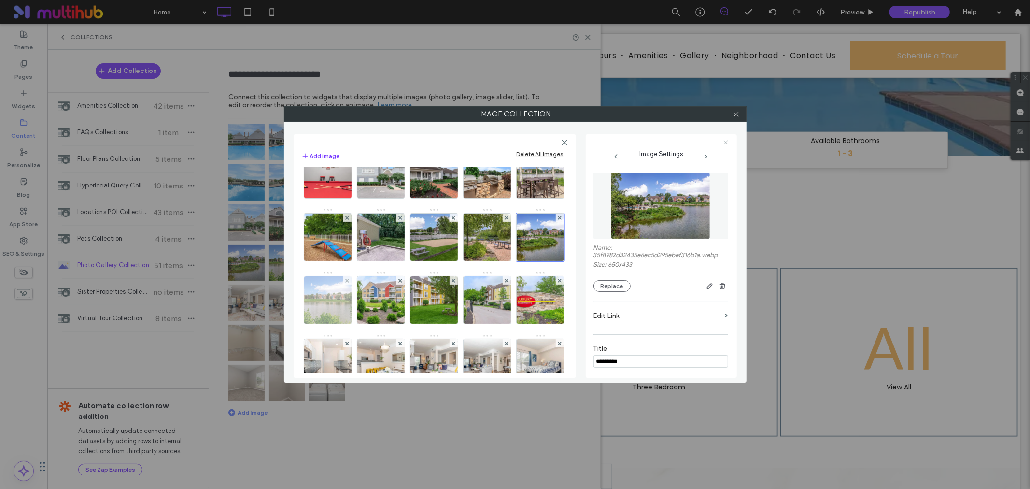
type input "*********"
click at [363, 324] on img at bounding box center [327, 299] width 71 height 47
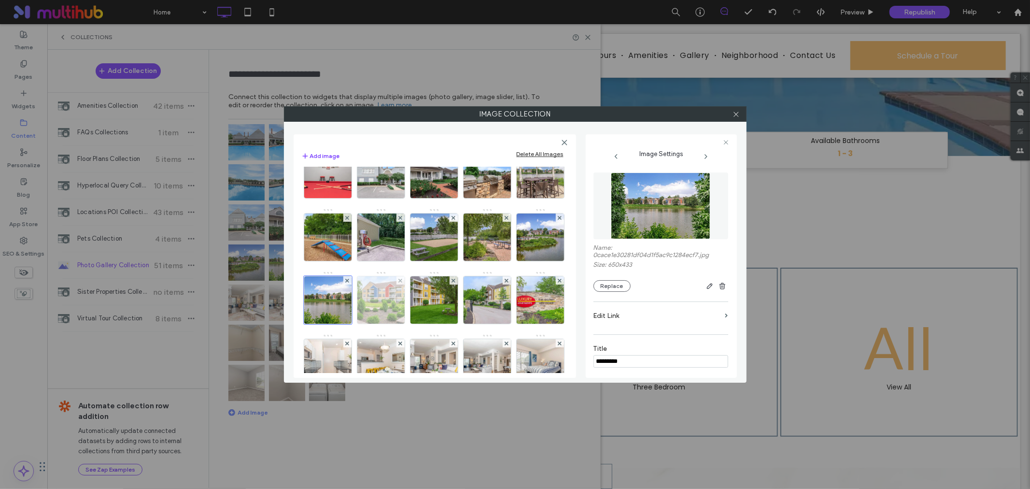
type input "*********"
click at [416, 324] on img at bounding box center [380, 299] width 71 height 47
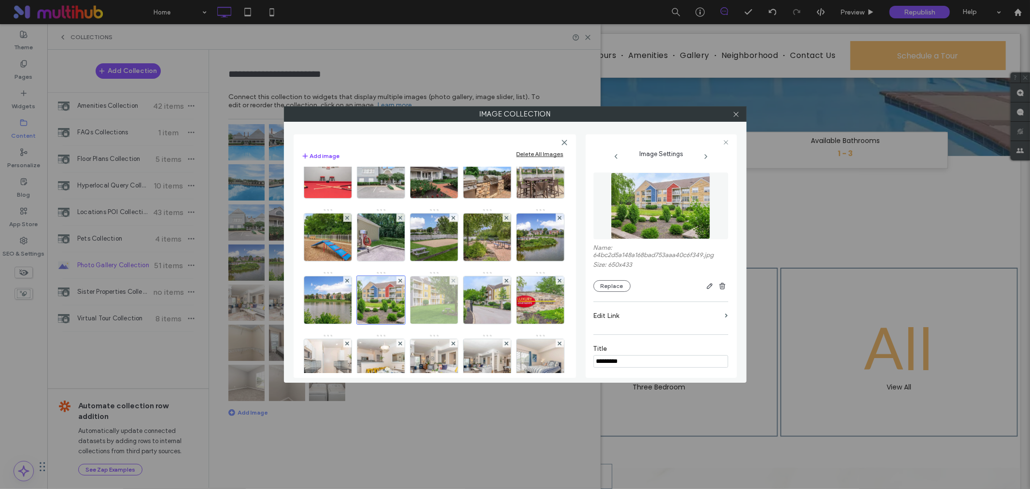
type input "*********"
click at [470, 324] on img at bounding box center [434, 299] width 71 height 47
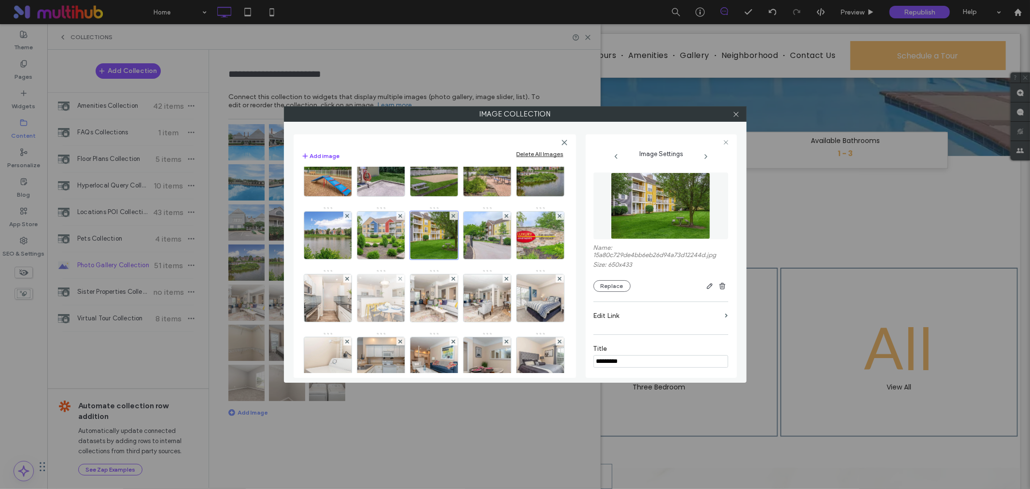
scroll to position [322, 0]
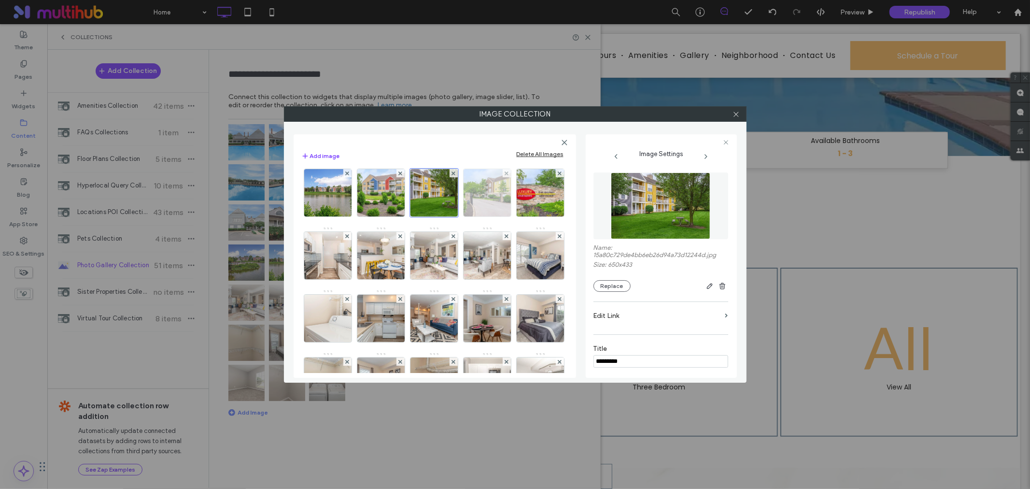
type input "*********"
click at [452, 216] on img at bounding box center [487, 192] width 71 height 47
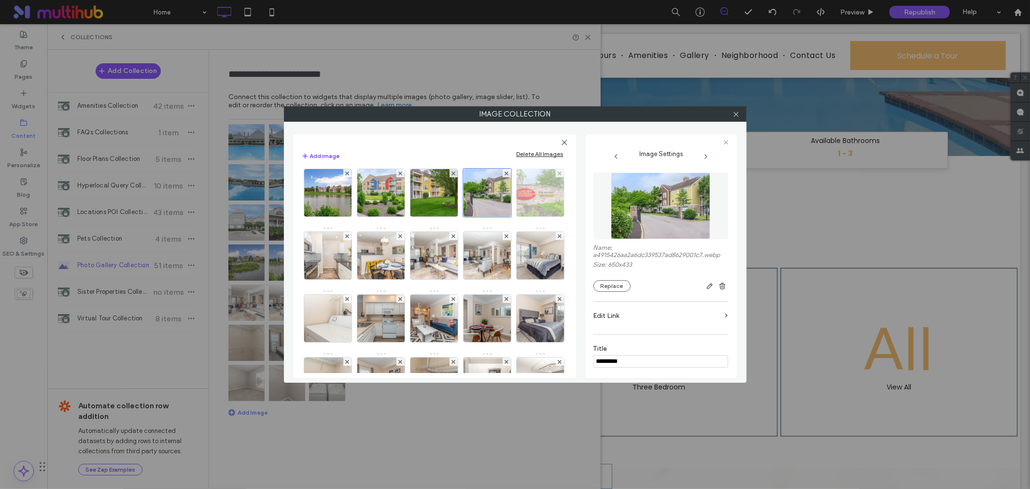
type input "*********"
click at [505, 216] on img at bounding box center [540, 192] width 71 height 47
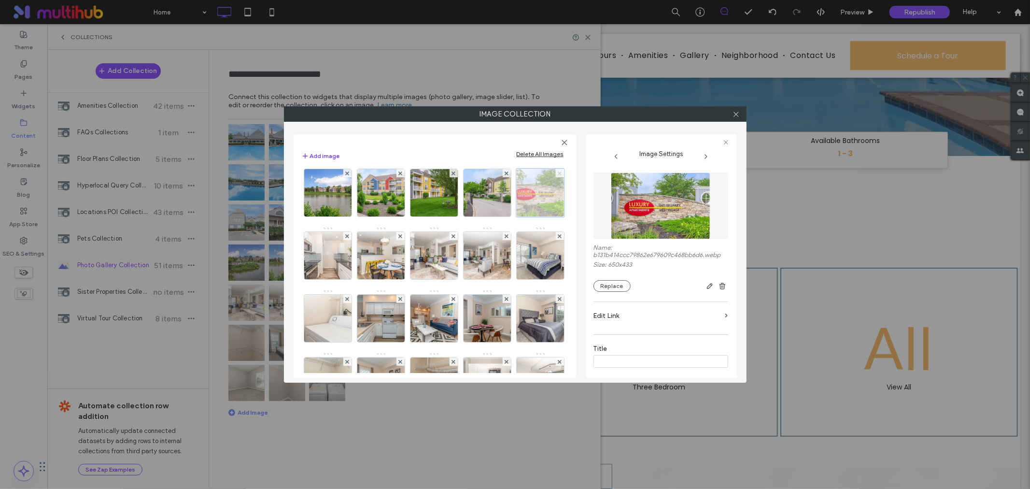
click at [558, 175] on use at bounding box center [560, 173] width 4 height 4
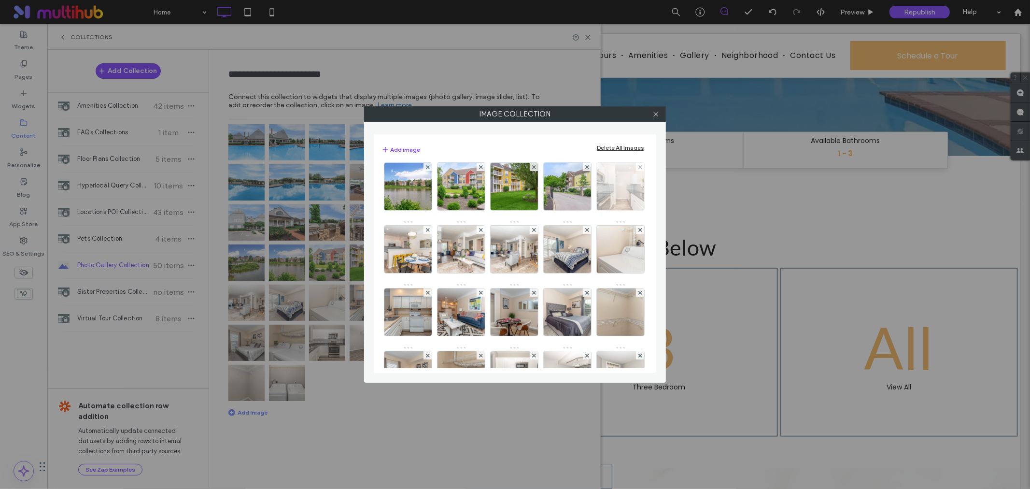
click at [585, 210] on img at bounding box center [620, 186] width 71 height 47
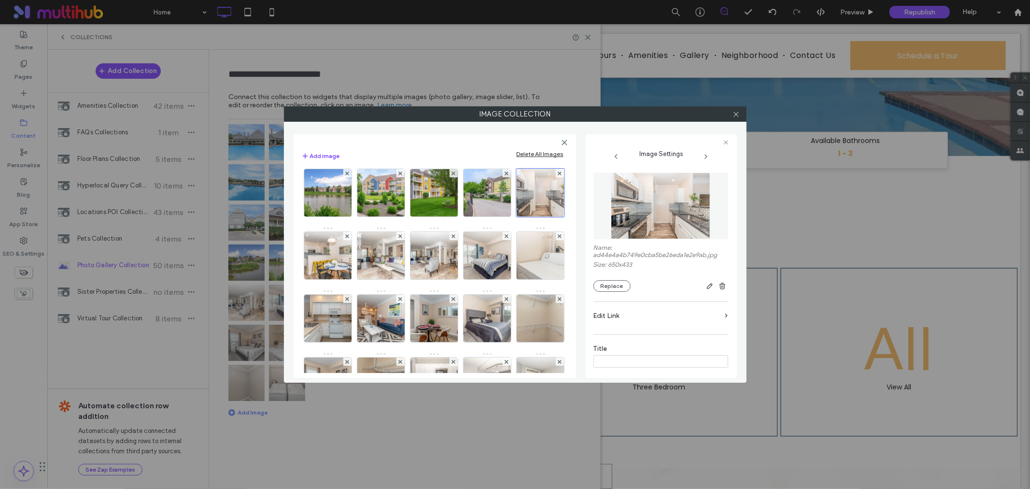
paste input "*********"
type input "*********"
click at [363, 279] on img at bounding box center [327, 255] width 71 height 47
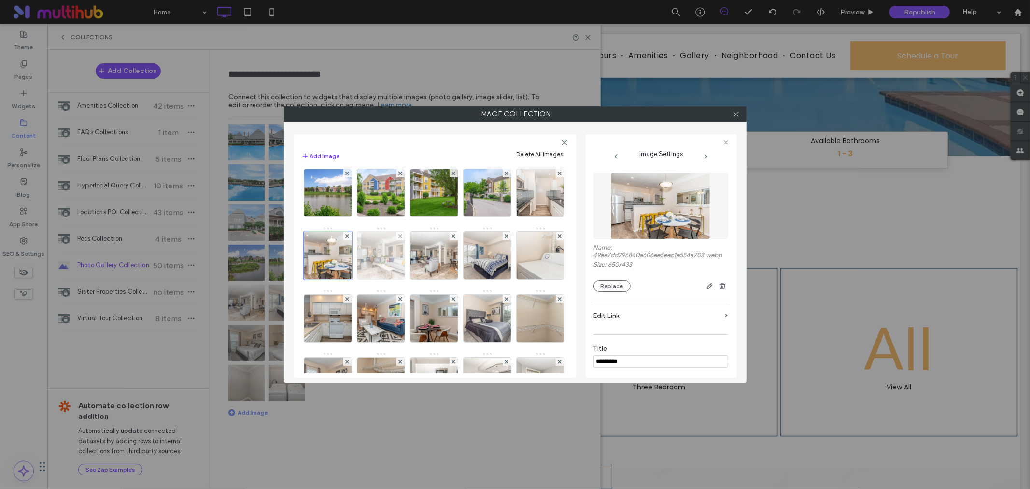
type input "*********"
click at [416, 279] on img at bounding box center [380, 255] width 71 height 47
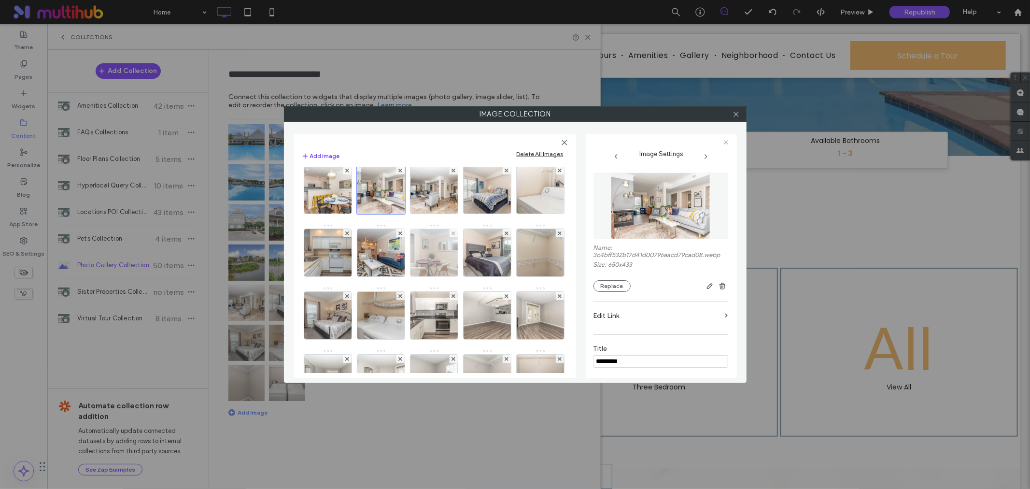
scroll to position [429, 0]
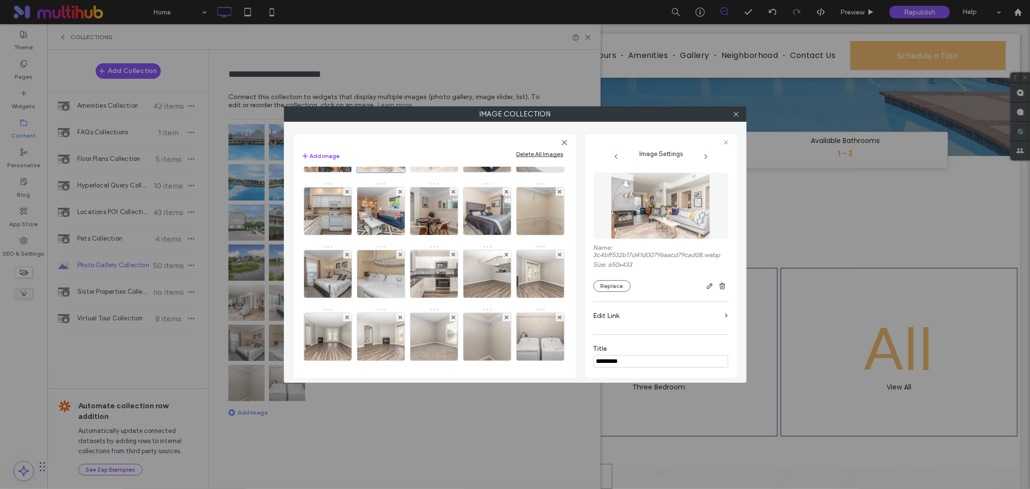
type input "*********"
click at [399, 172] on img at bounding box center [434, 148] width 71 height 47
type input "*********"
click at [452, 172] on img at bounding box center [487, 148] width 71 height 47
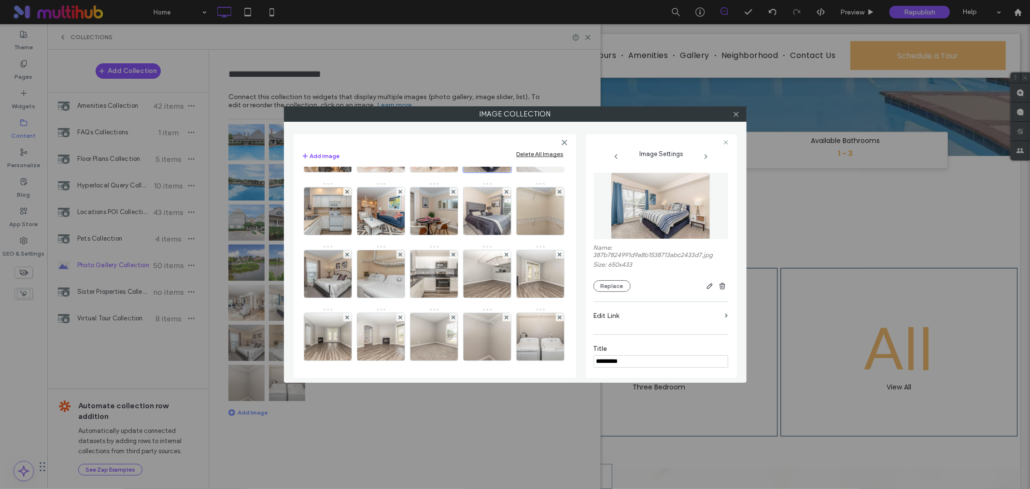
type input "*********"
click at [505, 172] on img at bounding box center [540, 148] width 71 height 47
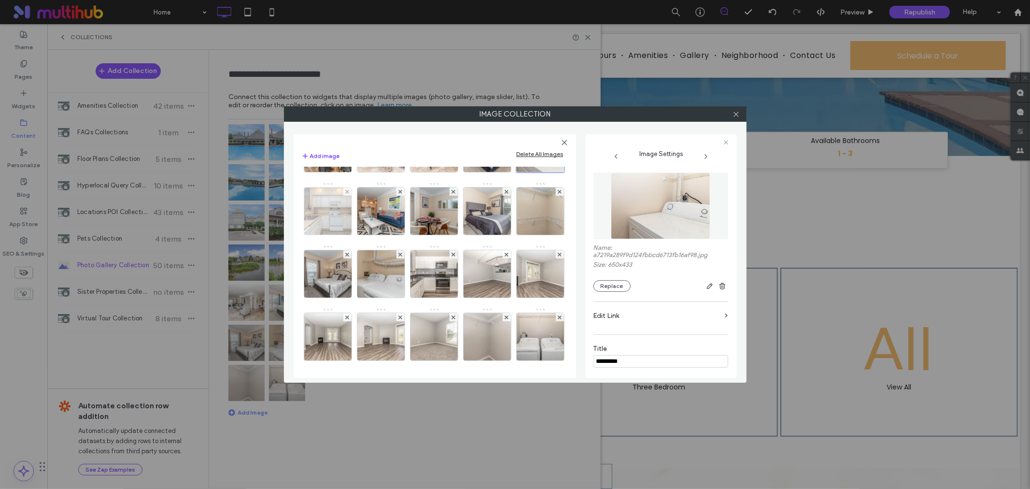
type input "*********"
click at [363, 235] on img at bounding box center [327, 210] width 71 height 47
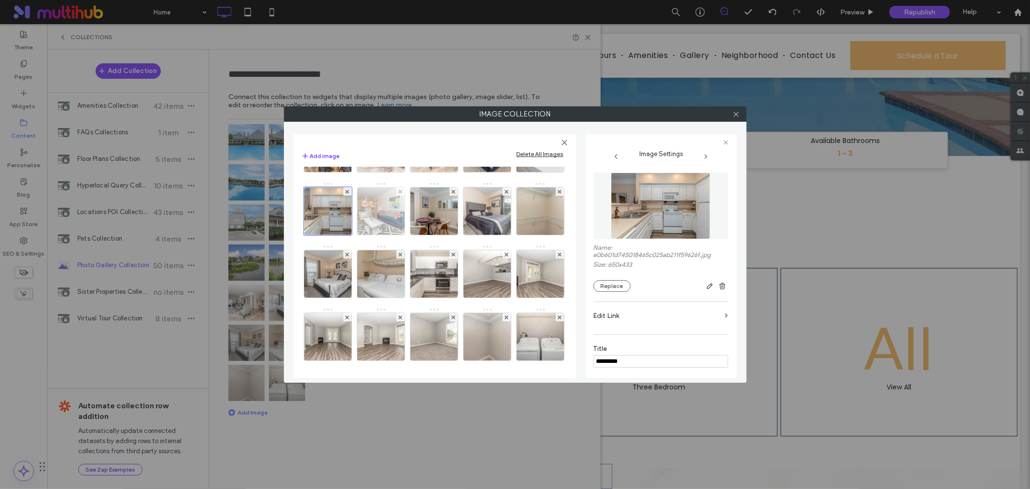
type input "*********"
click at [345, 235] on img at bounding box center [380, 210] width 71 height 47
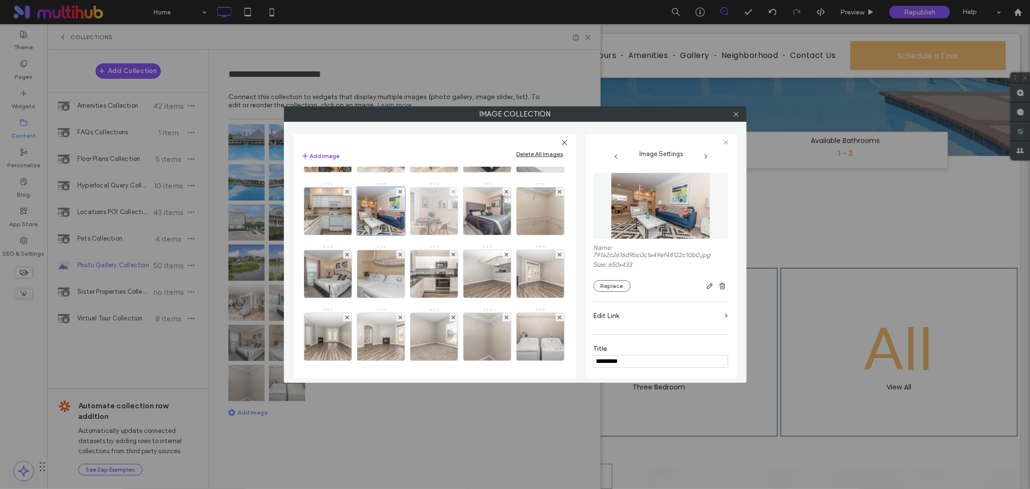
type input "*********"
click at [399, 235] on img at bounding box center [434, 210] width 71 height 47
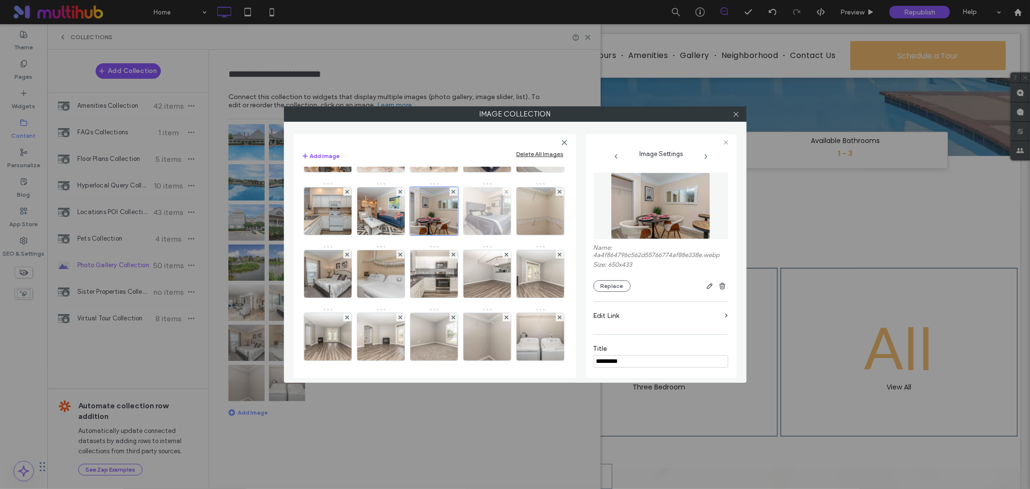
type input "*********"
click at [452, 235] on img at bounding box center [487, 210] width 71 height 47
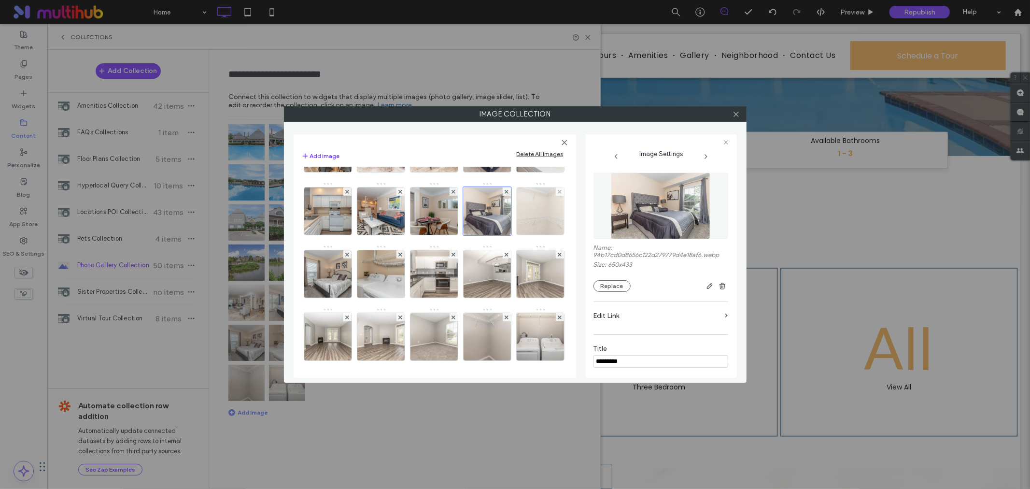
type input "*********"
click at [505, 235] on img at bounding box center [540, 210] width 71 height 47
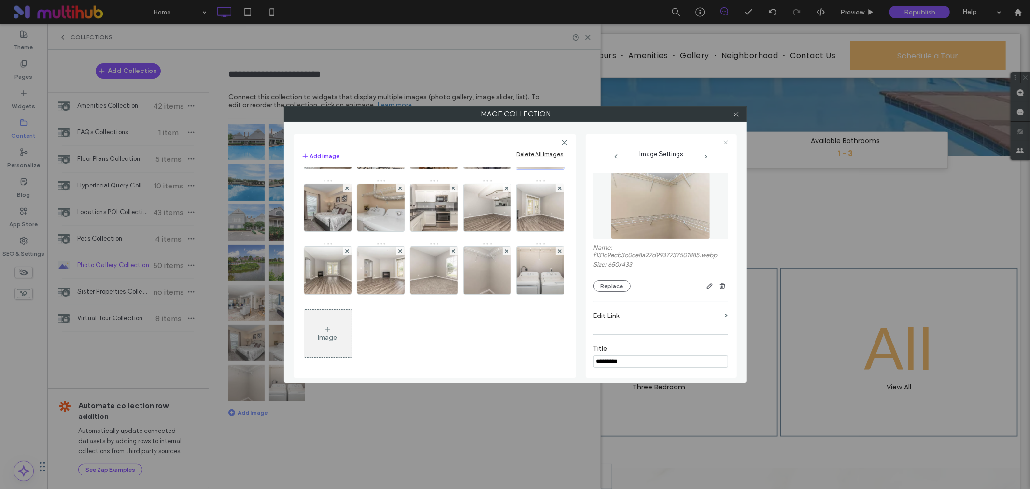
scroll to position [537, 0]
type input "*********"
click at [328, 231] on img at bounding box center [327, 207] width 71 height 47
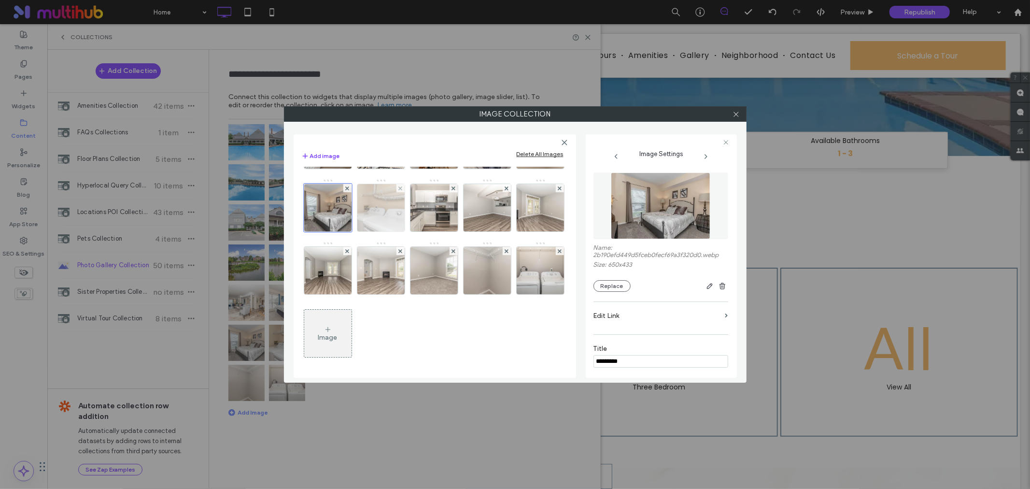
type input "*********"
click at [387, 231] on img at bounding box center [380, 207] width 71 height 47
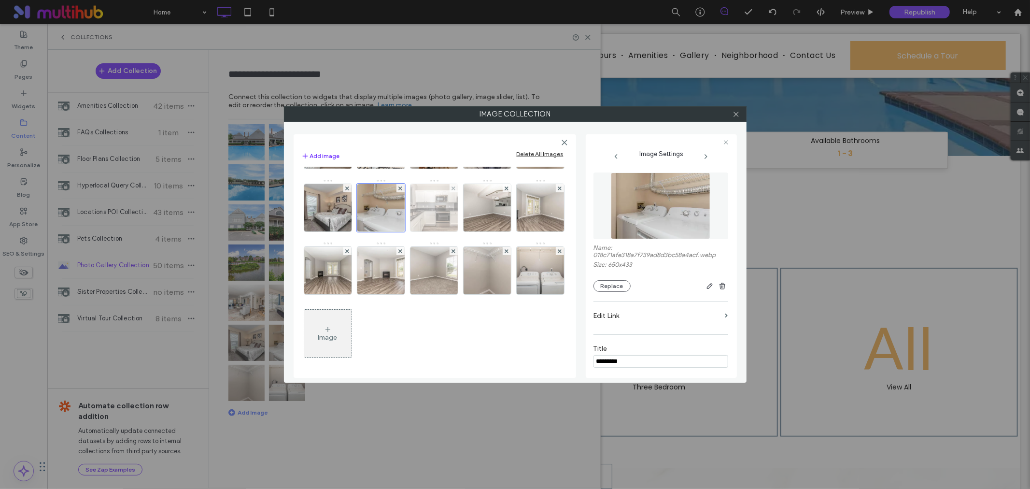
type input "*********"
click at [438, 231] on img at bounding box center [434, 207] width 71 height 47
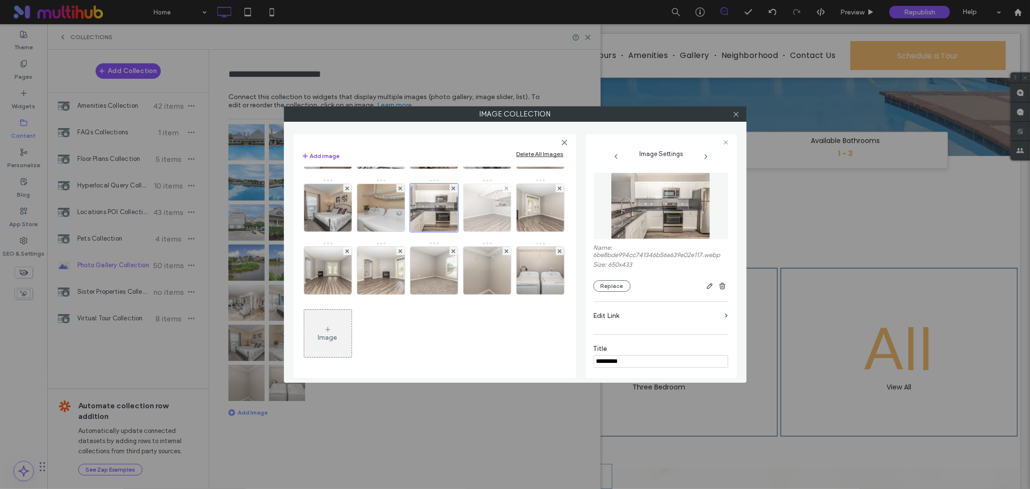
type input "*********"
click at [498, 231] on img at bounding box center [487, 207] width 71 height 47
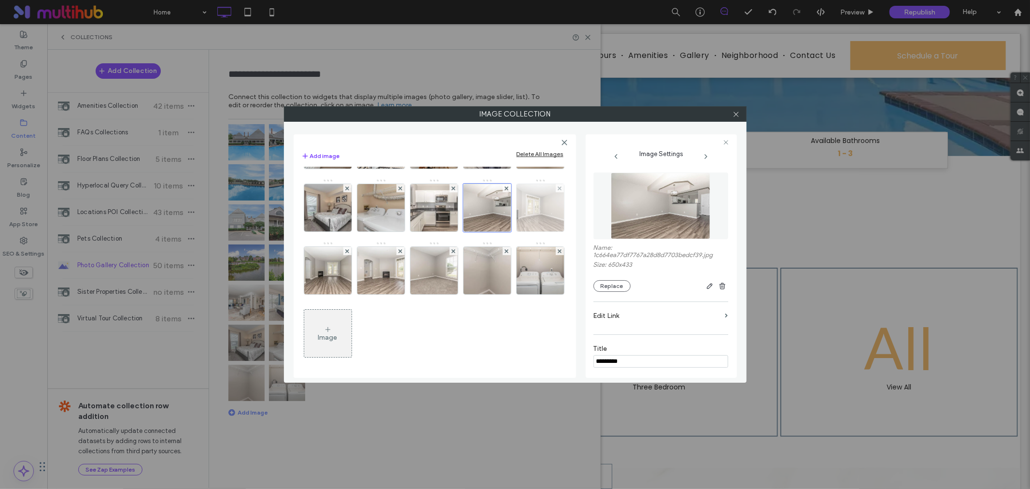
type input "*********"
click at [505, 231] on img at bounding box center [540, 207] width 71 height 47
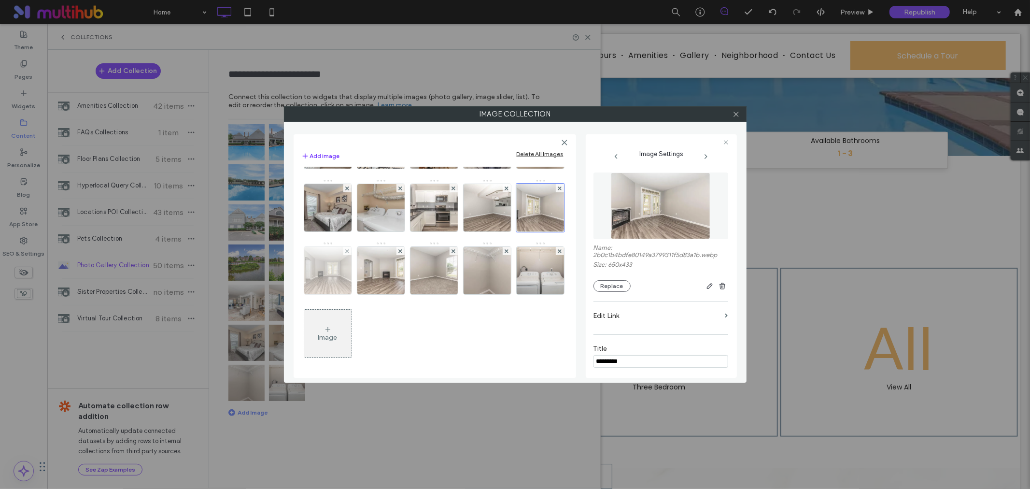
type input "*********"
click at [363, 294] on img at bounding box center [327, 270] width 71 height 47
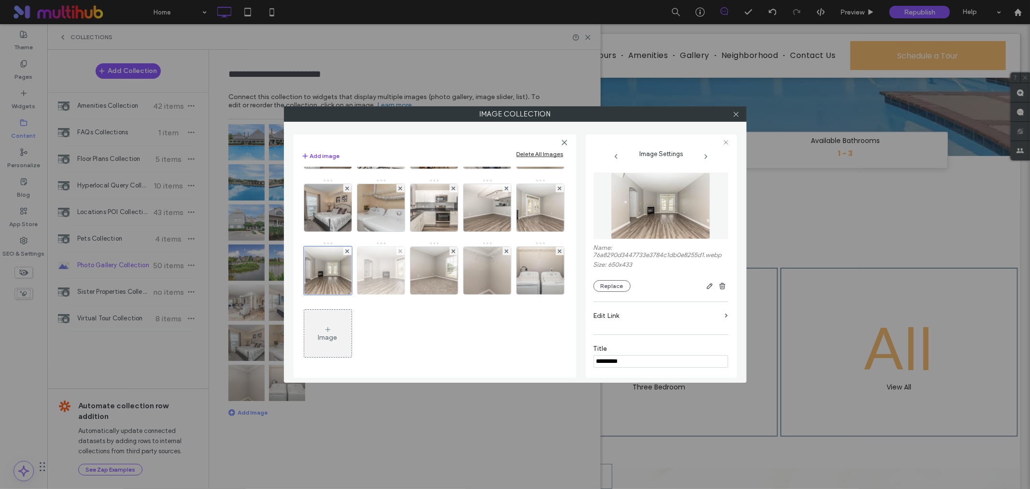
type input "*********"
click at [416, 294] on img at bounding box center [380, 270] width 71 height 47
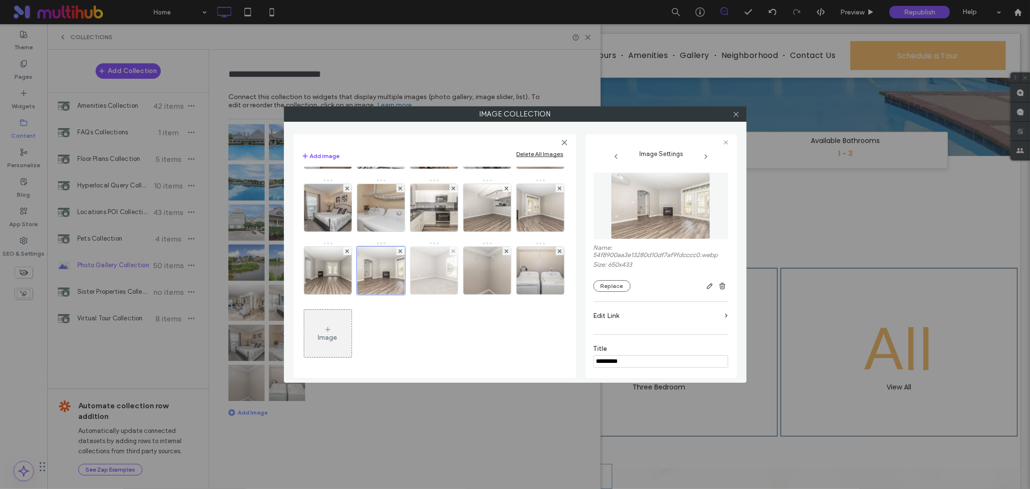
type input "*********"
click at [470, 294] on img at bounding box center [434, 270] width 71 height 47
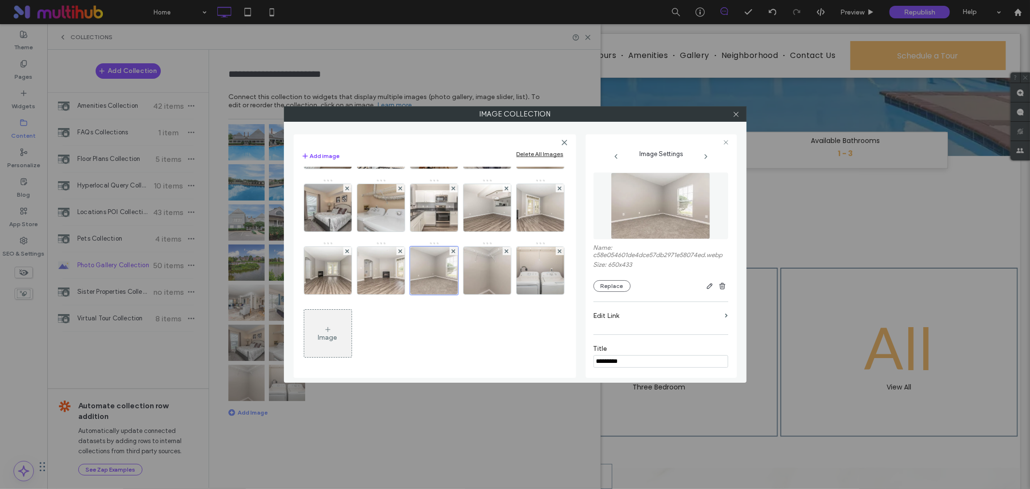
scroll to position [622, 0]
type input "*********"
click at [452, 294] on img at bounding box center [487, 270] width 71 height 47
type input "*********"
click at [505, 294] on img at bounding box center [540, 270] width 71 height 47
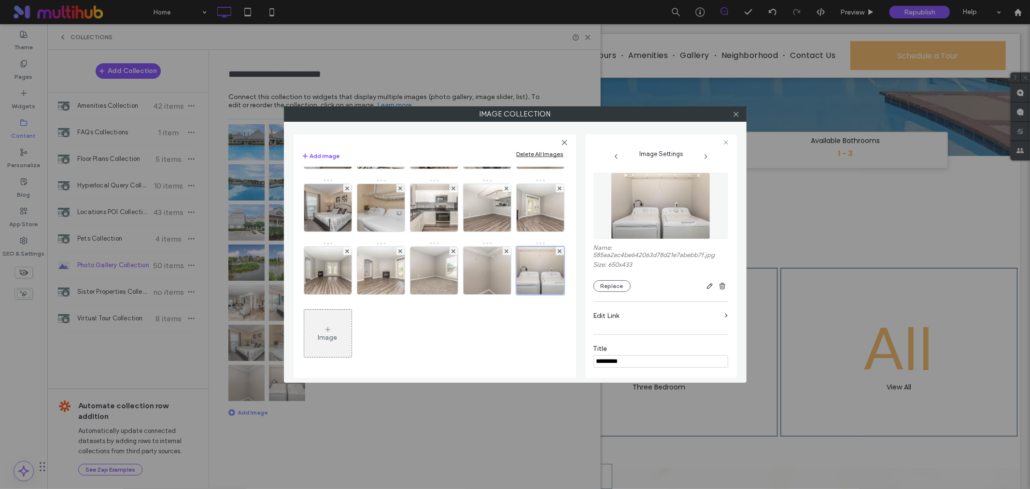
type input "*********"
click at [470, 326] on div "Image" at bounding box center [434, 21] width 266 height 691
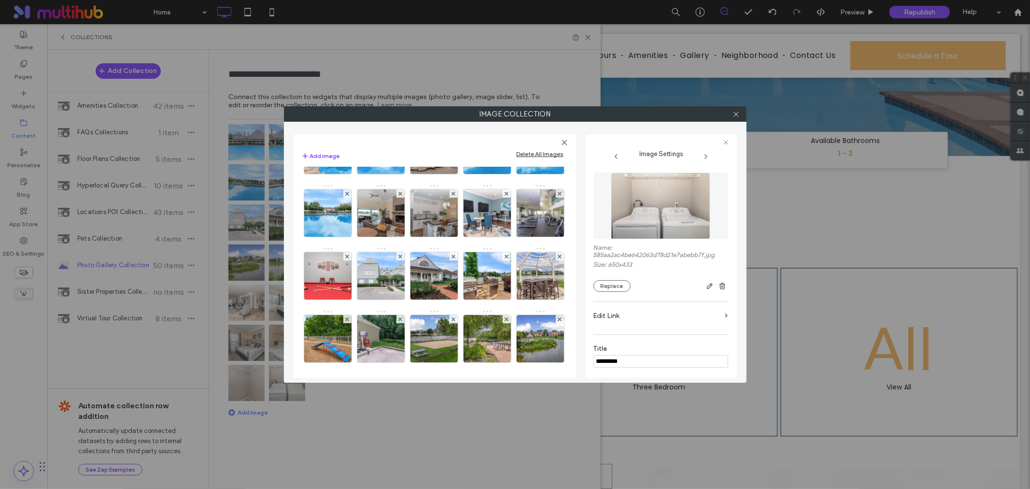
scroll to position [0, 0]
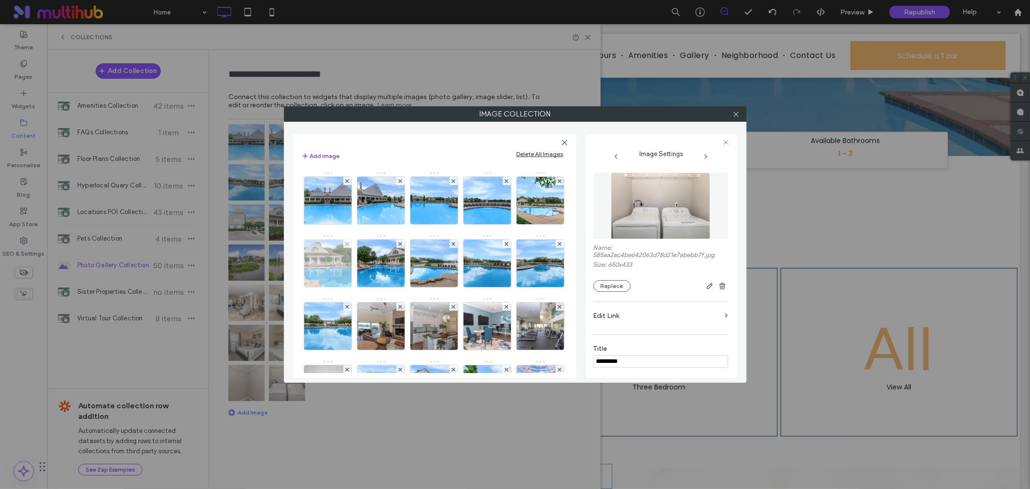
click at [363, 272] on img at bounding box center [327, 263] width 71 height 47
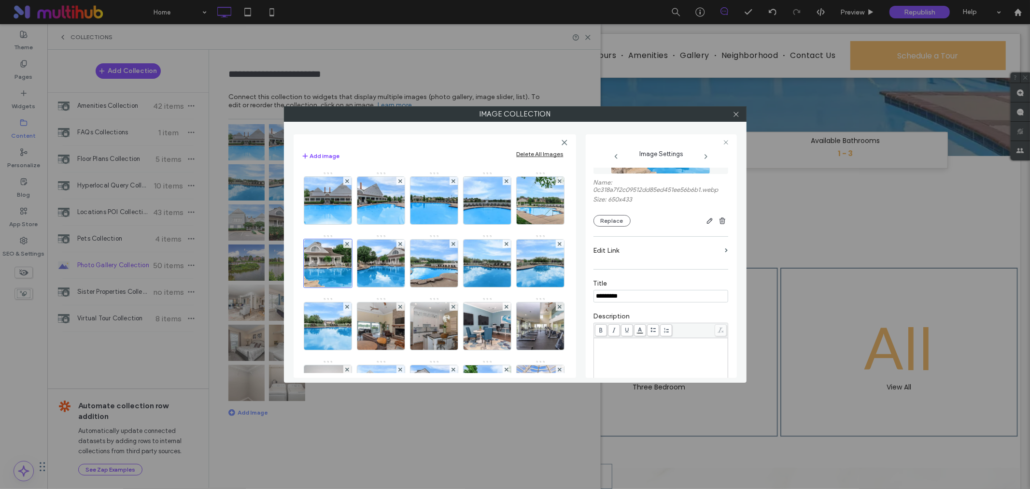
scroll to position [107, 0]
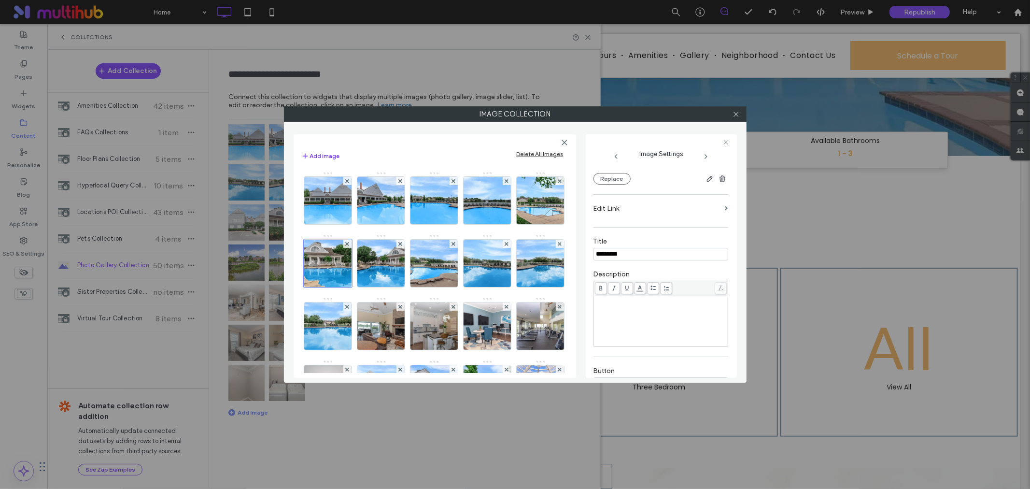
click at [612, 309] on div "Rich Text Editor" at bounding box center [661, 321] width 131 height 48
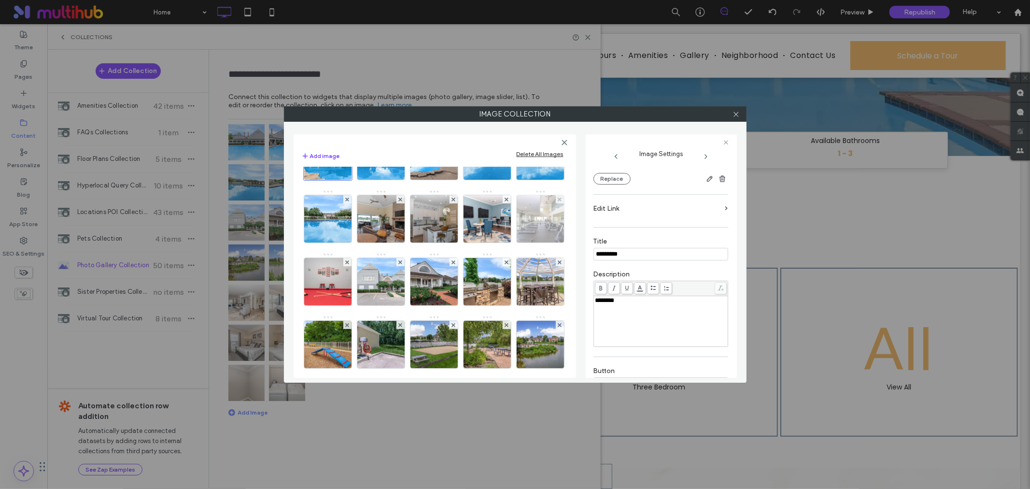
click at [505, 243] on img at bounding box center [540, 218] width 71 height 47
click at [640, 323] on div "Rich Text Editor" at bounding box center [661, 321] width 131 height 48
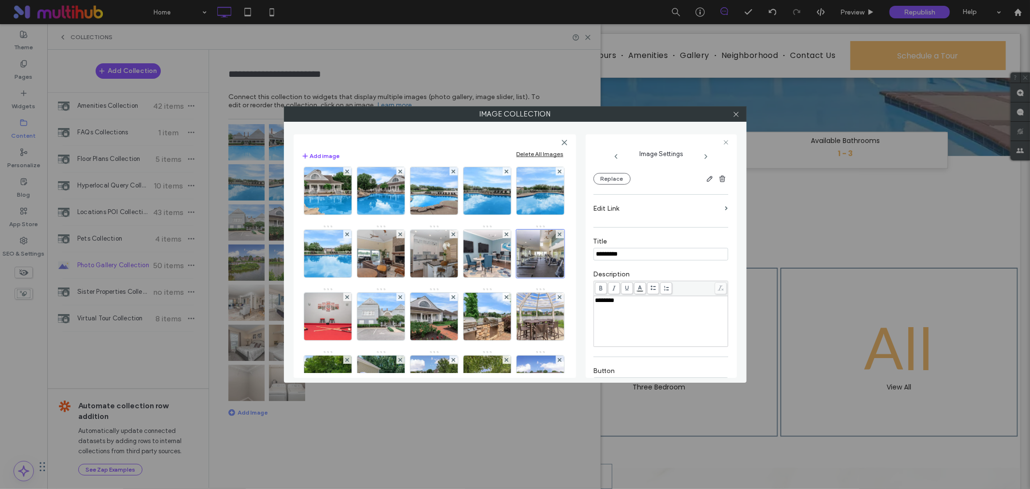
scroll to position [0, 0]
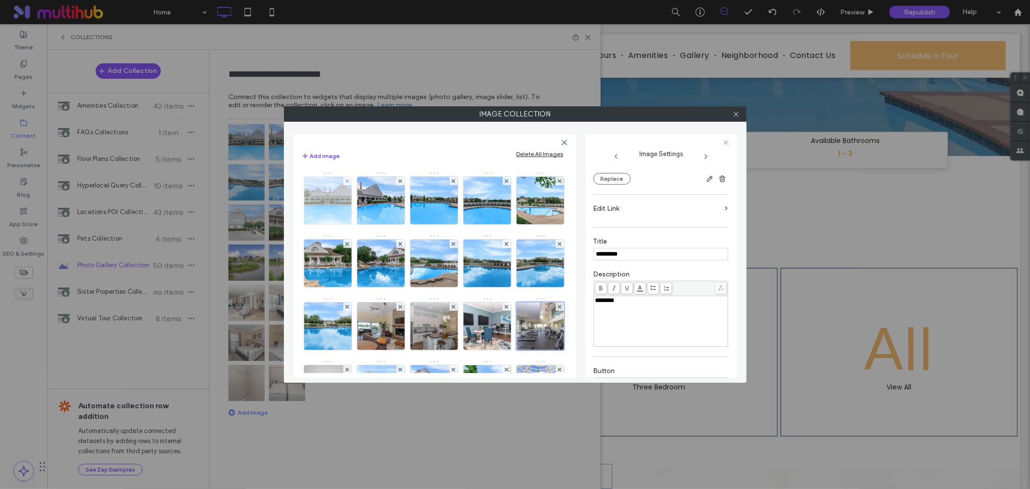
click at [321, 209] on img at bounding box center [327, 200] width 71 height 47
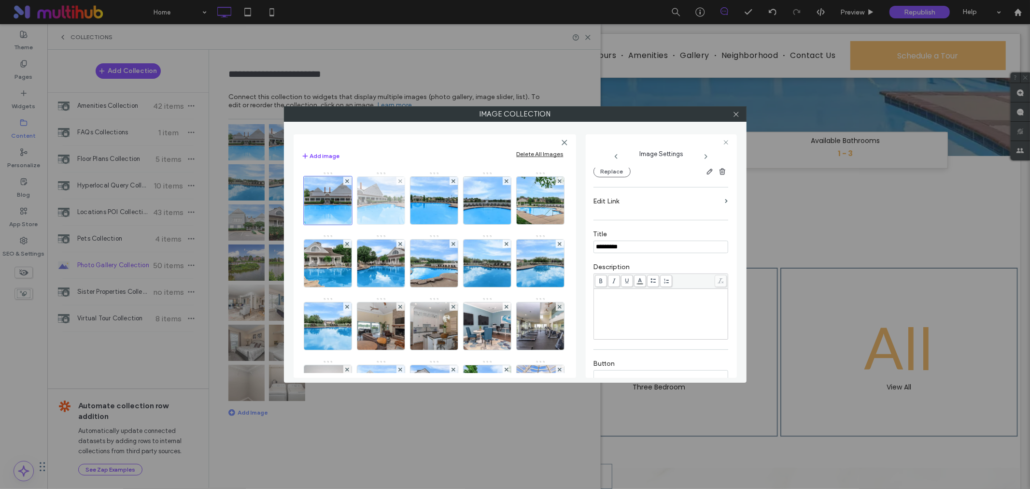
click at [363, 198] on img at bounding box center [380, 200] width 71 height 47
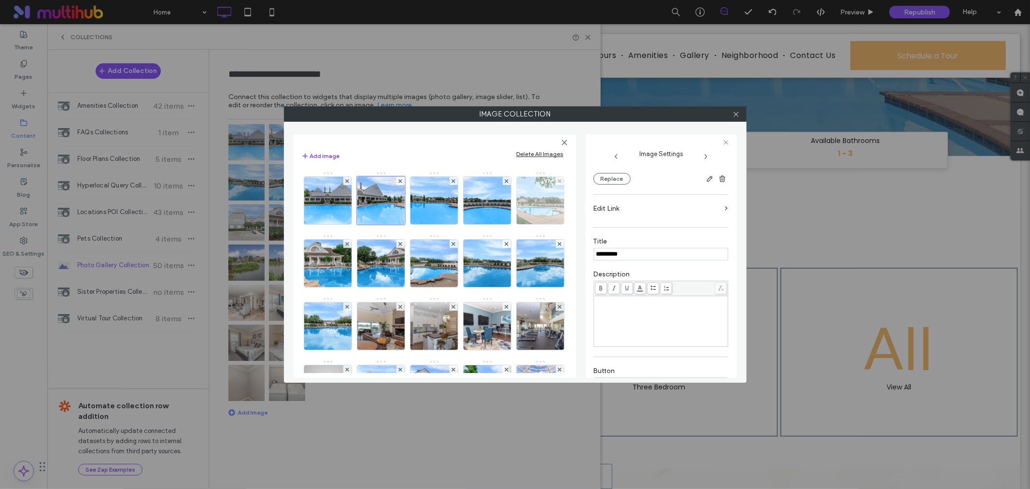
click at [505, 224] on img at bounding box center [540, 200] width 71 height 47
click at [636, 315] on div "Rich Text Editor" at bounding box center [661, 321] width 131 height 48
click at [377, 201] on img at bounding box center [380, 200] width 71 height 47
click at [505, 224] on img at bounding box center [540, 200] width 71 height 47
click at [416, 325] on img at bounding box center [380, 325] width 71 height 47
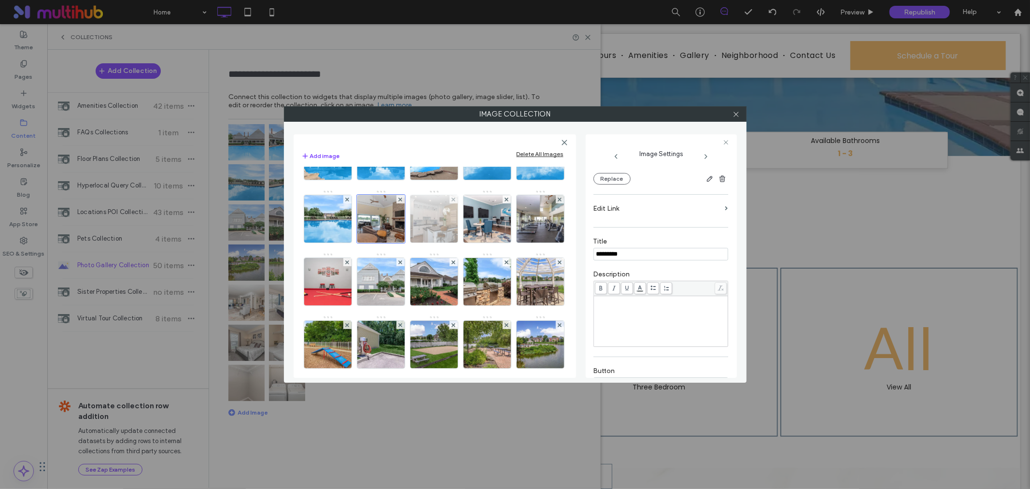
click at [399, 243] on img at bounding box center [434, 218] width 71 height 47
click at [452, 243] on img at bounding box center [487, 218] width 71 height 47
click at [505, 243] on img at bounding box center [540, 218] width 71 height 47
click at [626, 303] on div "********" at bounding box center [661, 300] width 131 height 7
click at [527, 330] on div "Image" at bounding box center [434, 409] width 266 height 691
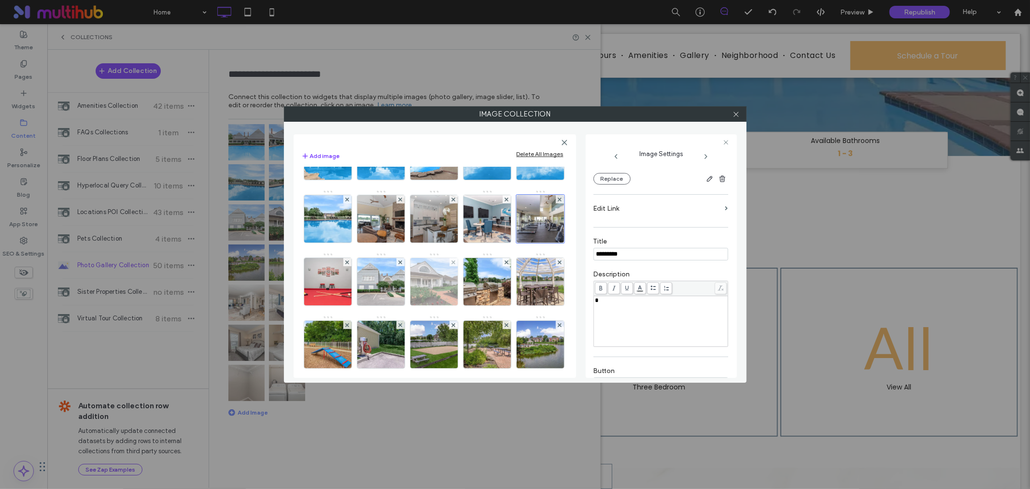
click at [399, 305] on img at bounding box center [434, 281] width 71 height 47
click at [645, 314] on div "Rich Text Editor" at bounding box center [661, 321] width 131 height 48
click at [452, 305] on img at bounding box center [487, 281] width 71 height 47
click at [626, 307] on div "Rich Text Editor" at bounding box center [661, 314] width 131 height 48
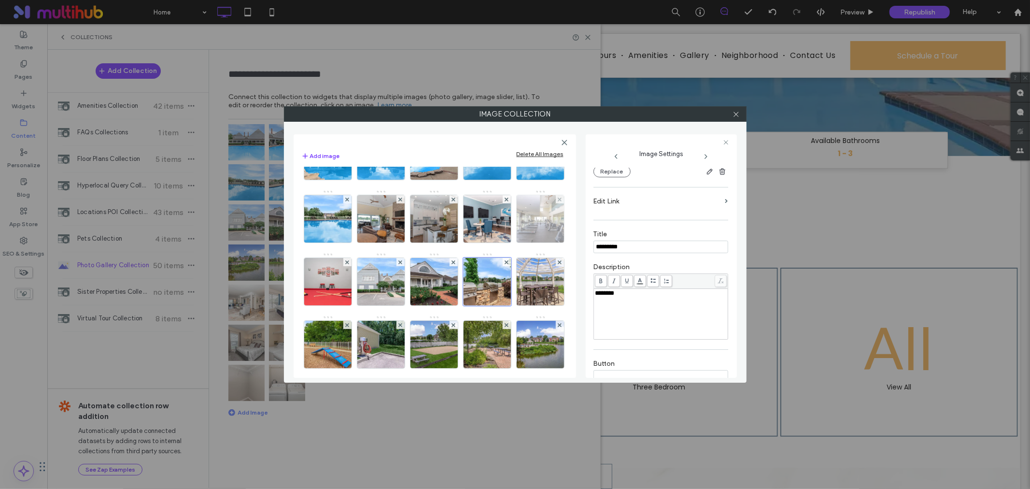
click at [505, 243] on img at bounding box center [540, 218] width 71 height 47
click at [615, 310] on div "*" at bounding box center [661, 321] width 131 height 48
click at [540, 306] on div "Image" at bounding box center [434, 409] width 266 height 691
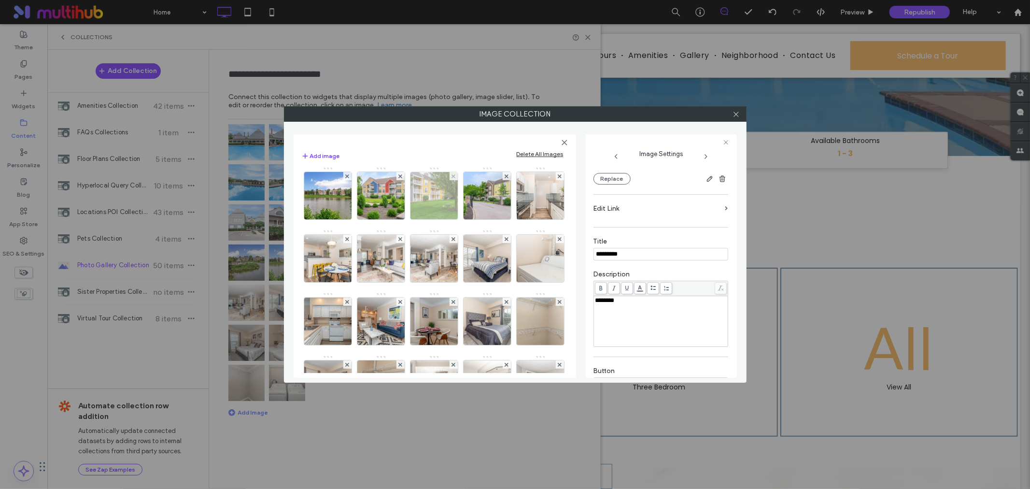
scroll to position [322, 0]
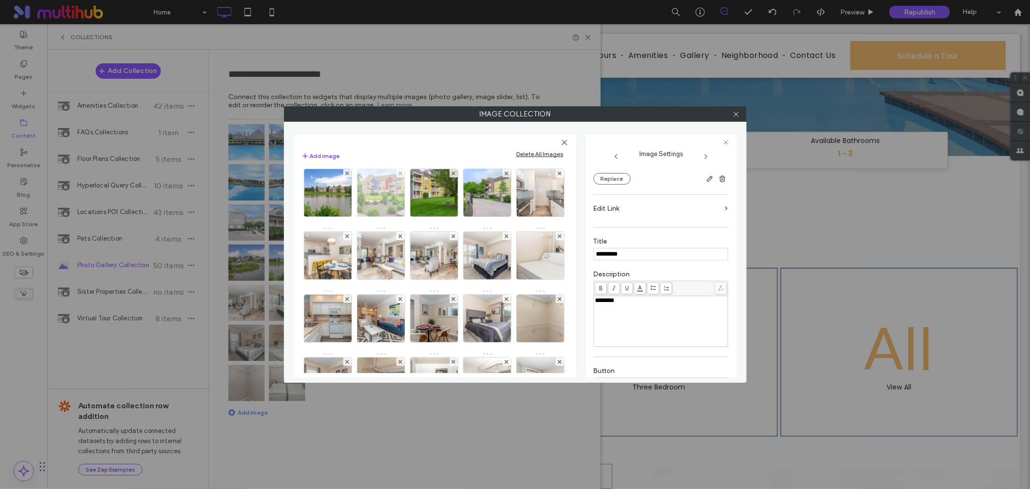
click at [416, 216] on img at bounding box center [380, 192] width 71 height 47
click at [619, 307] on div "Rich Text Editor" at bounding box center [661, 321] width 131 height 48
click at [671, 272] on label "Description" at bounding box center [661, 275] width 135 height 11
click at [735, 113] on use at bounding box center [736, 114] width 5 height 5
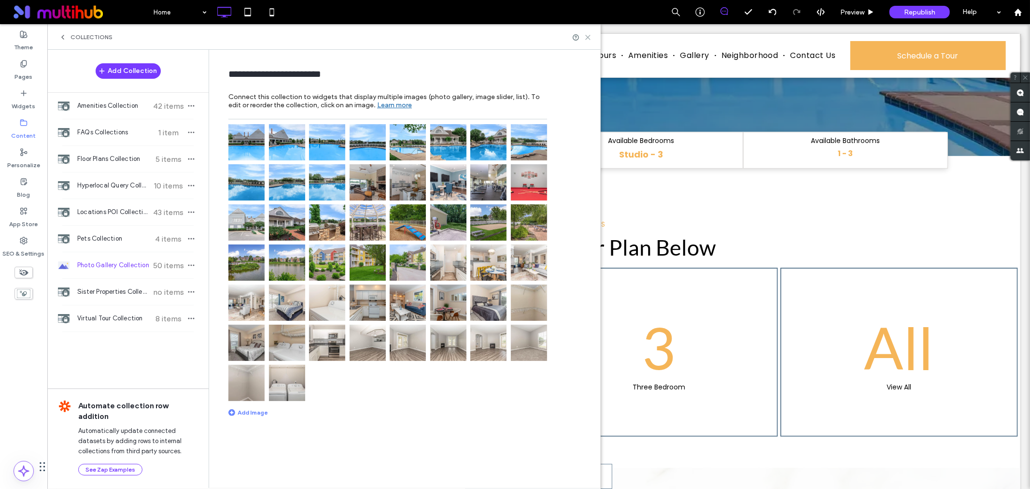
click at [589, 38] on use at bounding box center [588, 37] width 4 height 4
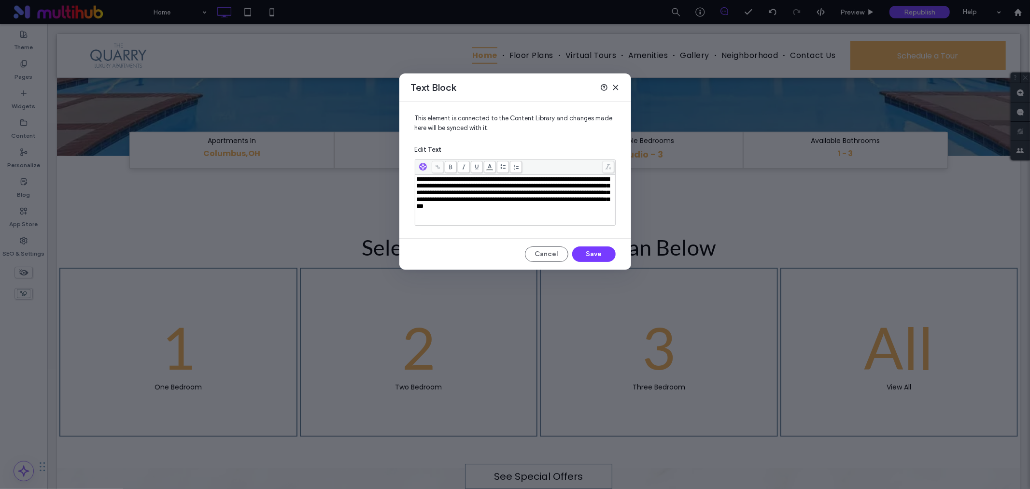
click at [548, 191] on span "**********" at bounding box center [513, 192] width 193 height 33
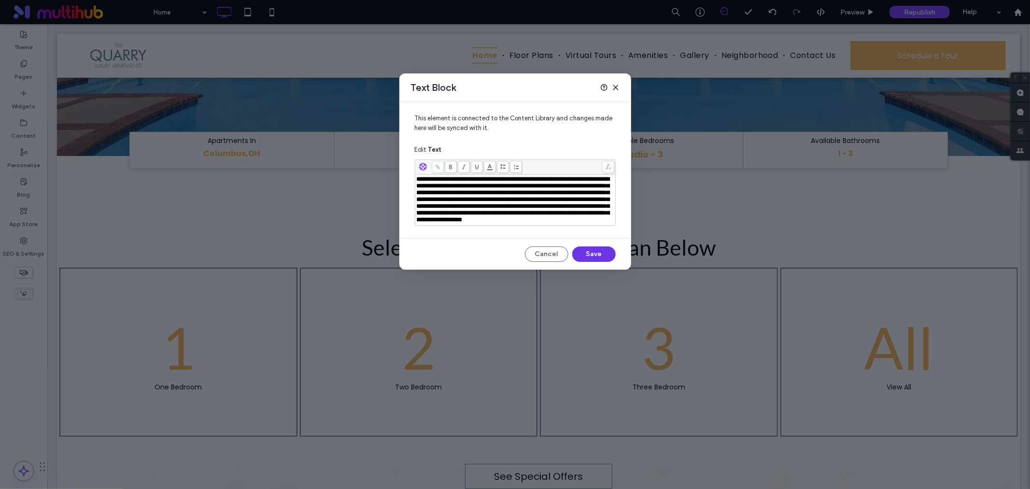
click at [595, 262] on button "Save" at bounding box center [593, 253] width 43 height 15
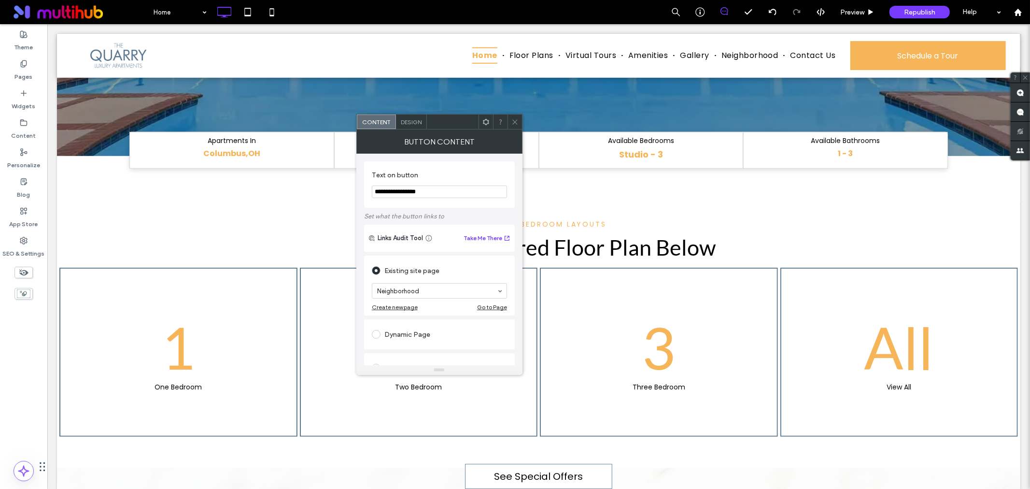
click at [514, 115] on span at bounding box center [515, 121] width 7 height 14
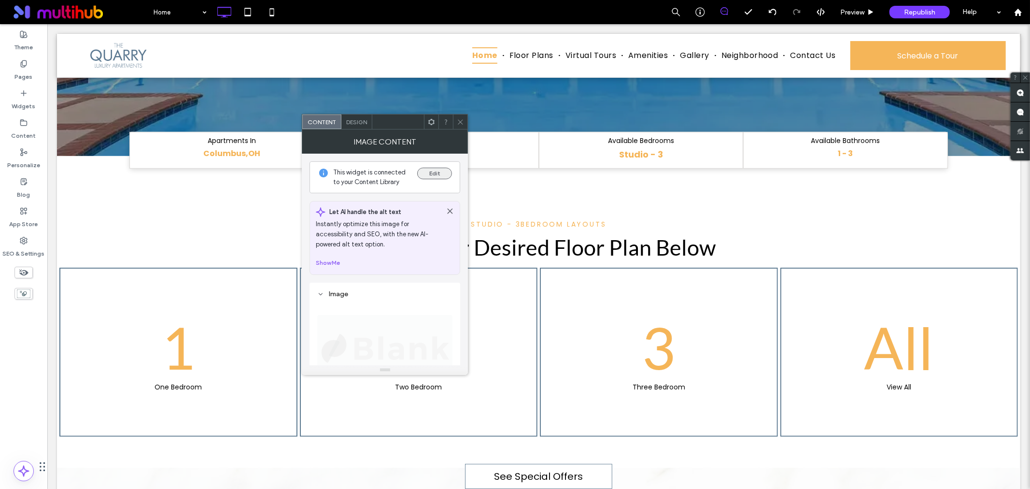
click at [433, 171] on button "Edit" at bounding box center [434, 174] width 35 height 12
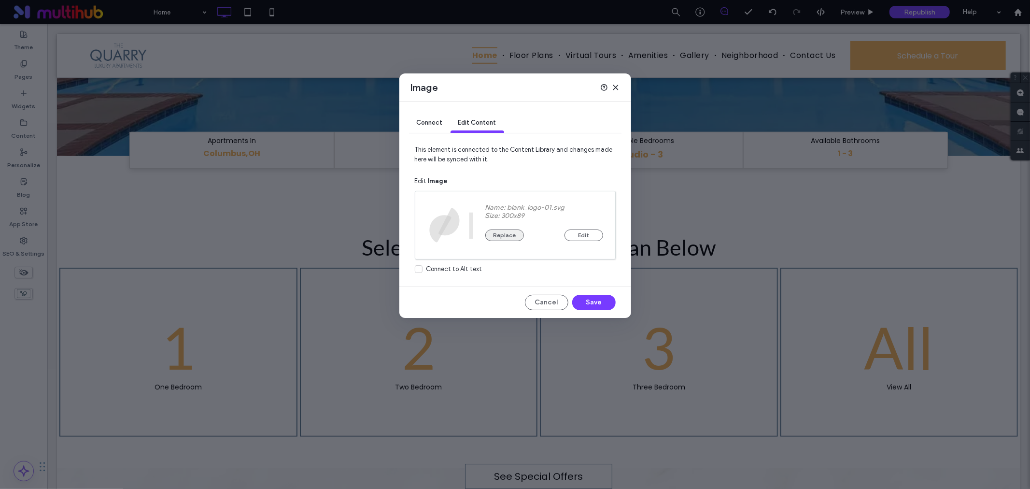
click at [521, 235] on button "Replace" at bounding box center [505, 235] width 39 height 12
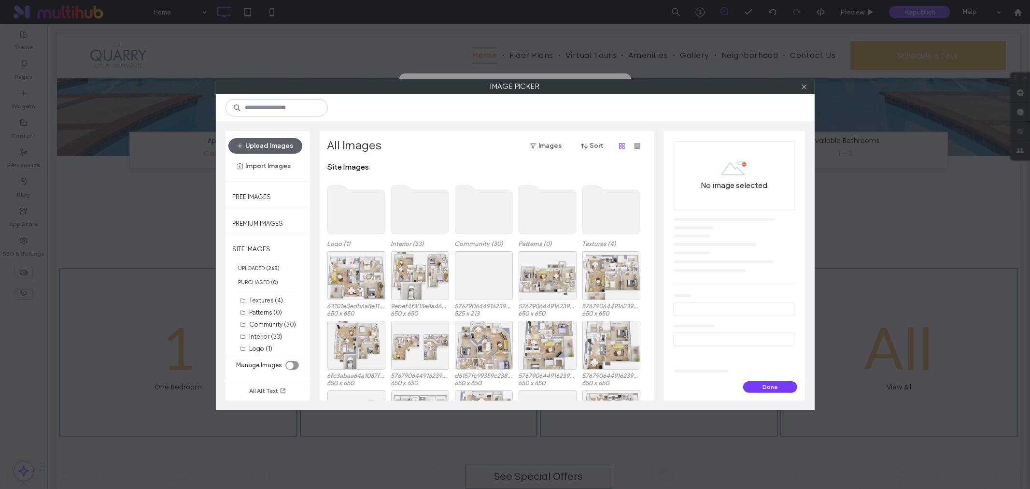
click at [364, 205] on use at bounding box center [356, 210] width 57 height 48
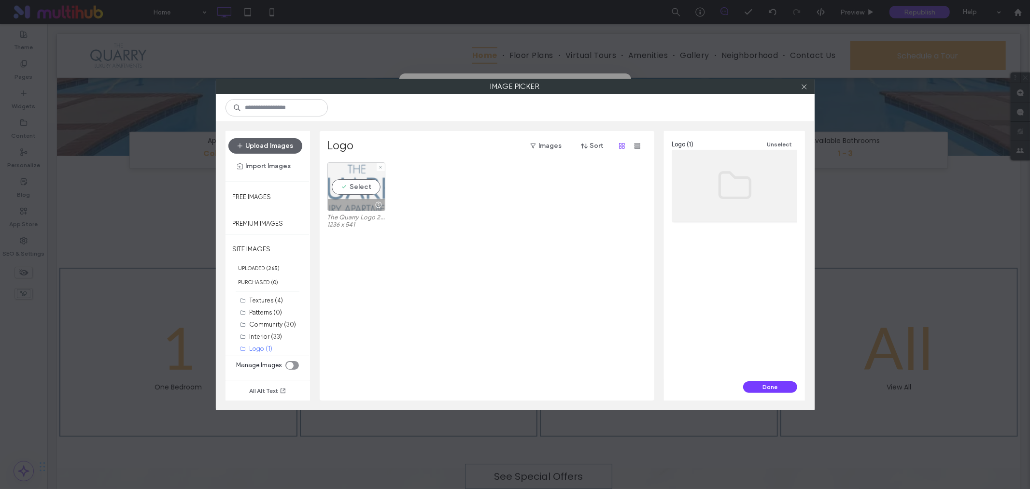
click at [358, 181] on div "Select" at bounding box center [357, 186] width 58 height 49
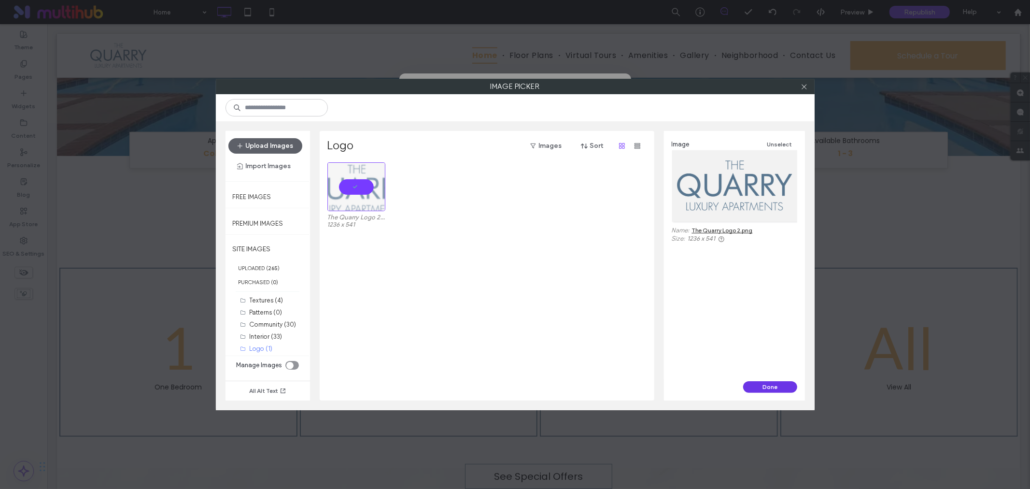
click at [762, 386] on button "Done" at bounding box center [770, 387] width 54 height 12
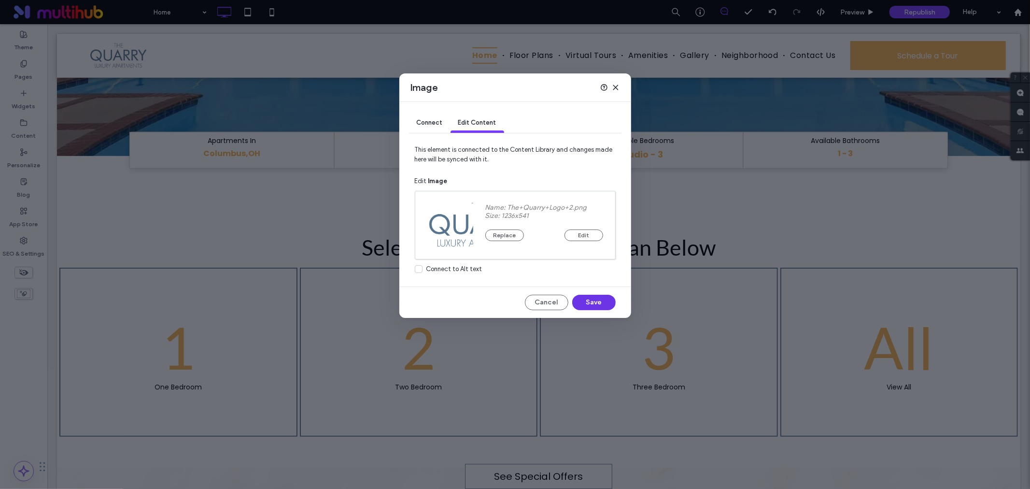
click at [590, 305] on button "Save" at bounding box center [593, 302] width 43 height 15
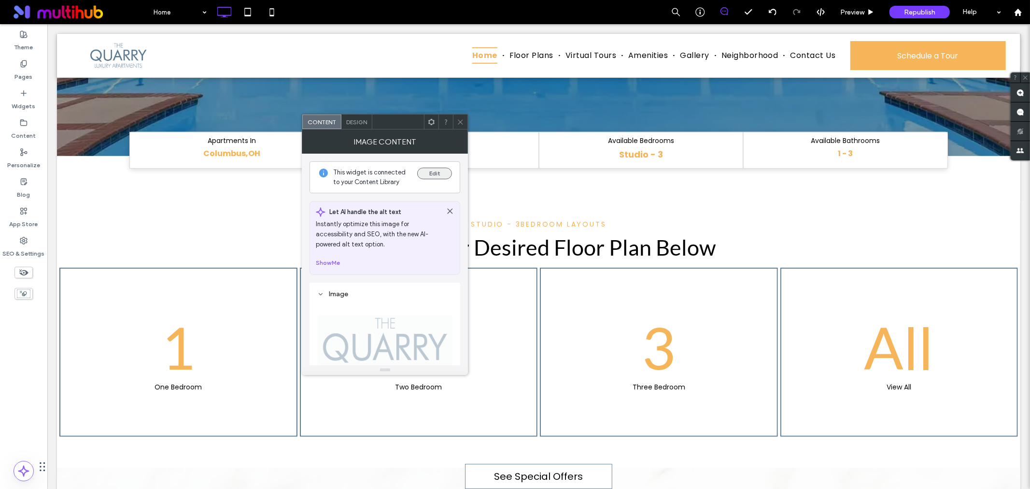
click at [432, 178] on button "Edit" at bounding box center [434, 174] width 35 height 12
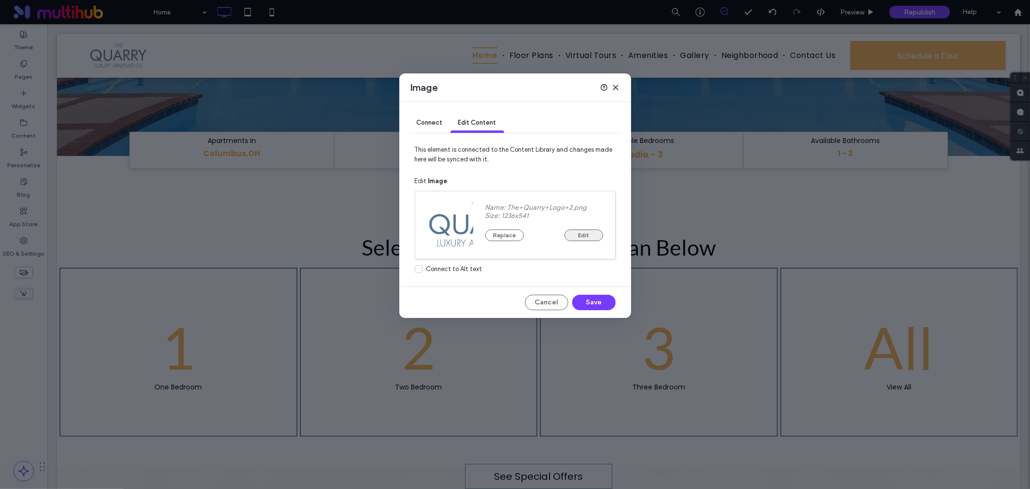
click at [577, 232] on button "Edit" at bounding box center [584, 235] width 39 height 12
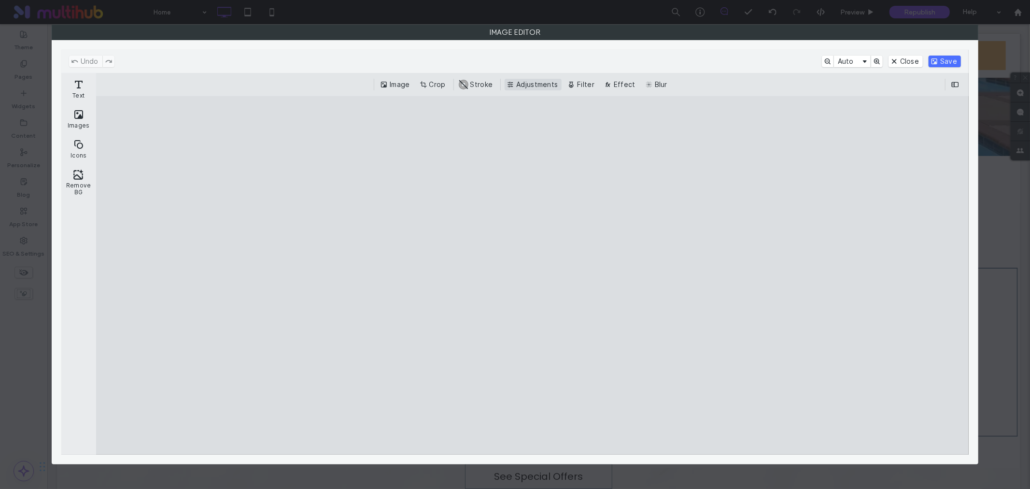
click at [541, 85] on button "Adjustments" at bounding box center [533, 85] width 57 height 12
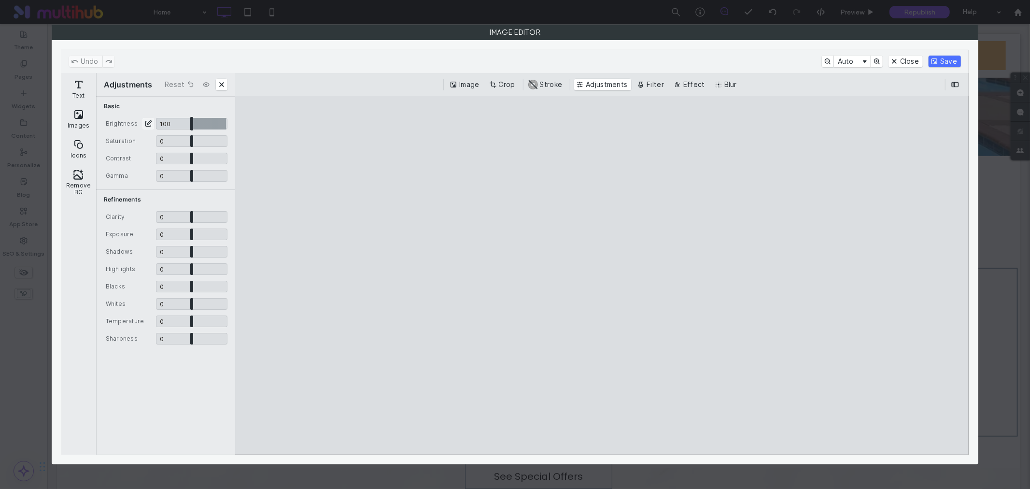
drag, startPoint x: 190, startPoint y: 123, endPoint x: 249, endPoint y: 125, distance: 58.5
type input "*"
click at [228, 125] on input "CE.SDK" at bounding box center [191, 124] width 71 height 12
click at [933, 60] on button "Save" at bounding box center [945, 62] width 32 height 12
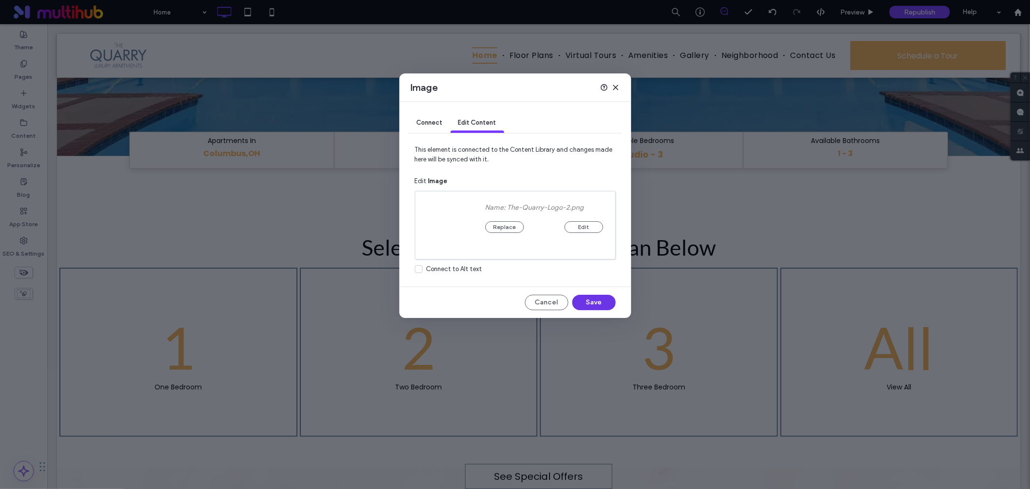
click at [596, 303] on button "Save" at bounding box center [593, 302] width 43 height 15
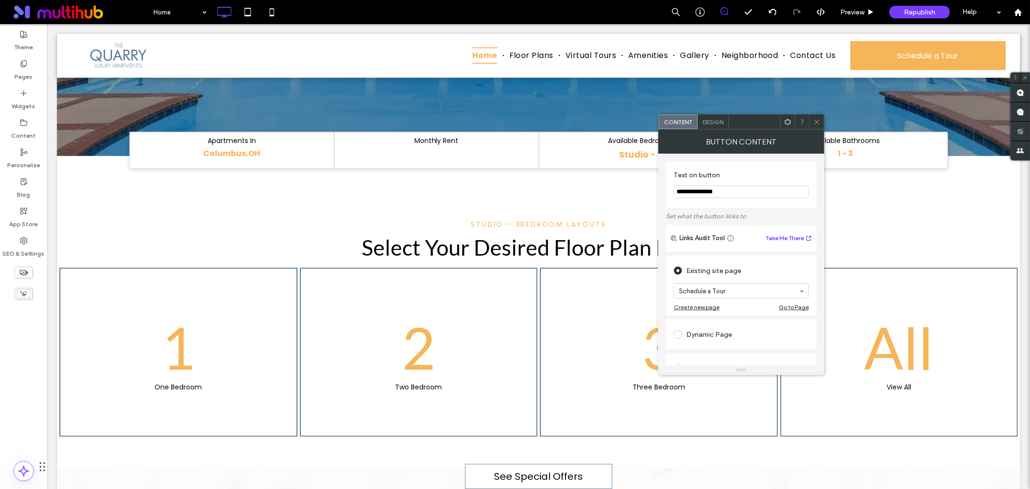
click at [818, 116] on span at bounding box center [817, 121] width 7 height 14
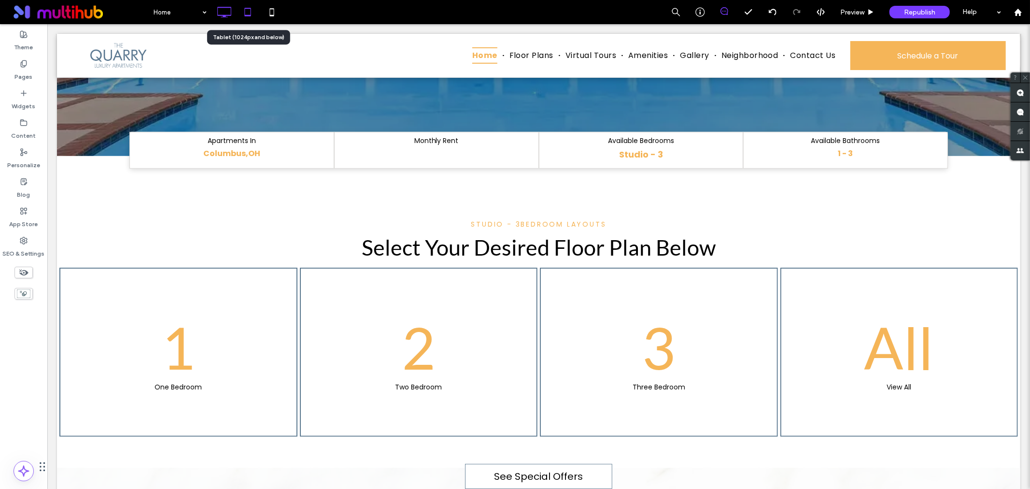
click at [244, 12] on icon at bounding box center [247, 11] width 19 height 19
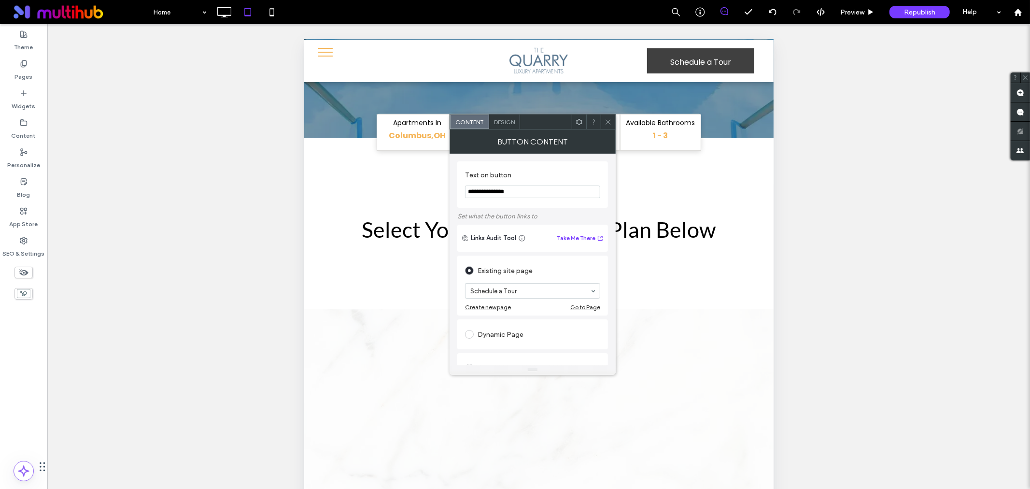
click at [609, 116] on span at bounding box center [608, 121] width 7 height 14
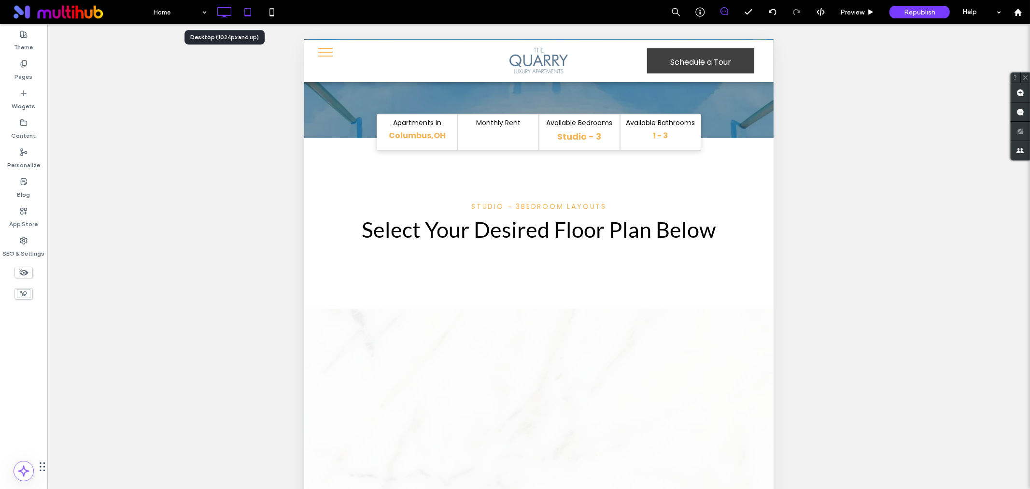
click at [220, 13] on icon at bounding box center [223, 11] width 19 height 19
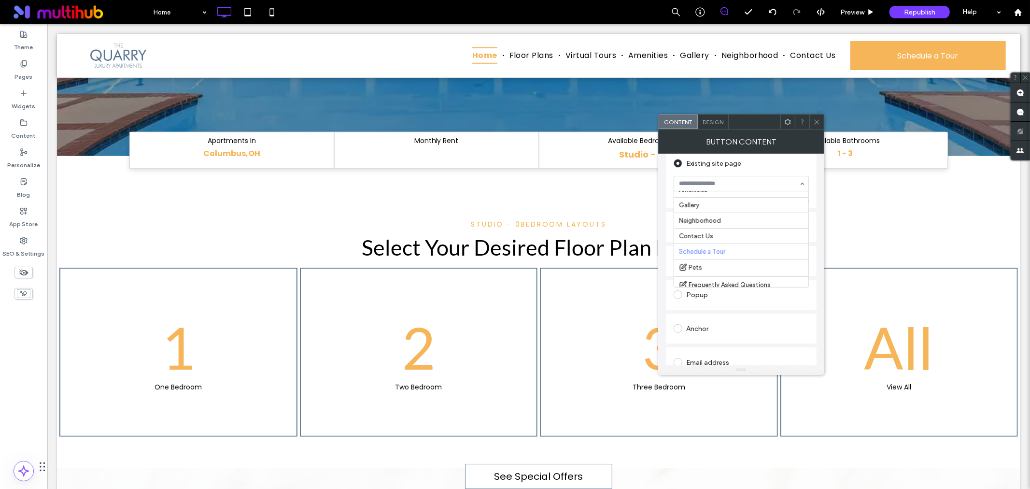
scroll to position [52, 0]
click at [817, 118] on icon at bounding box center [817, 121] width 7 height 7
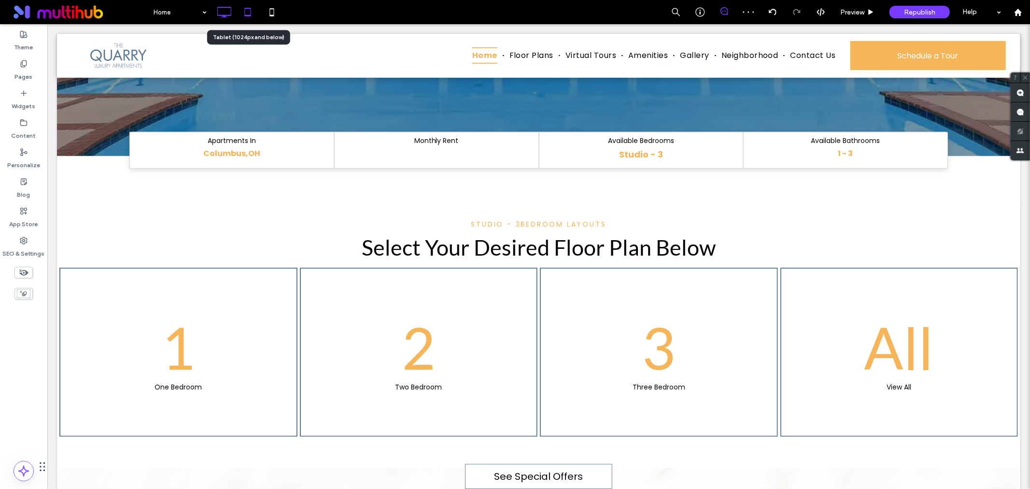
click at [243, 12] on icon at bounding box center [247, 11] width 19 height 19
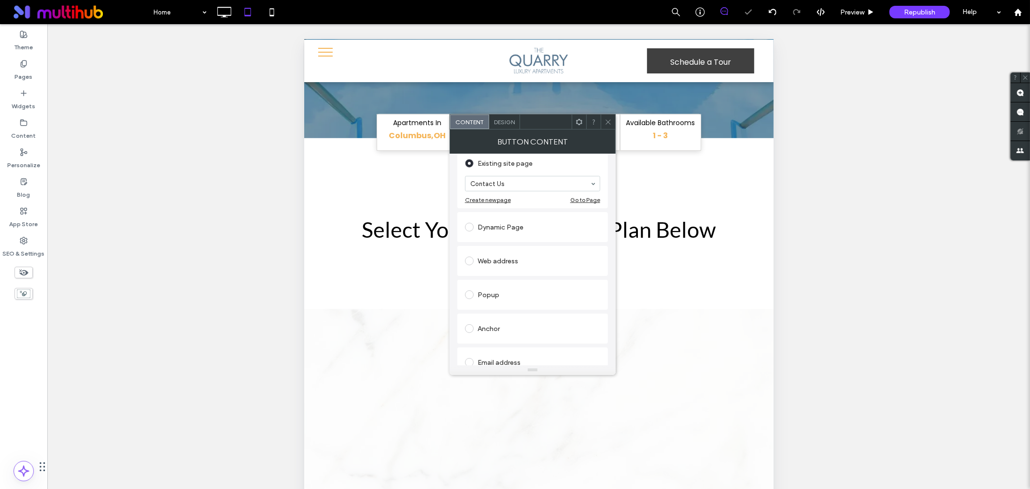
click at [609, 118] on icon at bounding box center [608, 121] width 7 height 7
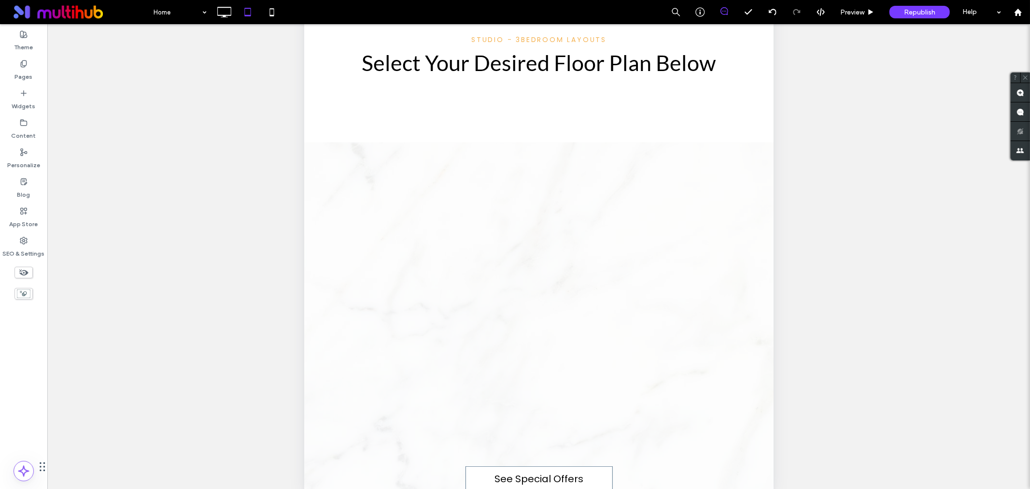
scroll to position [185, 0]
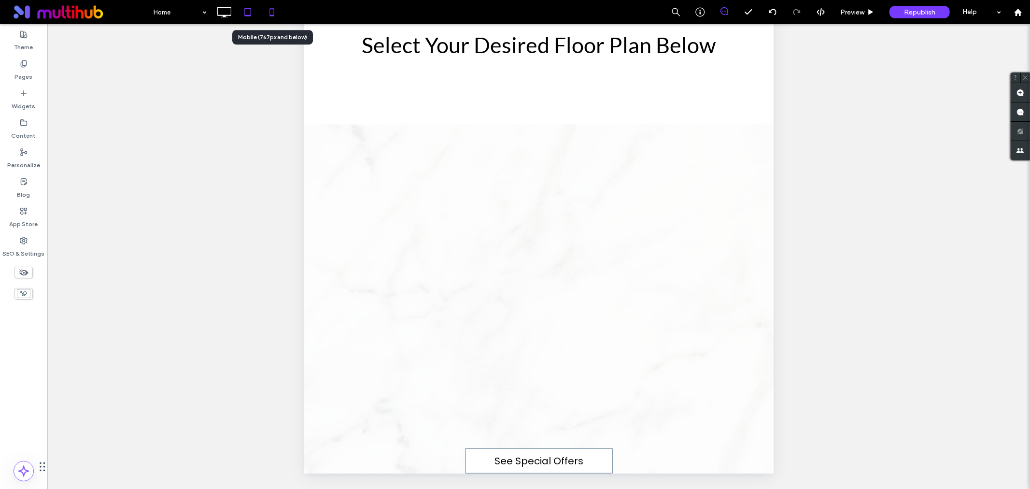
click at [273, 12] on icon at bounding box center [271, 11] width 19 height 19
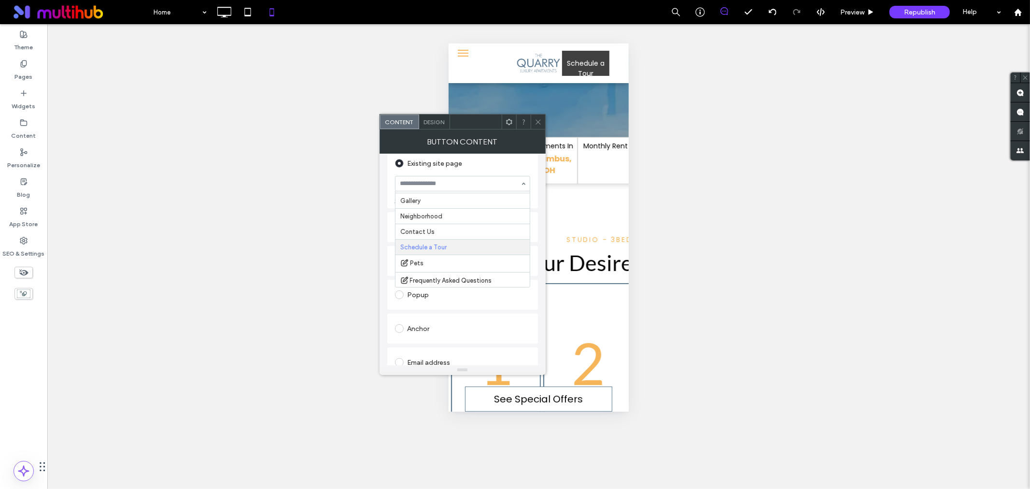
scroll to position [56, 0]
click at [538, 117] on span at bounding box center [538, 121] width 7 height 14
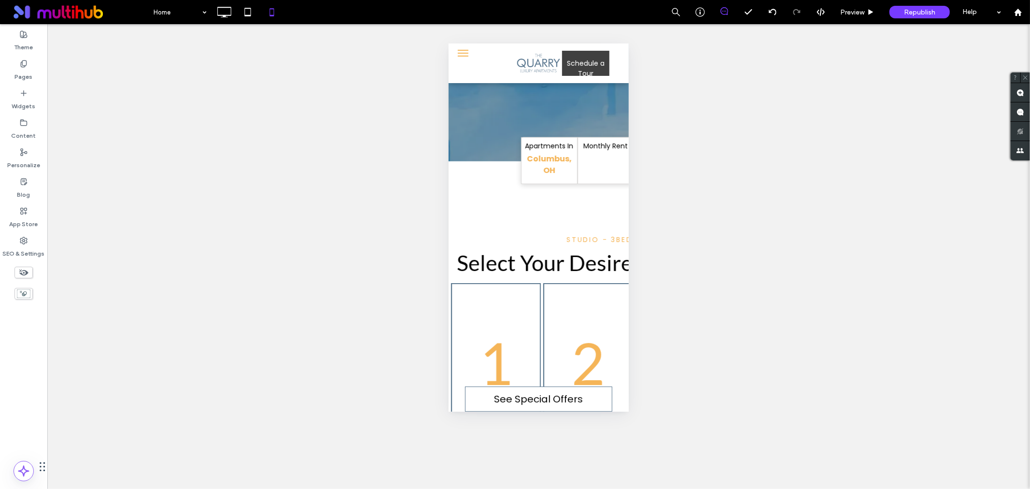
type input "*******"
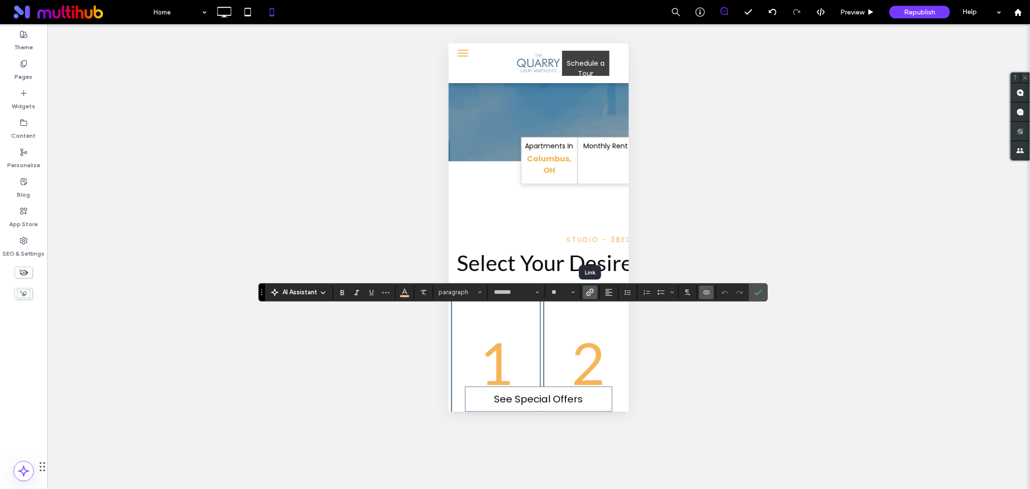
click at [593, 294] on icon "Link" at bounding box center [590, 292] width 8 height 8
type input "**"
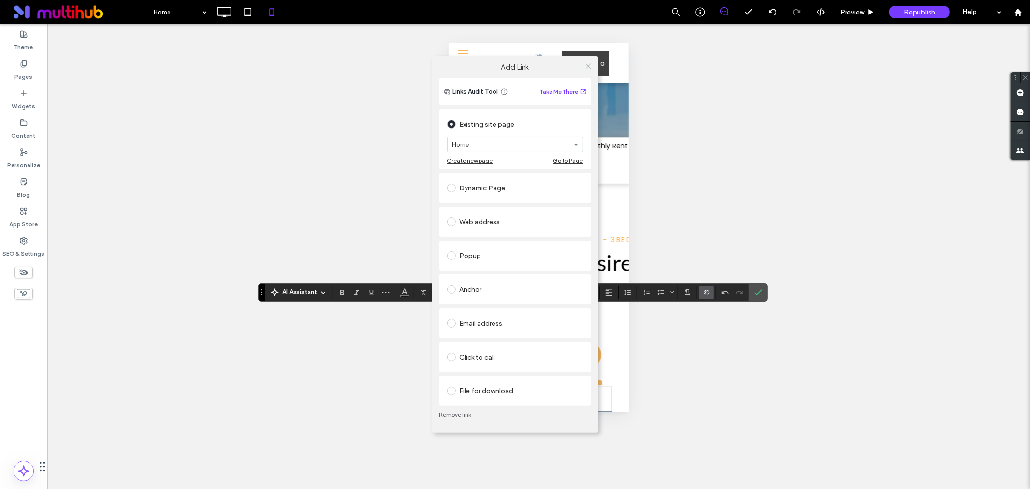
click at [473, 221] on div "Web address" at bounding box center [515, 221] width 136 height 15
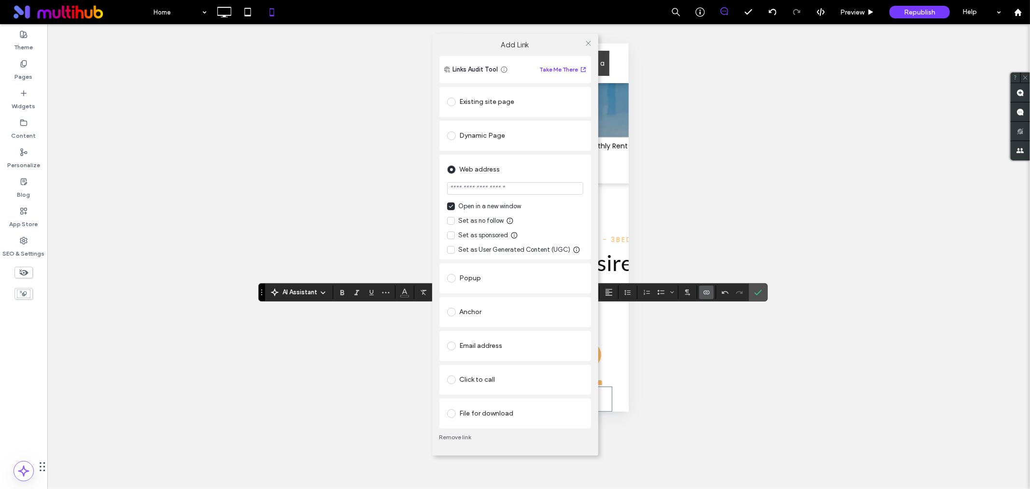
click at [508, 188] on input "url" at bounding box center [515, 188] width 136 height 13
paste input "**********"
type input "**********"
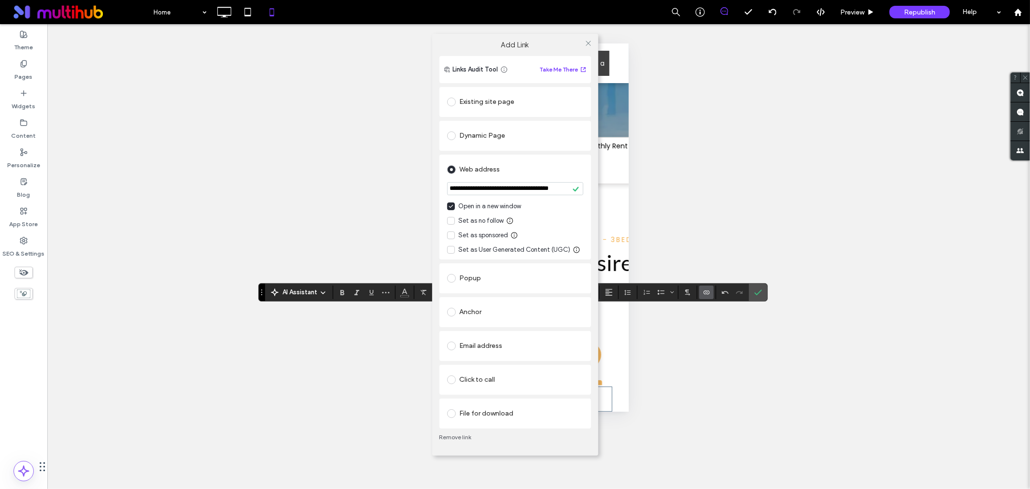
click at [537, 162] on div "Web address" at bounding box center [515, 169] width 136 height 15
click at [591, 44] on icon at bounding box center [588, 43] width 7 height 7
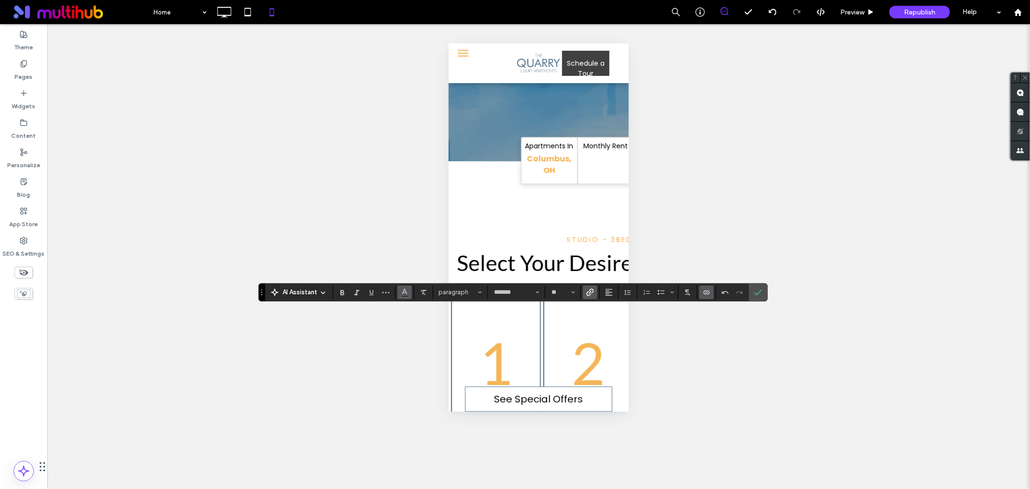
click at [404, 292] on use "Color" at bounding box center [404, 290] width 5 height 5
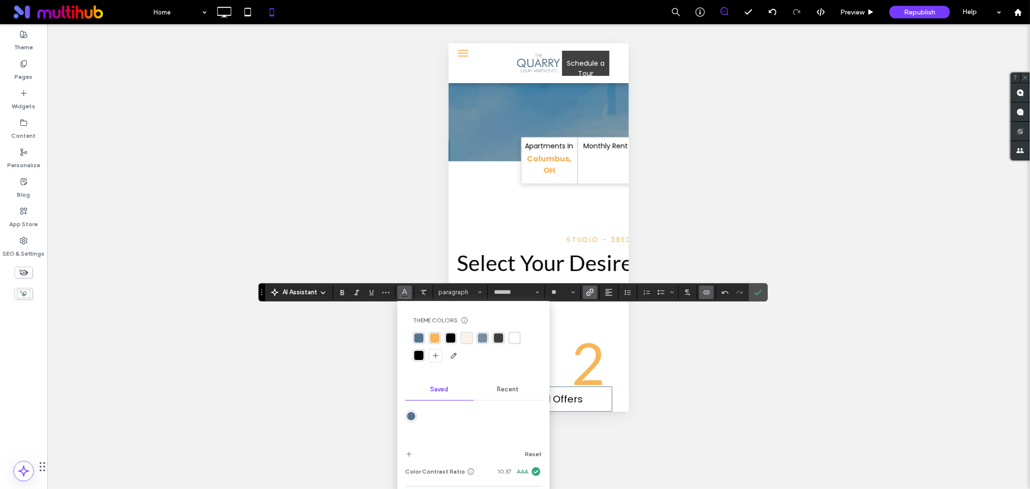
click at [436, 334] on div "rgba(245, 181, 88, 1)" at bounding box center [434, 337] width 9 height 9
click at [371, 289] on icon "Underline" at bounding box center [372, 292] width 8 height 8
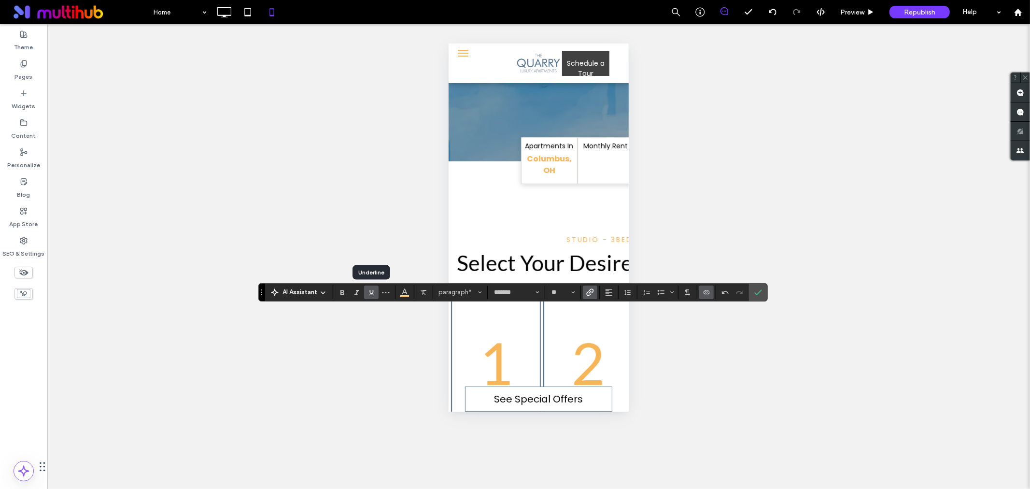
click at [371, 289] on icon "Underline" at bounding box center [372, 292] width 8 height 8
click at [752, 294] on label "Confirm" at bounding box center [758, 292] width 14 height 17
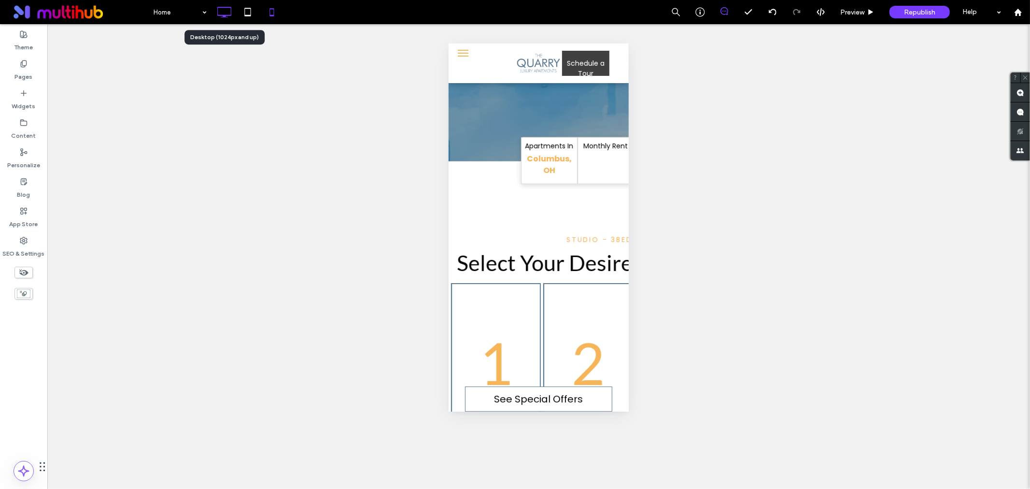
click at [223, 7] on use at bounding box center [224, 12] width 14 height 11
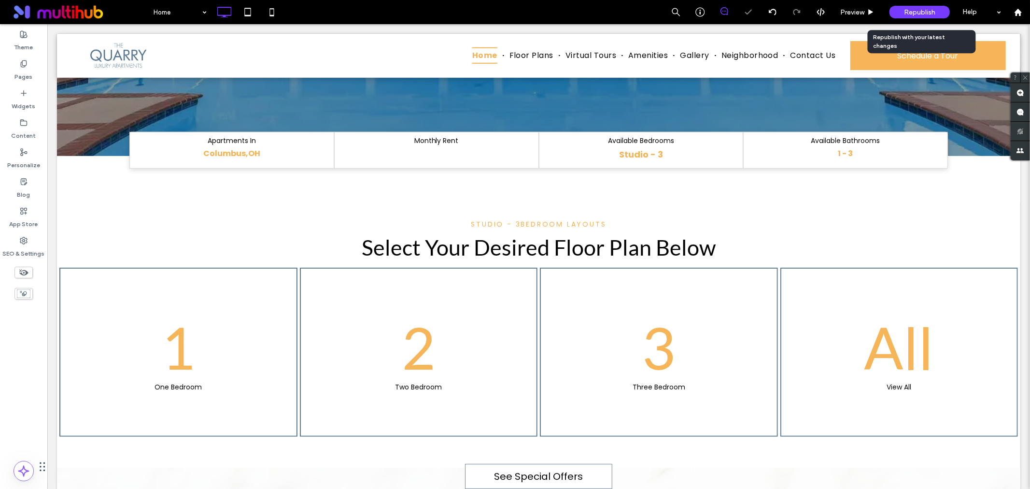
click at [931, 13] on span "Republish" at bounding box center [919, 12] width 31 height 8
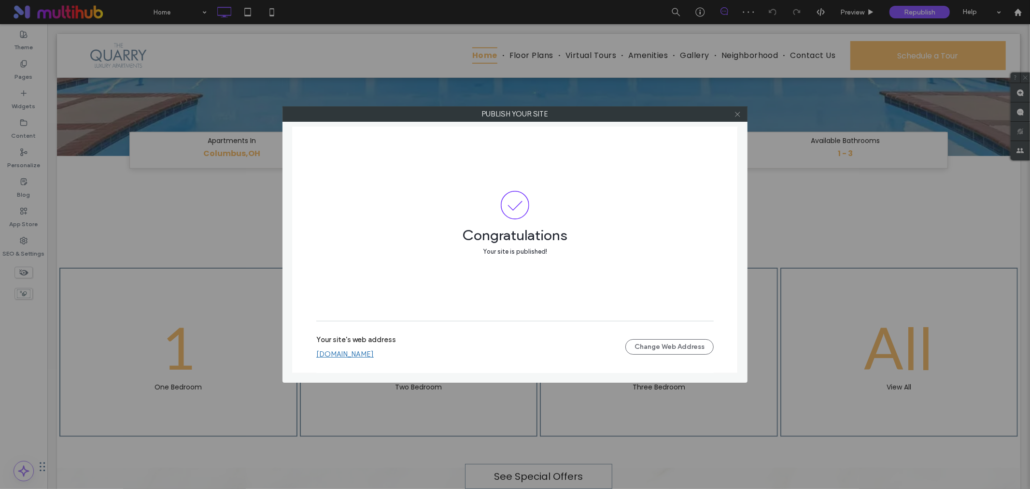
click at [738, 112] on icon at bounding box center [737, 114] width 7 height 7
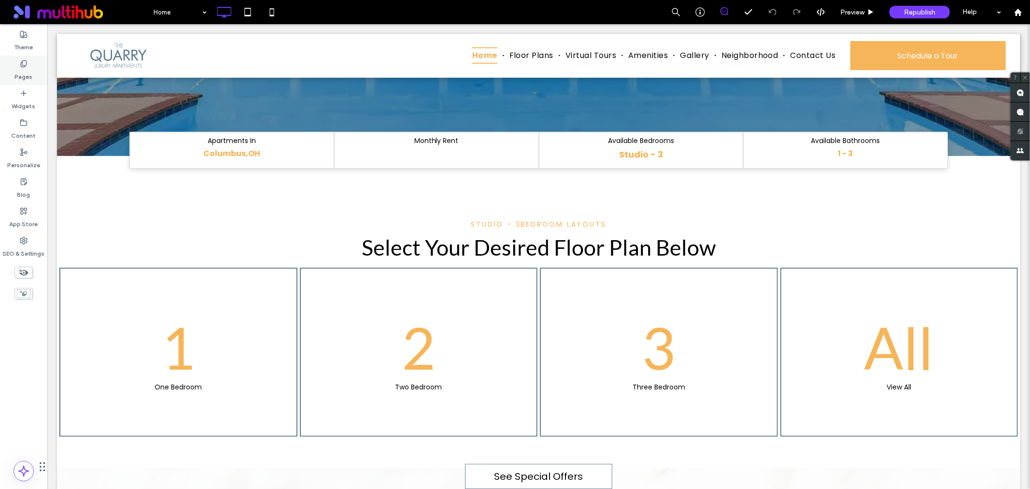
click at [45, 67] on div "Pages" at bounding box center [23, 70] width 47 height 29
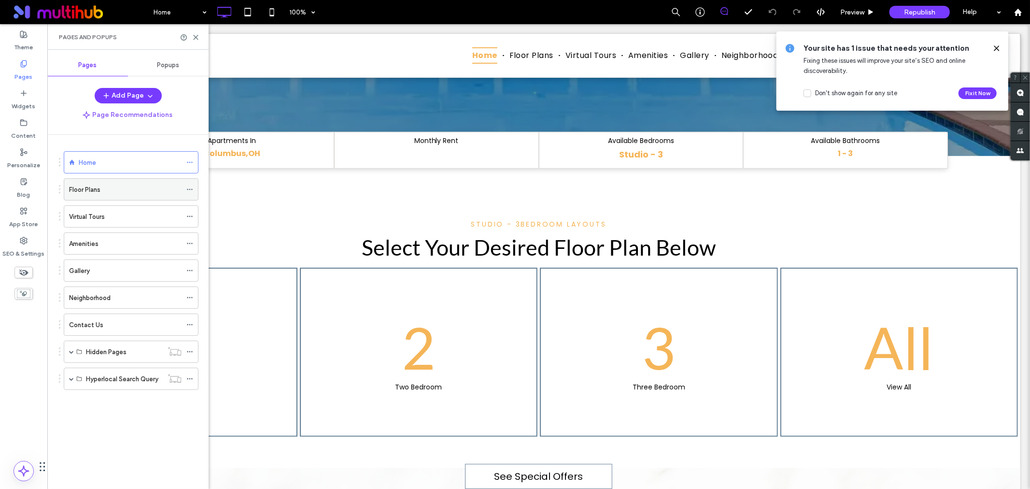
click at [112, 179] on div "Floor Plans" at bounding box center [125, 189] width 113 height 21
click at [198, 40] on icon at bounding box center [195, 37] width 7 height 7
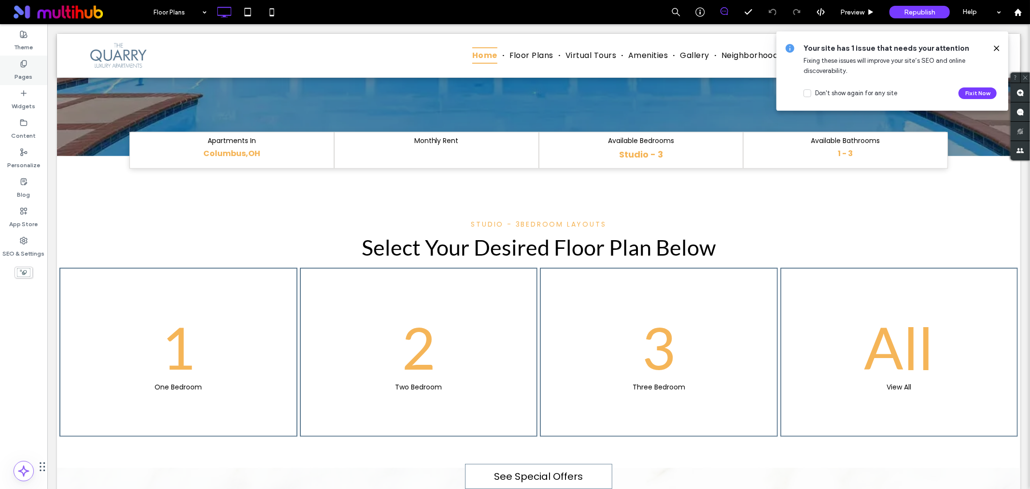
click at [26, 65] on icon at bounding box center [24, 64] width 8 height 8
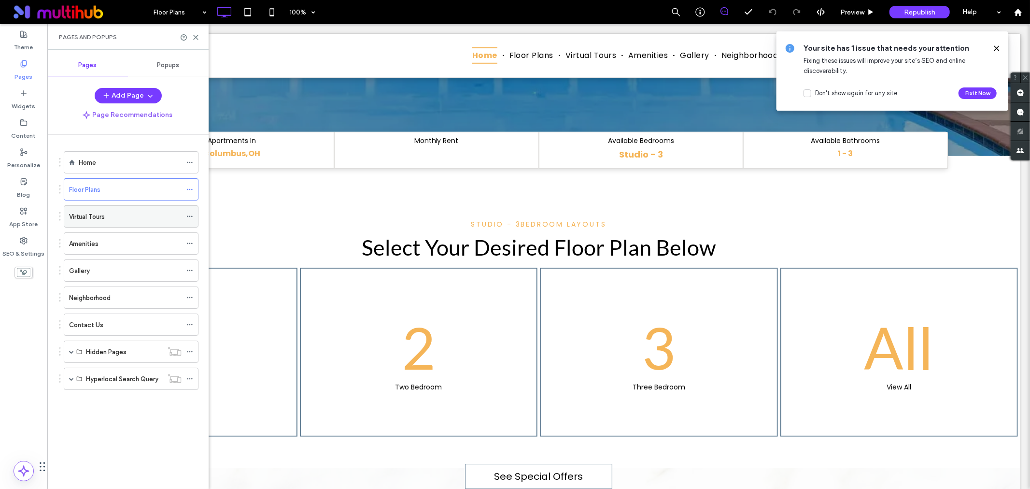
click at [99, 217] on label "Virtual Tours" at bounding box center [87, 216] width 36 height 17
click at [72, 247] on label "Amenities" at bounding box center [83, 243] width 29 height 17
click at [134, 275] on div "Gallery" at bounding box center [125, 271] width 113 height 10
click at [143, 308] on div "Neighborhood" at bounding box center [125, 297] width 113 height 21
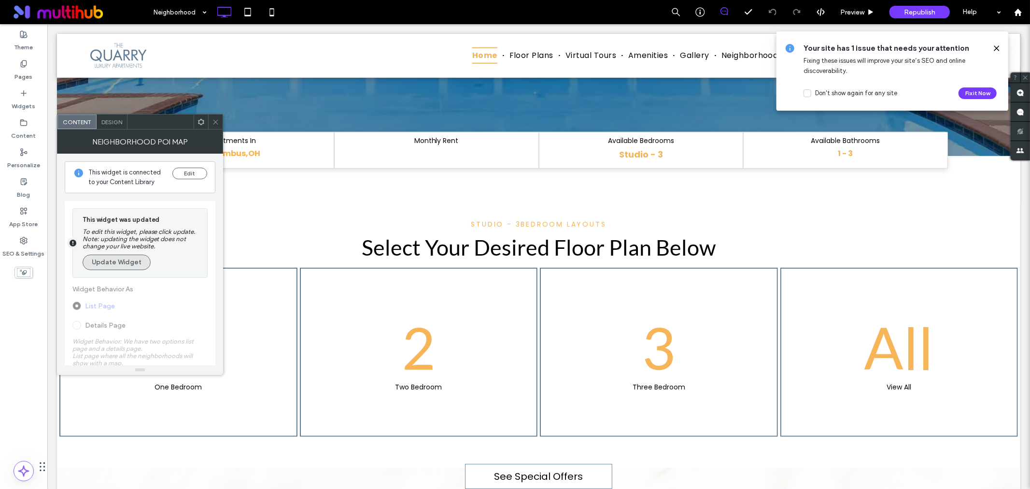
click at [124, 258] on button "Update Widget" at bounding box center [117, 262] width 68 height 15
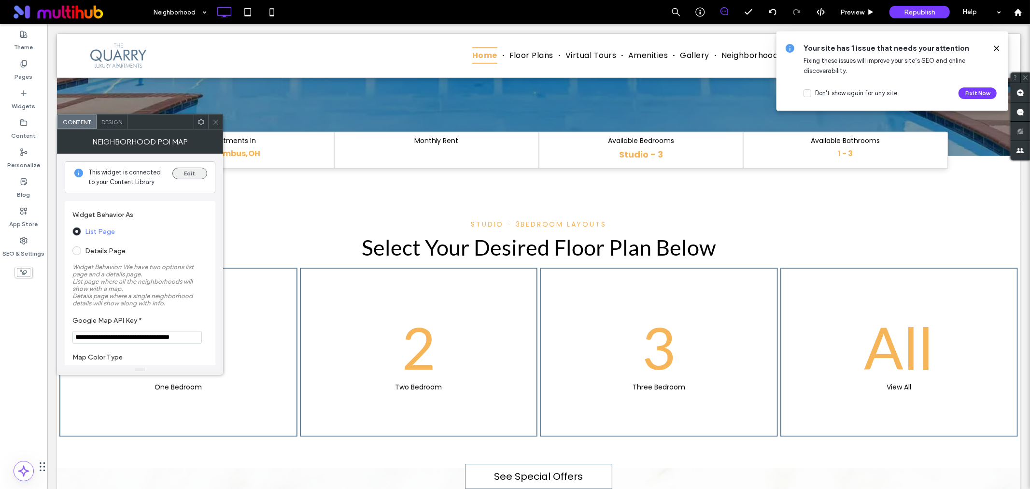
click at [185, 172] on button "Edit" at bounding box center [189, 174] width 35 height 12
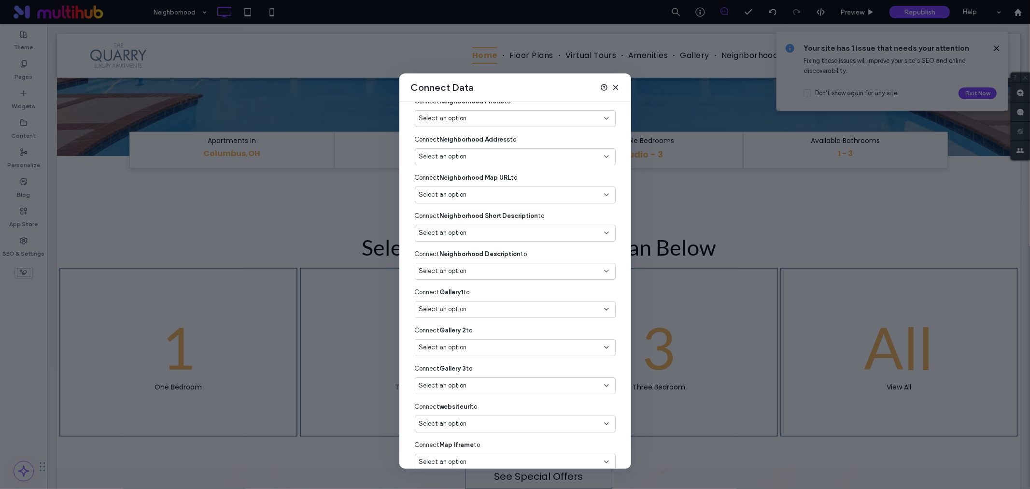
scroll to position [883, 0]
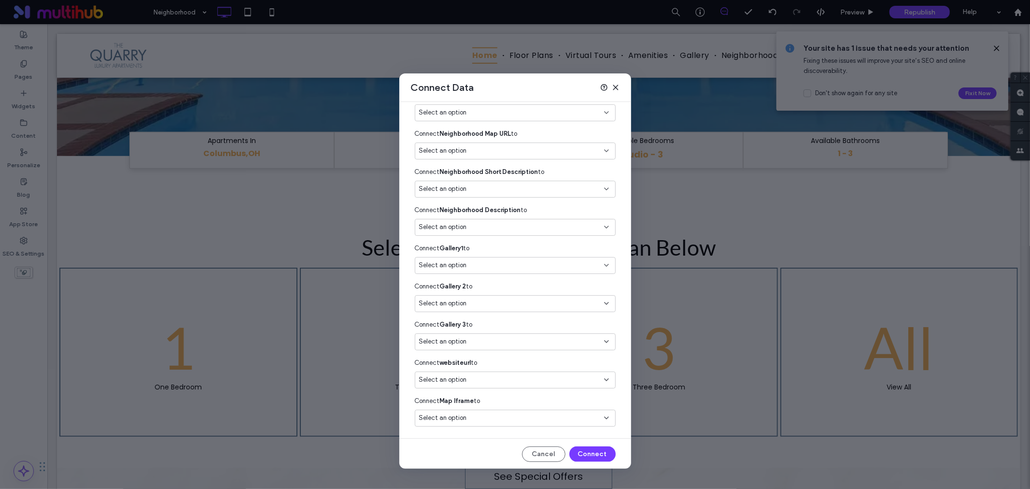
click at [615, 87] on use at bounding box center [616, 87] width 4 height 4
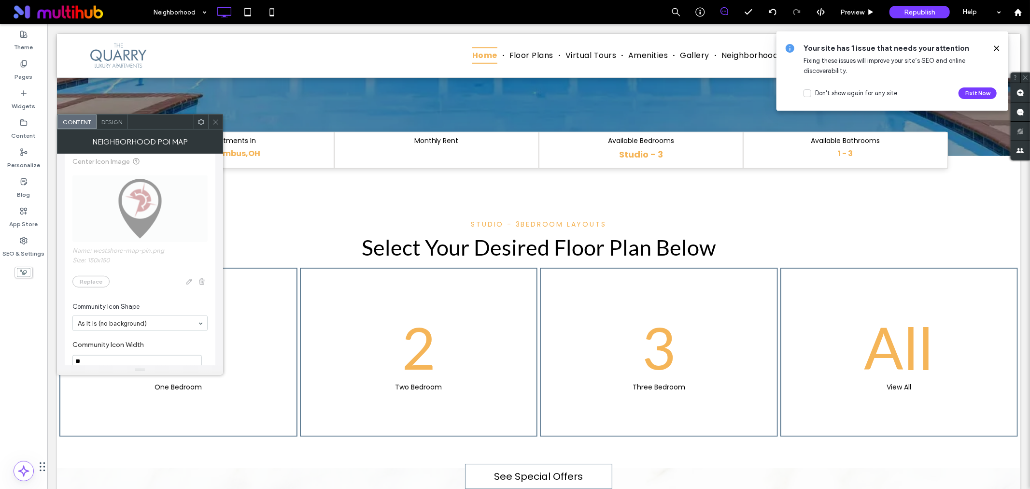
scroll to position [698, 0]
click at [215, 118] on icon at bounding box center [215, 121] width 7 height 7
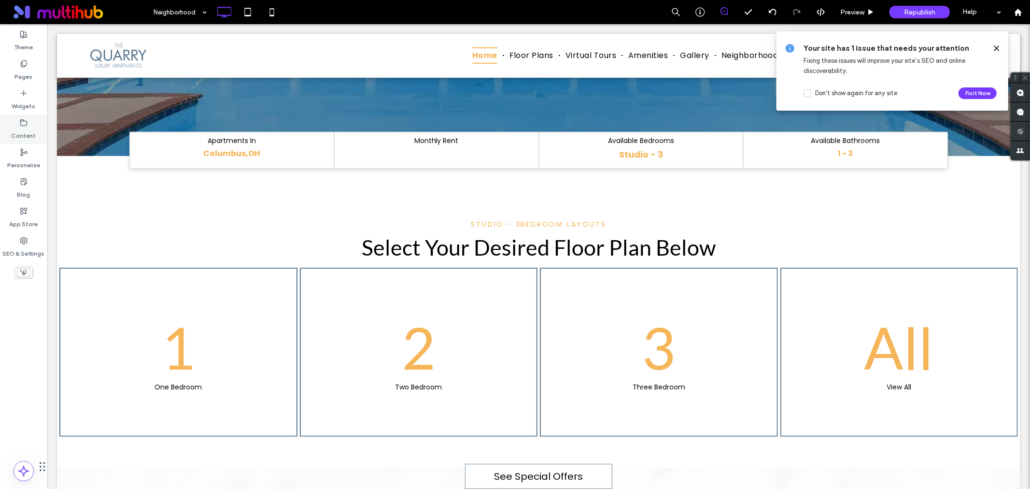
click at [25, 123] on icon at bounding box center [24, 123] width 8 height 8
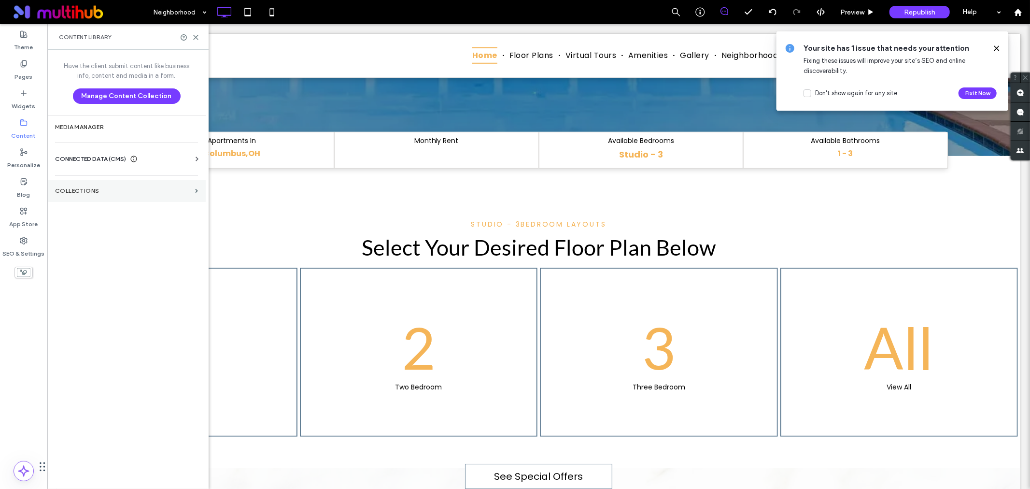
click at [141, 196] on section "Collections" at bounding box center [126, 191] width 158 height 22
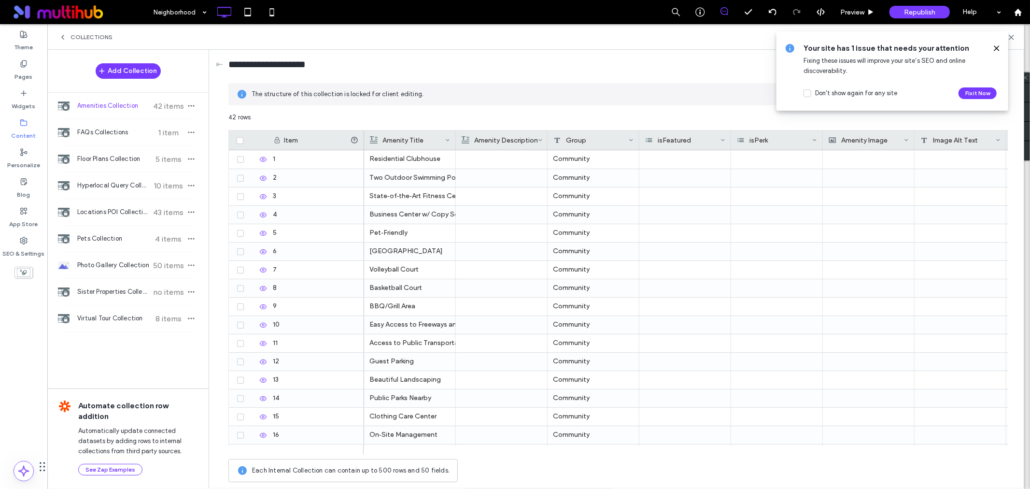
click at [61, 37] on icon at bounding box center [63, 37] width 8 height 8
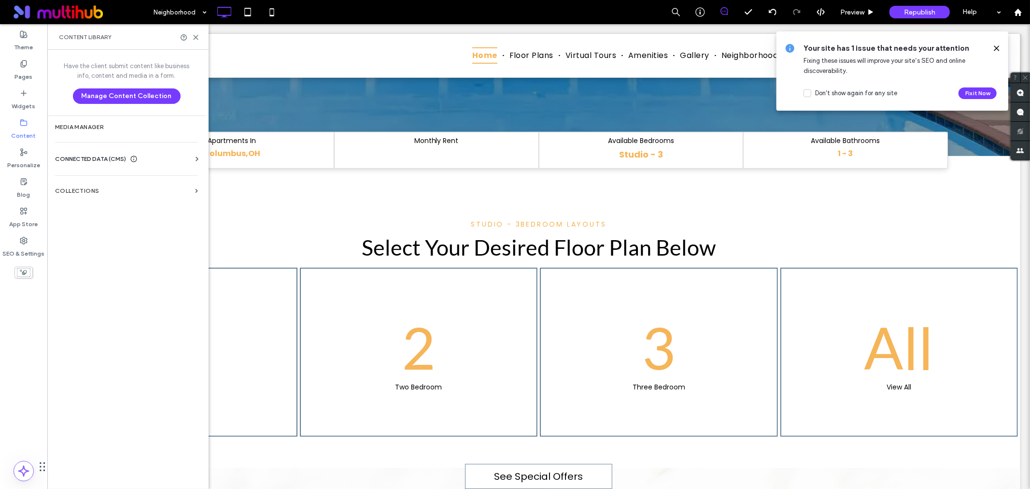
click at [197, 158] on icon at bounding box center [197, 159] width 10 height 10
click at [103, 177] on section "Business Info" at bounding box center [128, 182] width 147 height 22
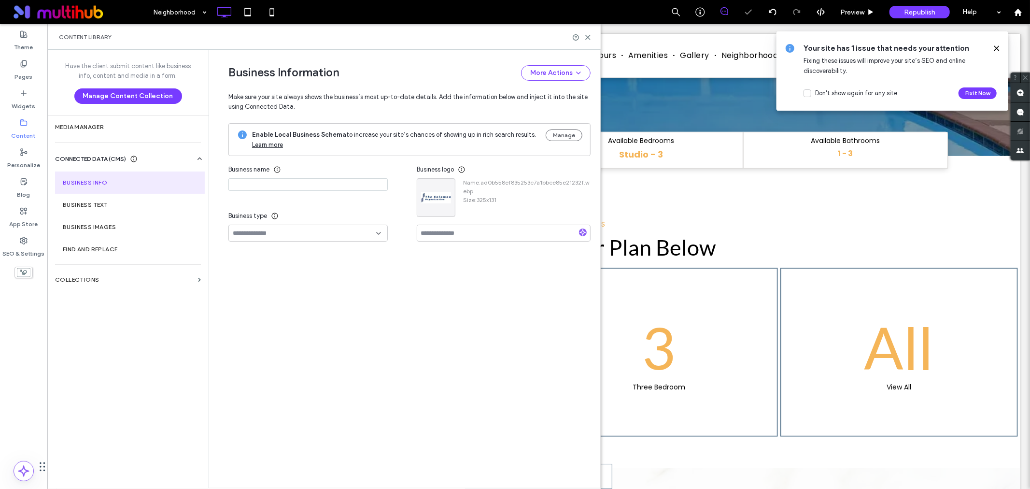
type input "******"
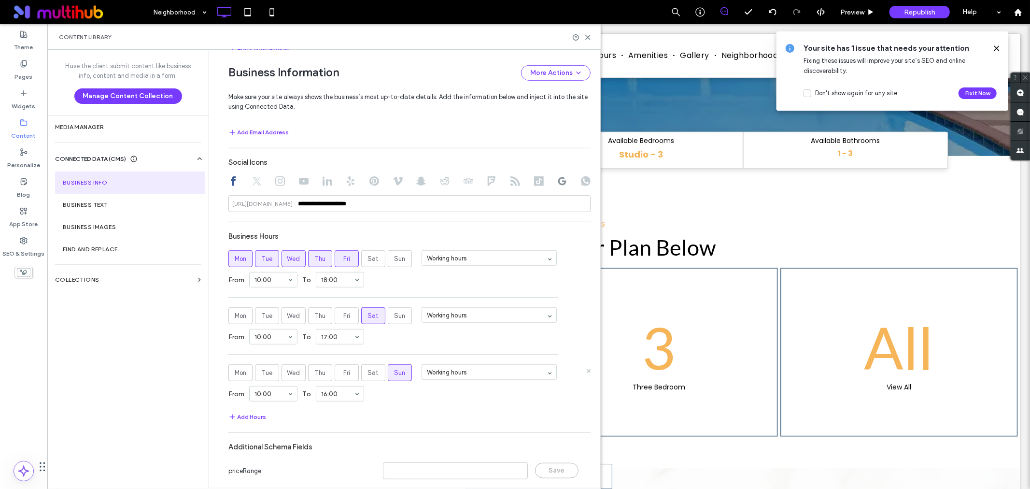
scroll to position [584, 0]
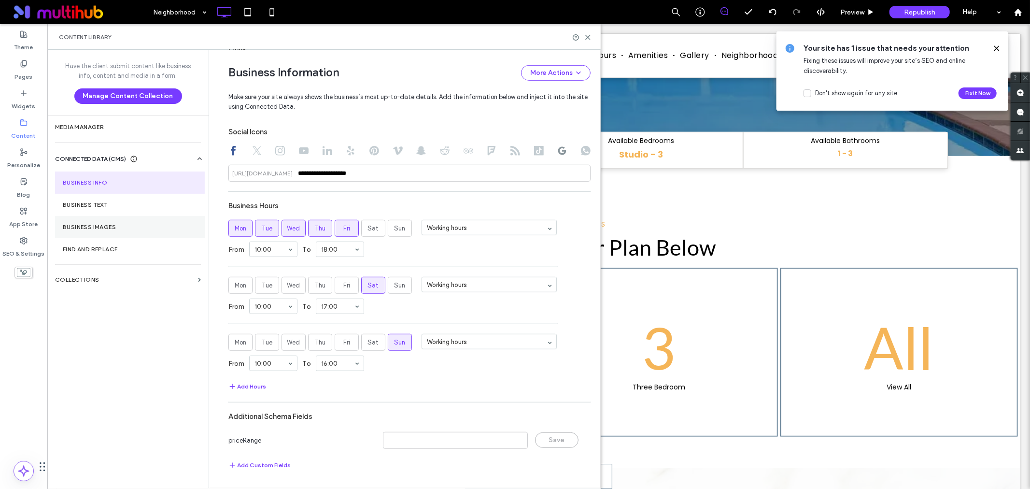
click at [145, 221] on section "Business Images" at bounding box center [130, 227] width 150 height 22
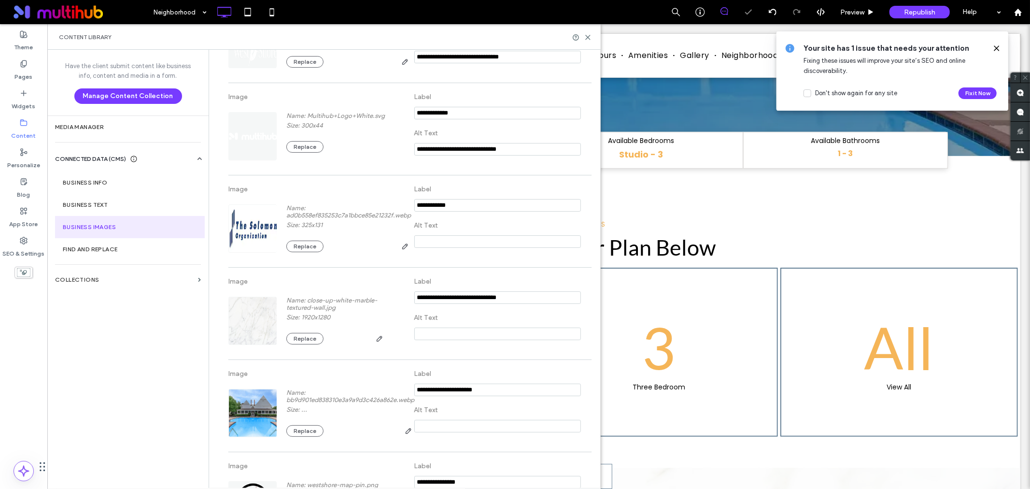
scroll to position [483, 0]
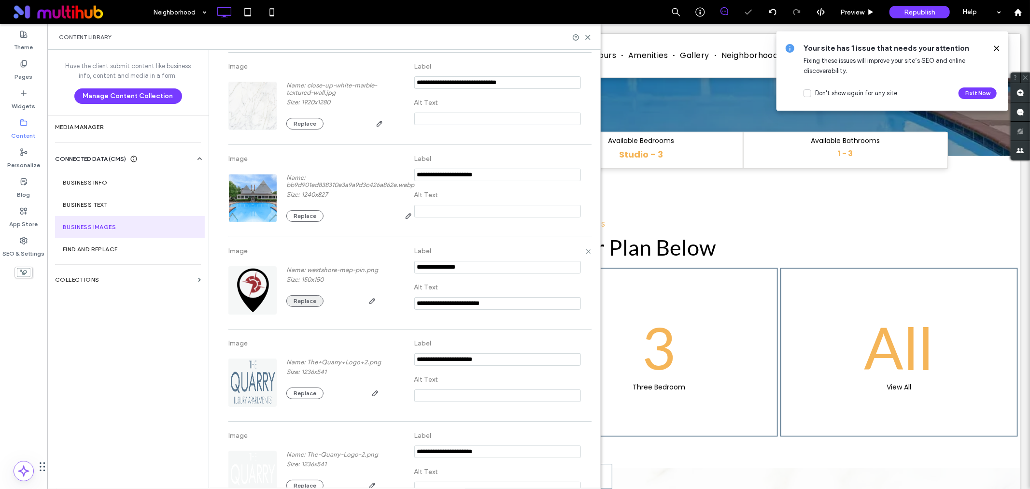
click at [293, 297] on button "Replace" at bounding box center [304, 301] width 37 height 12
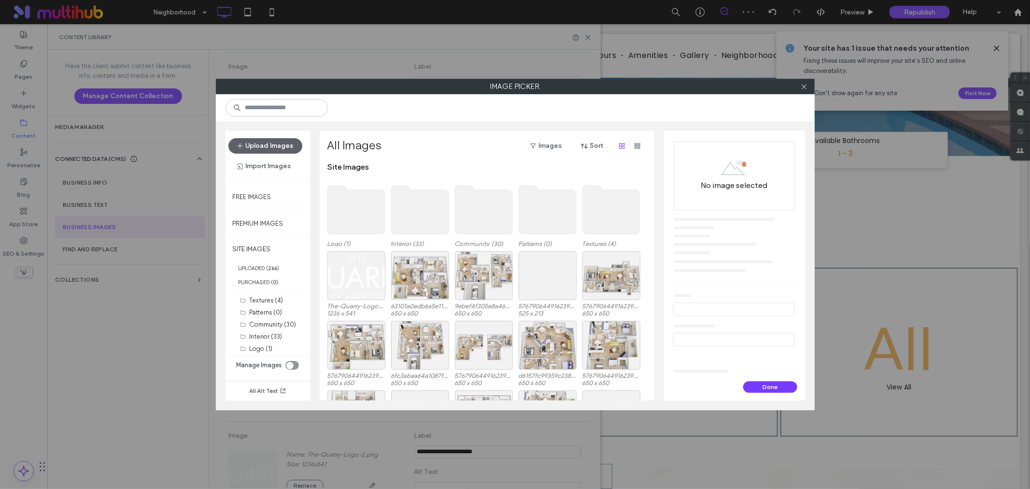
click at [366, 213] on use at bounding box center [356, 210] width 57 height 48
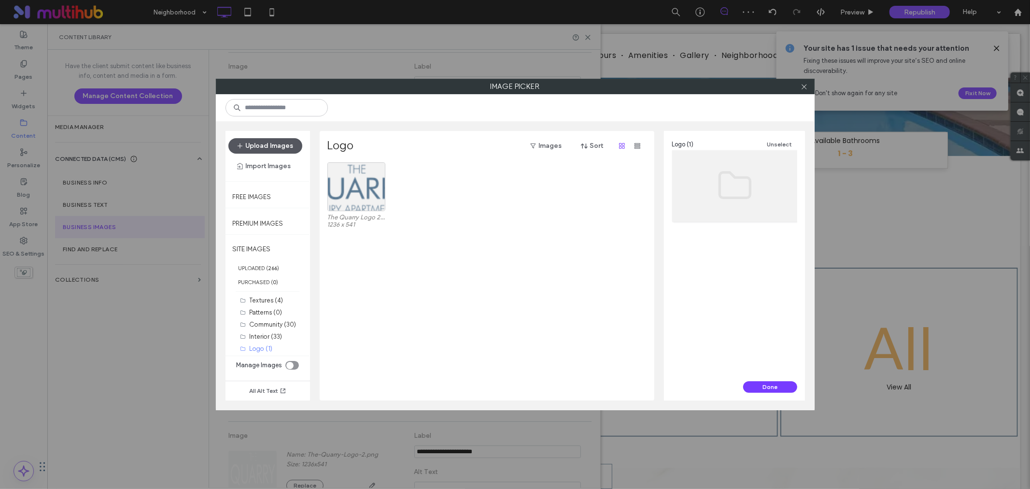
click at [287, 143] on button "Upload Images" at bounding box center [266, 145] width 74 height 15
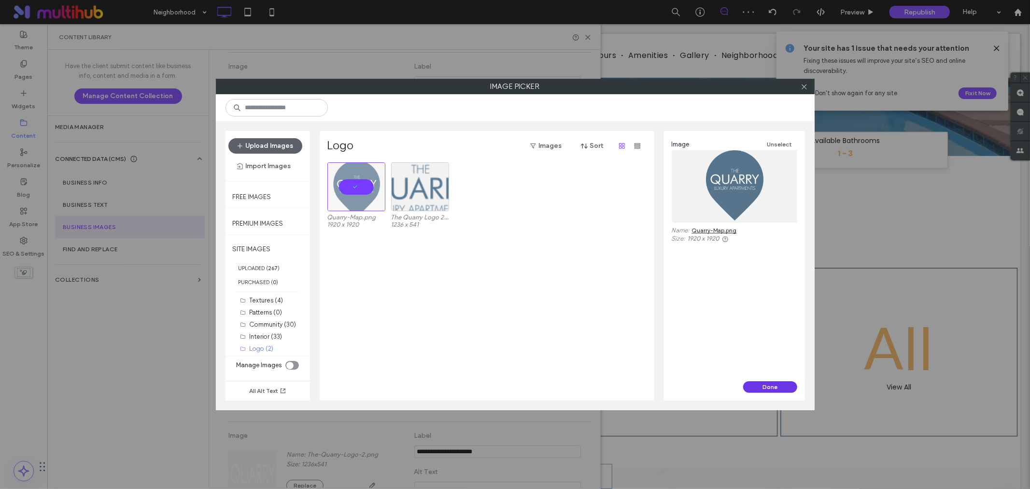
click at [753, 386] on button "Done" at bounding box center [770, 387] width 54 height 12
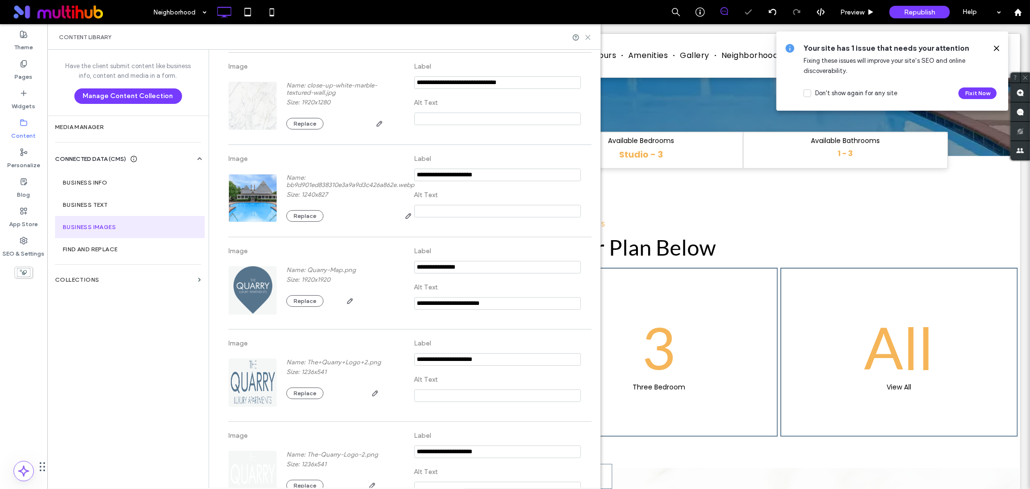
click at [587, 39] on icon at bounding box center [588, 37] width 7 height 7
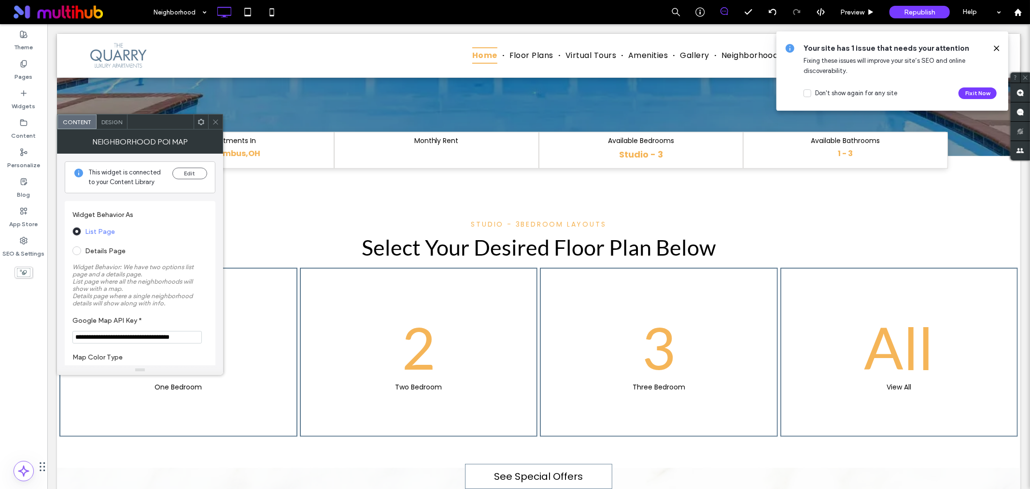
click at [118, 118] on span "Design" at bounding box center [111, 121] width 21 height 7
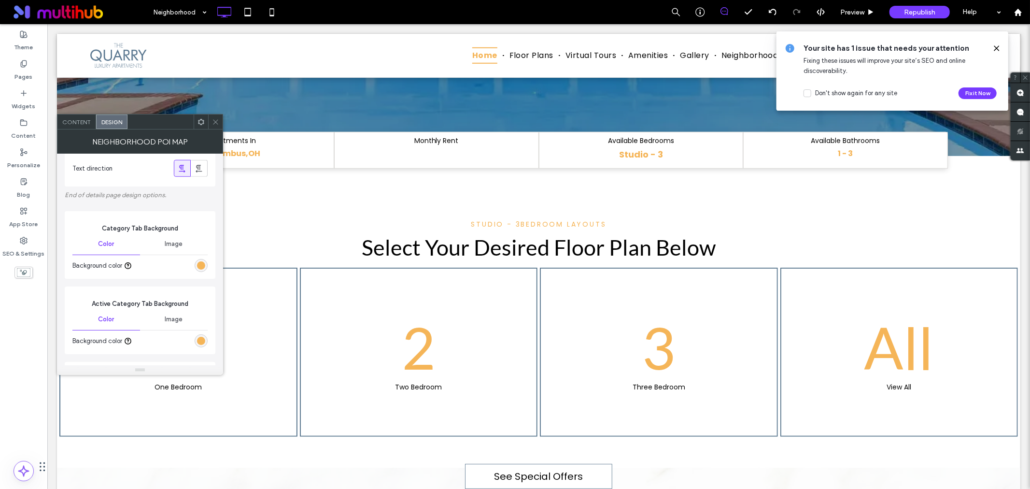
scroll to position [751, 0]
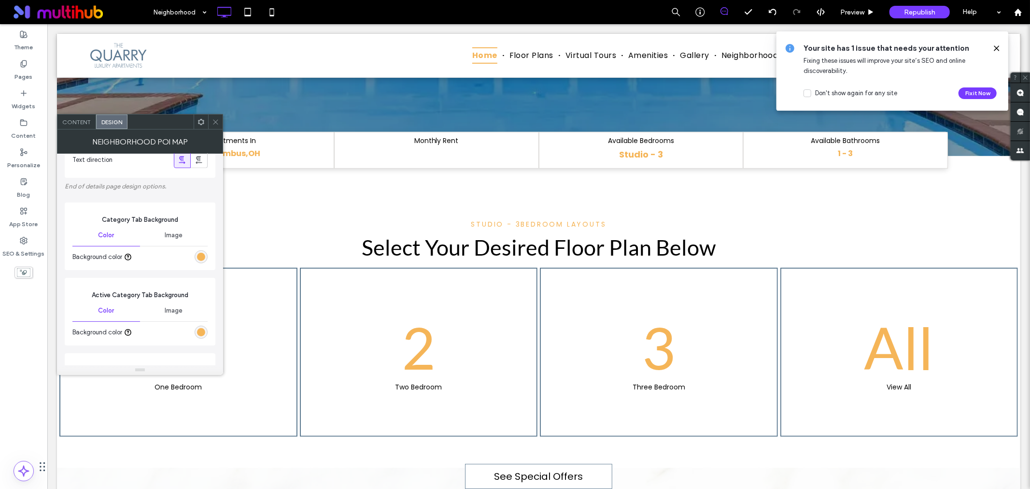
click at [200, 257] on div "rgb(245, 181, 88)" at bounding box center [201, 257] width 8 height 8
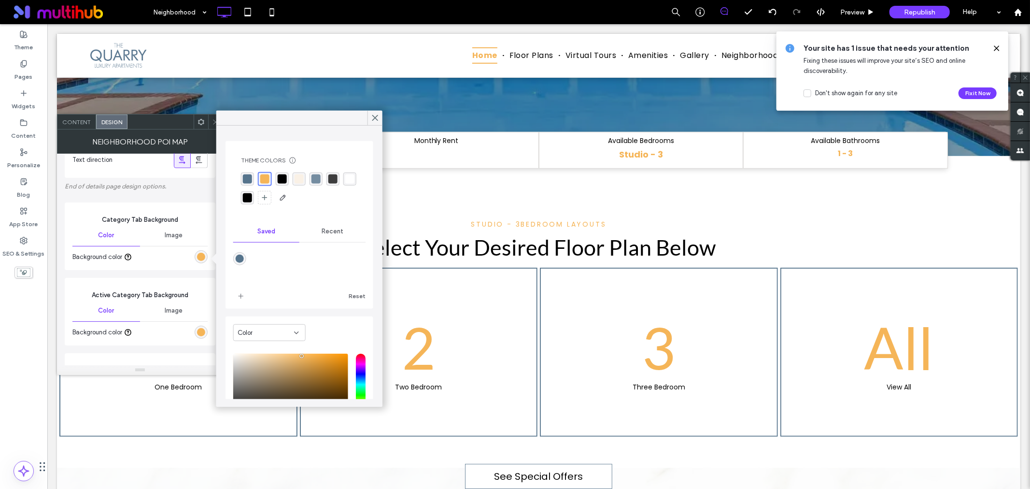
click at [248, 176] on div "rgba(86, 116, 140, 1)" at bounding box center [247, 178] width 9 height 9
type input "*"
click at [377, 115] on icon at bounding box center [375, 118] width 9 height 9
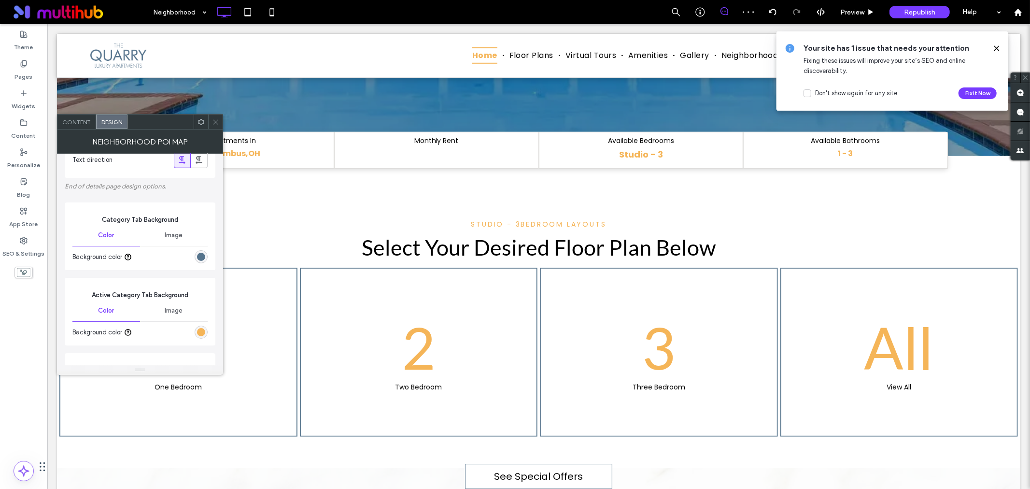
click at [214, 124] on icon at bounding box center [215, 121] width 7 height 7
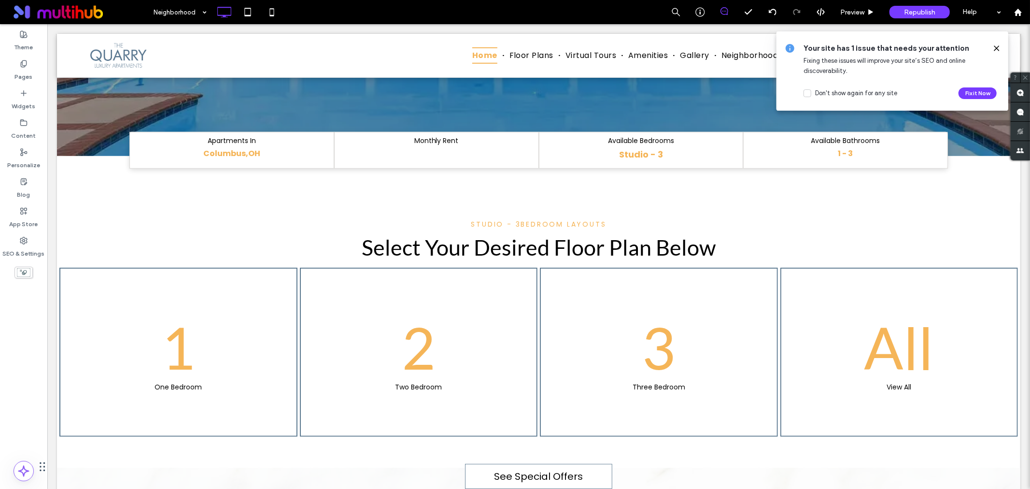
click at [1001, 46] on div "Your site has 1 issue that needs your attention Fixing these issues will improv…" at bounding box center [893, 70] width 232 height 79
click at [997, 47] on use at bounding box center [997, 48] width 4 height 4
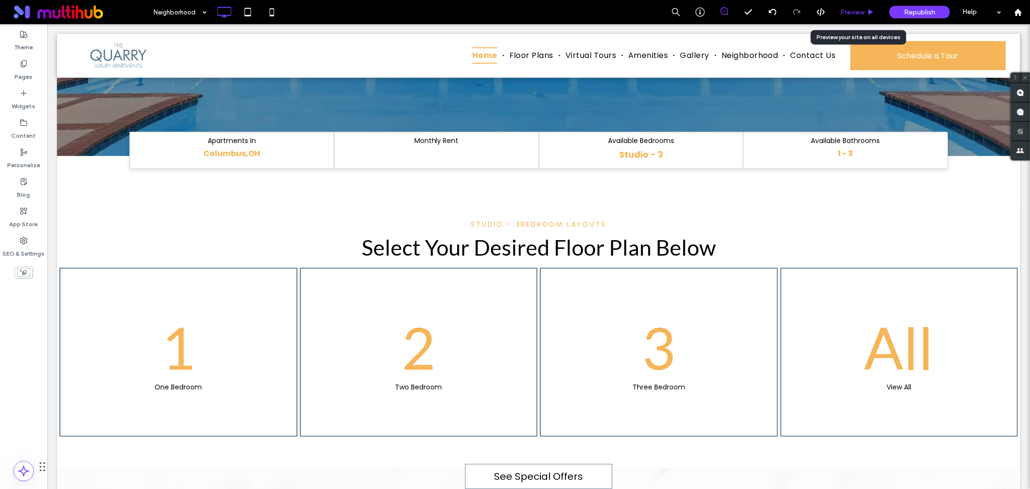
click at [868, 13] on icon at bounding box center [871, 12] width 7 height 7
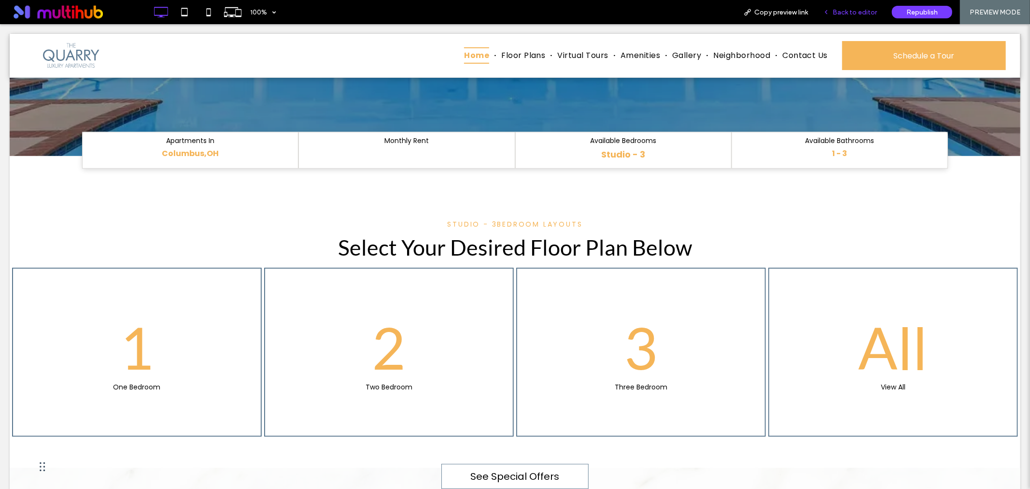
click at [843, 17] on div "Back to editor" at bounding box center [850, 12] width 69 height 24
click at [853, 11] on span "Back to editor" at bounding box center [855, 12] width 44 height 8
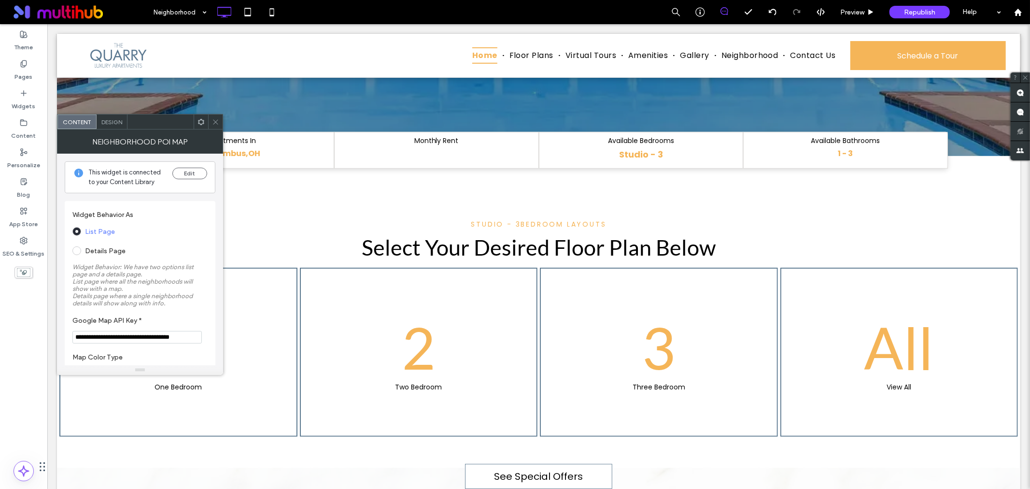
click at [215, 122] on use at bounding box center [215, 121] width 5 height 5
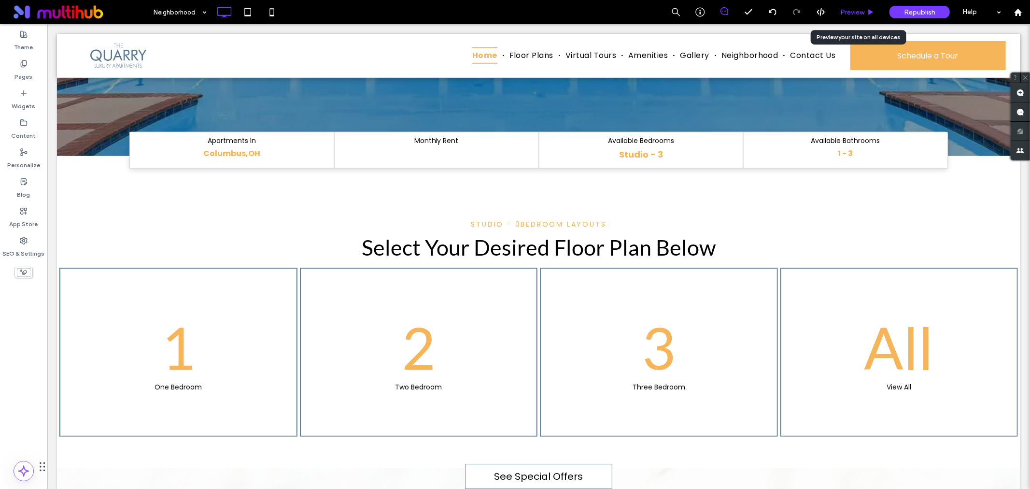
click at [866, 16] on div "Preview" at bounding box center [857, 12] width 49 height 24
click at [864, 10] on span "Preview" at bounding box center [853, 12] width 24 height 8
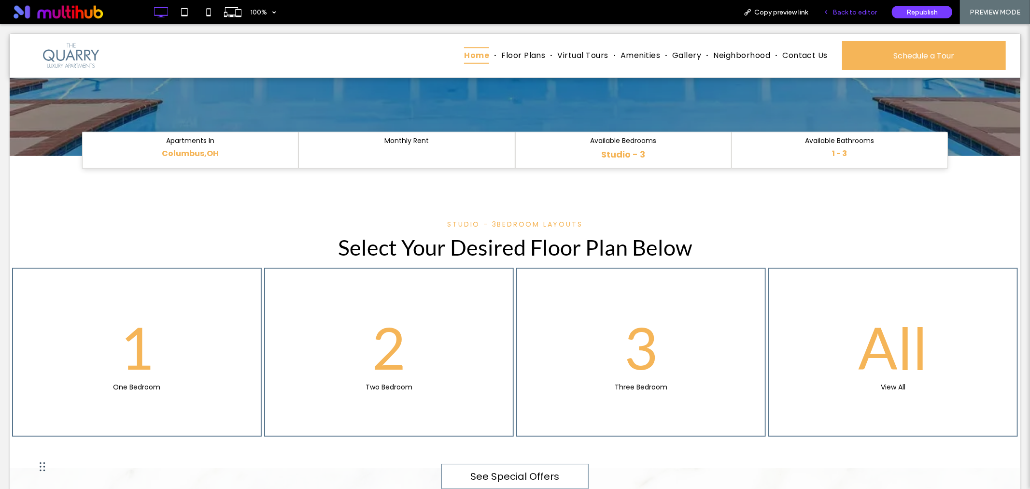
click at [836, 7] on div "Back to editor" at bounding box center [850, 12] width 69 height 24
click at [836, 11] on span "Back to editor" at bounding box center [855, 12] width 44 height 8
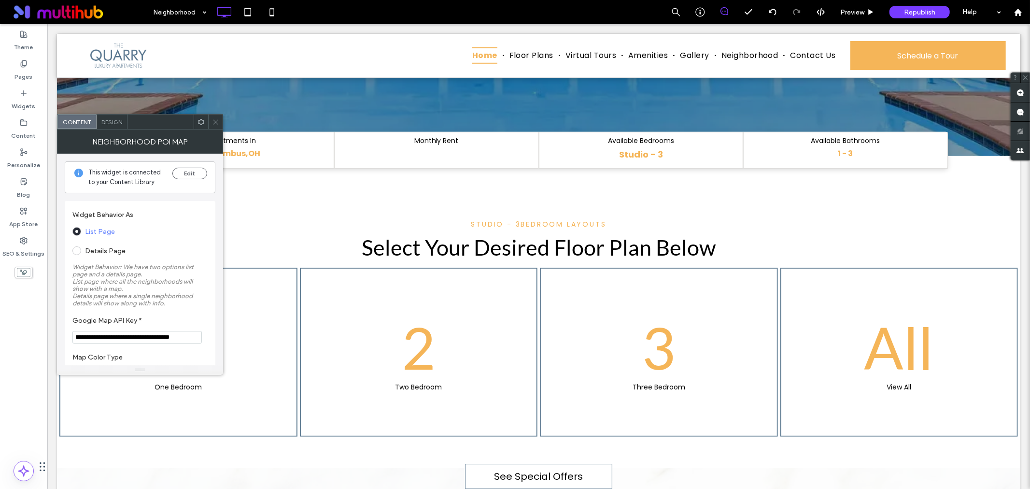
click at [104, 126] on div "Design" at bounding box center [112, 121] width 31 height 14
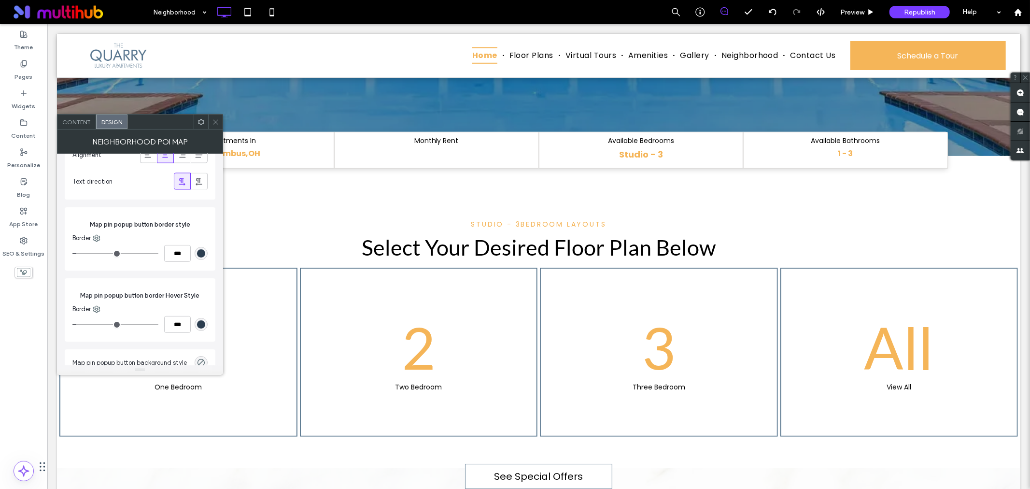
scroll to position [4737, 0]
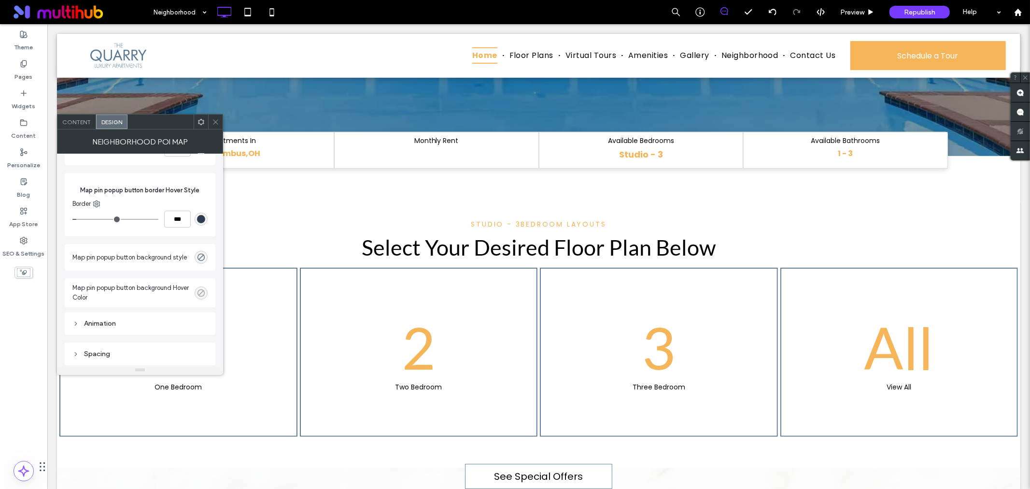
click at [197, 295] on icon "rgba(0, 0, 0, 0)" at bounding box center [201, 293] width 8 height 8
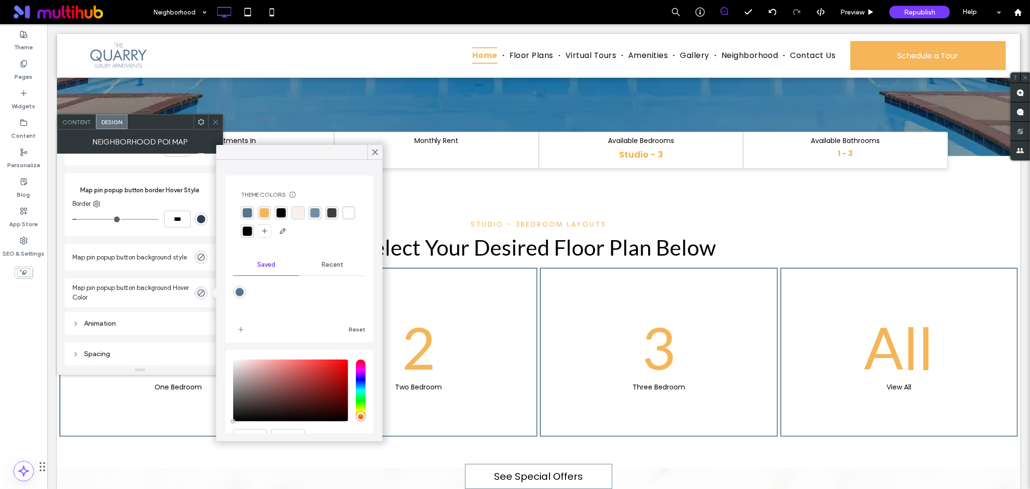
click at [264, 214] on div "rgba(245, 181, 88, 1)" at bounding box center [264, 212] width 9 height 9
click at [372, 152] on icon at bounding box center [375, 152] width 9 height 9
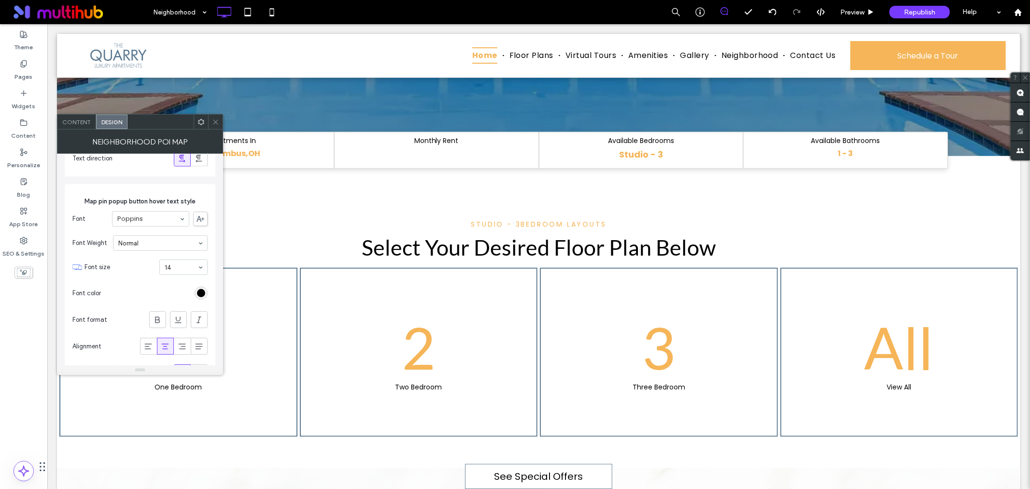
scroll to position [4469, 0]
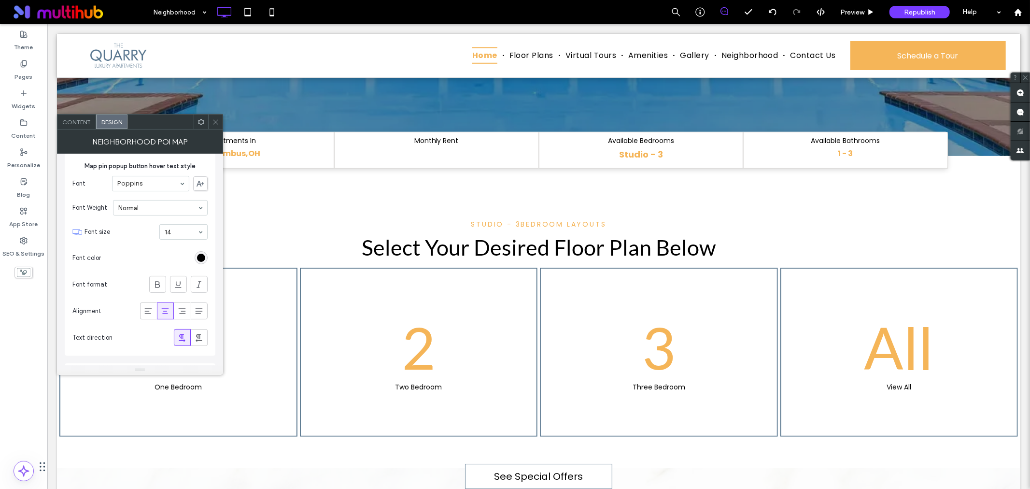
click at [199, 262] on div "rgb(0, 0, 0)" at bounding box center [201, 258] width 8 height 8
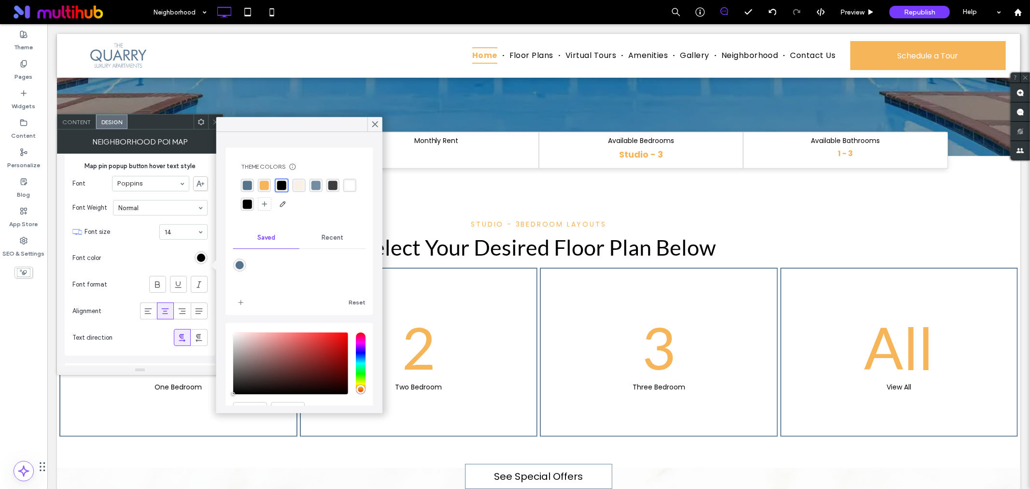
click at [343, 192] on div "rgba(255, 255, 255, 1)" at bounding box center [349, 185] width 13 height 13
type input "*"
click at [373, 123] on icon at bounding box center [375, 124] width 9 height 9
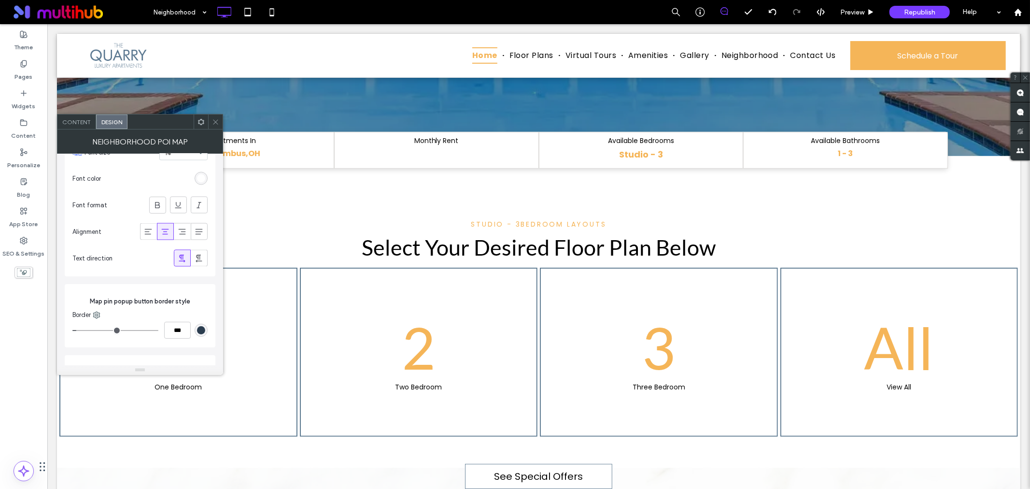
scroll to position [4629, 0]
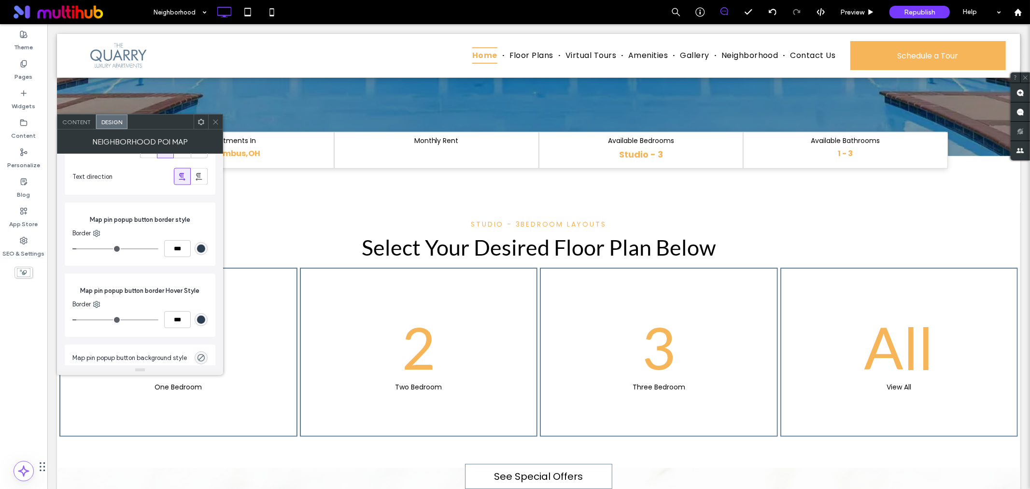
click at [204, 324] on div "rgb(44, 62, 80)" at bounding box center [201, 319] width 8 height 8
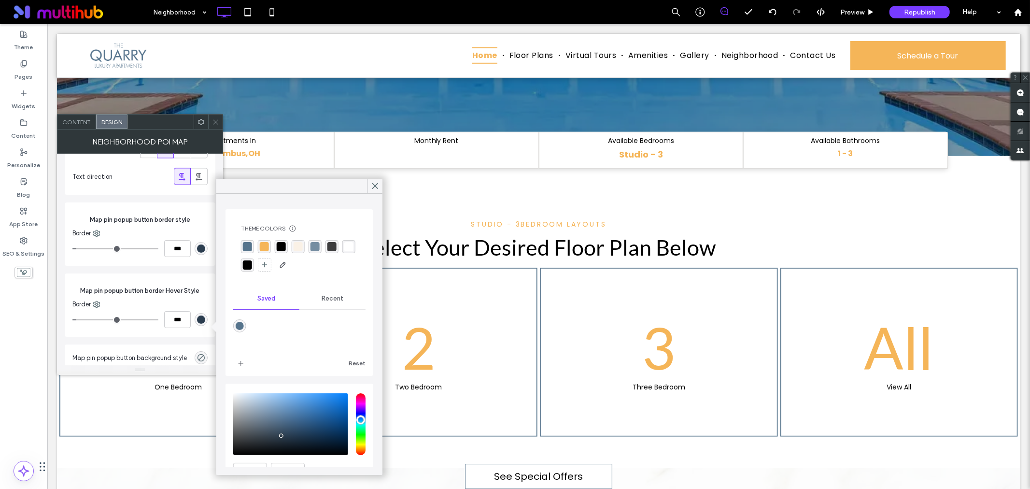
click at [261, 244] on div "rgba(245, 181, 88, 1)" at bounding box center [264, 246] width 9 height 9
type input "*"
click at [372, 187] on icon at bounding box center [375, 186] width 9 height 9
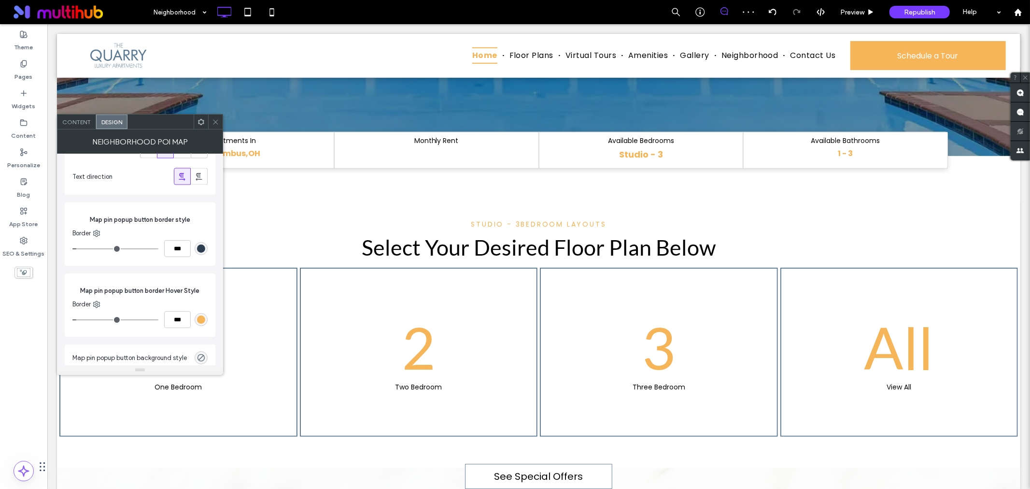
click at [214, 126] on span at bounding box center [215, 121] width 7 height 14
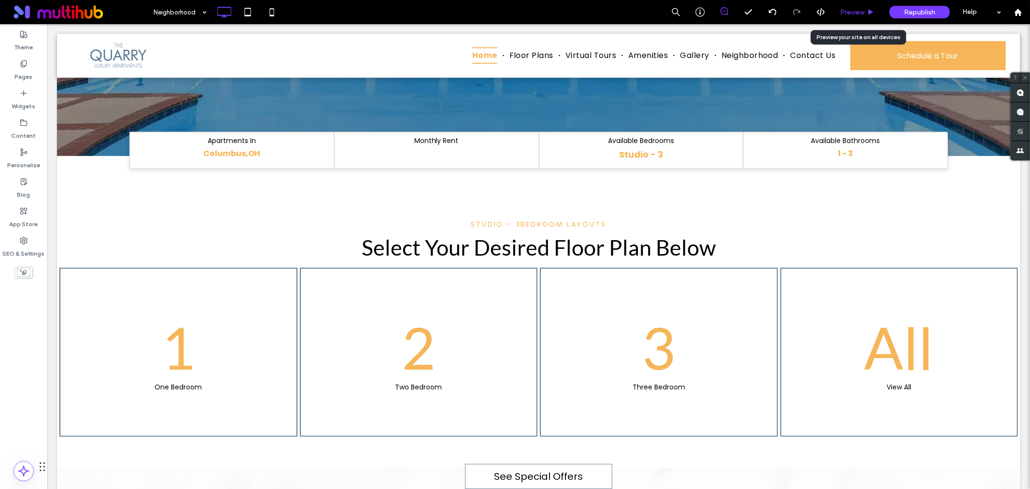
click at [847, 17] on div "Preview" at bounding box center [857, 12] width 49 height 24
click at [854, 14] on span "Preview" at bounding box center [853, 12] width 24 height 8
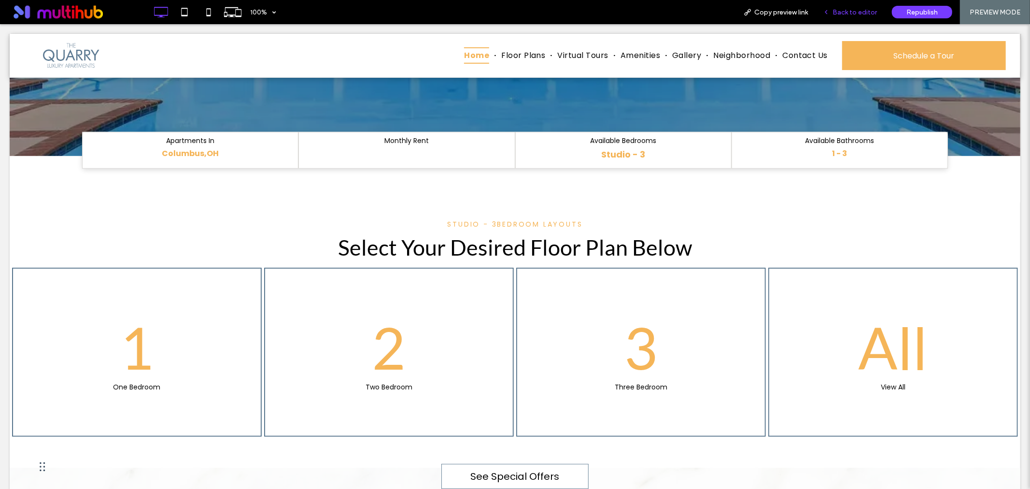
click at [851, 13] on span "Back to editor" at bounding box center [855, 12] width 44 height 8
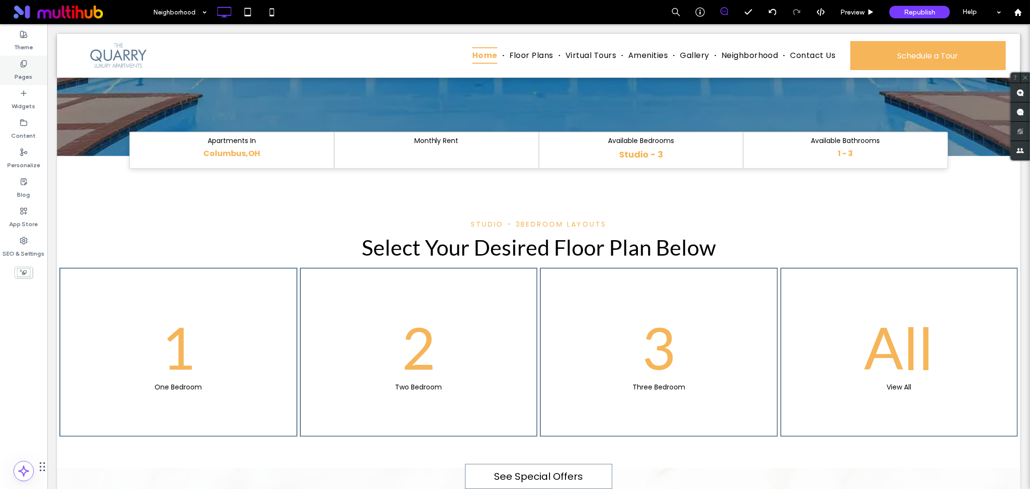
click at [28, 64] on div "Pages" at bounding box center [23, 70] width 47 height 29
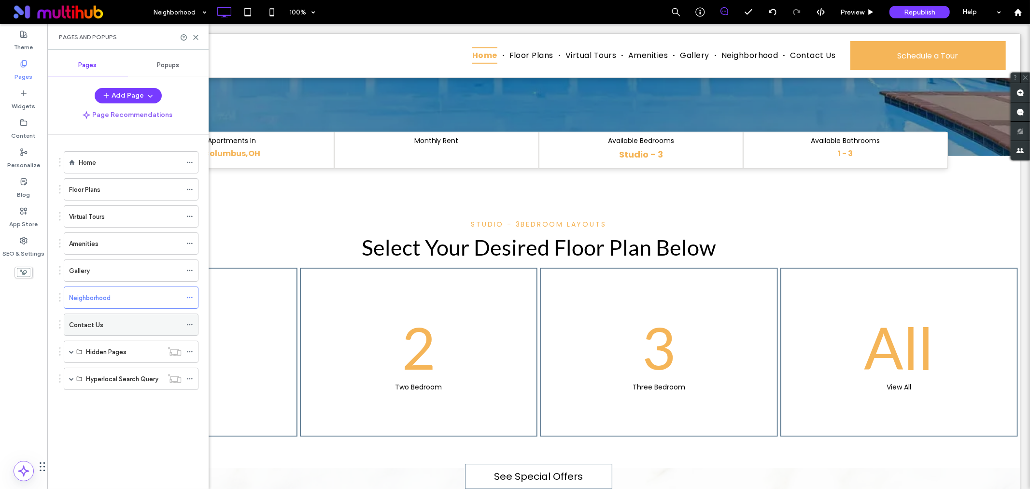
click at [80, 325] on label "Contact Us" at bounding box center [86, 324] width 34 height 17
click at [71, 352] on span at bounding box center [71, 351] width 5 height 5
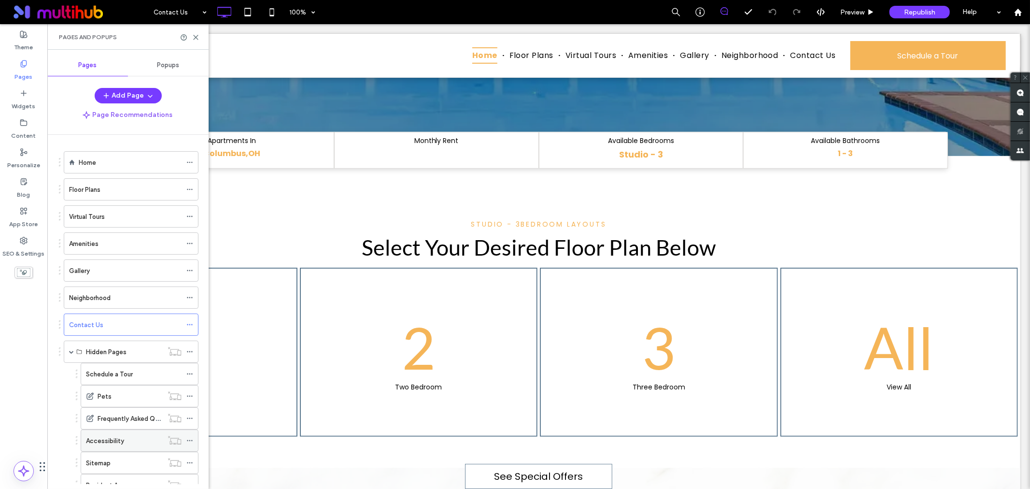
click at [146, 444] on div "Accessibility" at bounding box center [124, 441] width 77 height 10
click at [26, 88] on div "Widgets" at bounding box center [23, 99] width 47 height 29
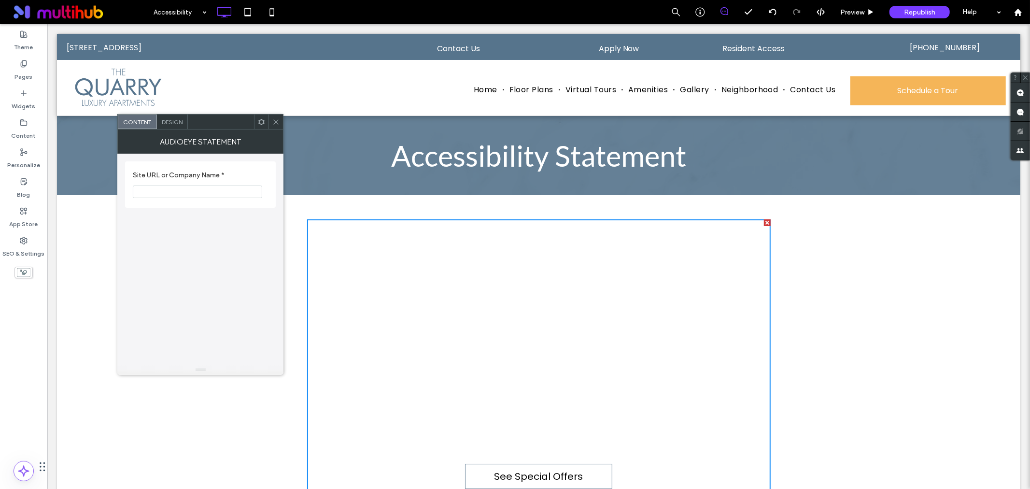
click at [247, 194] on input "Site URL or Company Name *" at bounding box center [197, 192] width 129 height 13
paste input "**********"
type input "**********"
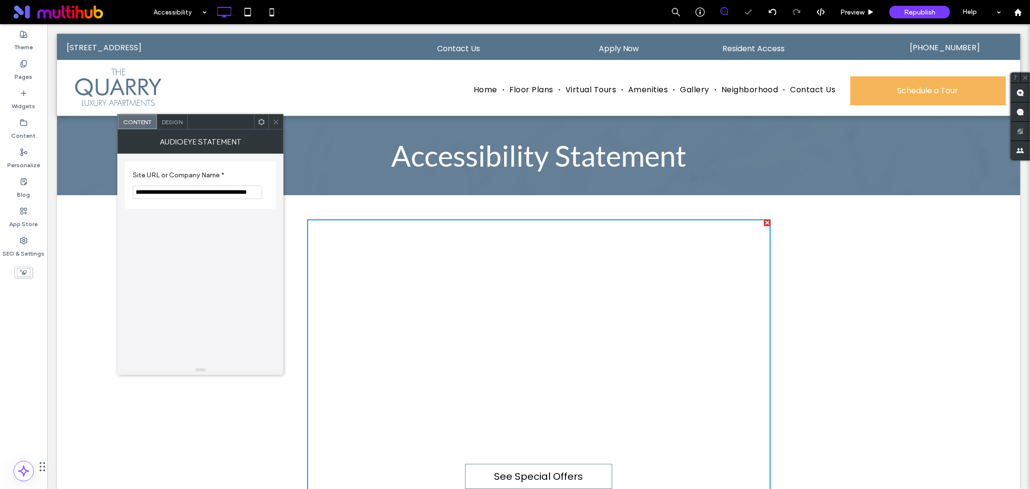
click at [229, 244] on div "**********" at bounding box center [200, 260] width 151 height 212
click at [278, 121] on icon at bounding box center [275, 121] width 7 height 7
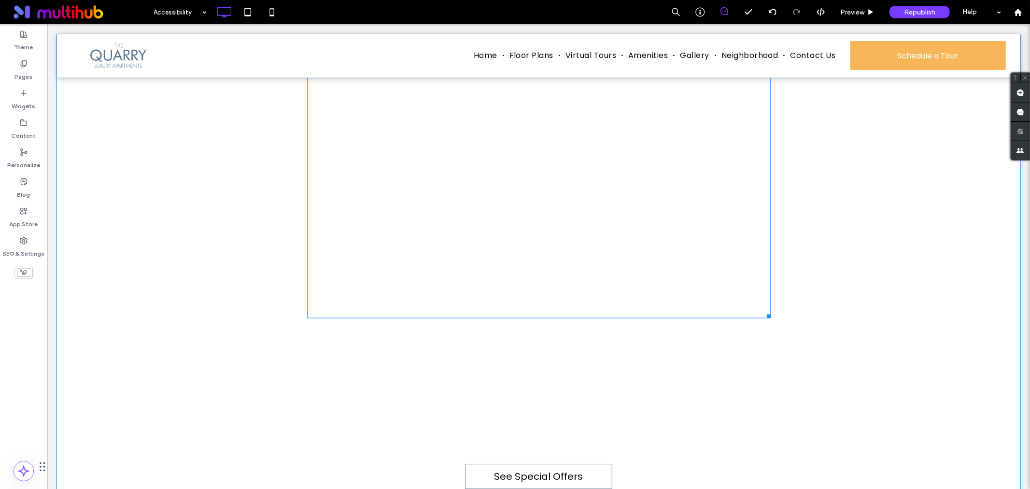
scroll to position [1020, 0]
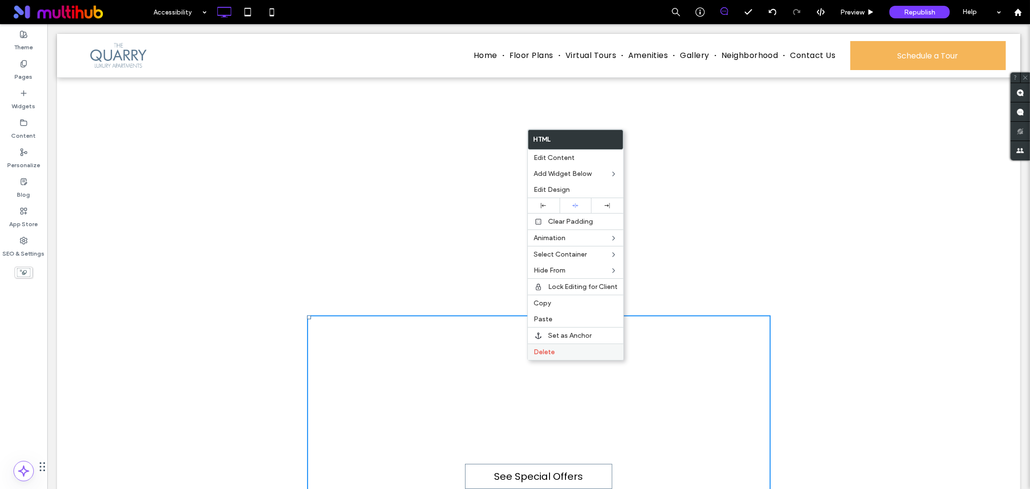
click at [545, 348] on span "Delete" at bounding box center [544, 352] width 21 height 8
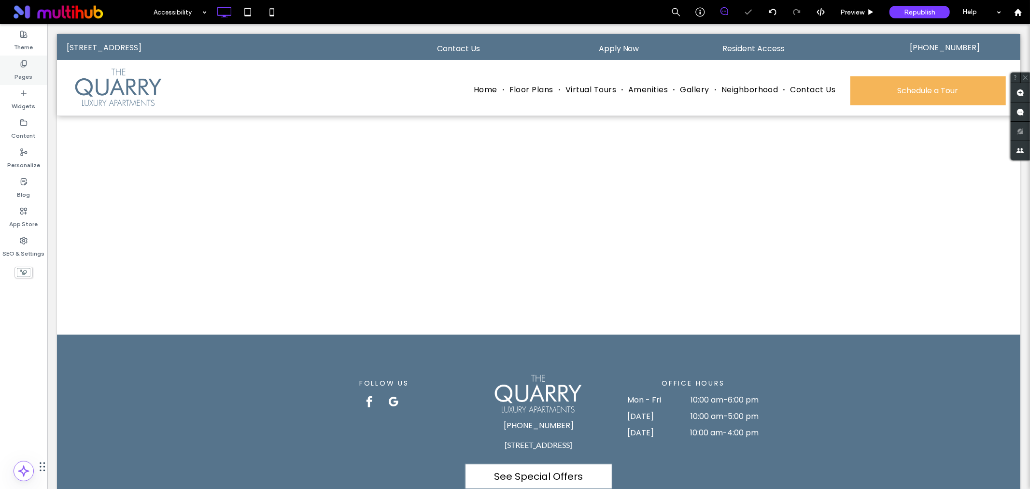
click at [16, 78] on label "Pages" at bounding box center [24, 75] width 18 height 14
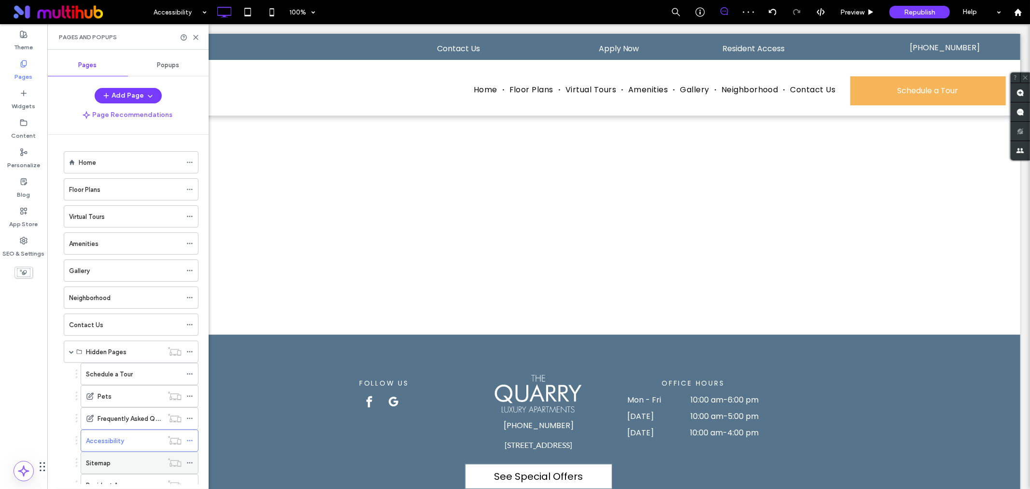
click at [147, 462] on div "Sitemap" at bounding box center [124, 463] width 77 height 10
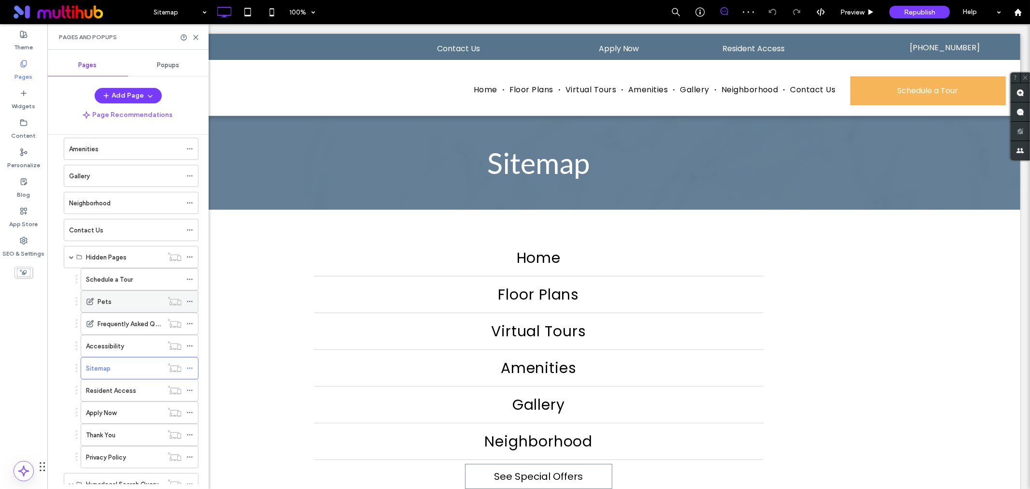
scroll to position [107, 0]
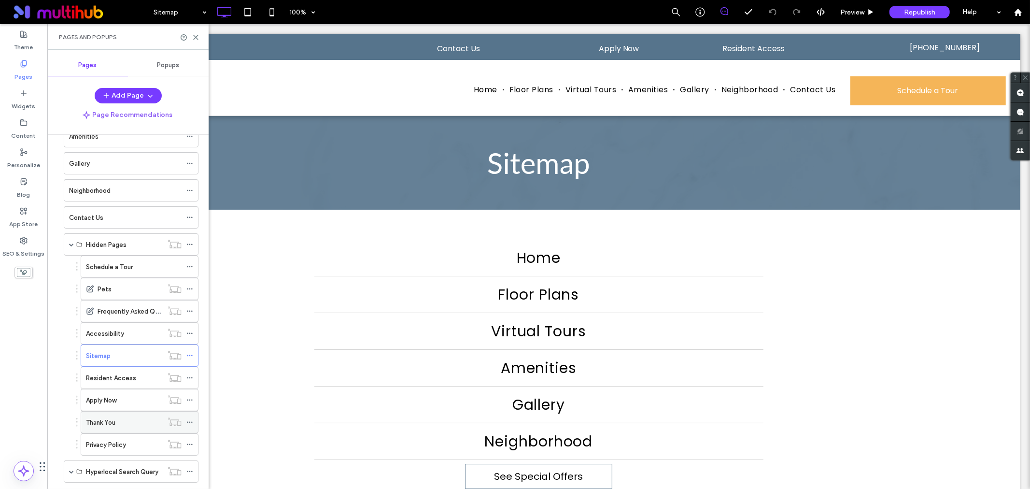
click at [112, 421] on label "Thank You" at bounding box center [100, 422] width 29 height 17
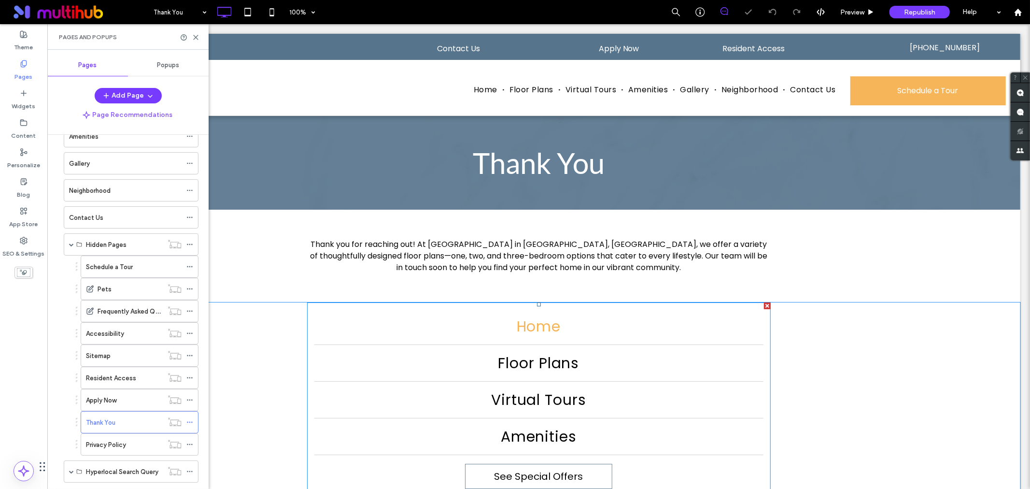
click at [467, 324] on link "Home" at bounding box center [538, 326] width 449 height 36
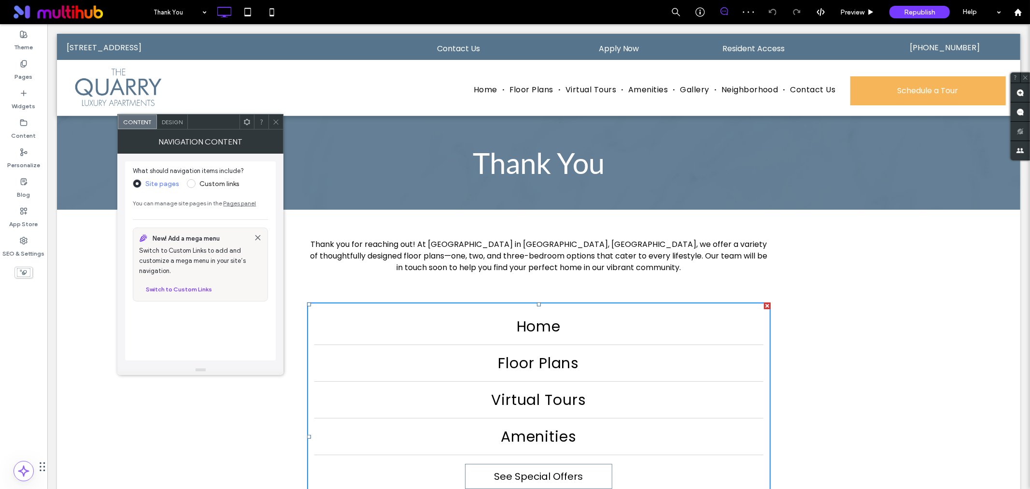
drag, startPoint x: 273, startPoint y: 120, endPoint x: 111, endPoint y: 50, distance: 176.6
click at [273, 120] on icon at bounding box center [275, 121] width 7 height 7
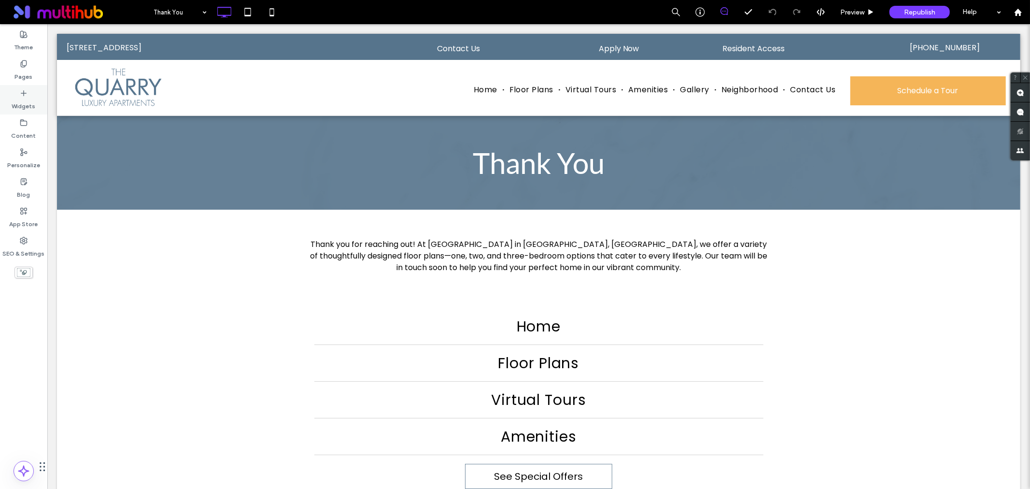
click at [27, 68] on label "Pages" at bounding box center [24, 75] width 18 height 14
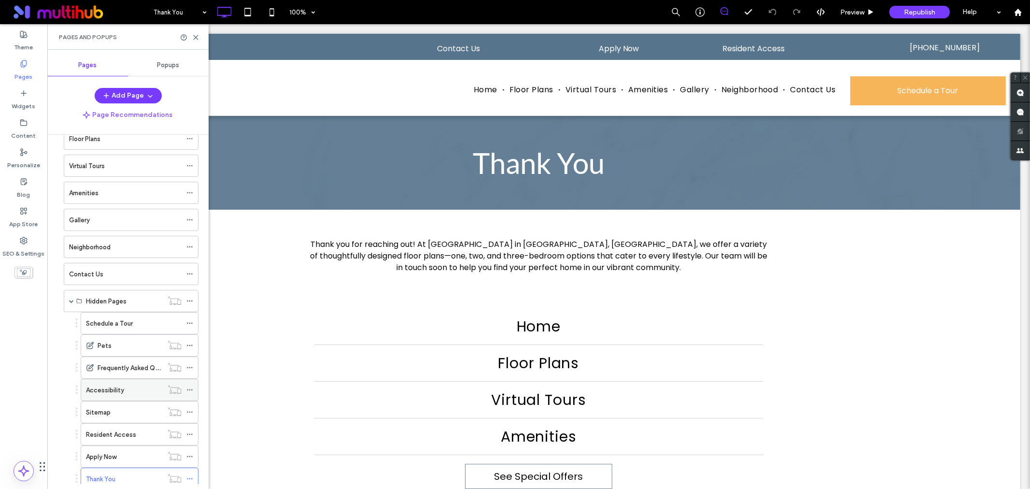
scroll to position [54, 0]
click at [130, 409] on div "Sitemap" at bounding box center [124, 409] width 77 height 10
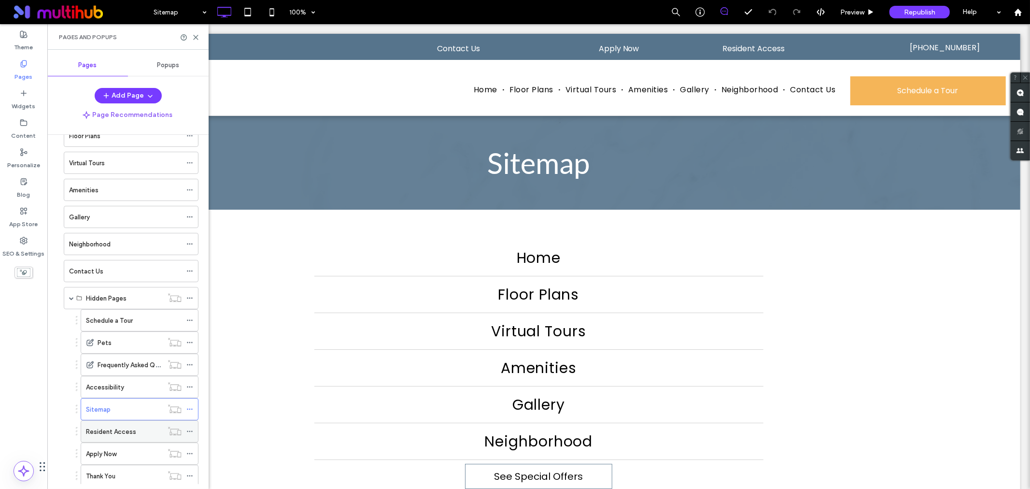
click at [146, 433] on div "Resident Access" at bounding box center [124, 432] width 77 height 10
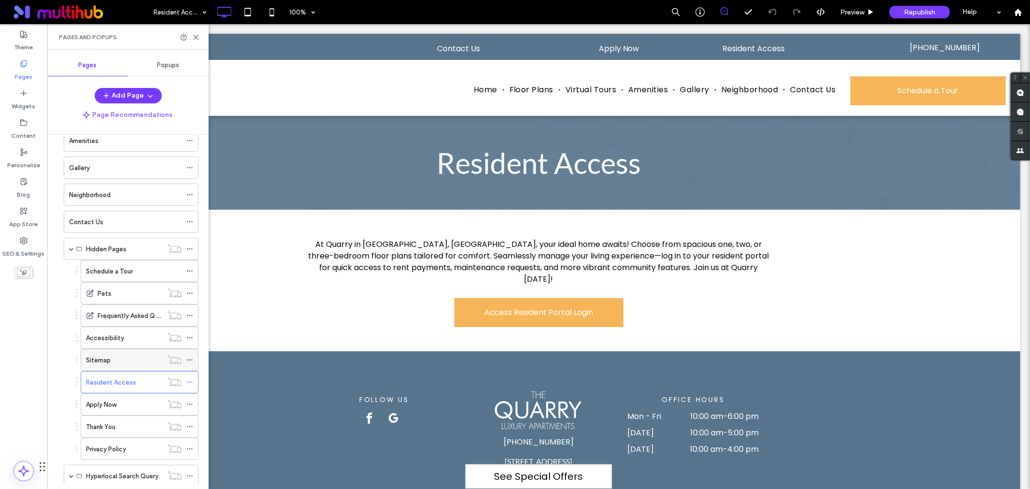
scroll to position [107, 0]
click at [191, 378] on icon at bounding box center [189, 377] width 7 height 7
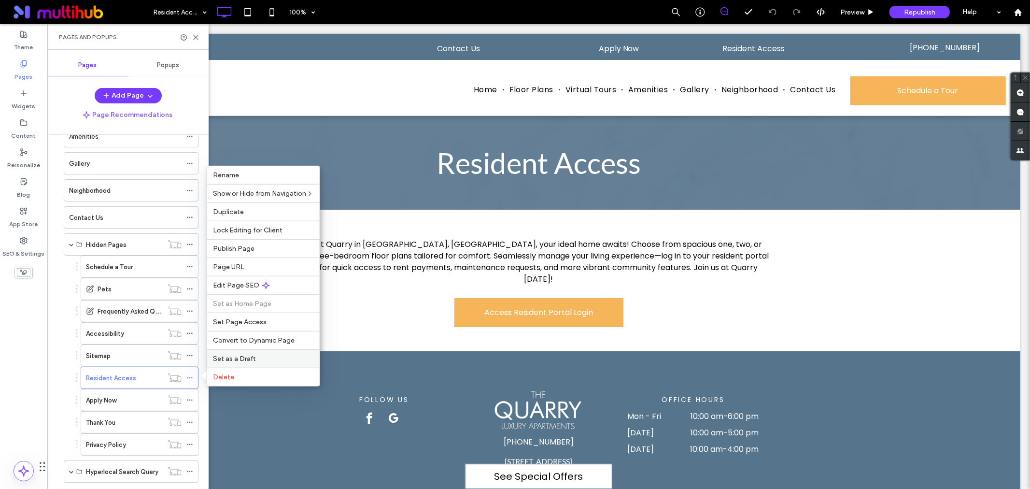
click at [229, 361] on span "Set as a Draft" at bounding box center [234, 359] width 43 height 8
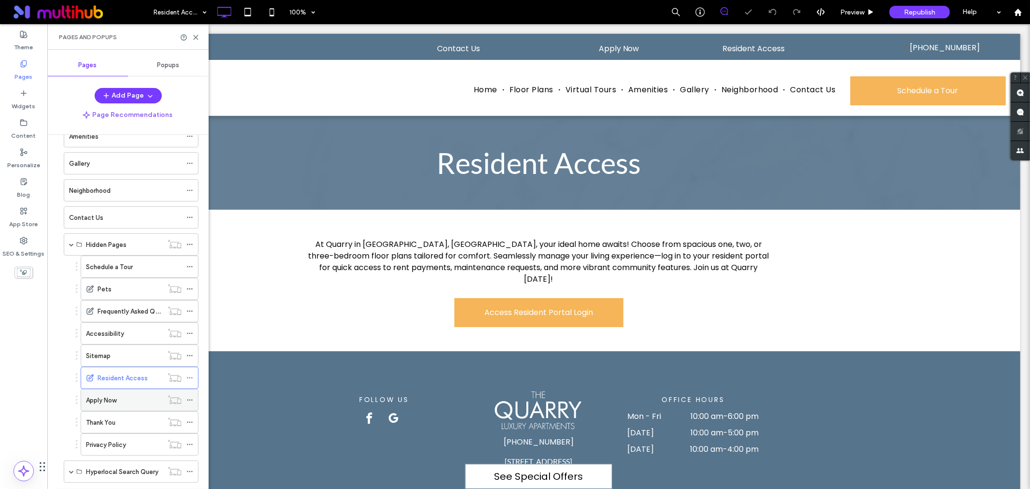
click at [192, 398] on icon at bounding box center [189, 400] width 7 height 7
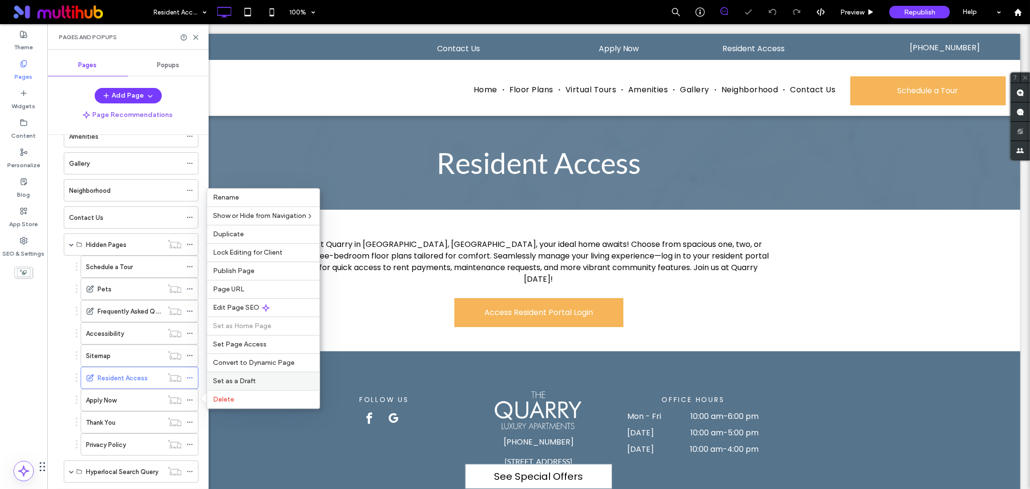
click at [246, 375] on div "Set as a Draft" at bounding box center [263, 380] width 113 height 18
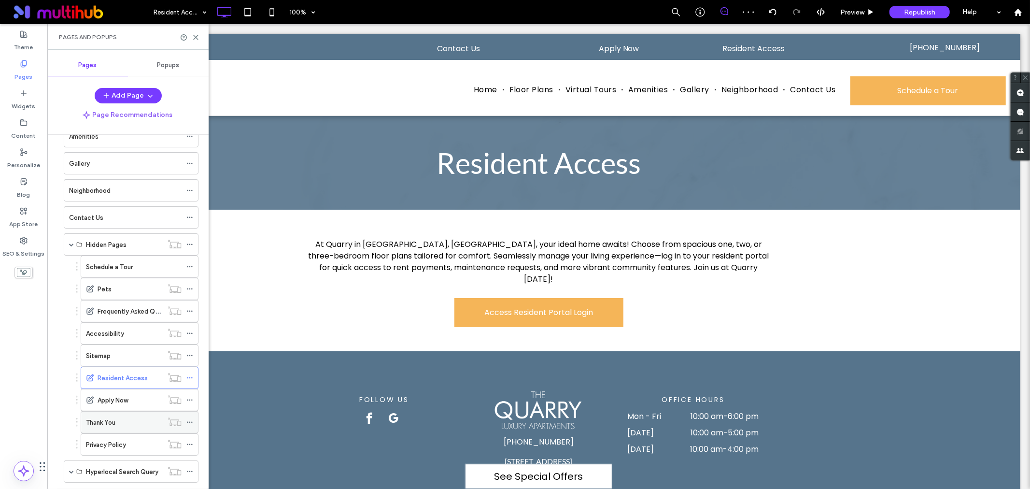
click at [126, 425] on div "Thank You" at bounding box center [124, 422] width 77 height 10
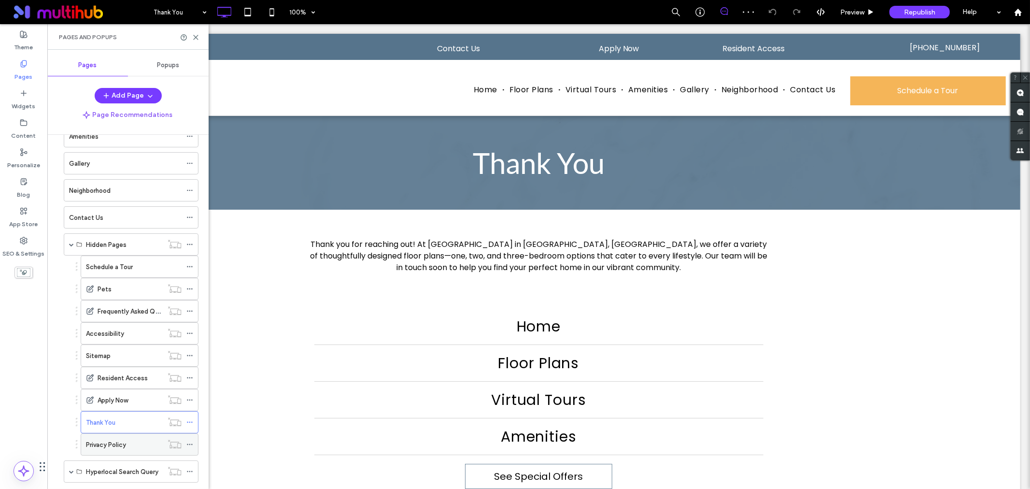
click at [132, 447] on div "Privacy Policy" at bounding box center [124, 445] width 77 height 10
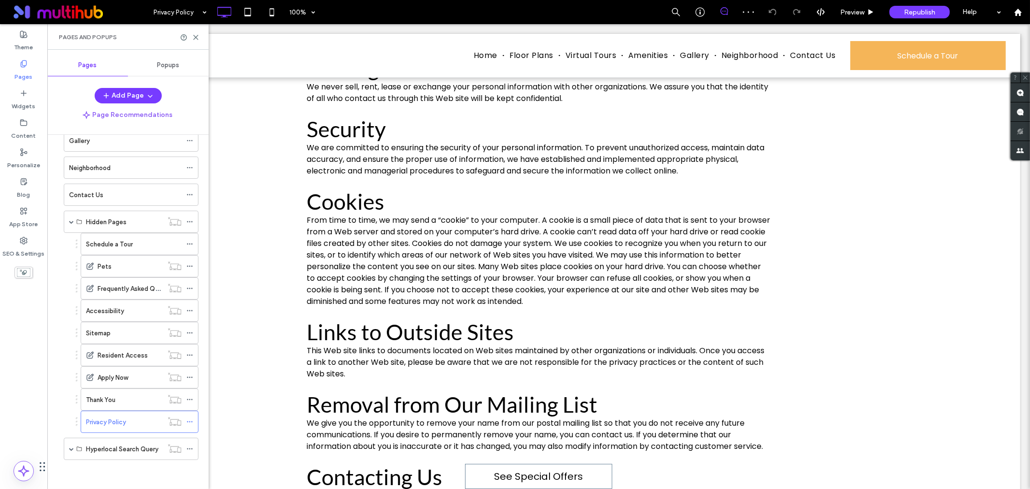
scroll to position [131, 0]
click at [70, 449] on span at bounding box center [71, 448] width 5 height 5
click at [99, 473] on label "featuring" at bounding box center [99, 469] width 27 height 17
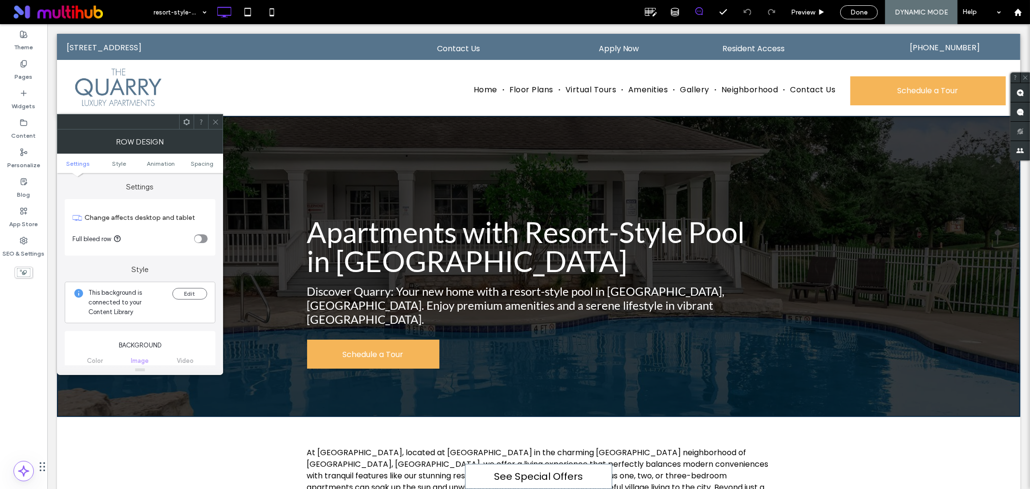
click at [216, 119] on icon at bounding box center [215, 121] width 7 height 7
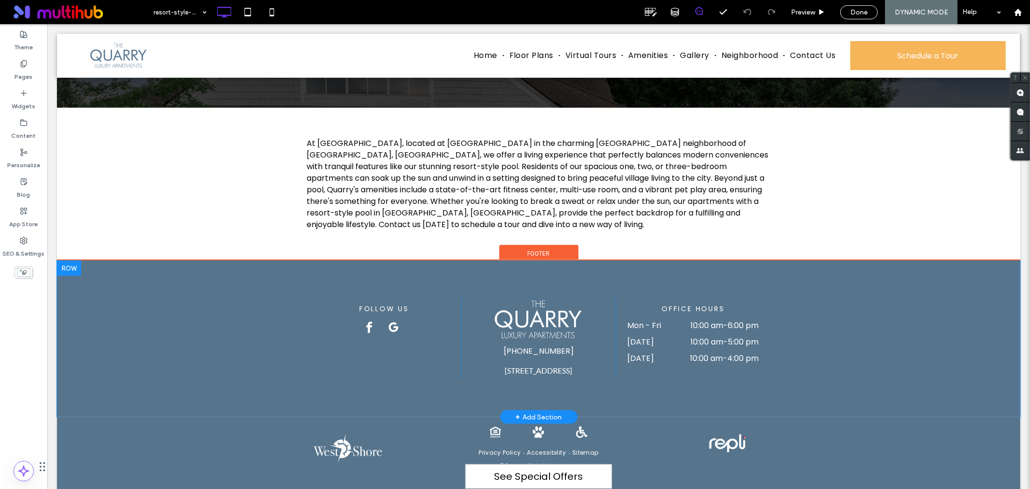
scroll to position [326, 0]
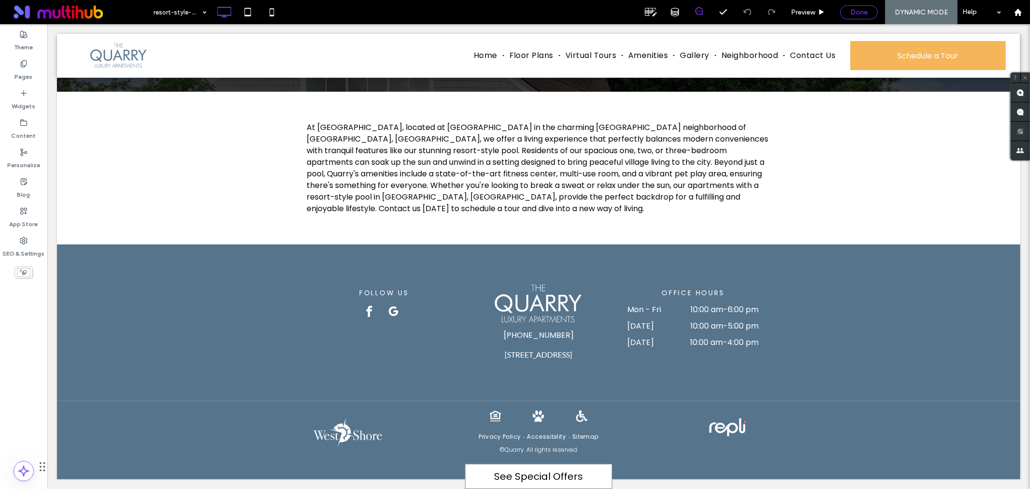
click at [847, 13] on div "Done" at bounding box center [859, 12] width 37 height 8
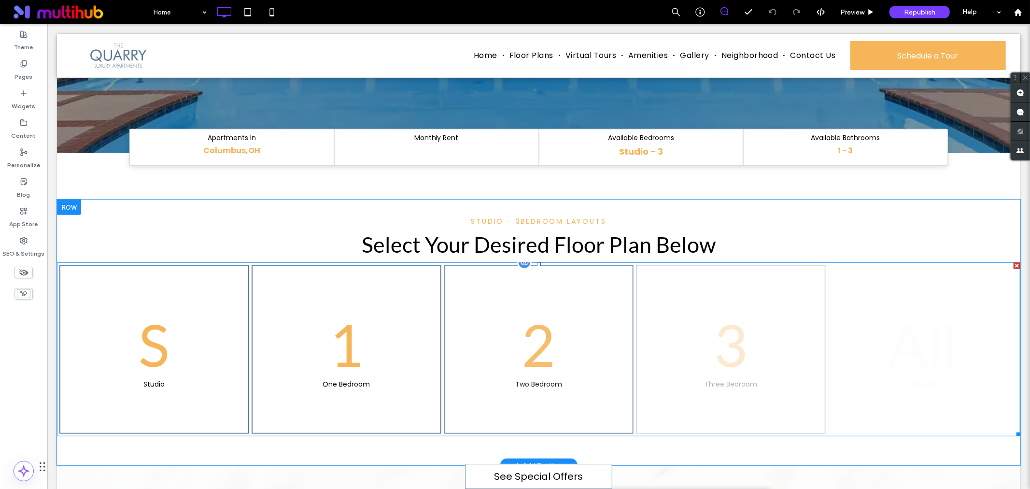
scroll to position [322, 0]
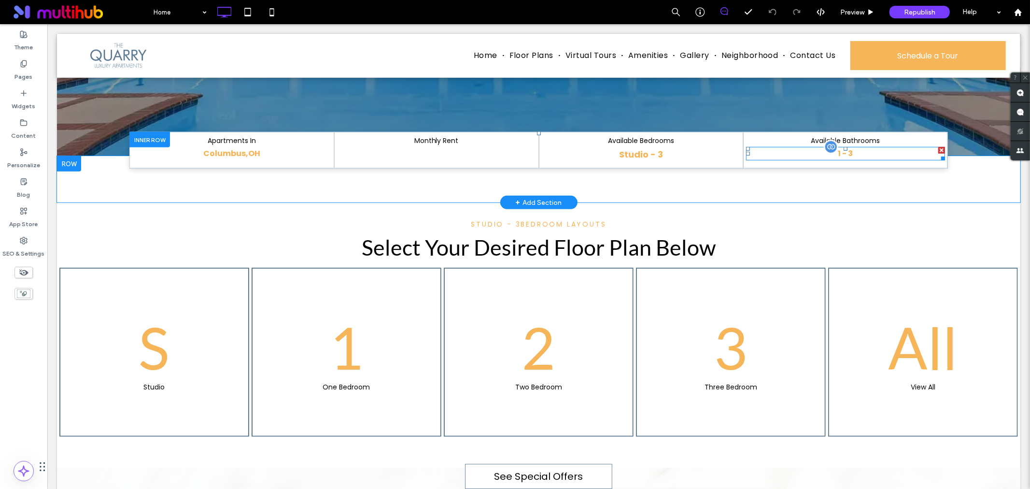
click at [838, 147] on span "1 - 3" at bounding box center [845, 152] width 15 height 11
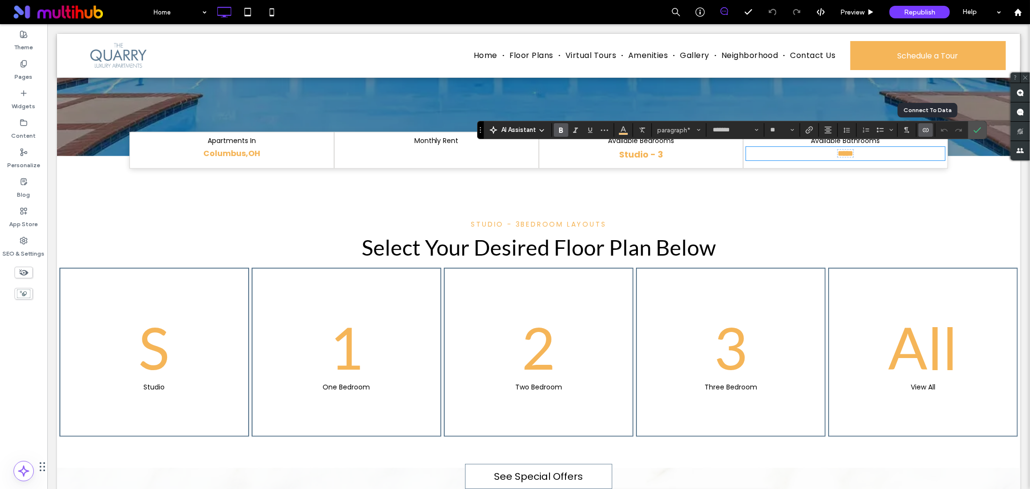
click at [928, 133] on icon "Connect To Data" at bounding box center [926, 130] width 8 height 8
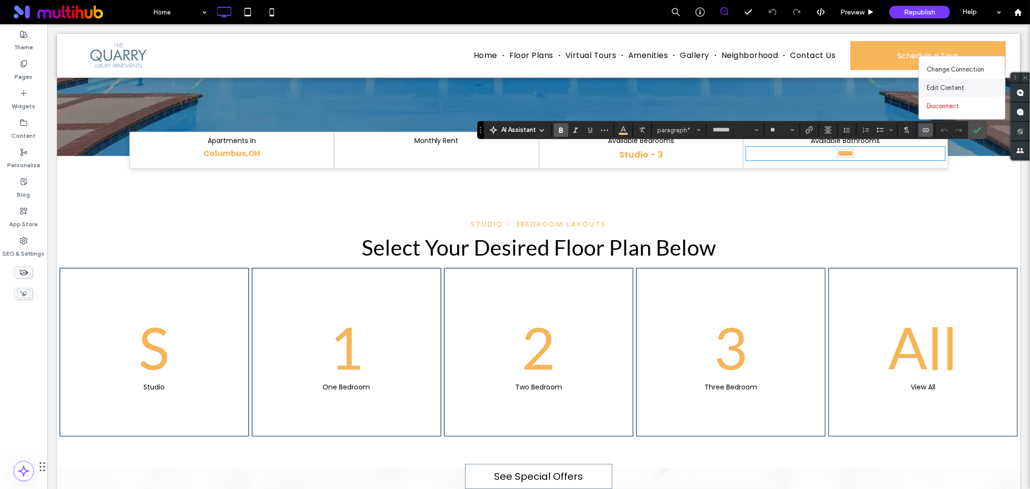
click at [944, 87] on span "Edit Content" at bounding box center [946, 88] width 38 height 10
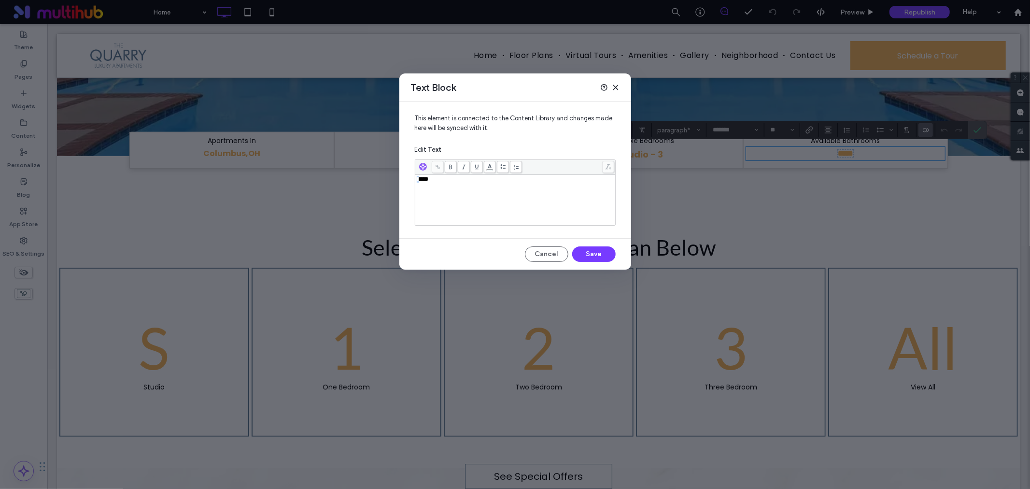
click at [414, 182] on div "This element is connected to the Content Library and changes made here will be …" at bounding box center [516, 166] width 232 height 129
click at [610, 252] on button "Save" at bounding box center [593, 253] width 43 height 15
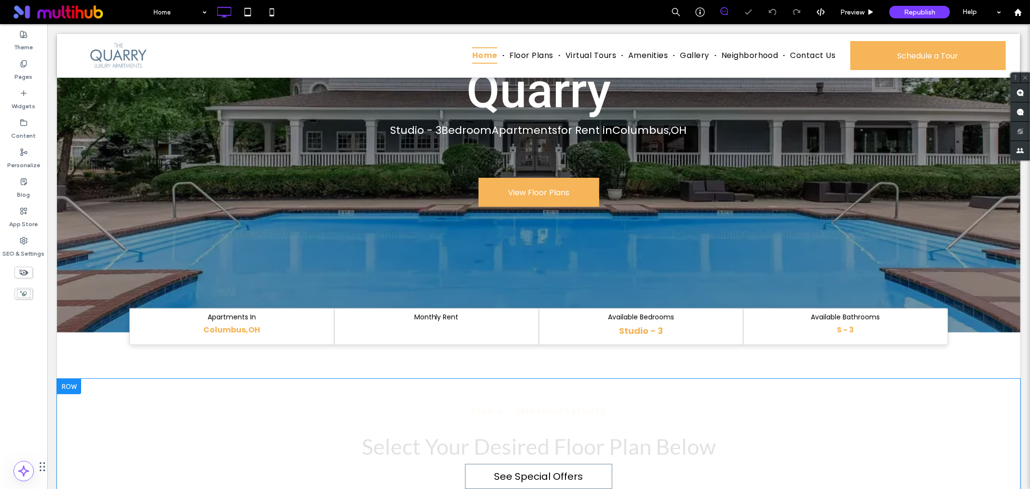
scroll to position [151, 0]
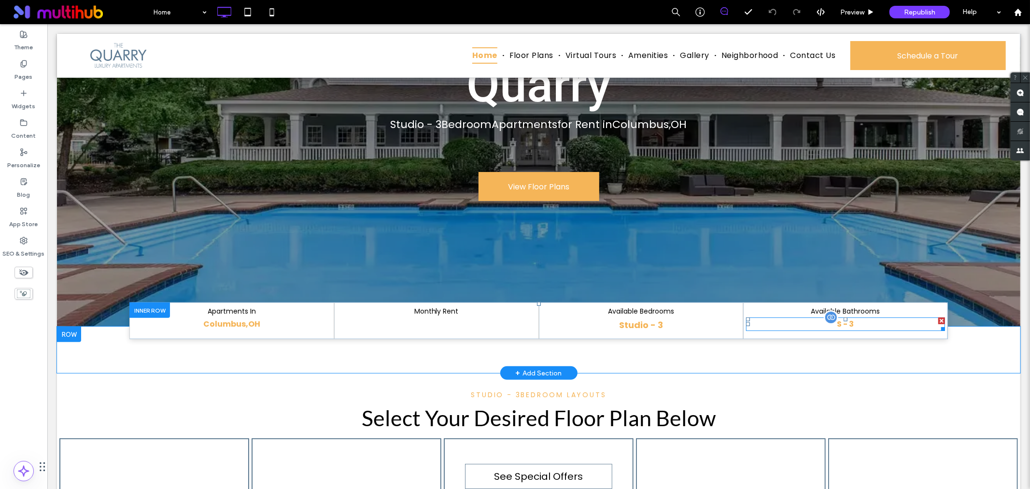
click at [837, 321] on span "S - 3" at bounding box center [845, 323] width 17 height 11
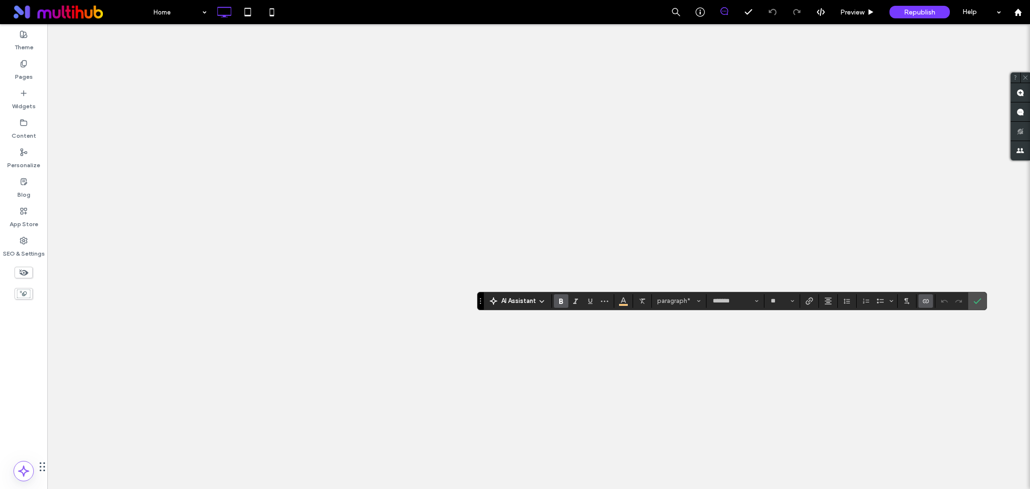
click at [925, 301] on icon "Connect To Data" at bounding box center [926, 301] width 8 height 8
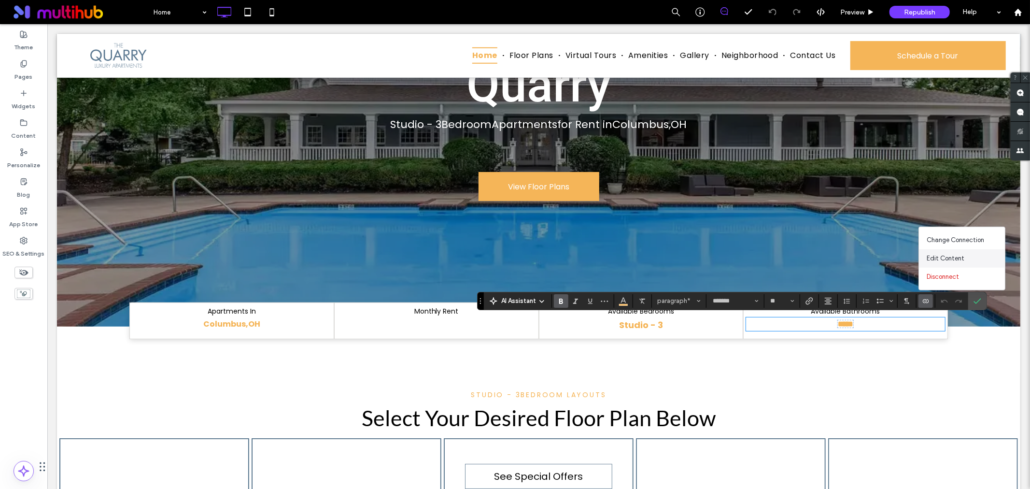
click at [953, 261] on span "Edit Content" at bounding box center [946, 259] width 38 height 10
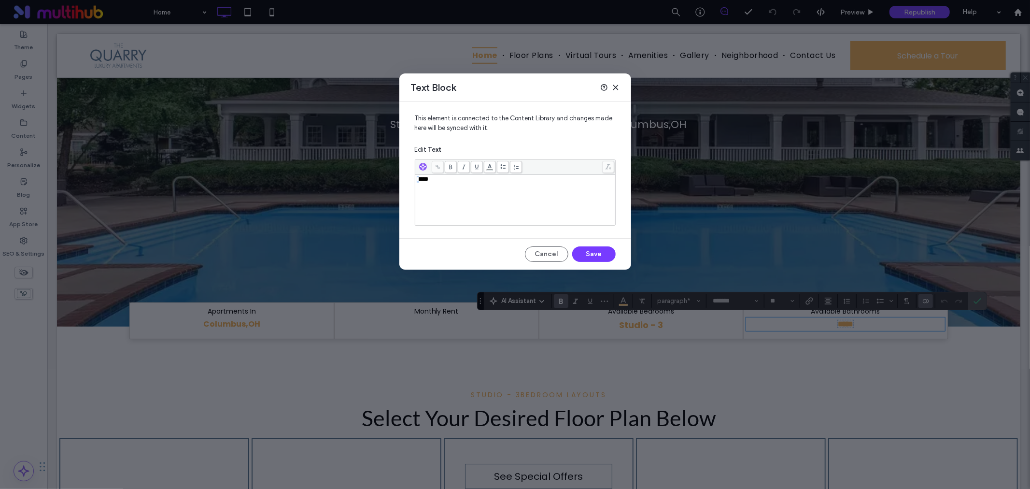
drag, startPoint x: 419, startPoint y: 180, endPoint x: 400, endPoint y: 181, distance: 18.9
click at [400, 181] on div "This element is connected to the Content Library and changes made here will be …" at bounding box center [516, 166] width 232 height 129
click at [607, 253] on button "Save" at bounding box center [593, 253] width 43 height 15
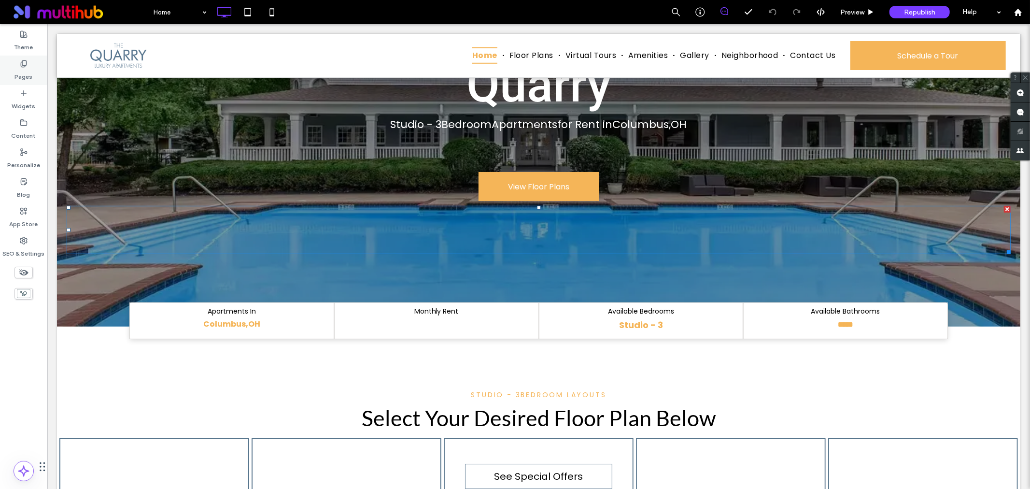
click at [21, 62] on icon at bounding box center [24, 64] width 8 height 8
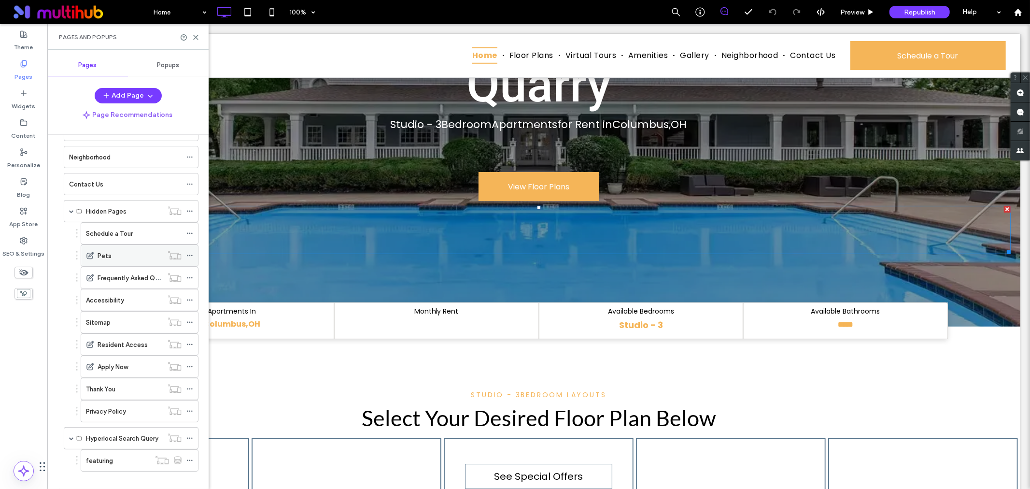
scroll to position [154, 0]
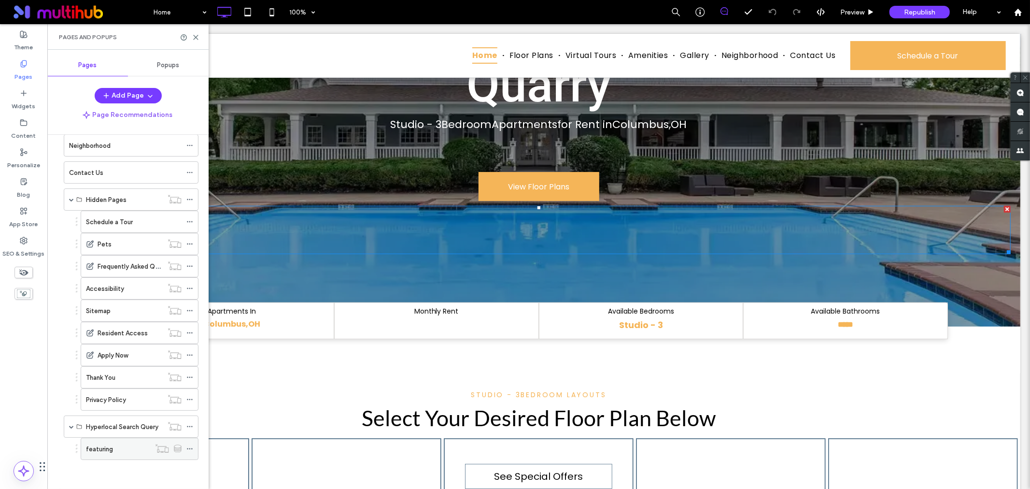
click at [124, 445] on div "featuring" at bounding box center [118, 449] width 64 height 10
click at [195, 39] on use at bounding box center [196, 37] width 4 height 4
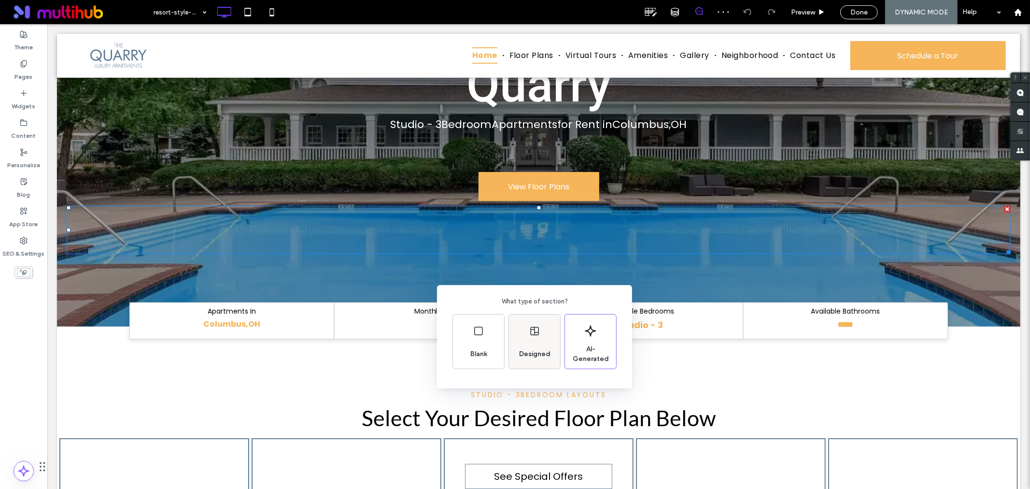
click at [536, 342] on div "Designed" at bounding box center [534, 341] width 51 height 54
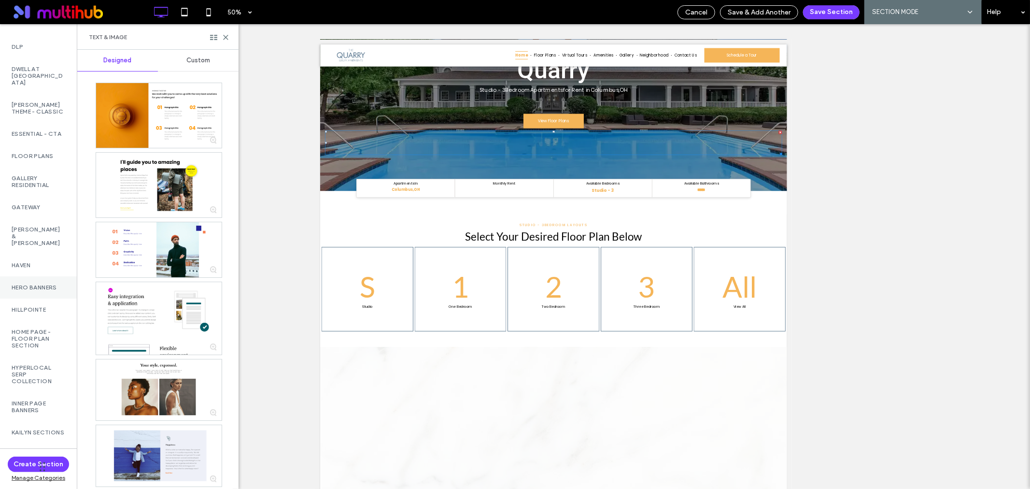
scroll to position [1288, 0]
click at [39, 373] on label "Hyperlocal Serp Collection" at bounding box center [39, 370] width 54 height 20
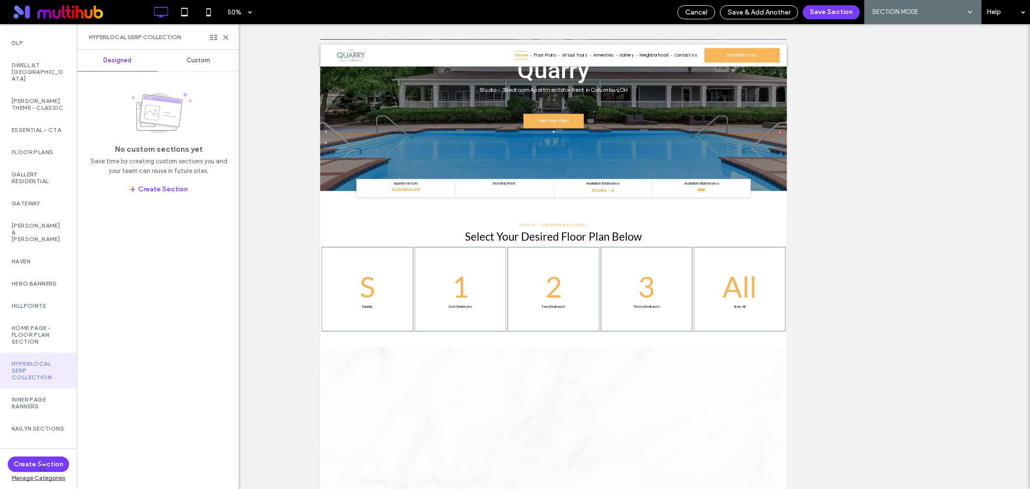
click at [197, 62] on span "Custom" at bounding box center [198, 61] width 24 height 8
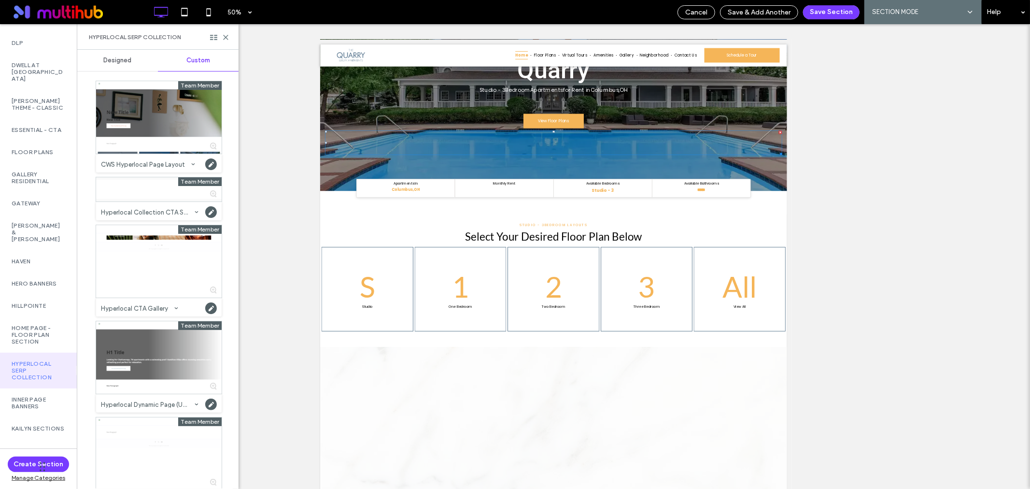
scroll to position [0, 0]
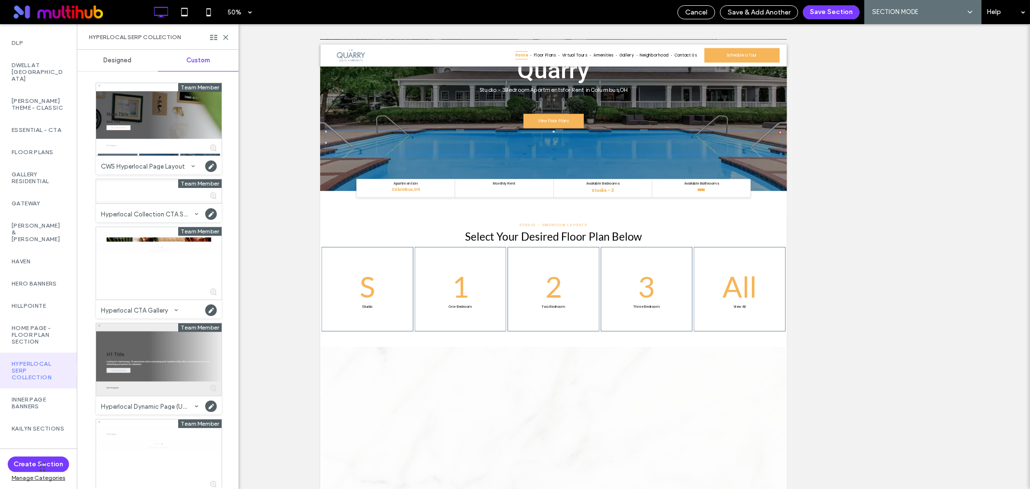
click at [151, 357] on div at bounding box center [159, 359] width 126 height 72
click at [838, 13] on button "Save Section" at bounding box center [831, 12] width 57 height 14
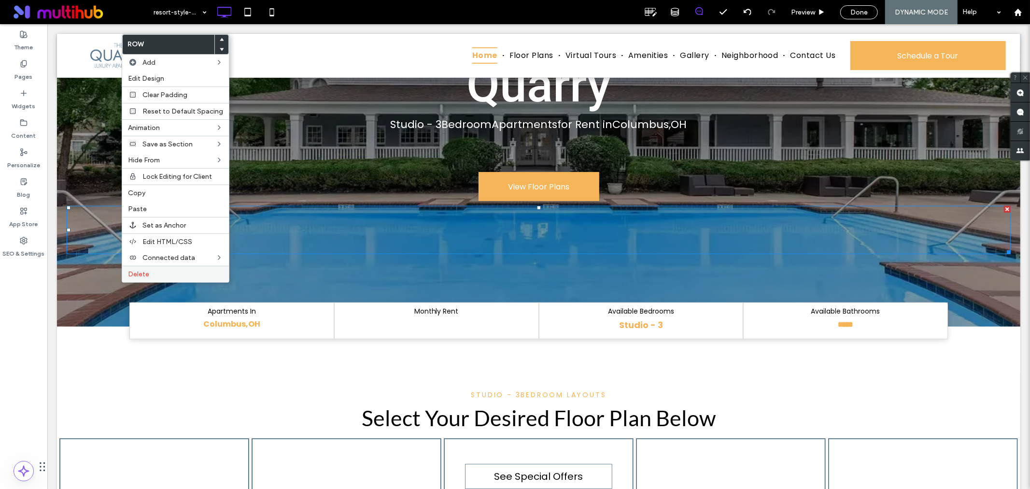
click at [137, 270] on span "Delete" at bounding box center [138, 274] width 21 height 8
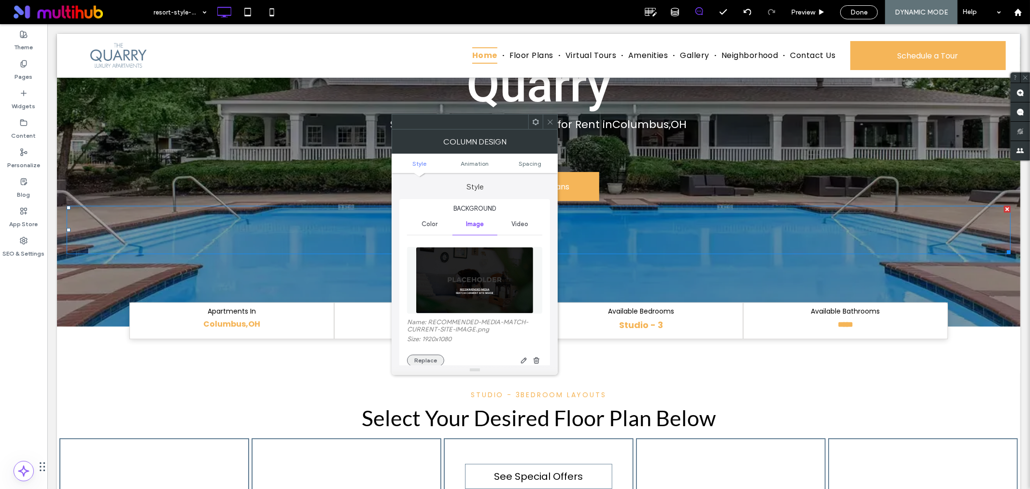
click at [433, 359] on button "Replace" at bounding box center [425, 361] width 37 height 12
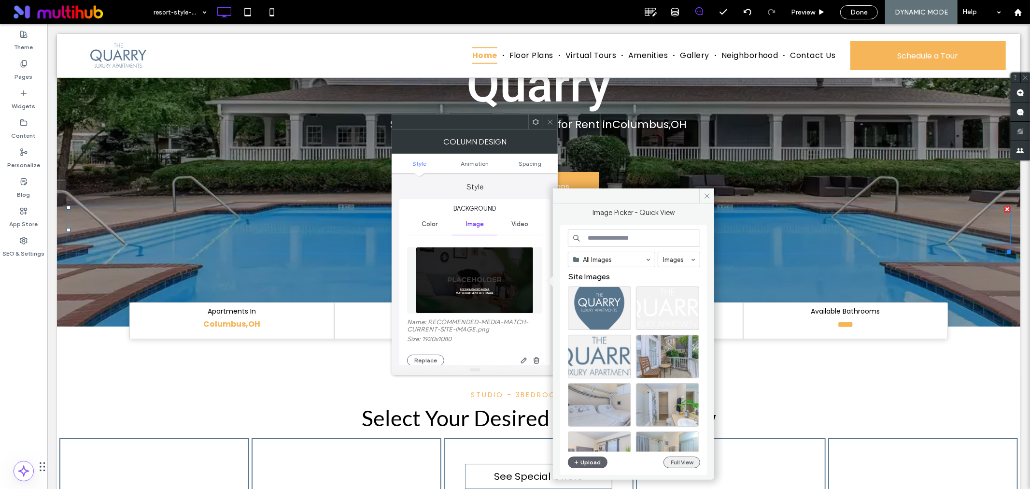
click at [677, 460] on button "Full View" at bounding box center [682, 463] width 37 height 12
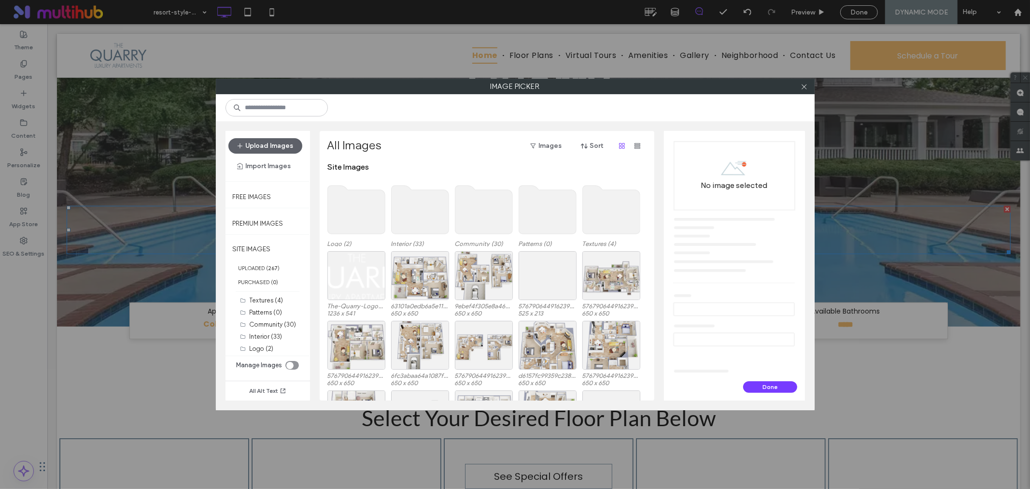
click at [409, 200] on use at bounding box center [419, 210] width 57 height 48
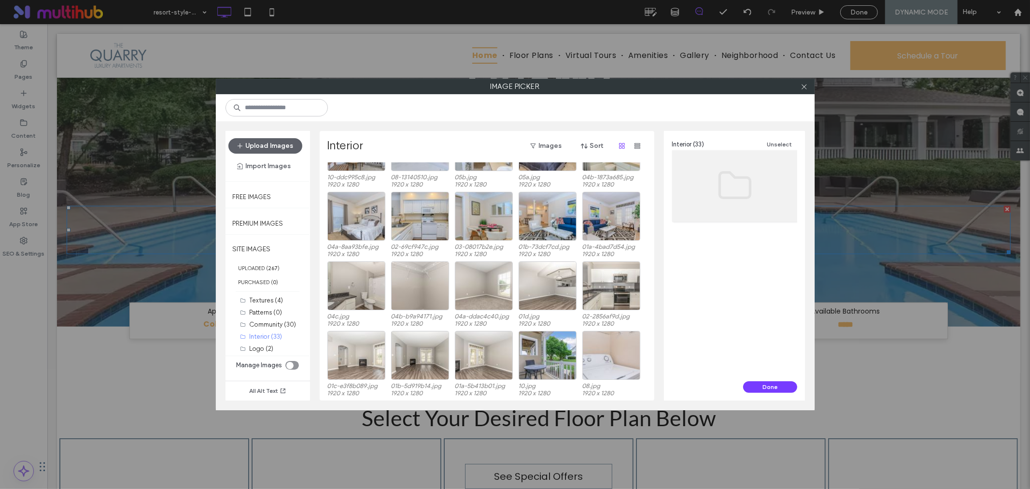
scroll to position [40, 0]
click at [628, 287] on div "Select" at bounding box center [612, 285] width 58 height 49
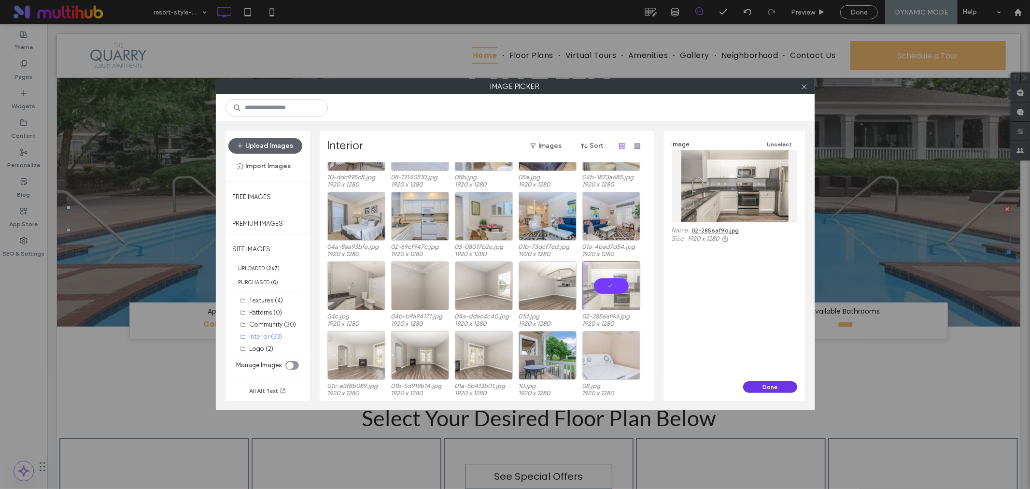
click at [751, 384] on button "Done" at bounding box center [770, 387] width 54 height 12
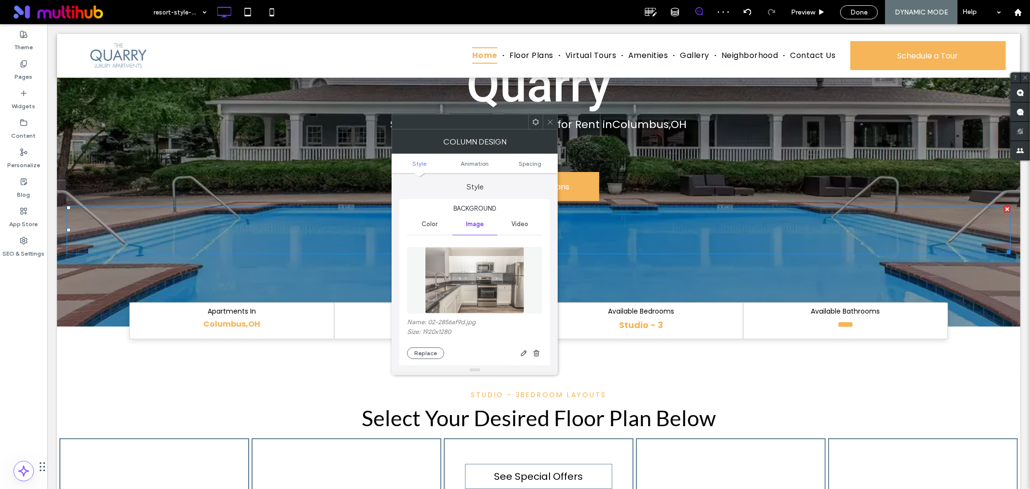
click at [549, 126] on span at bounding box center [550, 121] width 7 height 14
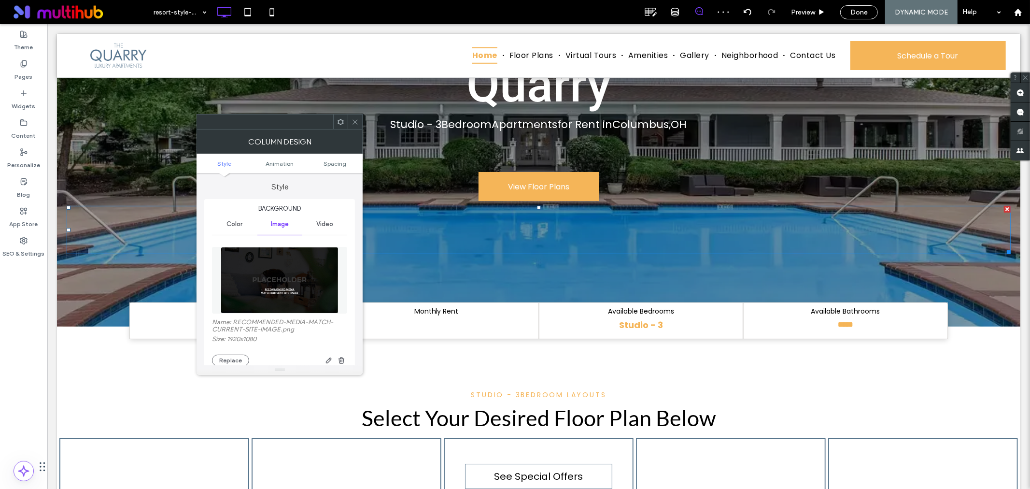
click at [300, 290] on img at bounding box center [280, 280] width 118 height 67
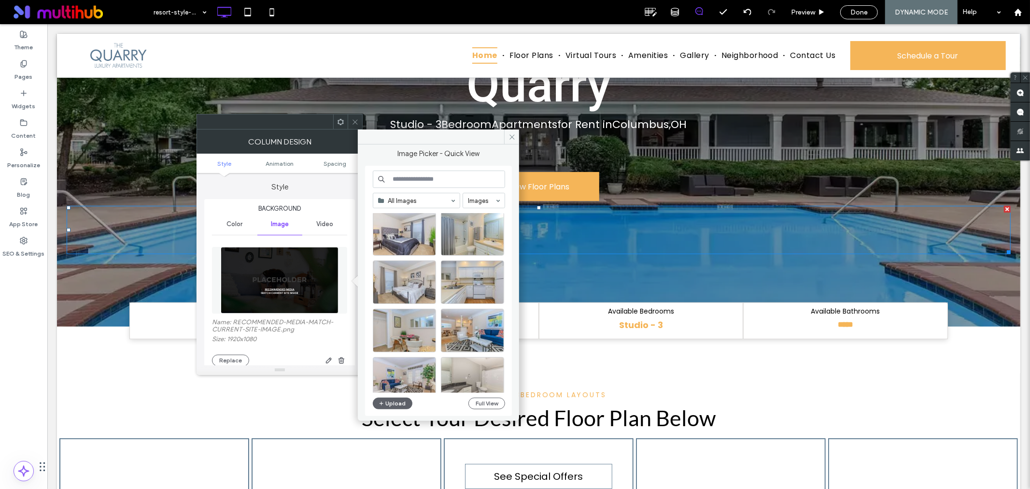
scroll to position [161, 0]
click at [486, 406] on button "Full View" at bounding box center [487, 404] width 37 height 12
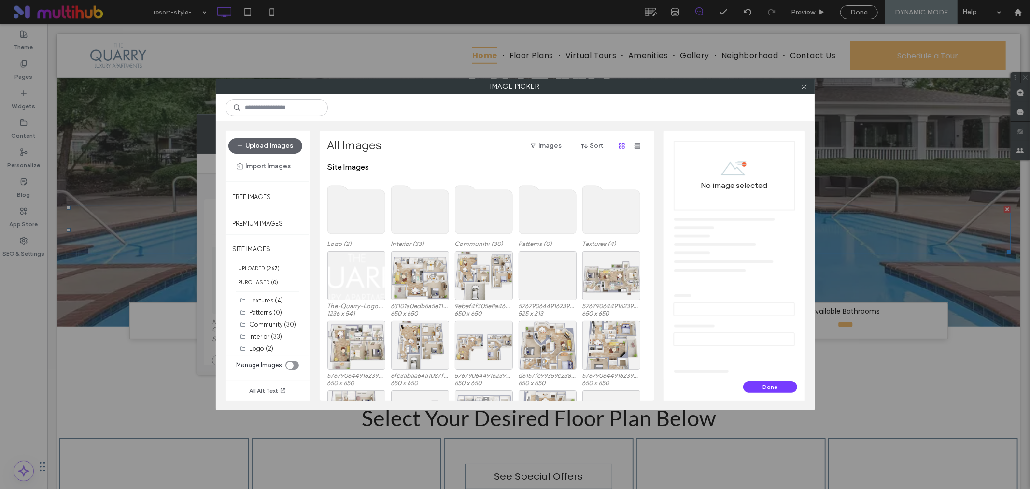
click at [468, 206] on use at bounding box center [483, 210] width 57 height 48
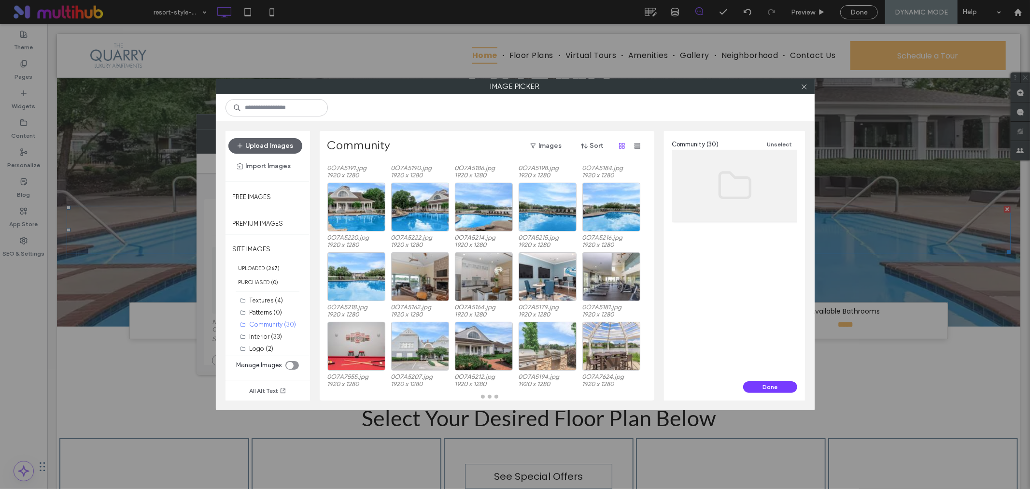
scroll to position [49, 0]
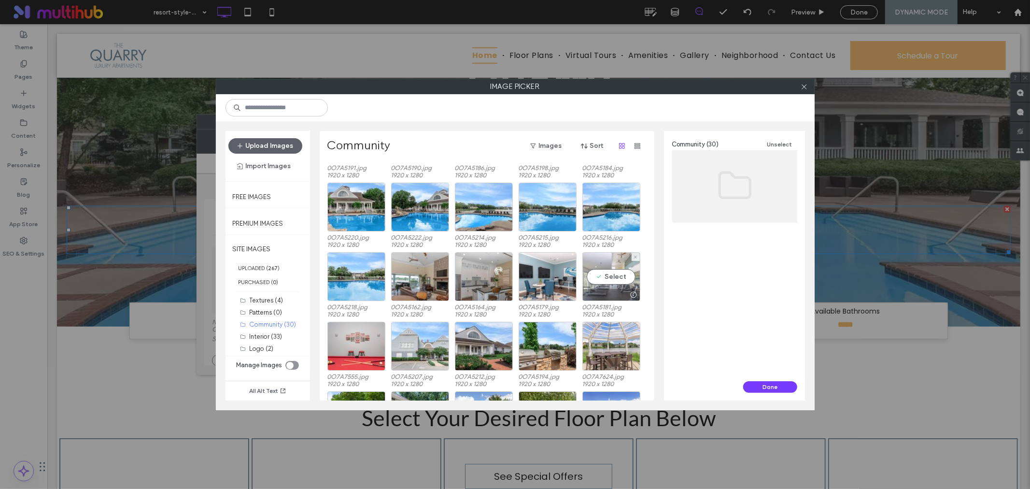
click at [613, 272] on div "Select" at bounding box center [612, 276] width 58 height 49
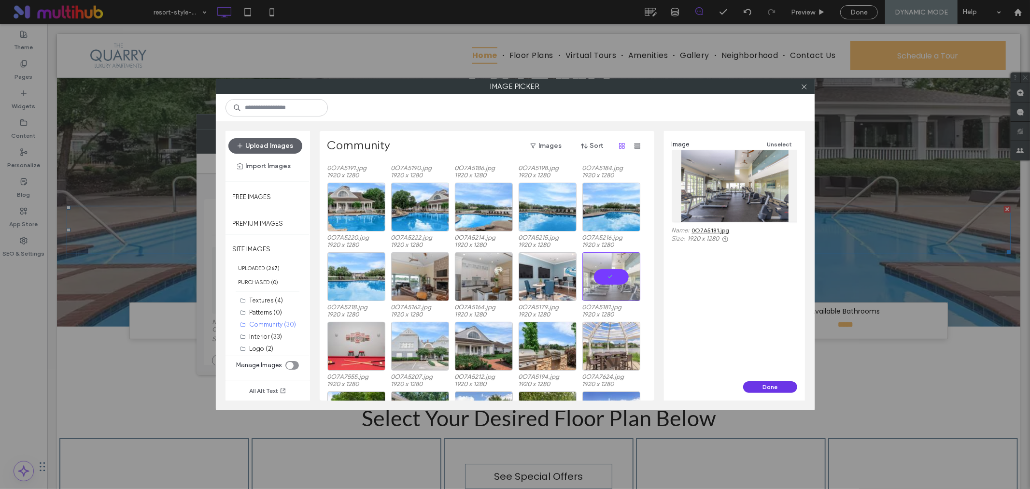
click at [745, 384] on button "Done" at bounding box center [770, 387] width 54 height 12
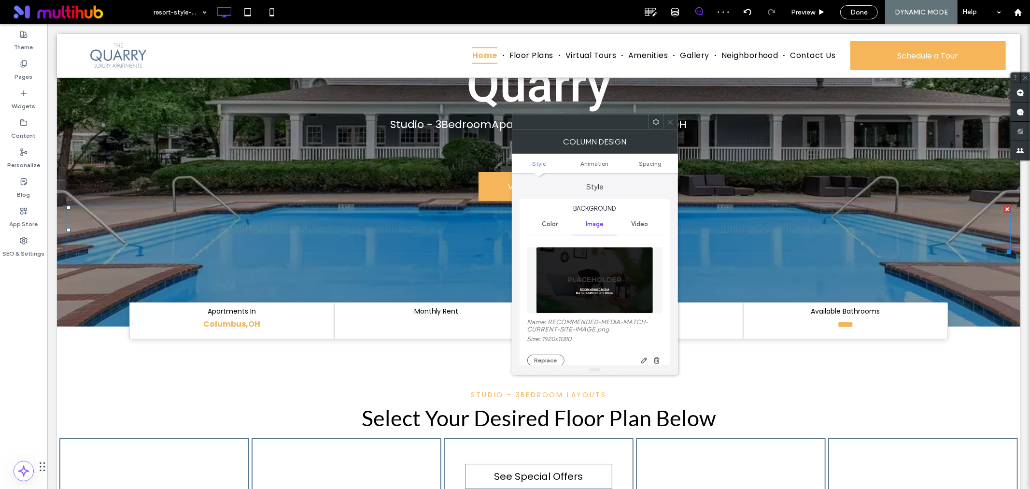
click at [568, 295] on img at bounding box center [595, 280] width 118 height 67
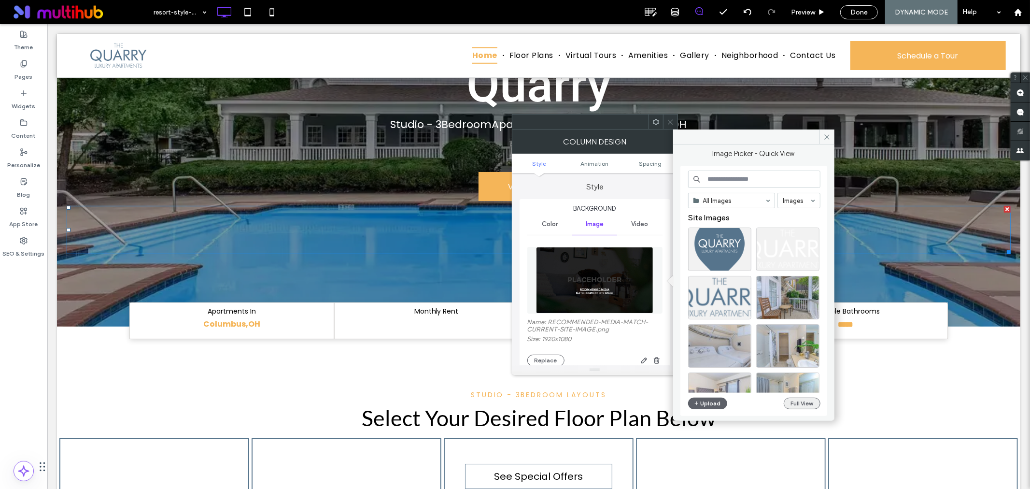
click at [802, 403] on button "Full View" at bounding box center [802, 404] width 37 height 12
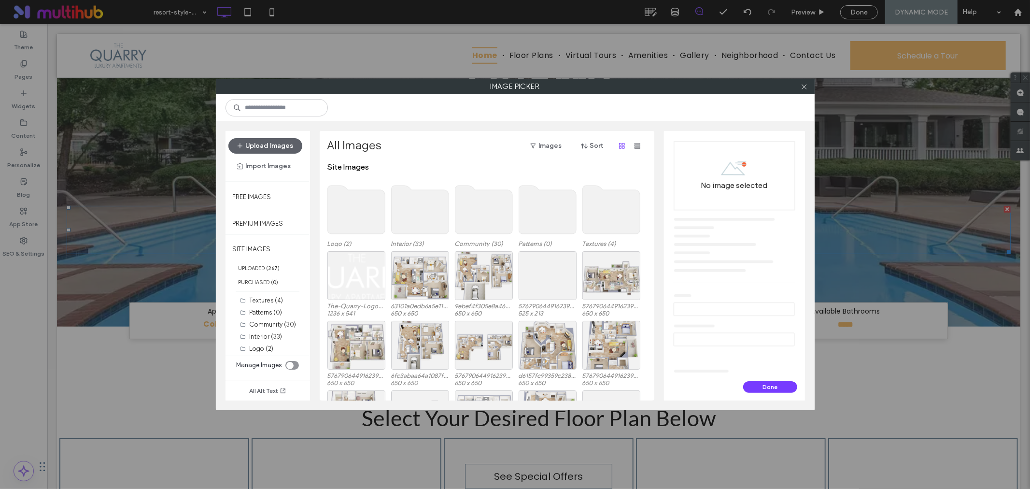
click at [487, 201] on use at bounding box center [483, 210] width 57 height 48
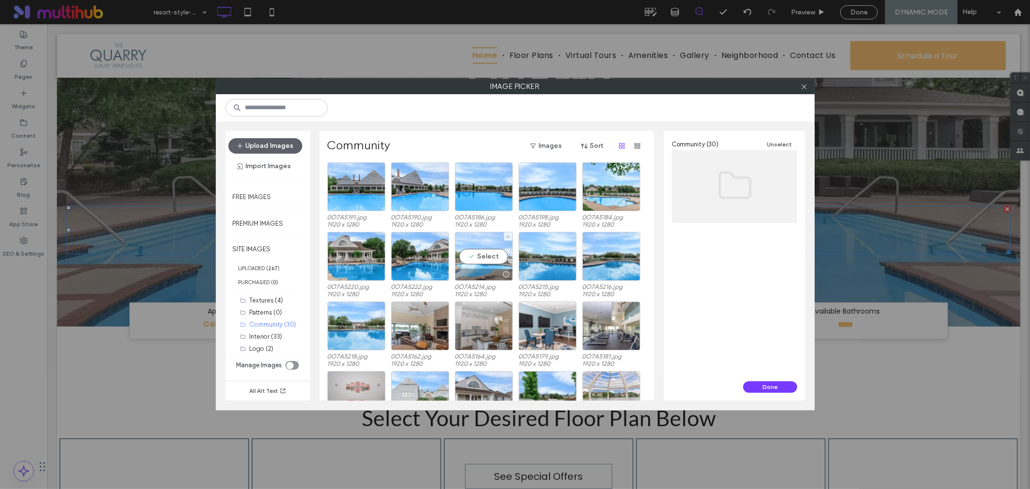
click at [470, 244] on div "Select" at bounding box center [484, 256] width 58 height 49
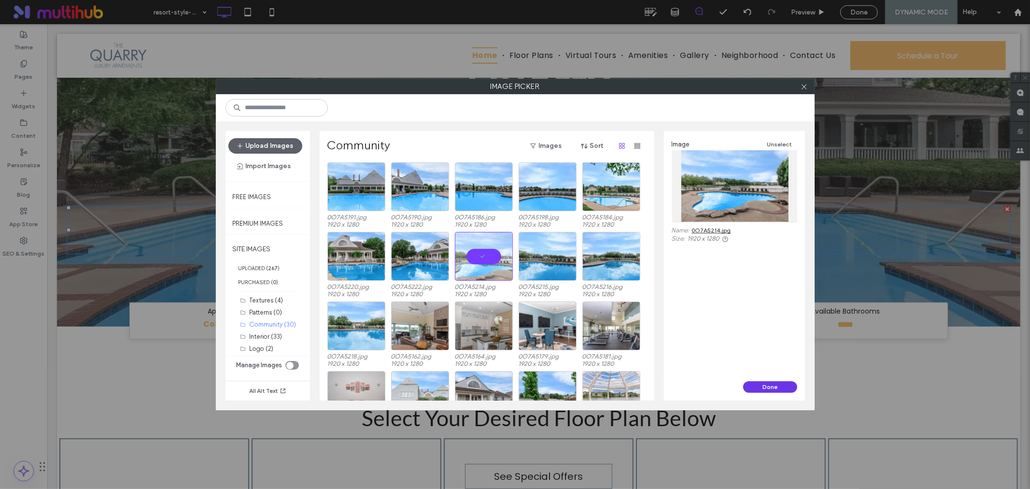
click at [759, 387] on button "Done" at bounding box center [770, 387] width 54 height 12
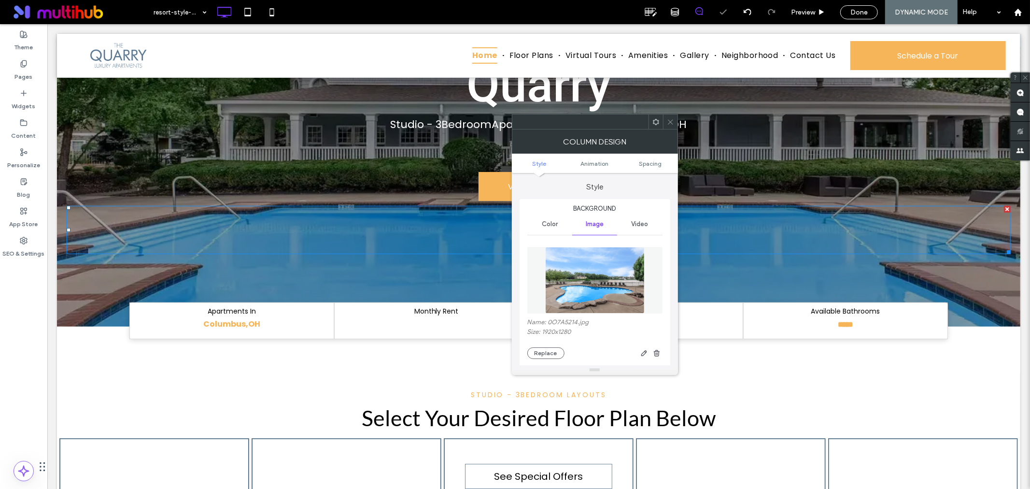
click at [667, 118] on icon at bounding box center [670, 121] width 7 height 7
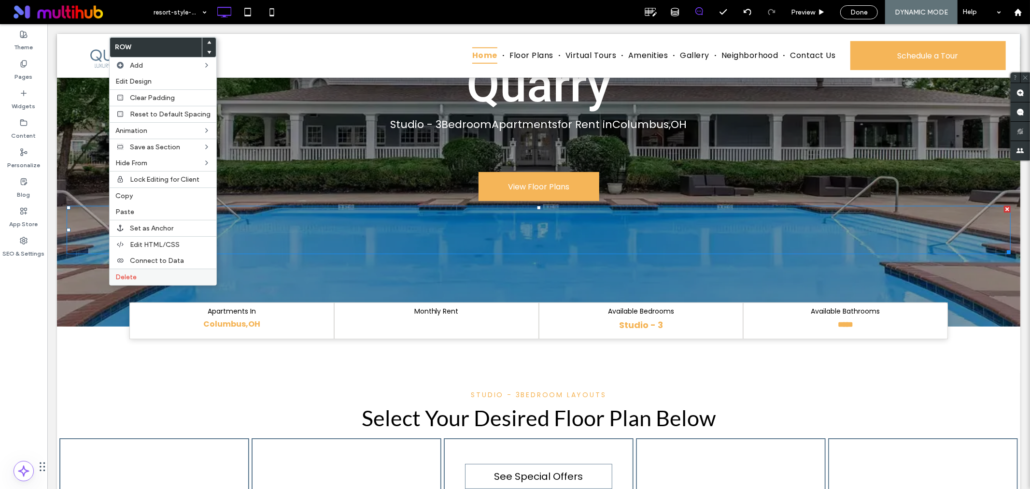
click at [153, 281] on div "Delete" at bounding box center [163, 277] width 107 height 16
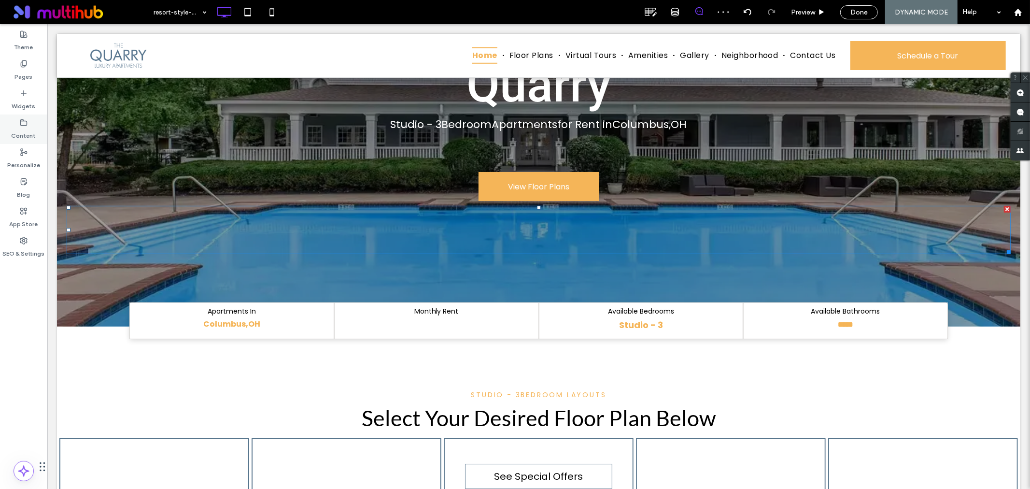
click at [18, 139] on label "Content" at bounding box center [24, 134] width 25 height 14
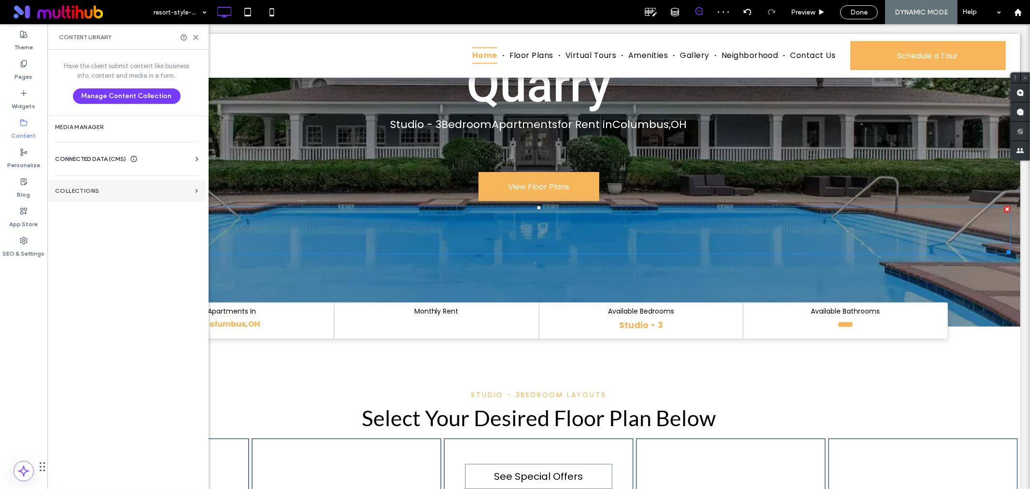
click at [107, 189] on label "Collections" at bounding box center [123, 190] width 136 height 7
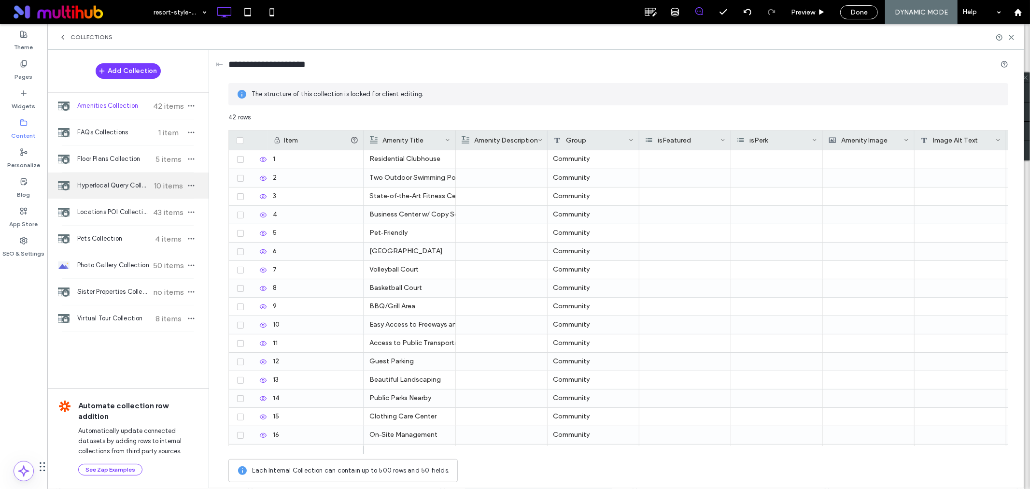
click at [112, 187] on span "Hyperlocal Query Collection" at bounding box center [113, 186] width 72 height 10
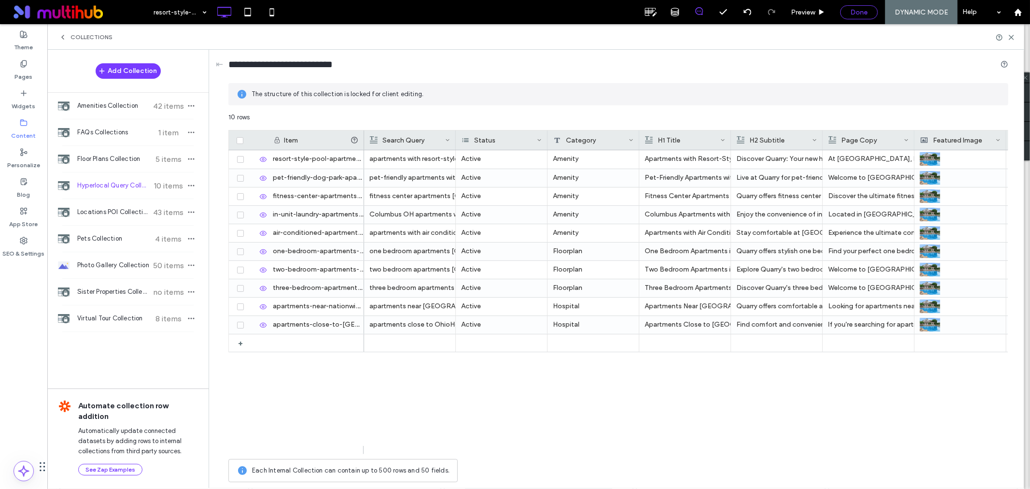
click at [862, 11] on span "Done" at bounding box center [859, 12] width 17 height 8
click at [1013, 36] on div at bounding box center [515, 244] width 1030 height 489
click at [1011, 35] on icon at bounding box center [1011, 37] width 7 height 7
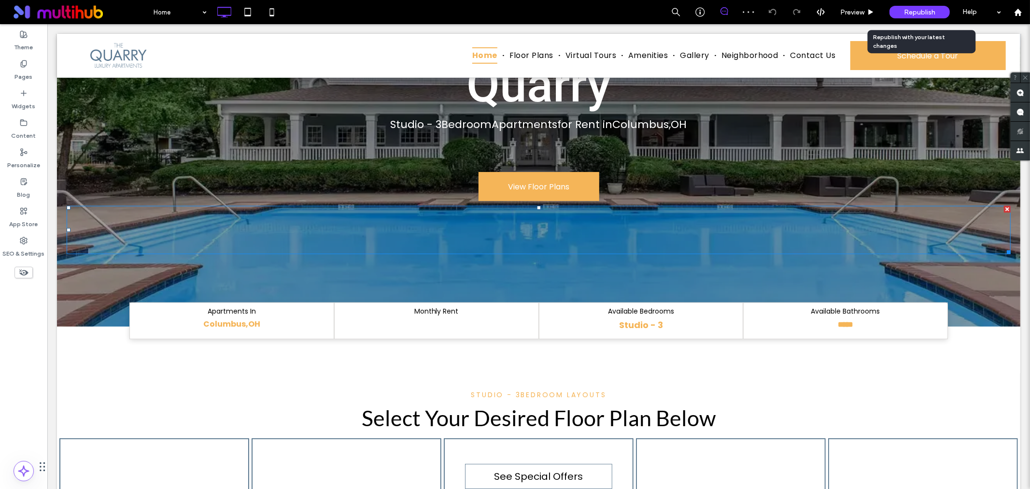
click at [906, 13] on span "Republish" at bounding box center [919, 12] width 31 height 8
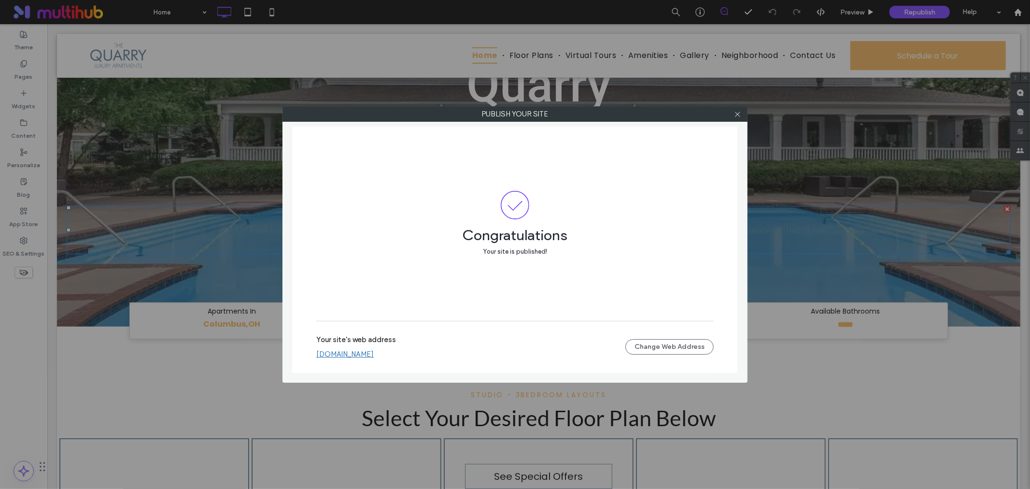
click at [374, 350] on link "[DOMAIN_NAME]" at bounding box center [344, 354] width 57 height 9
click at [742, 115] on div at bounding box center [737, 114] width 14 height 14
click at [740, 117] on icon at bounding box center [737, 114] width 7 height 7
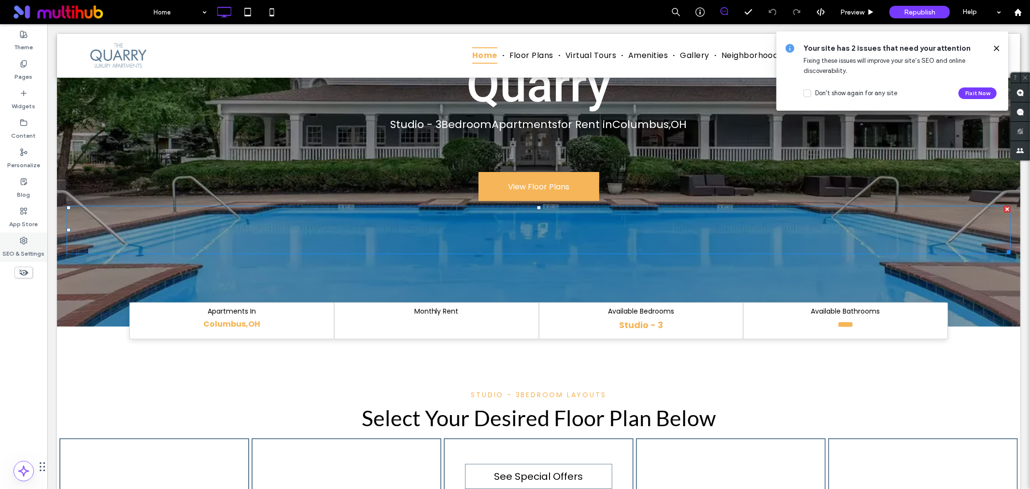
click at [28, 243] on div "SEO & Settings" at bounding box center [23, 246] width 47 height 29
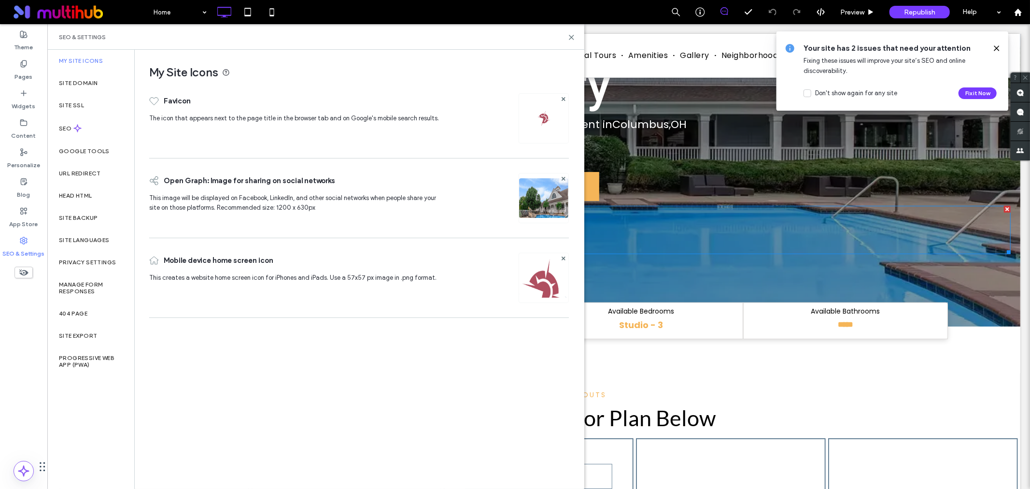
click at [547, 122] on img at bounding box center [543, 118] width 15 height 15
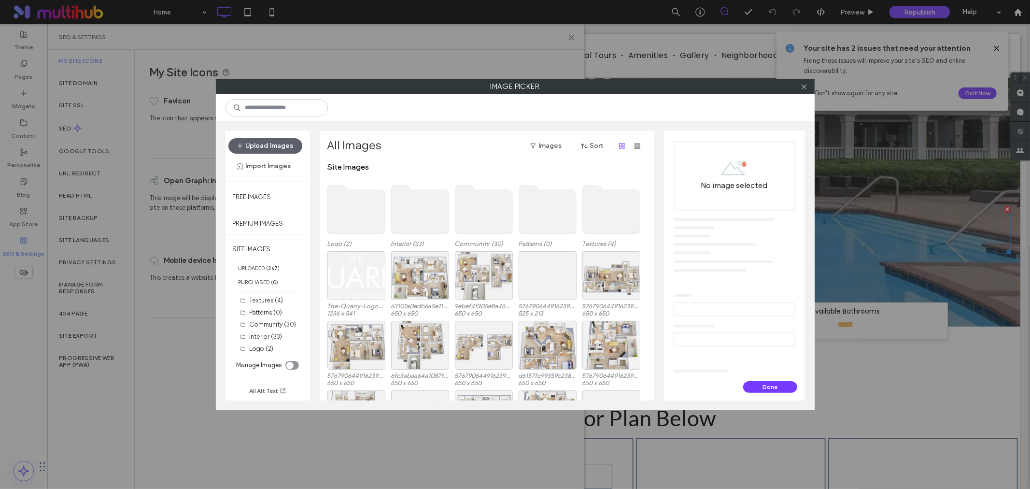
click at [346, 214] on use at bounding box center [356, 210] width 57 height 48
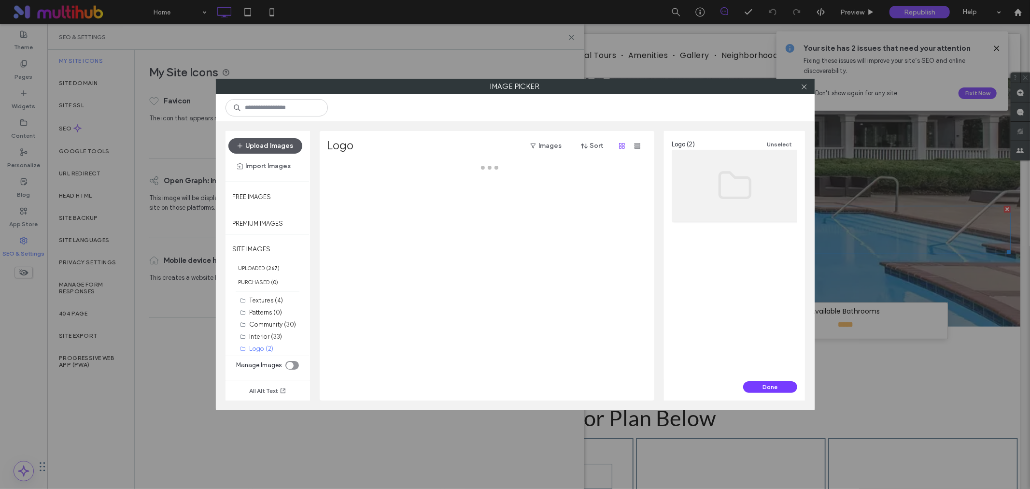
click at [277, 142] on button "Upload Images" at bounding box center [266, 145] width 74 height 15
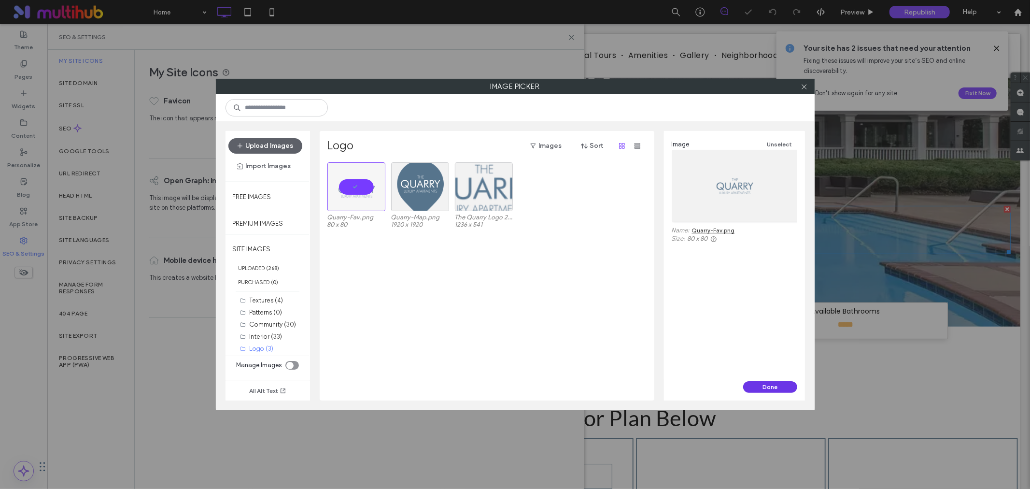
click at [765, 387] on button "Done" at bounding box center [770, 387] width 54 height 12
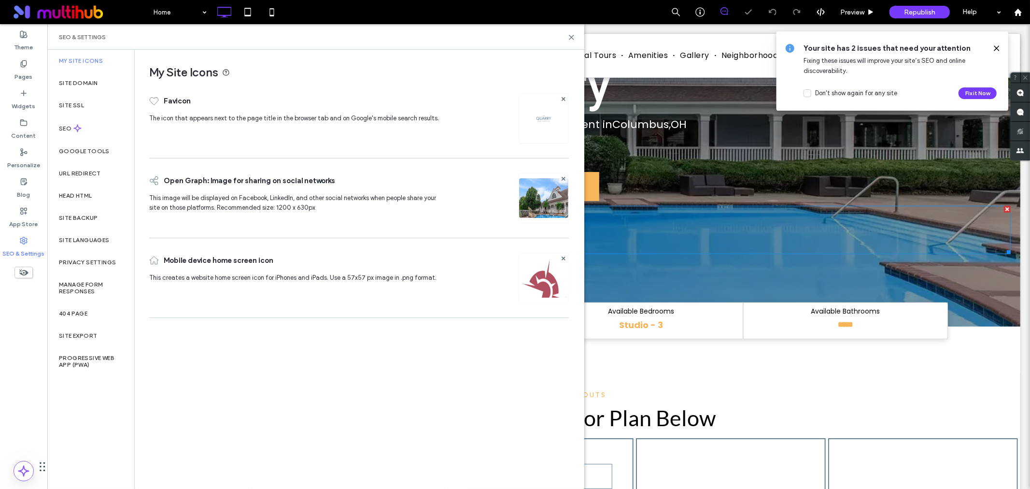
click at [544, 275] on img at bounding box center [543, 291] width 49 height 66
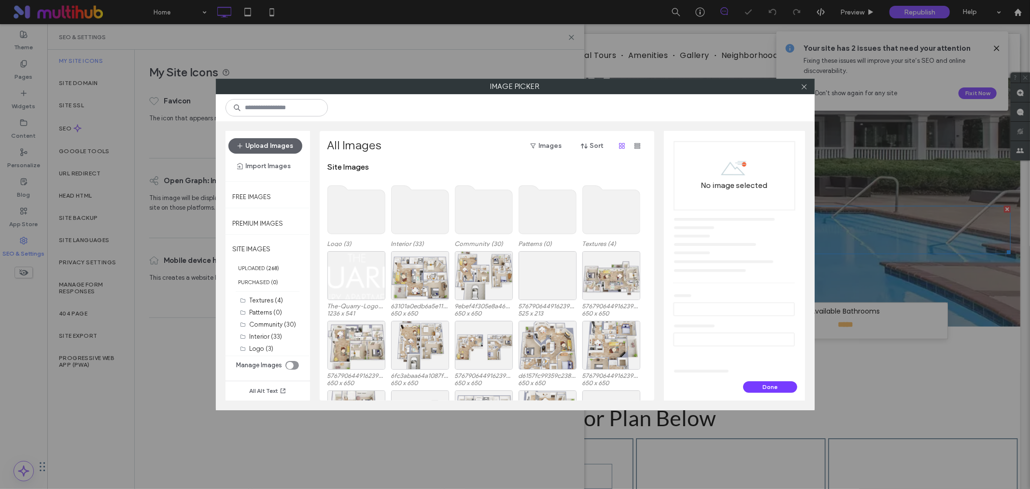
click at [345, 215] on use at bounding box center [356, 210] width 57 height 48
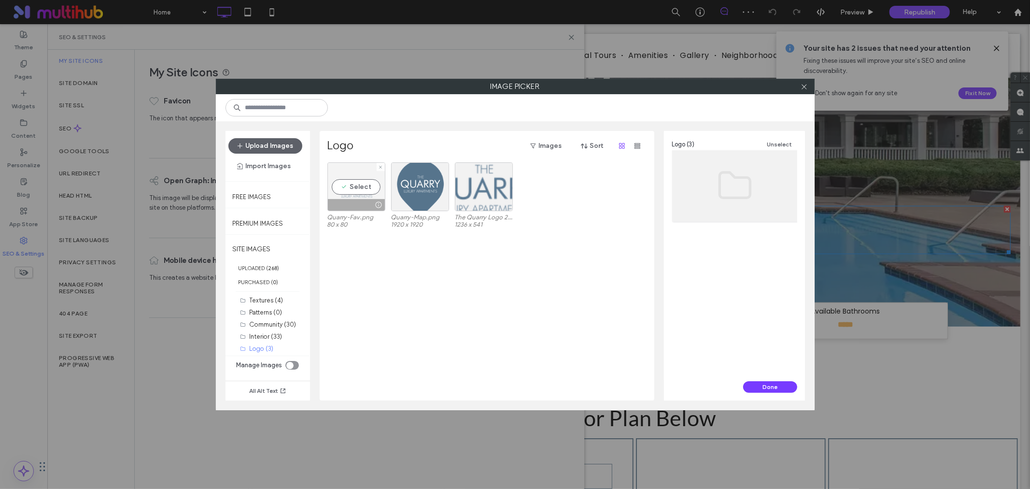
click at [337, 182] on div "Select" at bounding box center [357, 186] width 58 height 49
click at [776, 390] on button "Done" at bounding box center [770, 387] width 54 height 12
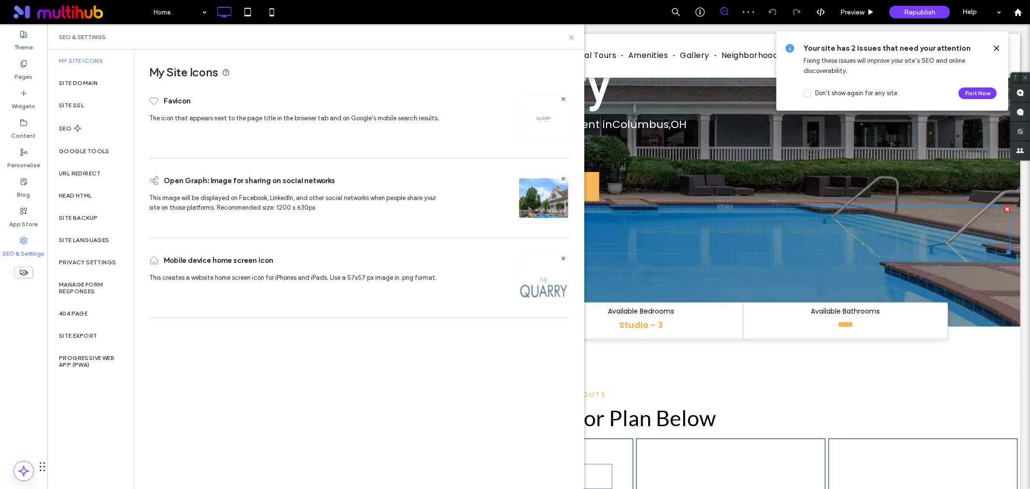
click at [569, 37] on icon at bounding box center [571, 37] width 7 height 7
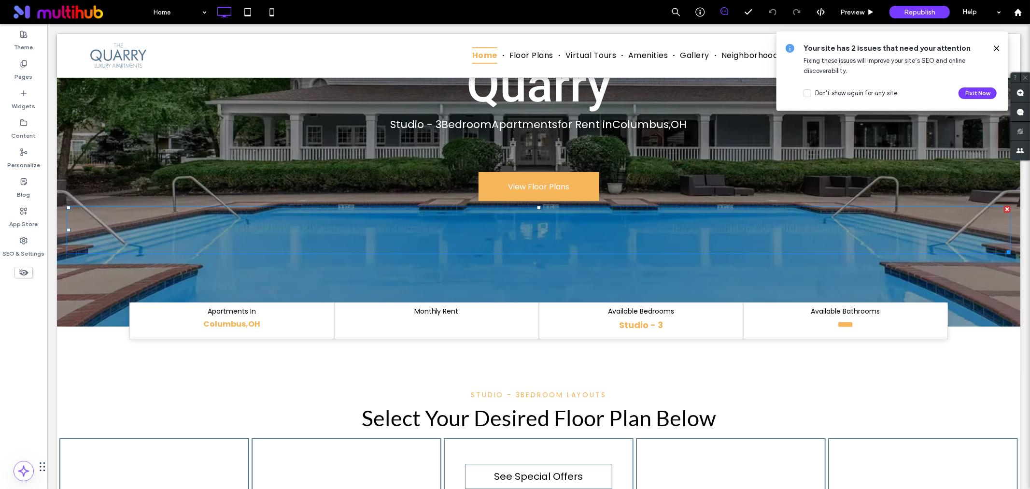
click at [1002, 47] on div "Your site has 2 issues that need your attention Fixing these issues will improv…" at bounding box center [893, 70] width 232 height 79
click at [998, 49] on icon at bounding box center [997, 48] width 8 height 8
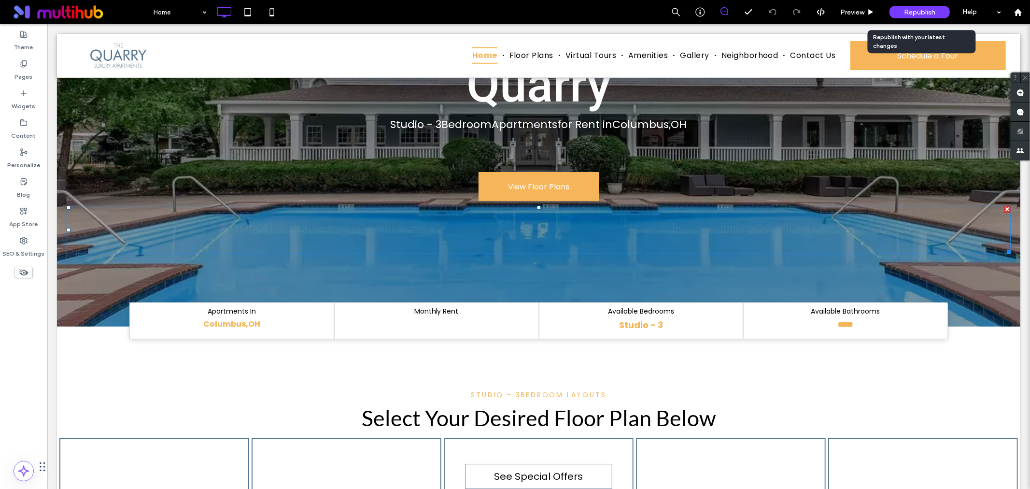
click at [908, 11] on span "Republish" at bounding box center [919, 12] width 31 height 8
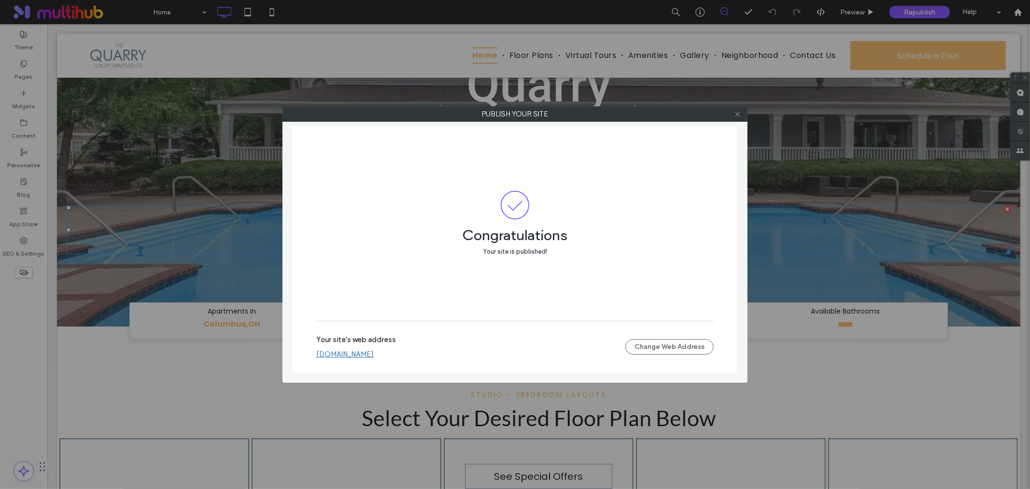
click at [736, 116] on icon at bounding box center [737, 114] width 7 height 7
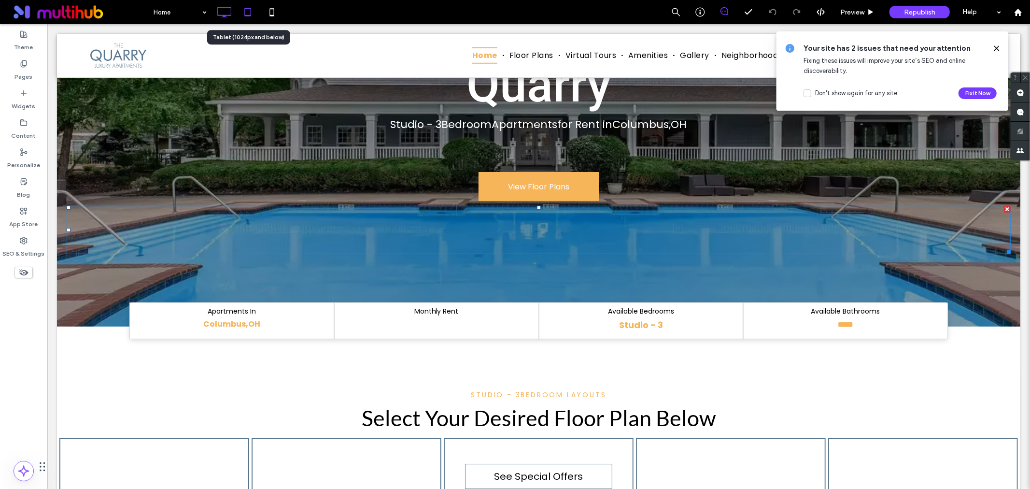
click at [248, 17] on icon at bounding box center [247, 11] width 19 height 19
